Goal: Task Accomplishment & Management: Manage account settings

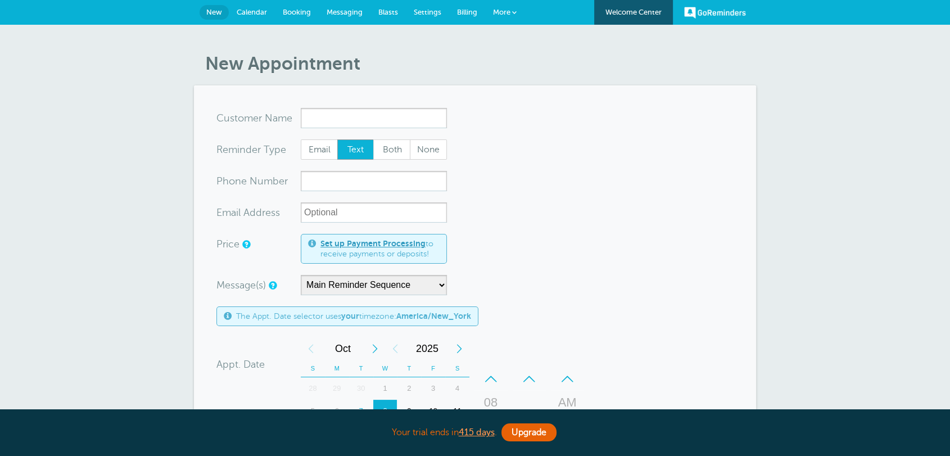
click at [463, 4] on link "Billing" at bounding box center [467, 12] width 36 height 25
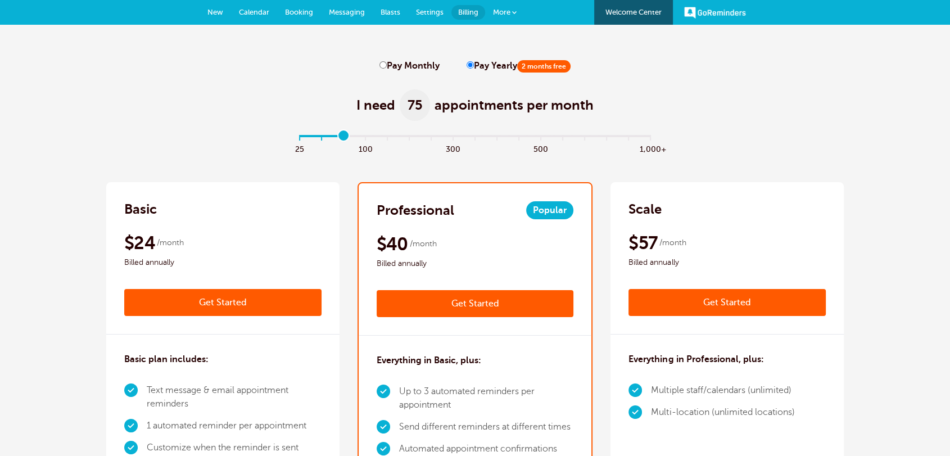
drag, startPoint x: 300, startPoint y: 138, endPoint x: 341, endPoint y: 137, distance: 40.5
click at [341, 137] on input "range" at bounding box center [476, 138] width 364 height 2
drag, startPoint x: 345, startPoint y: 141, endPoint x: 390, endPoint y: 145, distance: 44.6
click at [390, 139] on input "range" at bounding box center [476, 138] width 364 height 2
drag, startPoint x: 381, startPoint y: 136, endPoint x: 400, endPoint y: 138, distance: 19.3
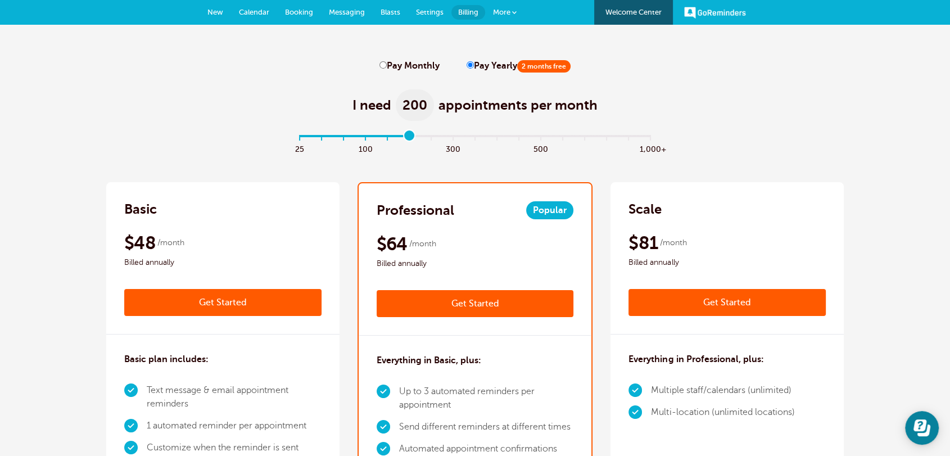
click at [400, 138] on input "range" at bounding box center [476, 138] width 364 height 2
drag, startPoint x: 414, startPoint y: 138, endPoint x: 242, endPoint y: 93, distance: 177.9
type input "0"
click at [294, 137] on input "range" at bounding box center [476, 138] width 364 height 2
click at [219, 14] on span "New" at bounding box center [216, 12] width 16 height 8
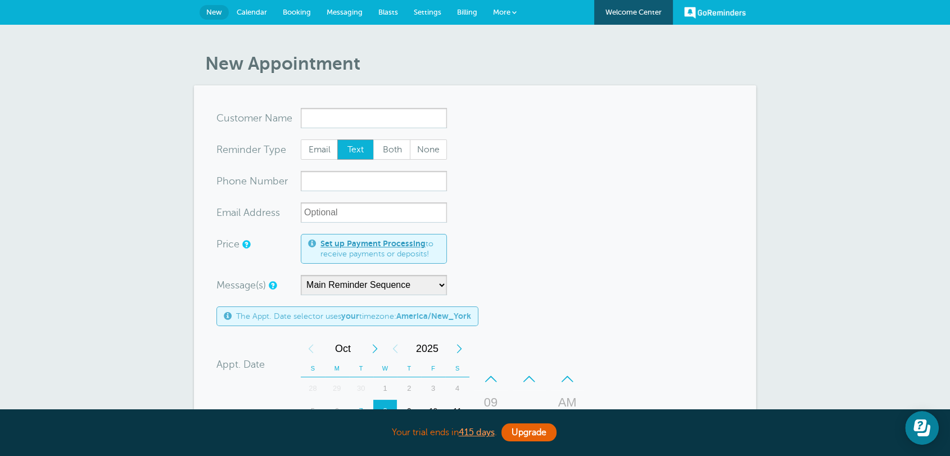
click at [429, 10] on span "Settings" at bounding box center [428, 12] width 28 height 8
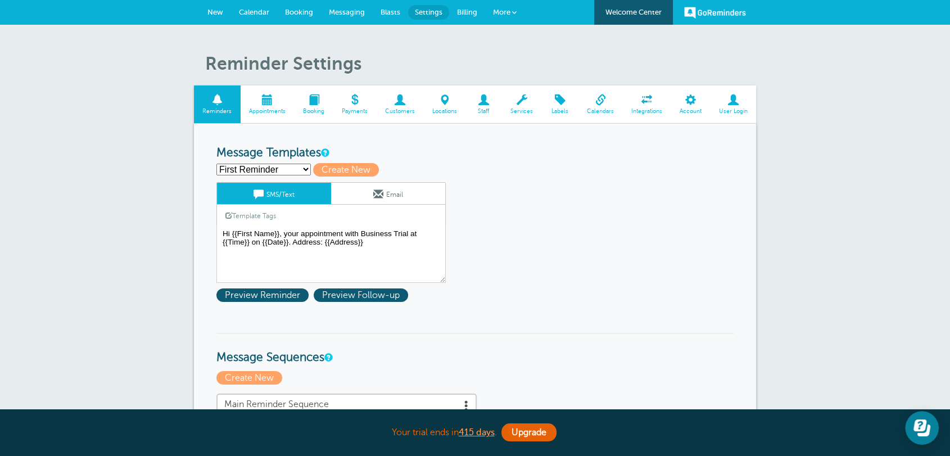
scroll to position [146, 0]
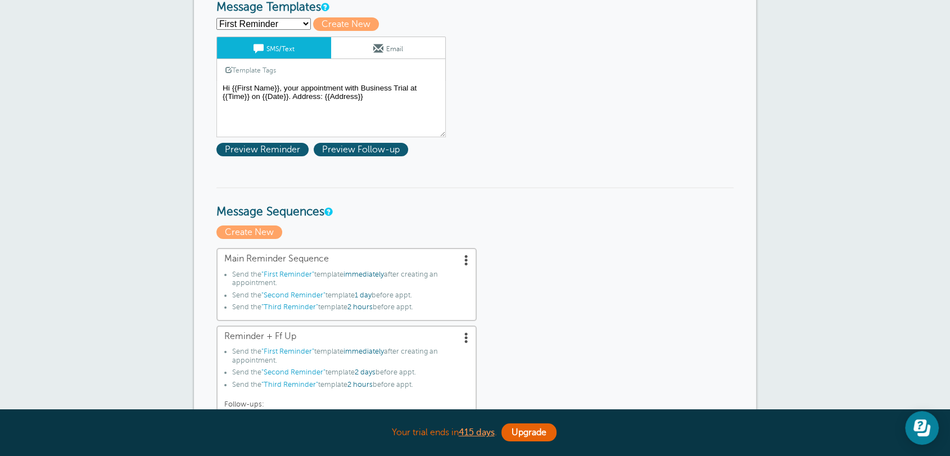
drag, startPoint x: 221, startPoint y: 211, endPoint x: 325, endPoint y: 211, distance: 103.5
click at [325, 211] on h3 "Message Sequences" at bounding box center [475, 203] width 517 height 32
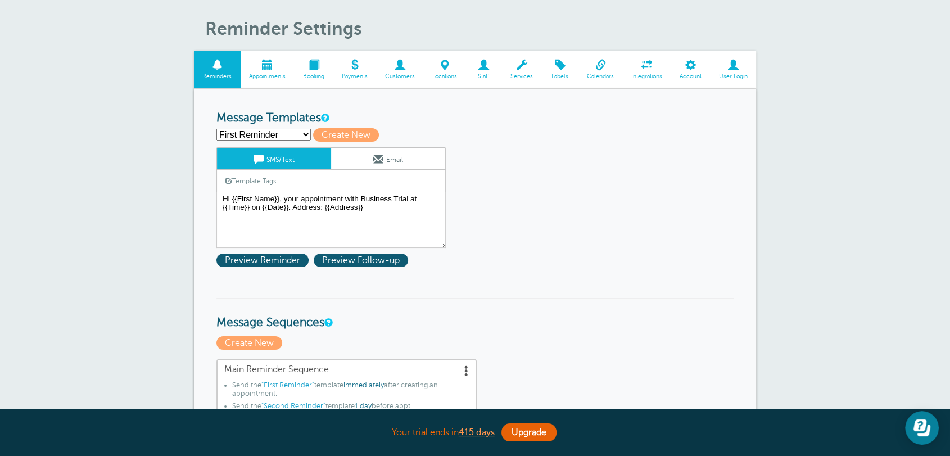
scroll to position [0, 0]
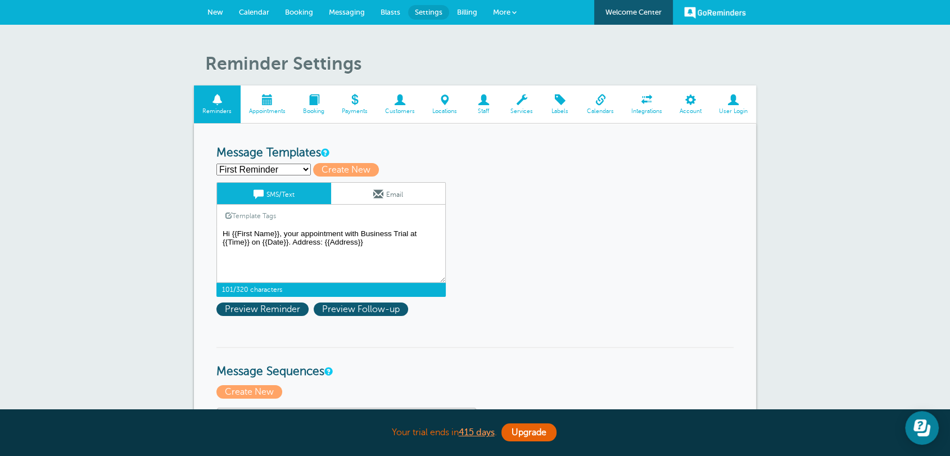
drag, startPoint x: 403, startPoint y: 247, endPoint x: 149, endPoint y: 222, distance: 254.9
click at [274, 254] on textarea "Hi {{First Name}}, your appointment with Business Trial at {{Time}} on {{Date}}…" at bounding box center [331, 255] width 229 height 56
click at [389, 254] on textarea "Hi {{First Name}}, your appointment with Business Trial at {{Time}} on {{Date}}…" at bounding box center [331, 255] width 229 height 56
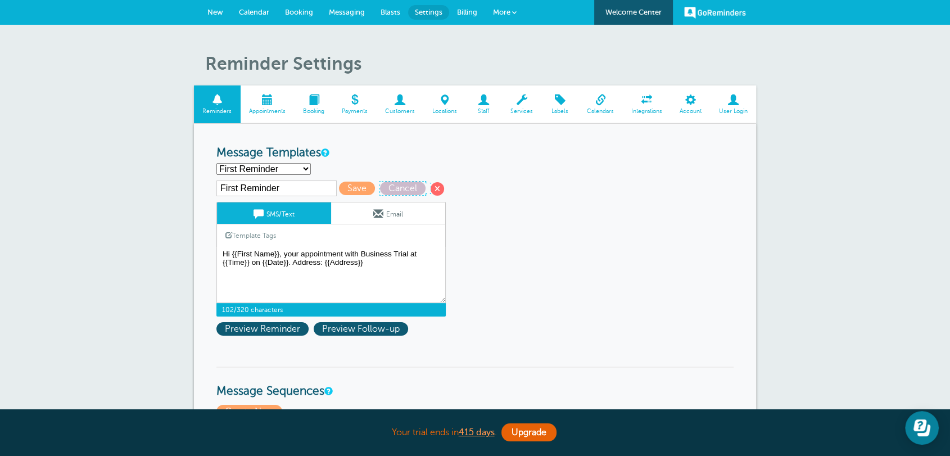
click at [405, 188] on span "Cancel" at bounding box center [403, 188] width 46 height 13
type textarea "Hi {{First Name}}, your appointment with Business Trial at {{Time}} on {{Date}}…"
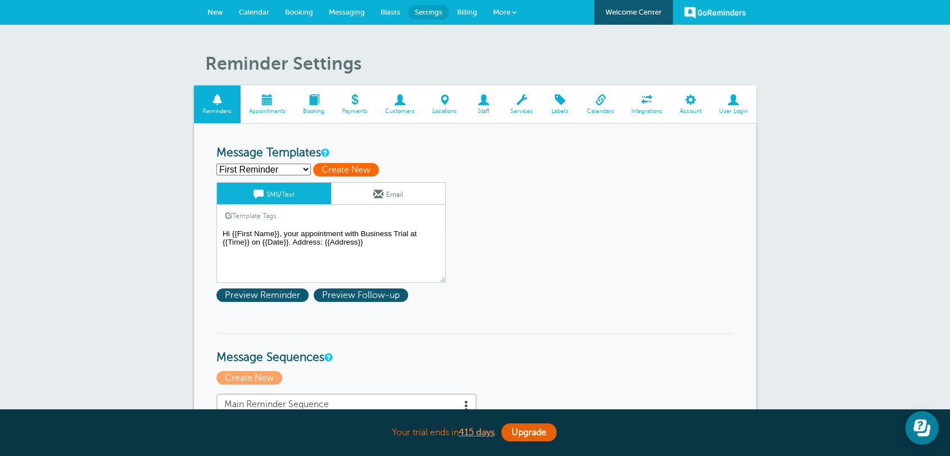
click at [360, 163] on span "Create New" at bounding box center [346, 169] width 66 height 13
select select
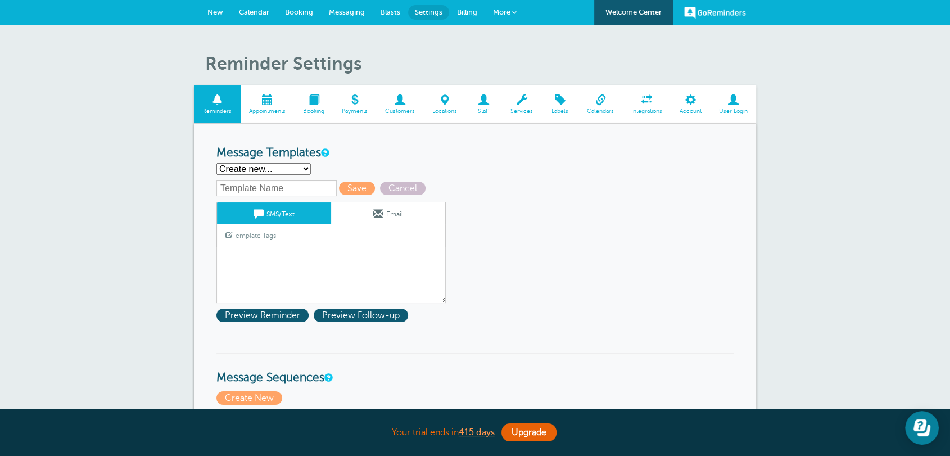
click at [245, 188] on input "text" at bounding box center [277, 189] width 120 height 16
type input "First Reminder"
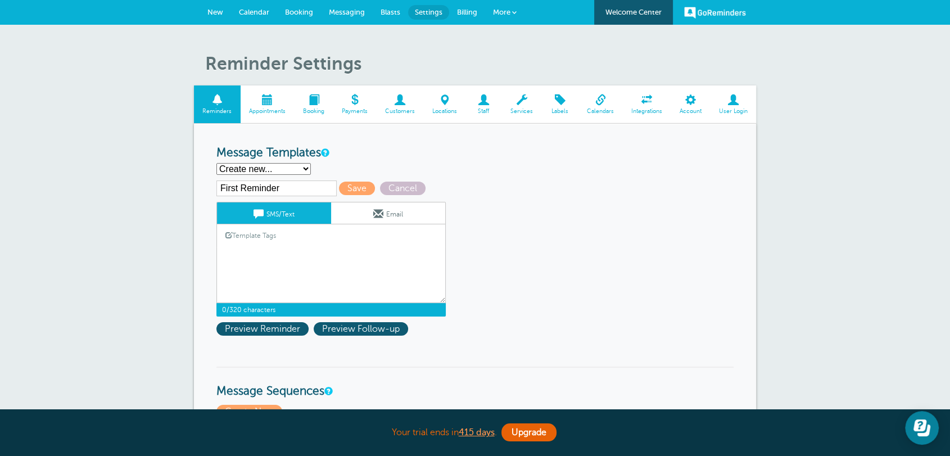
click at [281, 255] on textarea "Hi {{First Name}}, your appointment with Business Trial at {{Time}} on {{Date}}…" at bounding box center [331, 275] width 229 height 56
type textarea "h"
click at [278, 238] on link "Template Tags" at bounding box center [250, 235] width 67 height 22
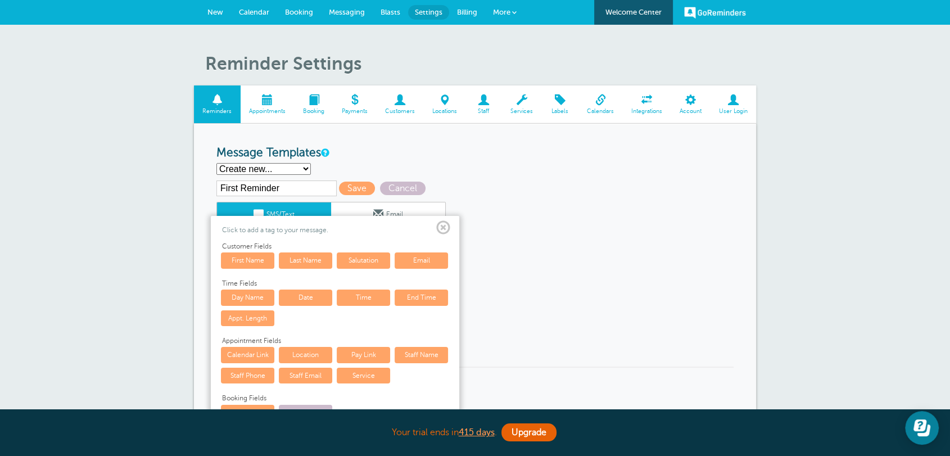
click at [256, 264] on link "First Name" at bounding box center [247, 261] width 53 height 16
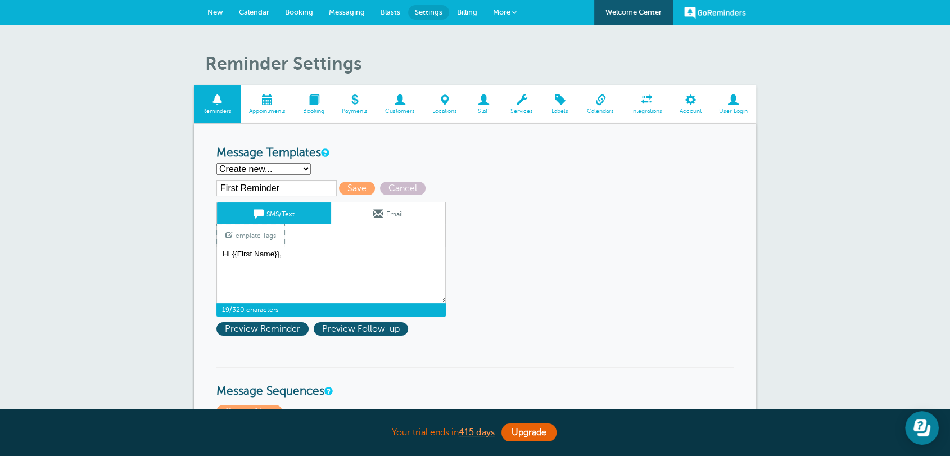
click at [254, 238] on link "Template Tags" at bounding box center [250, 235] width 67 height 22
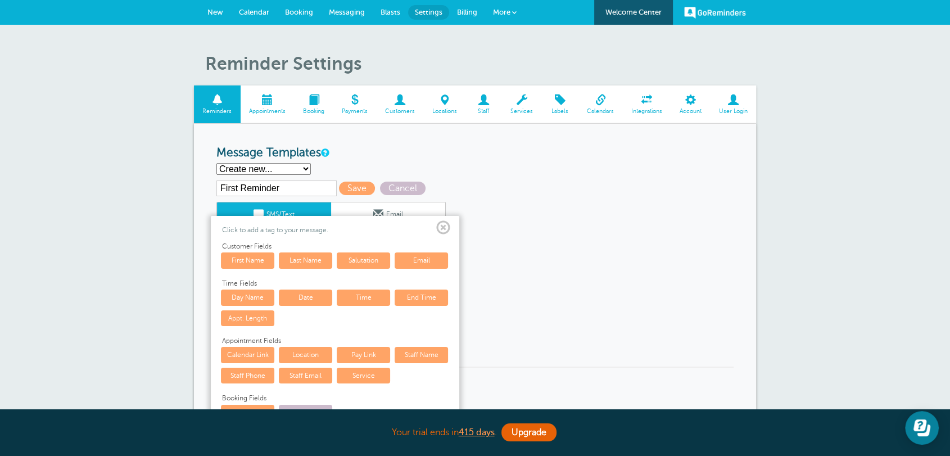
click at [307, 297] on link "Date" at bounding box center [305, 298] width 53 height 16
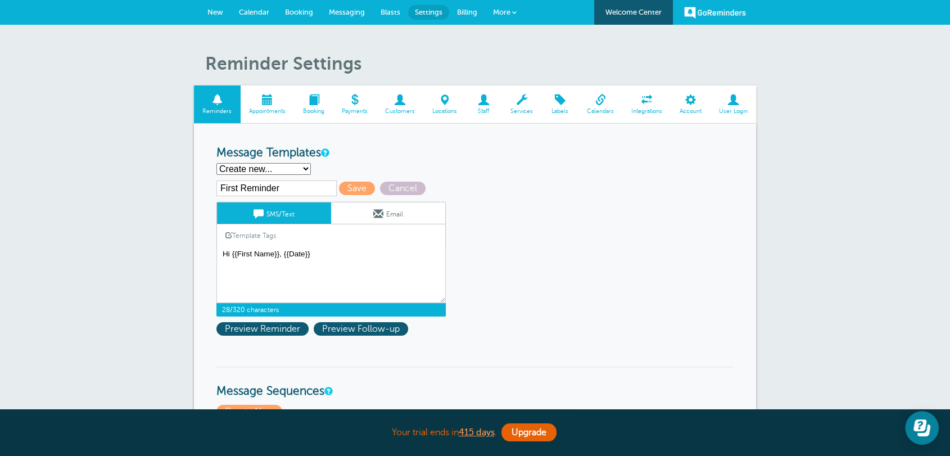
click at [261, 231] on link "Template Tags" at bounding box center [250, 235] width 67 height 22
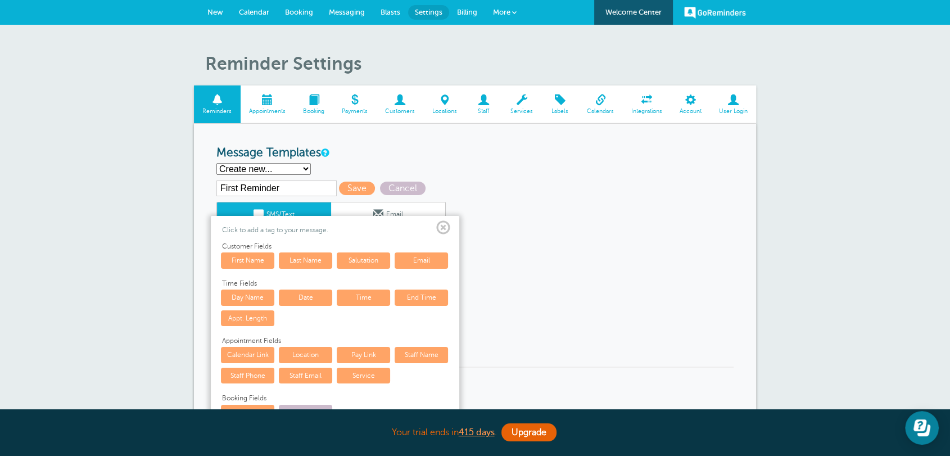
click at [363, 299] on link "Time" at bounding box center [363, 298] width 53 height 16
type textarea "Hi {{First Name}}, {{Date}} {{Time}}"
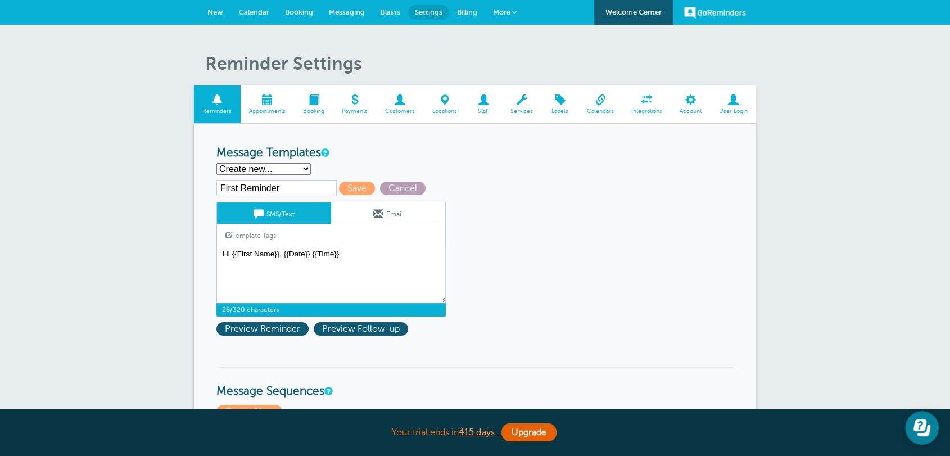
click at [383, 188] on span "Cancel" at bounding box center [403, 188] width 46 height 13
select select "142289"
type textarea "Hi {{First Name}}, your appointment with Business Trial at {{Time}} on {{Date}}…"
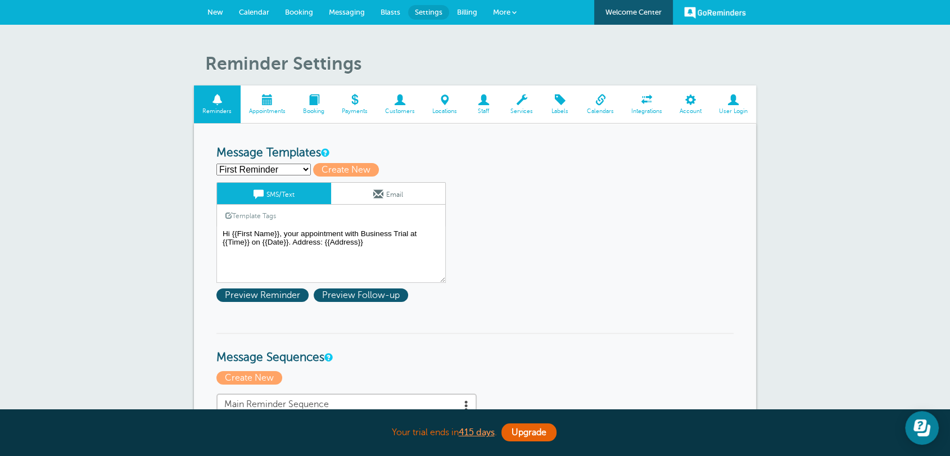
click at [507, 13] on span "More" at bounding box center [501, 12] width 17 height 8
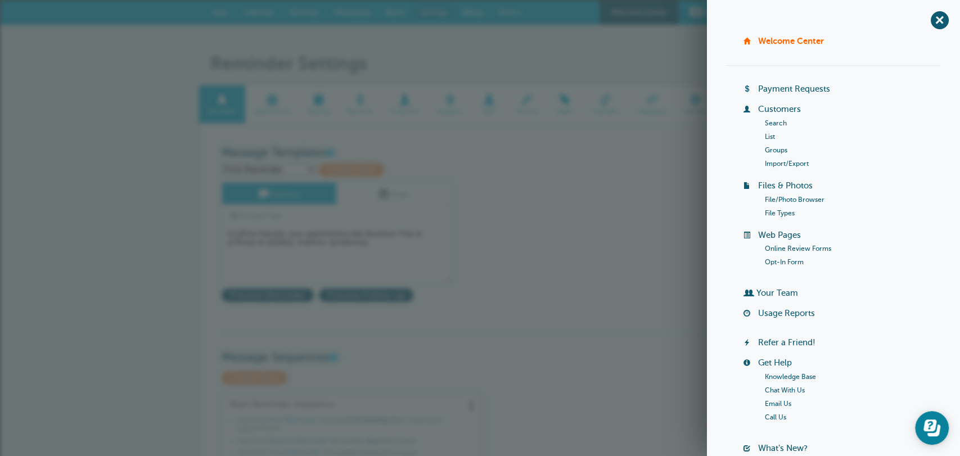
click at [772, 296] on link "Your Team" at bounding box center [777, 293] width 42 height 9
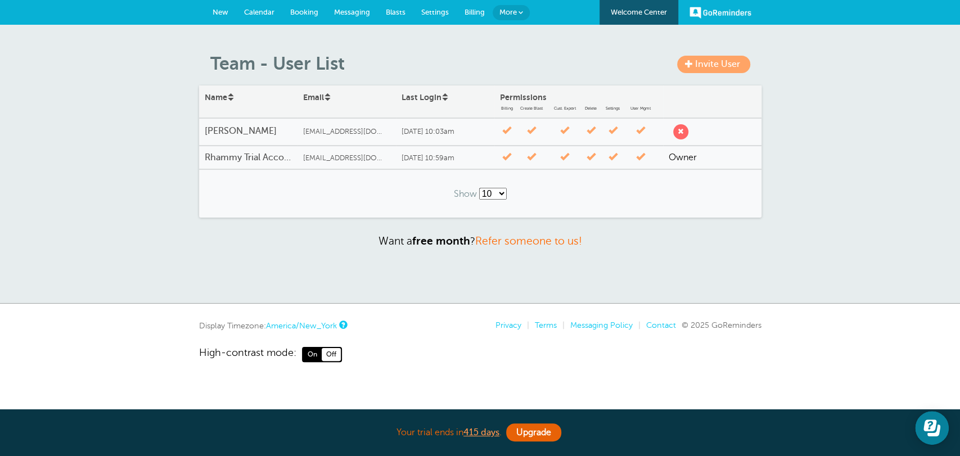
click at [704, 66] on span "Invite User" at bounding box center [717, 64] width 45 height 10
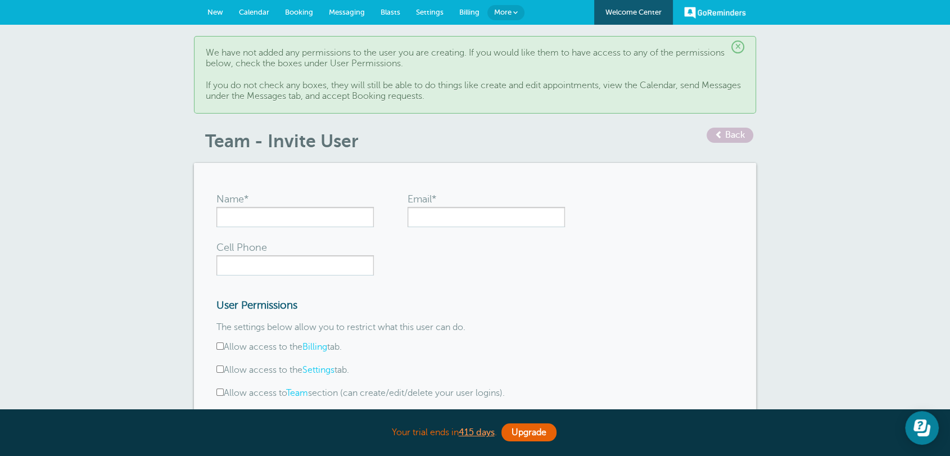
click at [436, 18] on link "Settings" at bounding box center [429, 12] width 43 height 25
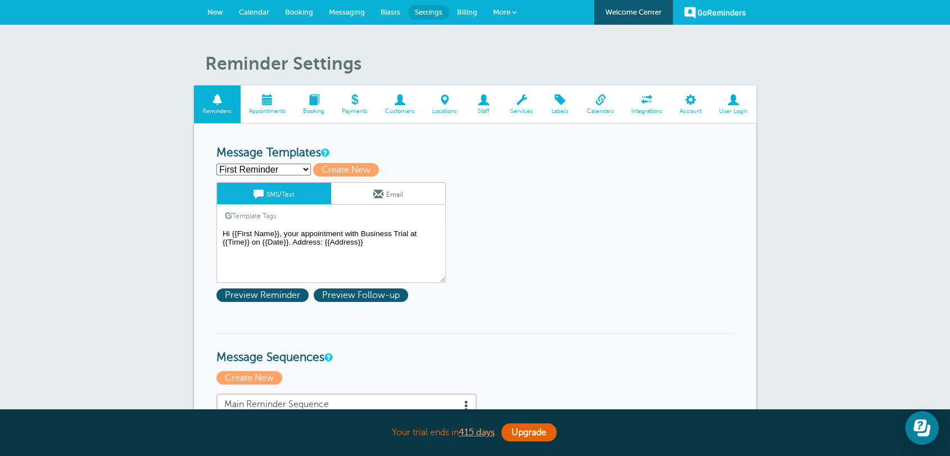
click at [484, 114] on span "Staff" at bounding box center [483, 111] width 25 height 7
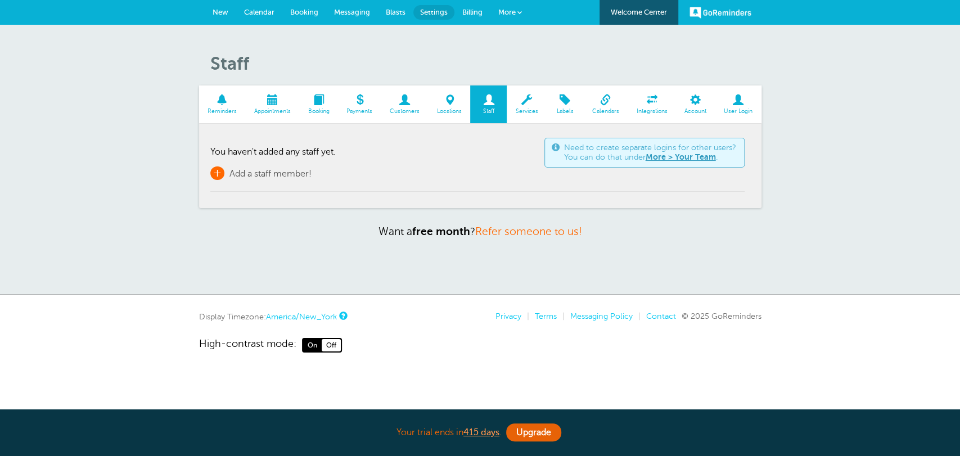
click at [292, 172] on span "Add a staff member!" at bounding box center [270, 174] width 82 height 10
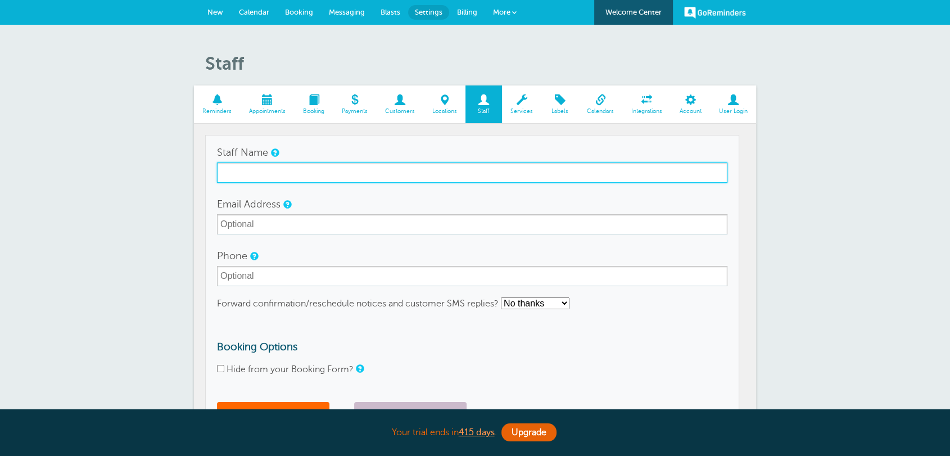
click at [288, 175] on input "Staff Name" at bounding box center [472, 173] width 511 height 20
type input "Staff 1"
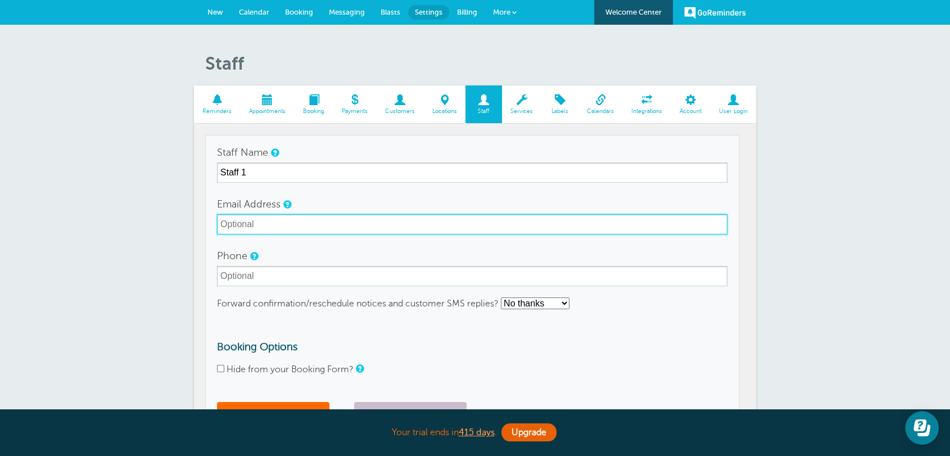
click at [254, 226] on input "Email Address" at bounding box center [472, 224] width 511 height 20
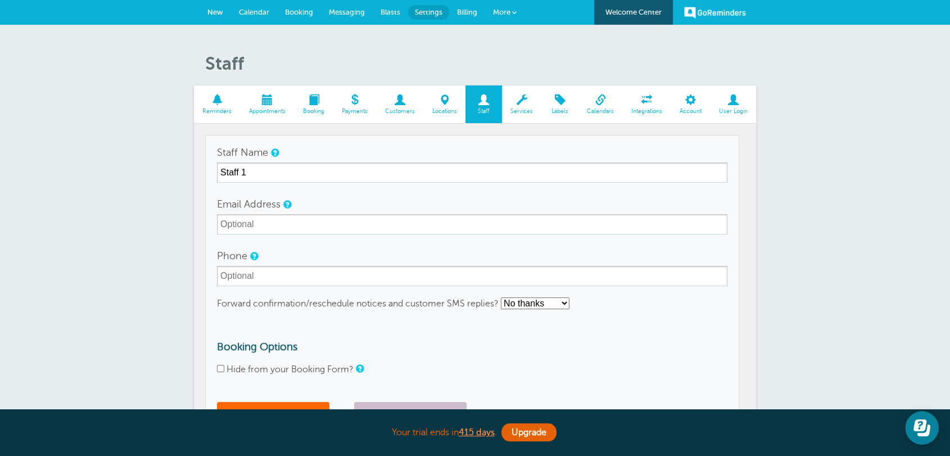
click at [242, 286] on form "Staff Name Staff 1 Email Address Phone Forward confirmation/reschedule notices …" at bounding box center [472, 287] width 511 height 290
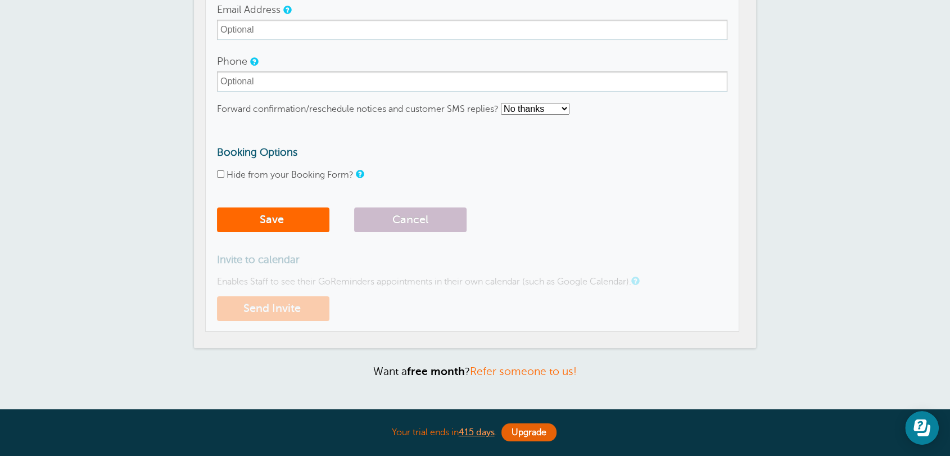
scroll to position [291, 0]
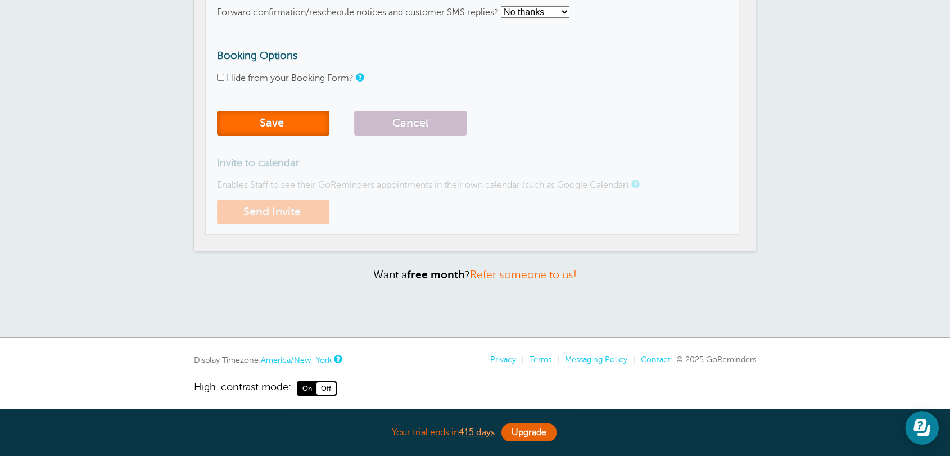
click at [273, 127] on button "Save" at bounding box center [273, 123] width 112 height 25
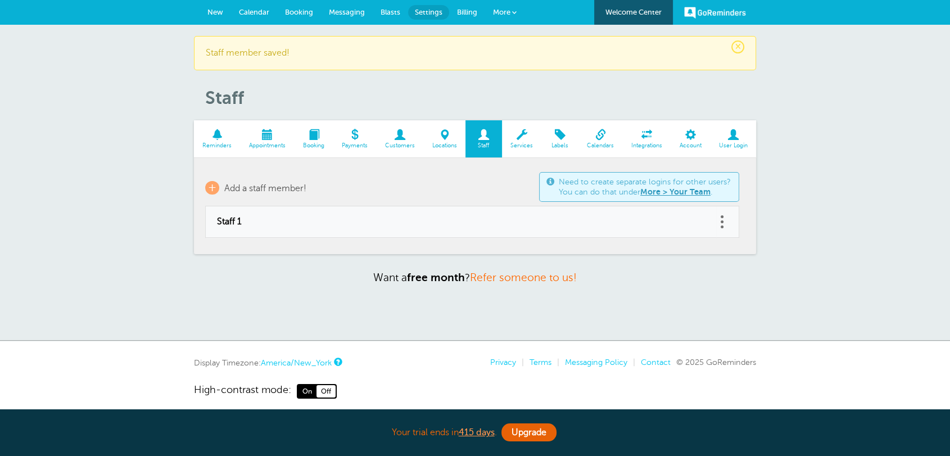
click at [225, 219] on span "Staff 1" at bounding box center [461, 222] width 488 height 11
type input "Staff 1"
checkbox input "false"
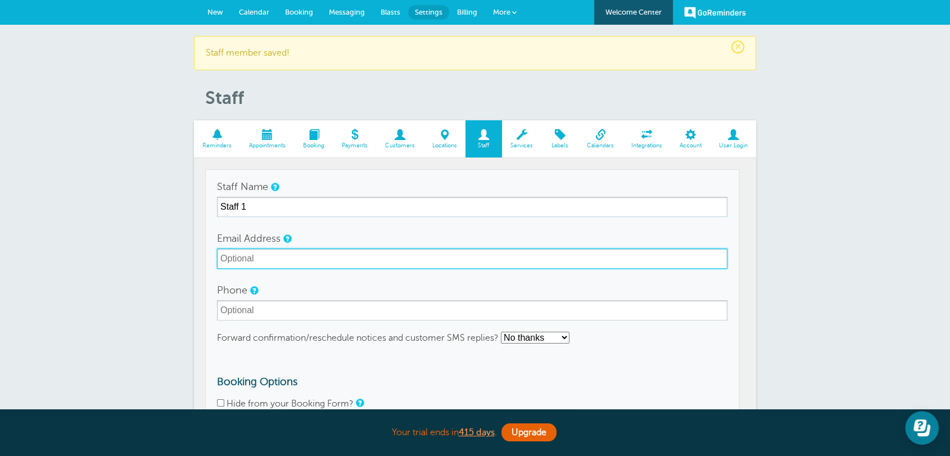
click at [268, 262] on input "Email Address" at bounding box center [472, 259] width 511 height 20
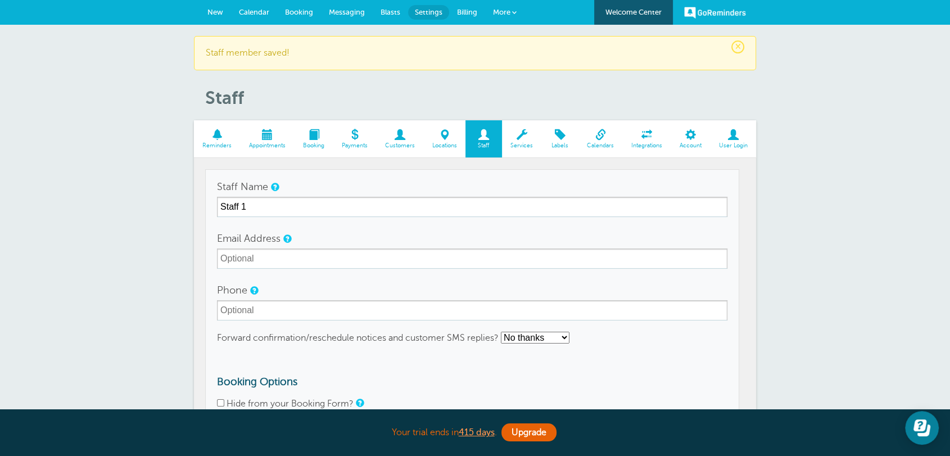
click at [352, 222] on form "Staff Name Staff 1 Email Address Phone Forward confirmation/reschedule notices …" at bounding box center [472, 322] width 511 height 290
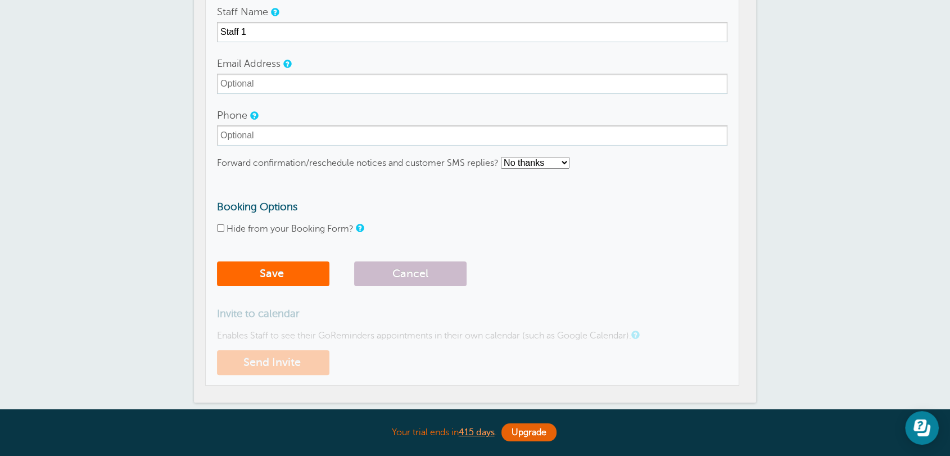
scroll to position [146, 0]
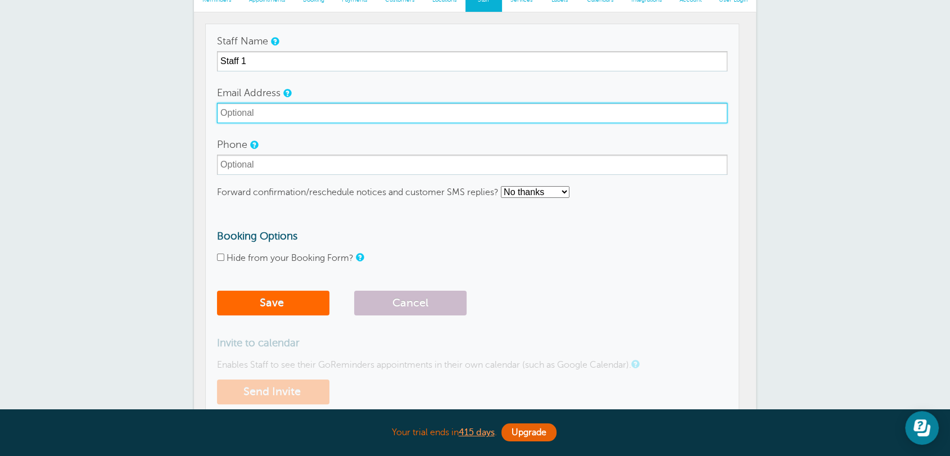
drag, startPoint x: 301, startPoint y: 120, endPoint x: 215, endPoint y: 103, distance: 87.6
click at [216, 103] on td "Staff Name Staff 1 Email Address Phone Forward confirmation/reschedule notices …" at bounding box center [472, 219] width 534 height 391
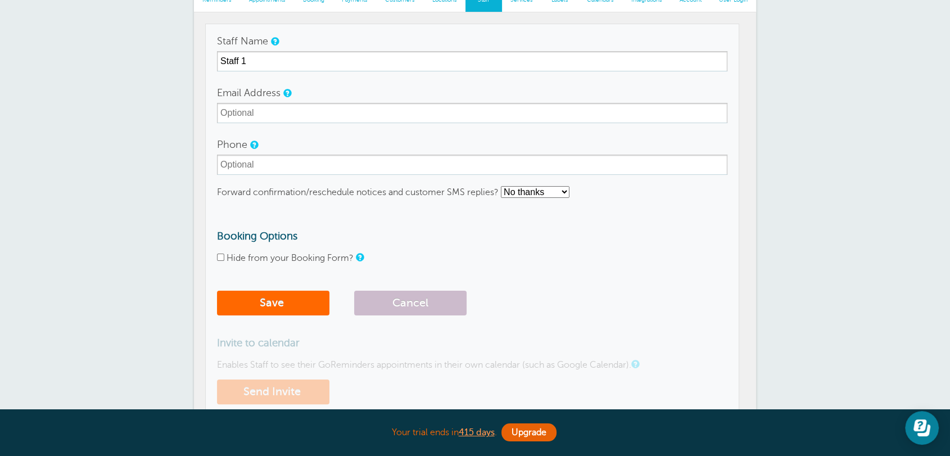
click at [489, 235] on h3 "Booking Options" at bounding box center [472, 236] width 511 height 12
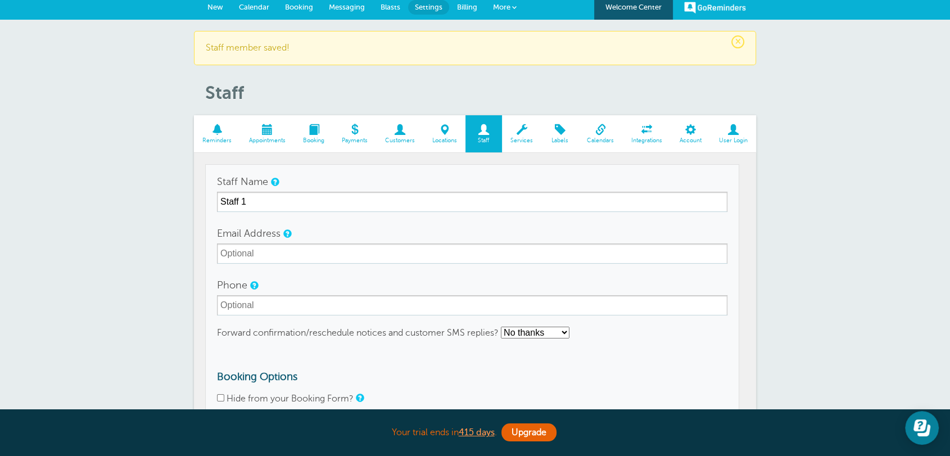
scroll to position [0, 0]
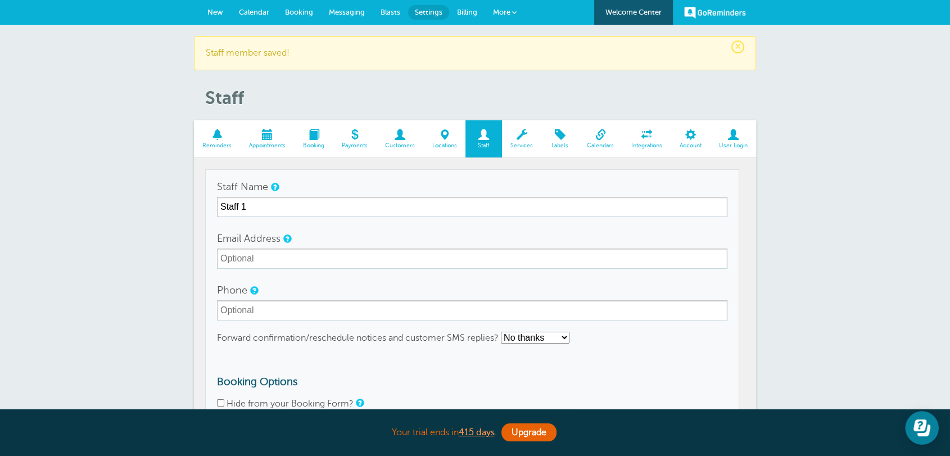
click at [466, 12] on span "Billing" at bounding box center [467, 12] width 20 height 8
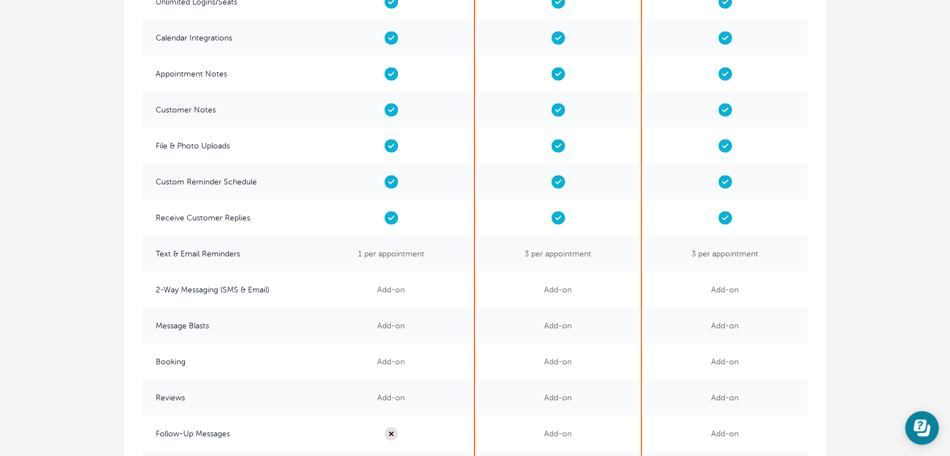
scroll to position [2333, 0]
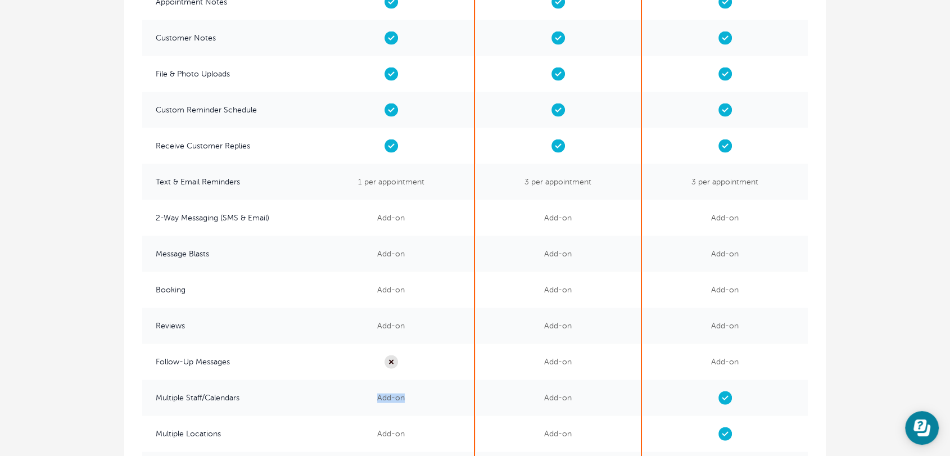
drag, startPoint x: 372, startPoint y: 400, endPoint x: 465, endPoint y: 402, distance: 92.8
click at [452, 400] on span "Add-on" at bounding box center [391, 398] width 166 height 36
drag, startPoint x: 541, startPoint y: 403, endPoint x: 652, endPoint y: 408, distance: 111.5
click at [563, 403] on span "Add-on" at bounding box center [558, 398] width 166 height 36
drag, startPoint x: 749, startPoint y: 408, endPoint x: 703, endPoint y: 399, distance: 47.0
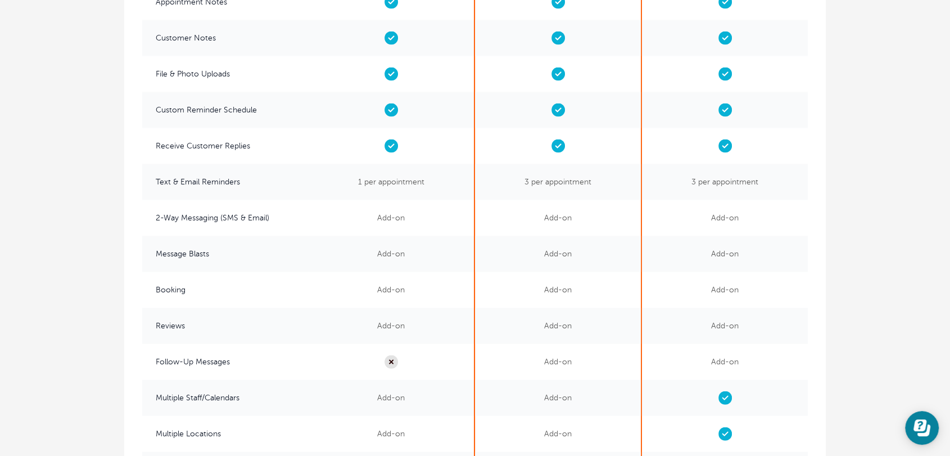
click at [703, 399] on span at bounding box center [725, 398] width 166 height 36
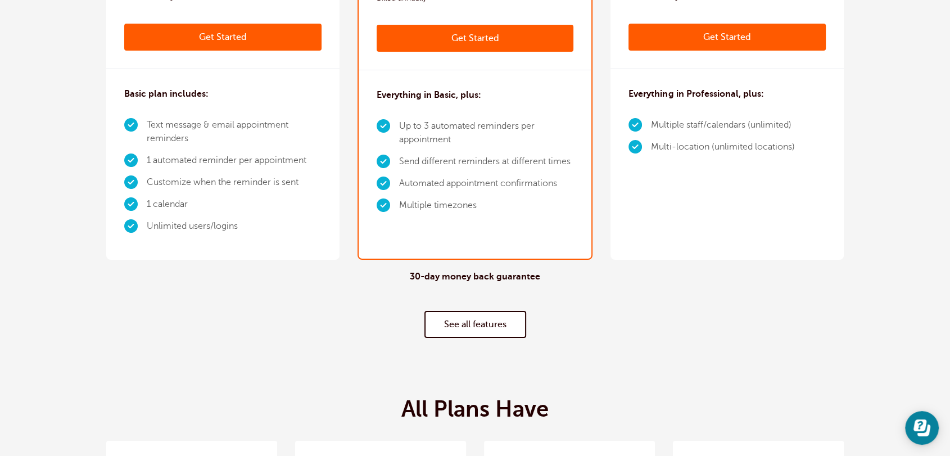
scroll to position [0, 0]
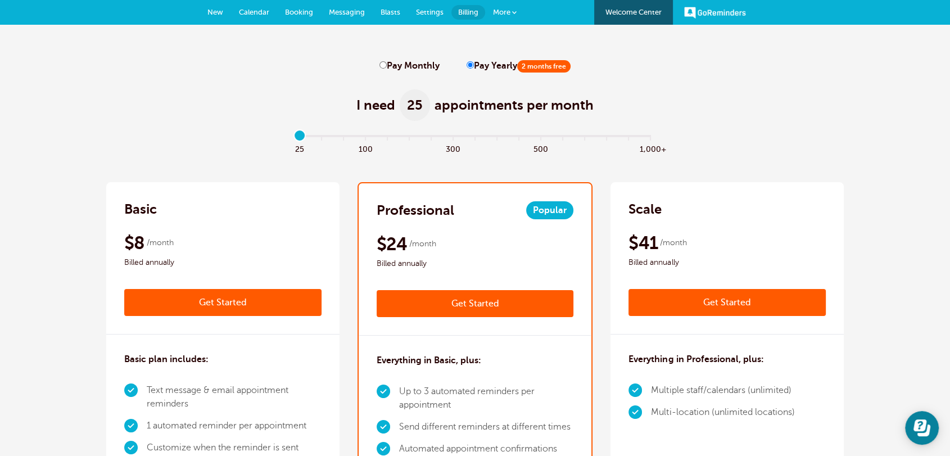
click at [394, 69] on label "Pay Monthly" at bounding box center [410, 66] width 60 height 11
click at [387, 69] on input "Pay Monthly" at bounding box center [383, 64] width 7 height 7
radio input "true"
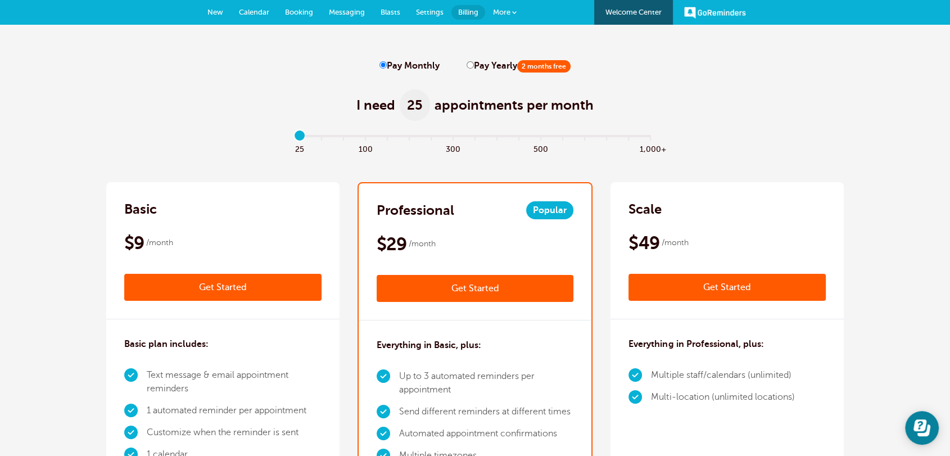
click at [467, 69] on label "Pay Yearly 2 months free" at bounding box center [519, 66] width 104 height 11
click at [467, 69] on input "Pay Yearly 2 months free" at bounding box center [470, 64] width 7 height 7
radio input "true"
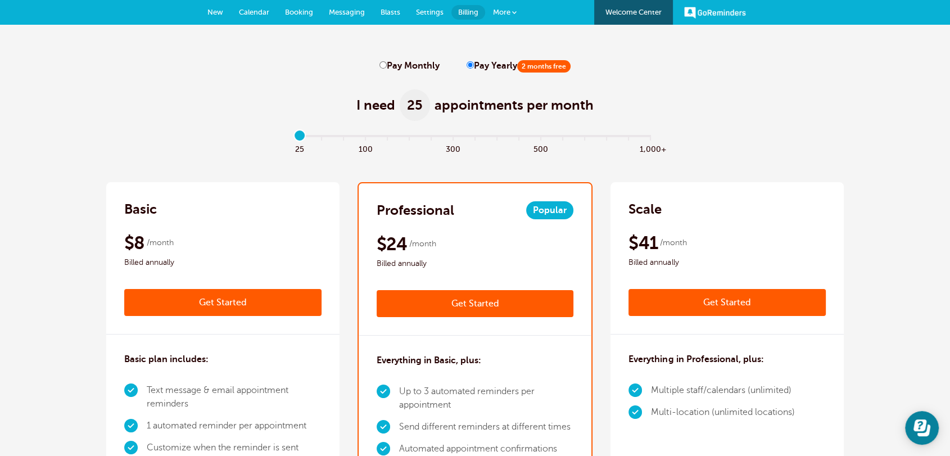
drag, startPoint x: 517, startPoint y: 71, endPoint x: 584, endPoint y: 66, distance: 67.1
drag, startPoint x: 305, startPoint y: 98, endPoint x: 305, endPoint y: 114, distance: 15.2
click at [305, 98] on div "I need 25 appointments per month" at bounding box center [475, 98] width 738 height 55
type input "0"
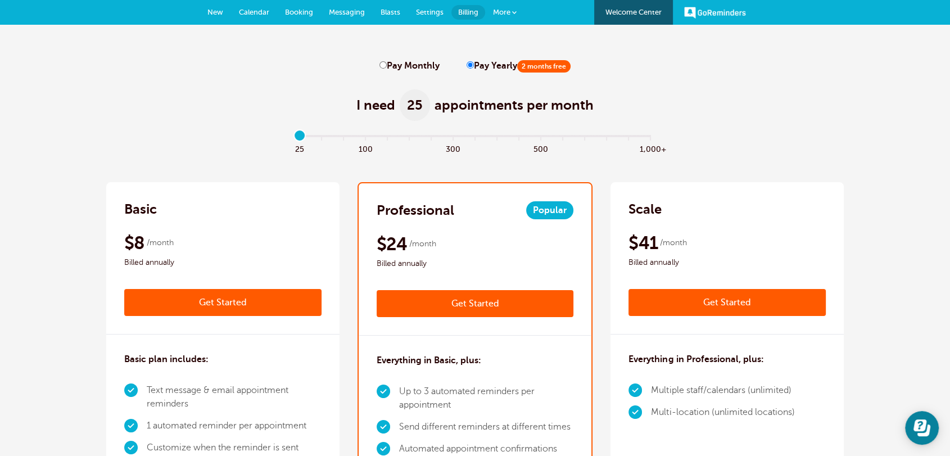
drag, startPoint x: 299, startPoint y: 136, endPoint x: 261, endPoint y: 124, distance: 40.0
click at [294, 137] on input "range" at bounding box center [476, 138] width 364 height 2
drag, startPoint x: 298, startPoint y: 138, endPoint x: 285, endPoint y: 137, distance: 13.5
click at [294, 137] on input "range" at bounding box center [476, 138] width 364 height 2
drag, startPoint x: 428, startPoint y: 247, endPoint x: 366, endPoint y: 234, distance: 63.3
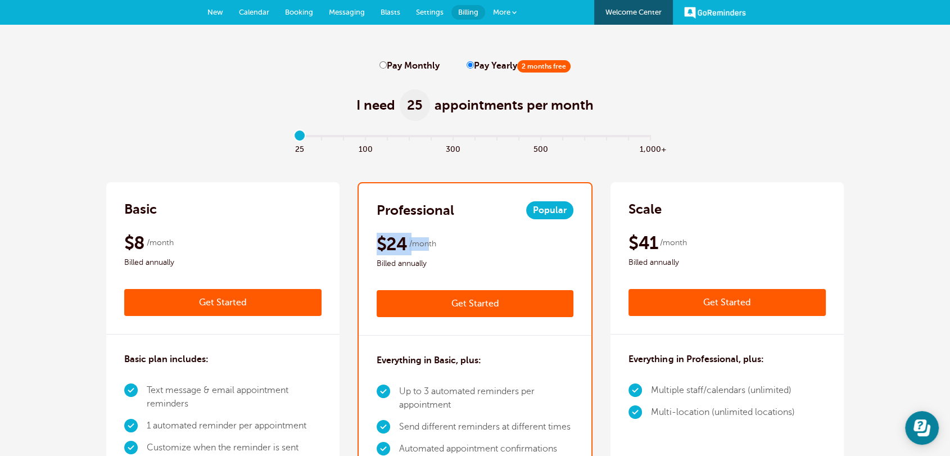
click at [366, 234] on div "Professional Popular $29 /month Get Started $24 /month Billed annually Get Star…" at bounding box center [475, 259] width 233 height 152
drag, startPoint x: 459, startPoint y: 406, endPoint x: 424, endPoint y: 393, distance: 37.2
click at [424, 393] on li "Up to 3 automated reminders per appointment" at bounding box center [486, 398] width 175 height 35
click at [198, 424] on li "1 automated reminder per appointment" at bounding box center [234, 426] width 175 height 22
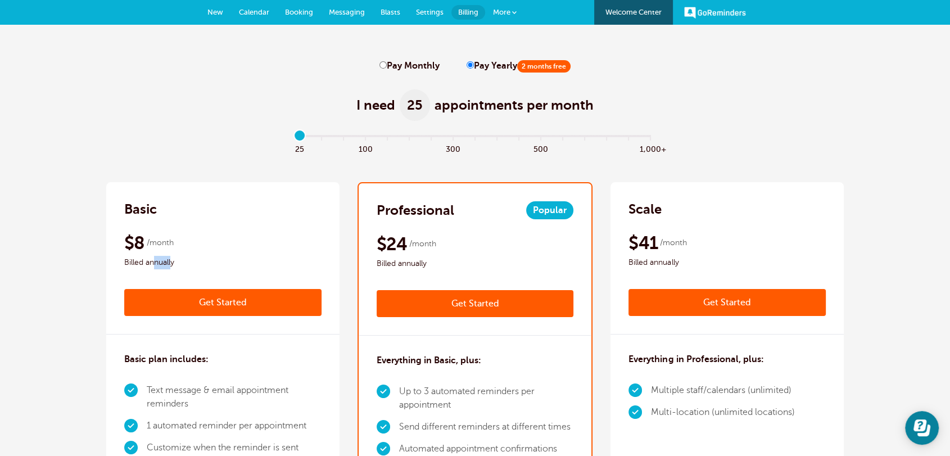
drag, startPoint x: 172, startPoint y: 262, endPoint x: 220, endPoint y: 232, distance: 57.0
click at [157, 252] on div "$8 /month Billed annually" at bounding box center [222, 251] width 197 height 38
click at [383, 64] on input "Pay Monthly" at bounding box center [383, 64] width 7 height 7
radio input "true"
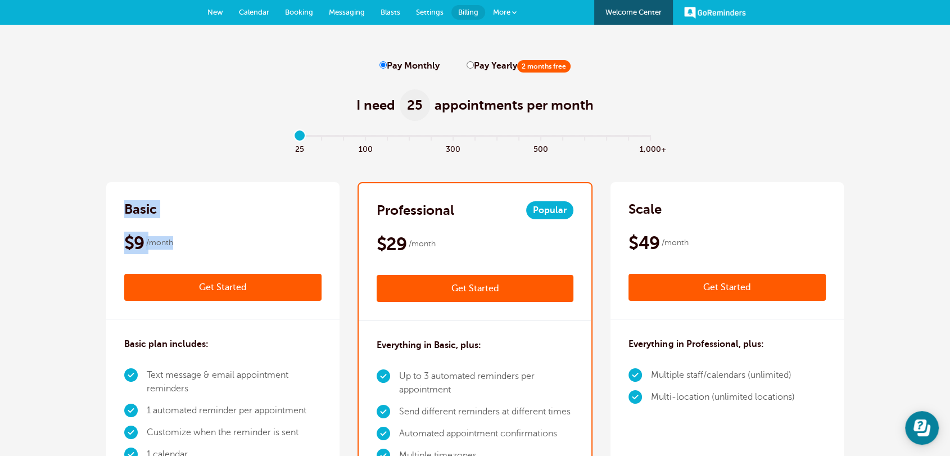
drag, startPoint x: 181, startPoint y: 246, endPoint x: 103, endPoint y: 215, distance: 83.8
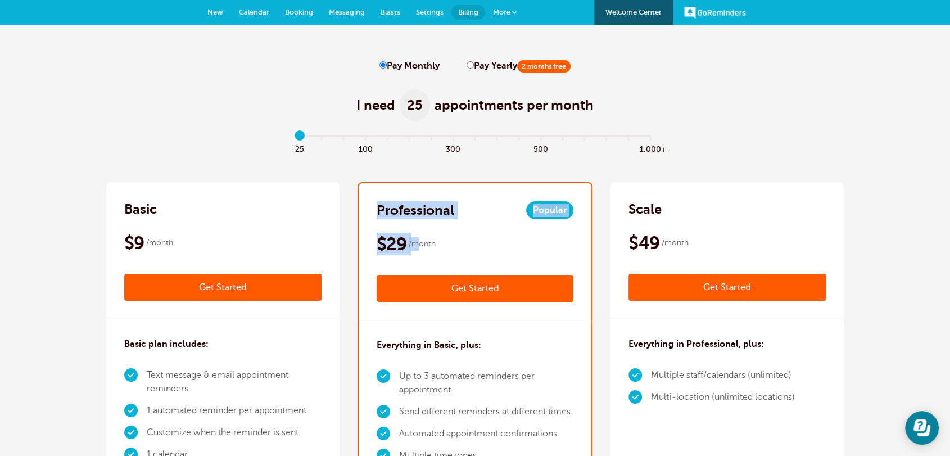
drag, startPoint x: 418, startPoint y: 244, endPoint x: 372, endPoint y: 213, distance: 55.8
click at [372, 213] on div "Professional Popular $29 /month Get Started $24 /month Billed annually Get Star…" at bounding box center [475, 251] width 233 height 137
drag, startPoint x: 297, startPoint y: 137, endPoint x: 296, endPoint y: 128, distance: 8.5
click at [295, 137] on input "range" at bounding box center [476, 138] width 364 height 2
drag, startPoint x: 300, startPoint y: 137, endPoint x: 315, endPoint y: 137, distance: 15.2
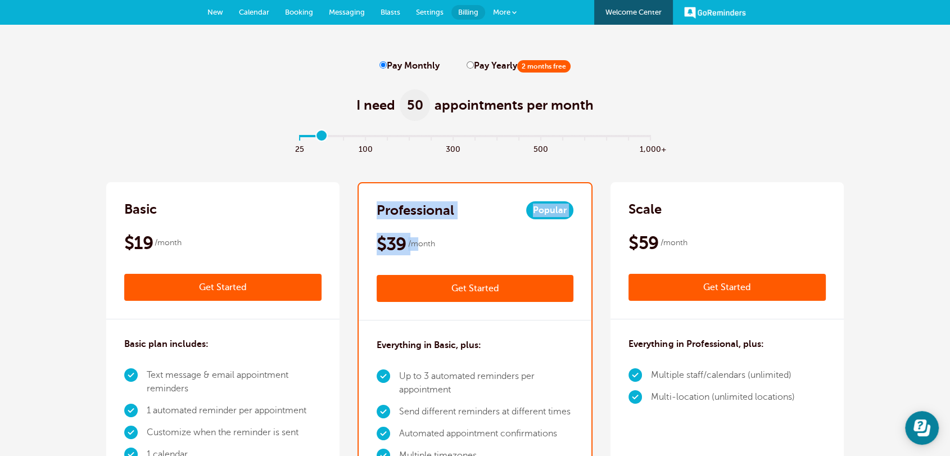
click at [315, 137] on input "range" at bounding box center [476, 138] width 364 height 2
drag, startPoint x: 472, startPoint y: 397, endPoint x: 450, endPoint y: 393, distance: 22.3
click at [450, 393] on li "Up to 3 automated reminders per appointment" at bounding box center [486, 383] width 175 height 35
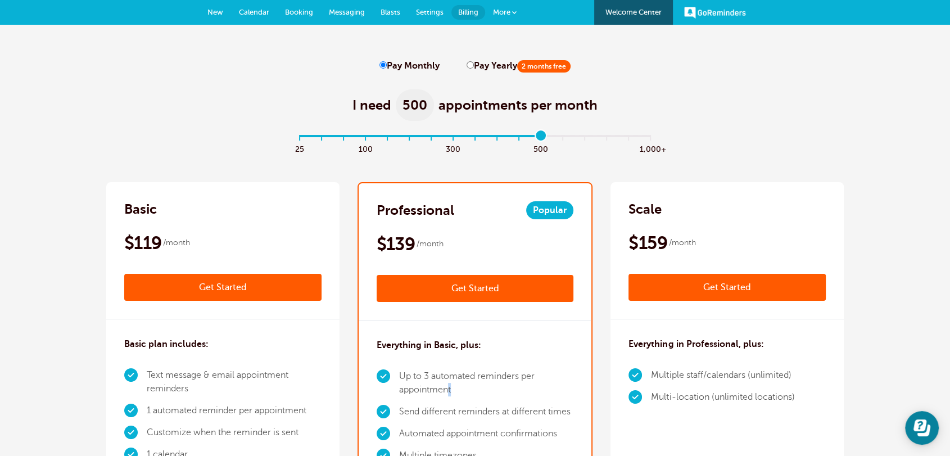
drag, startPoint x: 324, startPoint y: 139, endPoint x: 540, endPoint y: 139, distance: 216.0
click at [540, 139] on input "range" at bounding box center [476, 138] width 364 height 2
drag, startPoint x: 542, startPoint y: 136, endPoint x: 514, endPoint y: 132, distance: 27.8
click at [514, 137] on input "range" at bounding box center [476, 138] width 364 height 2
drag, startPoint x: 524, startPoint y: 136, endPoint x: 537, endPoint y: 136, distance: 12.9
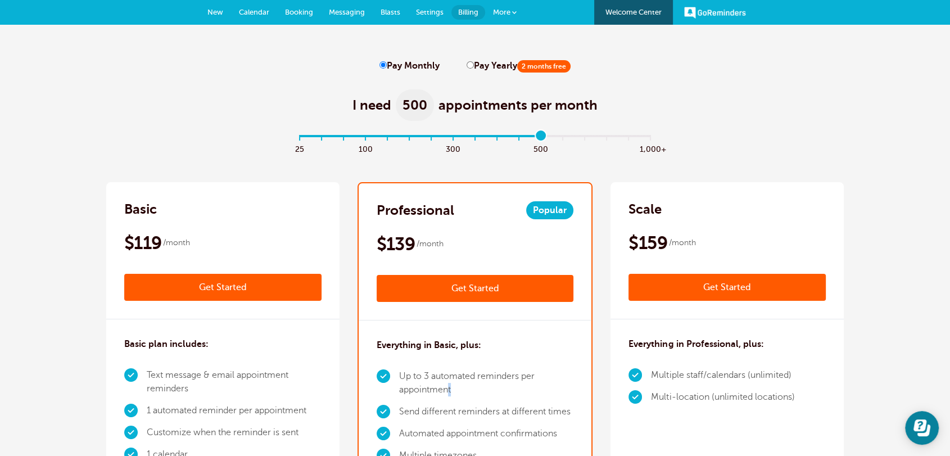
click at [537, 137] on input "range" at bounding box center [476, 138] width 364 height 2
drag, startPoint x: 537, startPoint y: 136, endPoint x: 495, endPoint y: 135, distance: 42.2
type input "9"
click at [495, 137] on input "range" at bounding box center [476, 138] width 364 height 2
click at [205, 2] on link "New" at bounding box center [215, 12] width 31 height 25
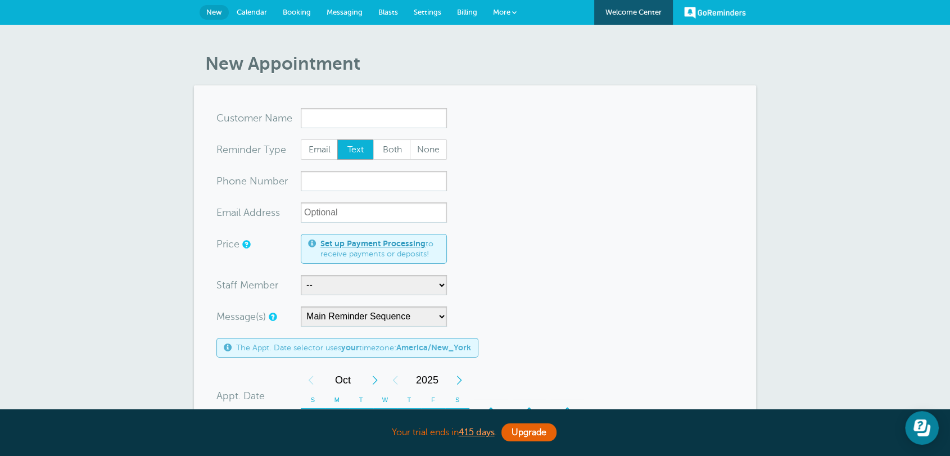
click at [348, 116] on input "x-no-autofill" at bounding box center [374, 118] width 146 height 20
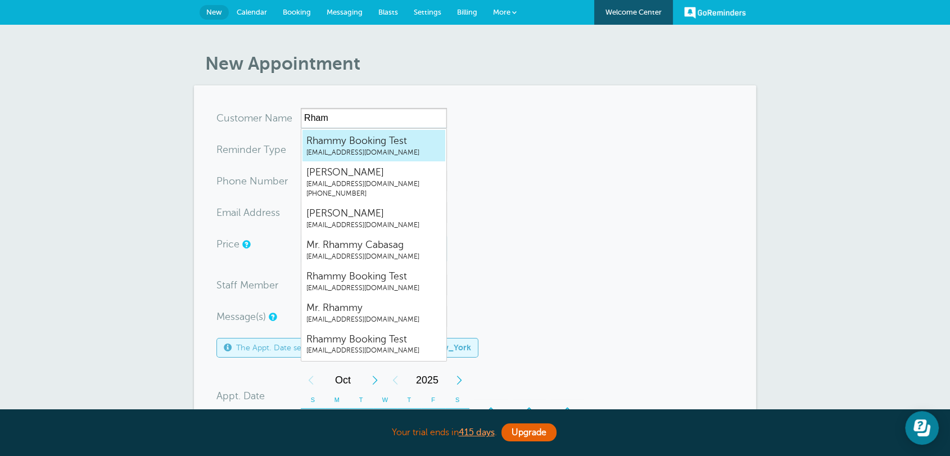
click at [401, 154] on span "[EMAIL_ADDRESS][DOMAIN_NAME]" at bounding box center [374, 153] width 135 height 10
type input "[EMAIL_ADDRESS][DOMAIN_NAME]"
type input "Rhammy Booking Test"
radio input "true"
type input "[EMAIL_ADDRESS][DOMAIN_NAME]"
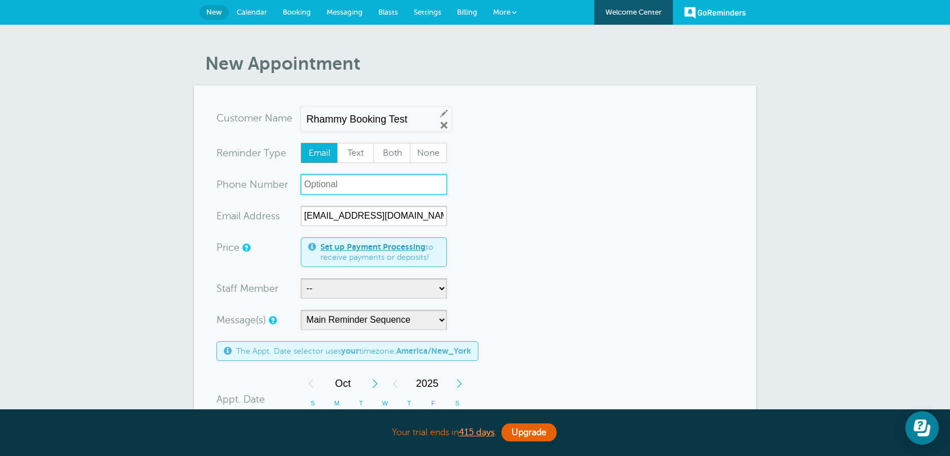
click at [371, 189] on input "xxx-no-autofill" at bounding box center [374, 184] width 146 height 20
click at [552, 227] on form "You are creating a new customer. To use an existing customer select one from th…" at bounding box center [475, 434] width 517 height 653
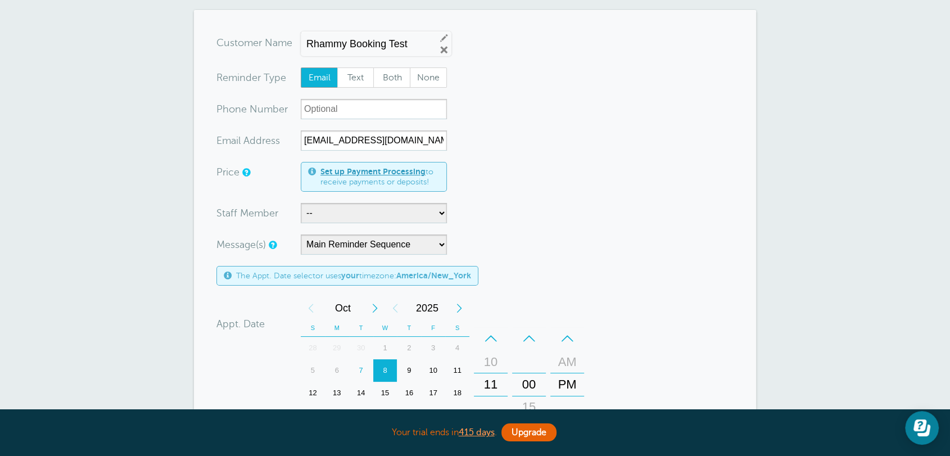
scroll to position [146, 0]
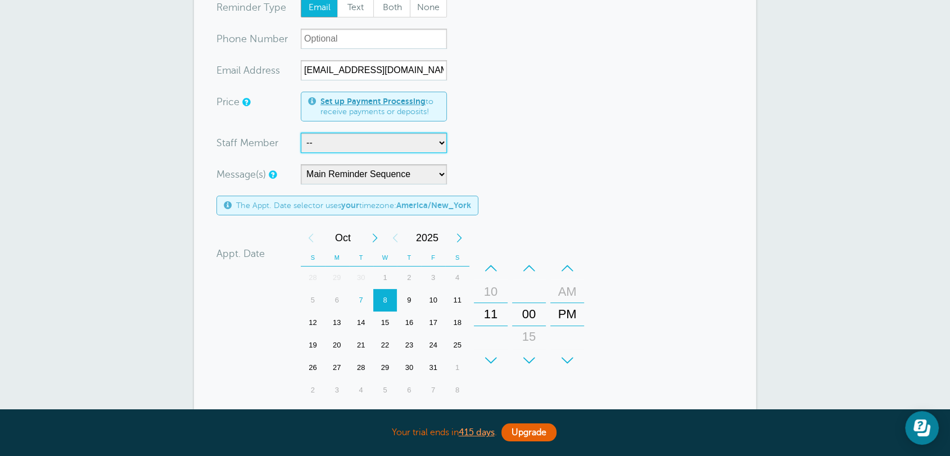
click at [337, 146] on select "-- Staff 1" at bounding box center [374, 143] width 146 height 20
select select "21729"
click at [301, 133] on select "-- Staff 1" at bounding box center [374, 143] width 146 height 20
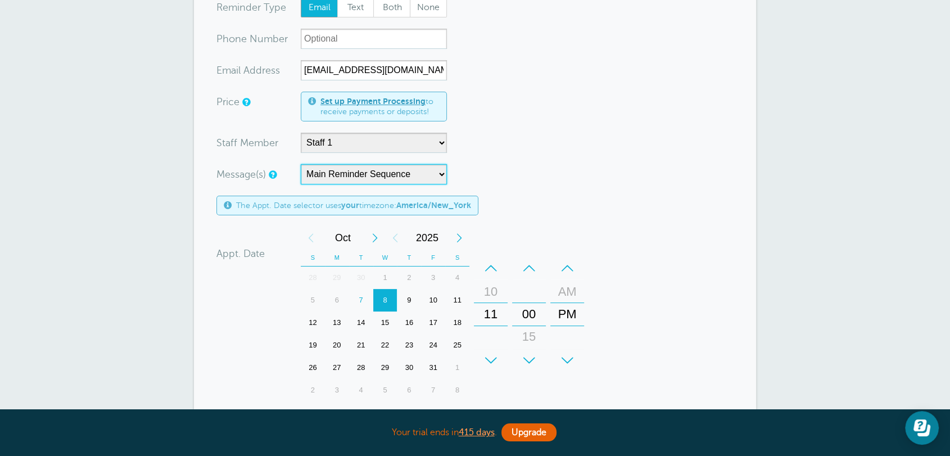
click at [373, 178] on select "Main Reminder Sequence Reminder + Ff Up" at bounding box center [374, 174] width 146 height 20
click at [536, 181] on div "Message(s) Main Reminder Sequence Reminder + Ff Up Custom Message Start with Fi…" at bounding box center [400, 174] width 366 height 20
click at [337, 325] on div "13" at bounding box center [337, 323] width 24 height 22
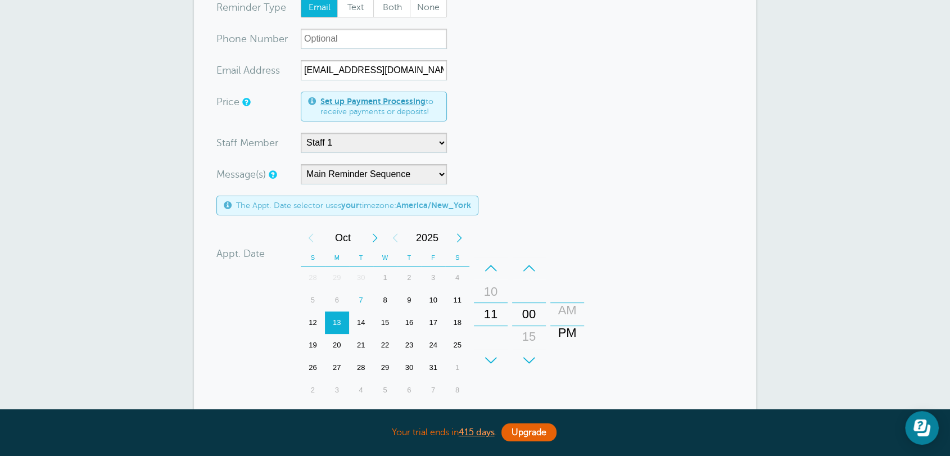
drag, startPoint x: 566, startPoint y: 323, endPoint x: 591, endPoint y: 305, distance: 30.6
click at [567, 325] on div "PM" at bounding box center [567, 333] width 27 height 22
click at [626, 215] on form "You are creating a new customer. To use an existing customer select one from th…" at bounding box center [475, 288] width 517 height 653
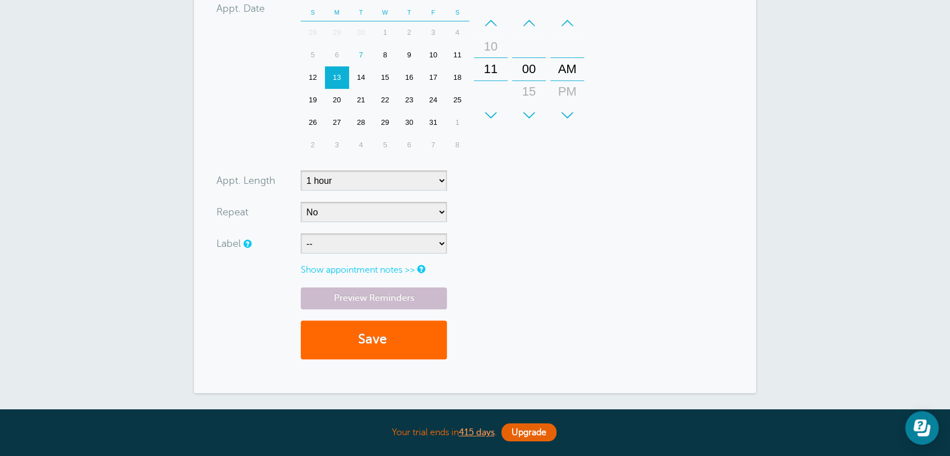
scroll to position [437, 0]
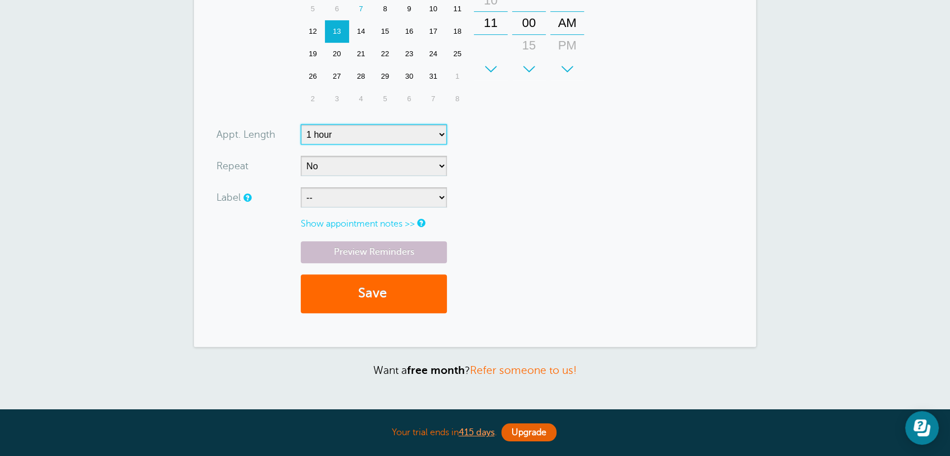
click at [402, 137] on select "5 minutes 10 minutes 15 minutes 20 minutes 25 minutes 30 minutes 35 minutes 40 …" at bounding box center [374, 134] width 146 height 20
drag, startPoint x: 581, startPoint y: 204, endPoint x: 564, endPoint y: 199, distance: 18.0
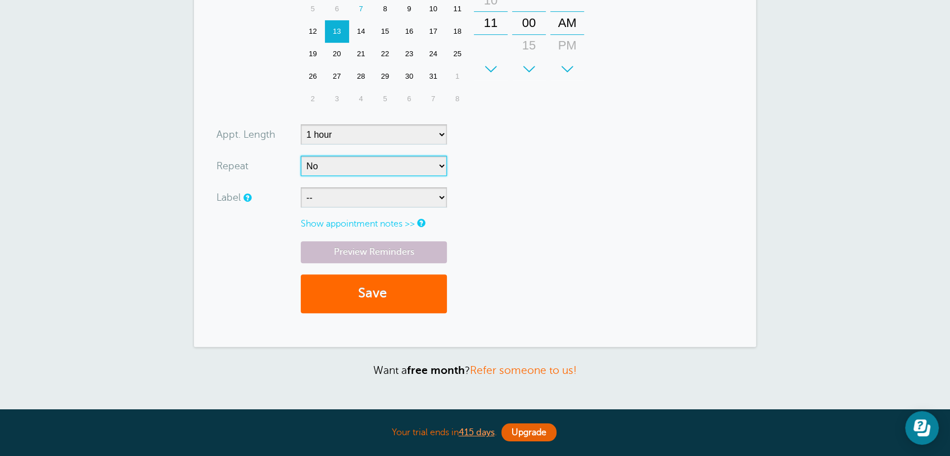
click at [371, 166] on select "No Daily Weekly Every 2 weeks Every 3 weeks Every 4 weeks Monthly Every 5 weeks…" at bounding box center [374, 166] width 146 height 20
click at [575, 262] on div "Preview Reminders Save" at bounding box center [475, 282] width 517 height 83
click at [380, 226] on link "Show appointment notes >>" at bounding box center [358, 224] width 114 height 10
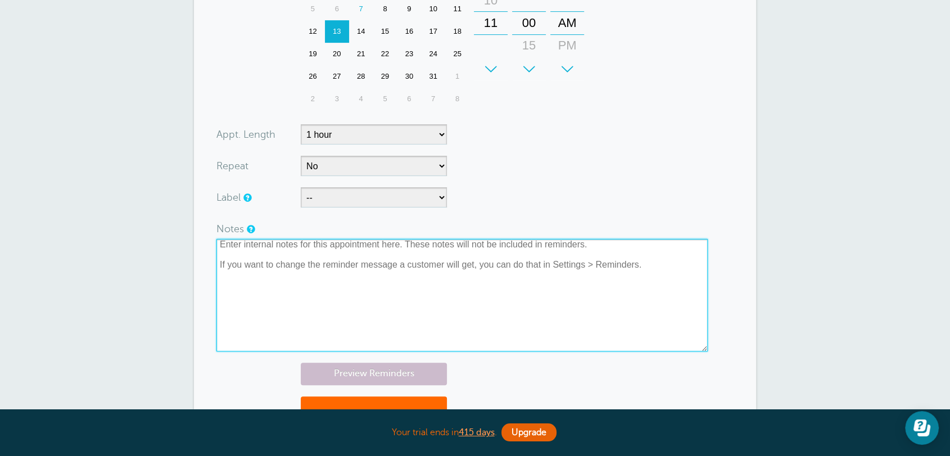
click at [336, 275] on textarea at bounding box center [463, 295] width 492 height 112
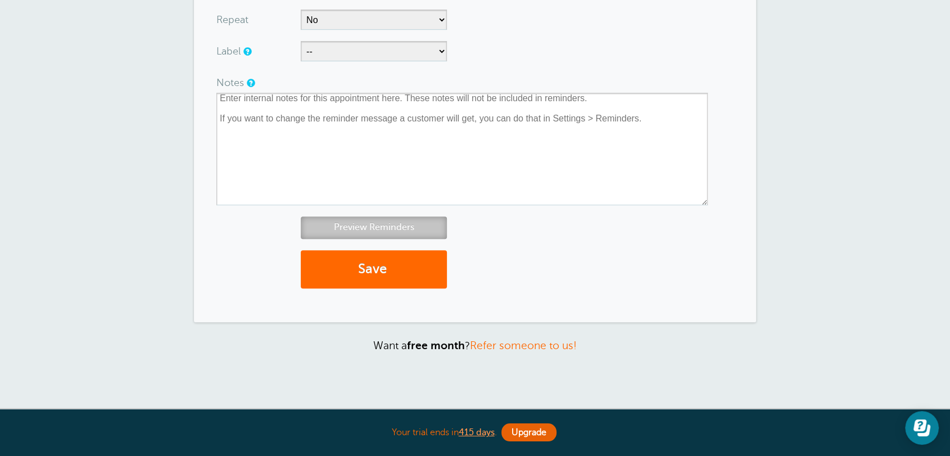
click at [379, 226] on link "Preview Reminders" at bounding box center [374, 228] width 146 height 22
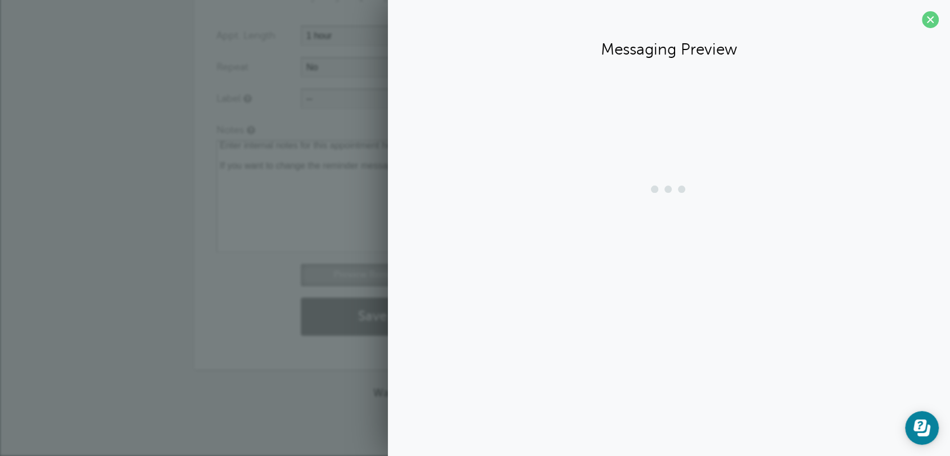
scroll to position [536, 0]
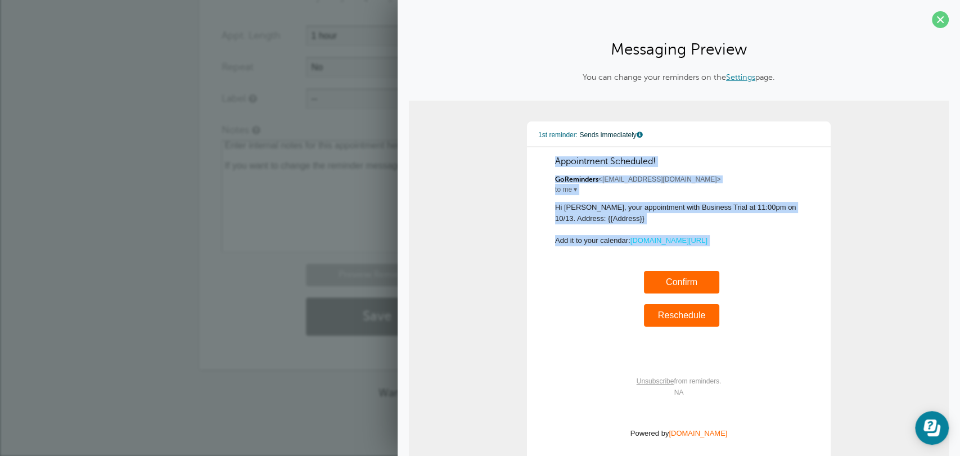
drag, startPoint x: 542, startPoint y: 165, endPoint x: 751, endPoint y: 274, distance: 236.5
click at [751, 274] on div "1st reminder: Sends immediately Appointment Scheduled! GoReminders <noreply@gor…" at bounding box center [678, 297] width 281 height 328
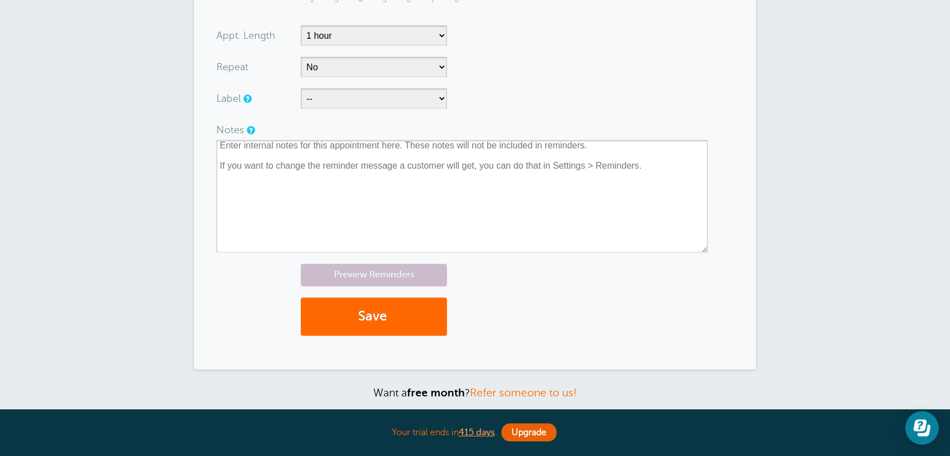
scroll to position [0, 0]
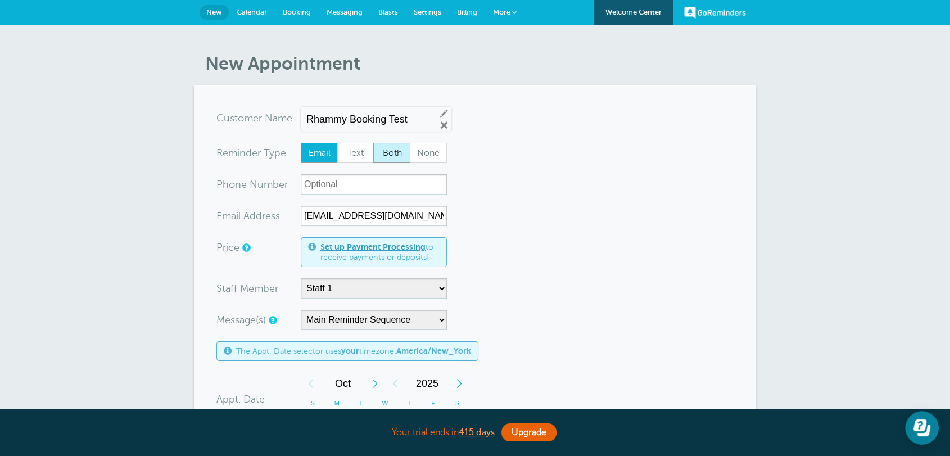
click at [379, 146] on span "Both" at bounding box center [392, 152] width 36 height 19
click at [373, 143] on input "Both" at bounding box center [373, 142] width 1 height 1
radio input "true"
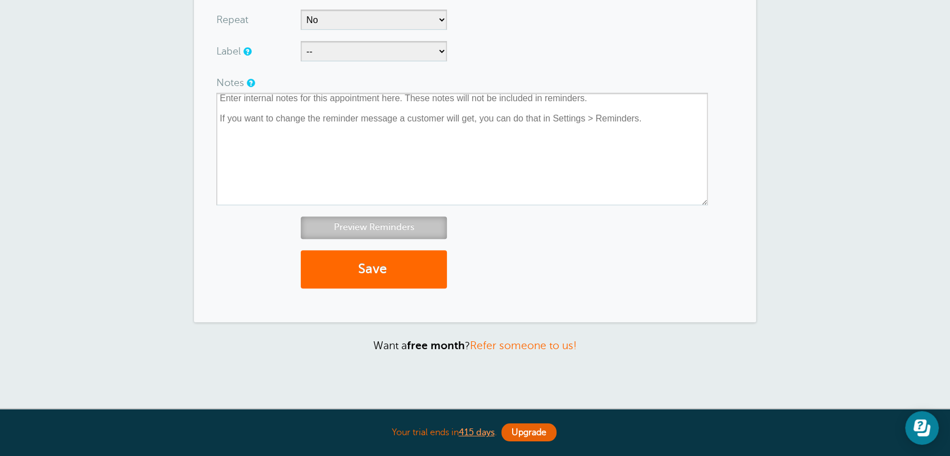
click at [396, 233] on link "Preview Reminders" at bounding box center [374, 228] width 146 height 22
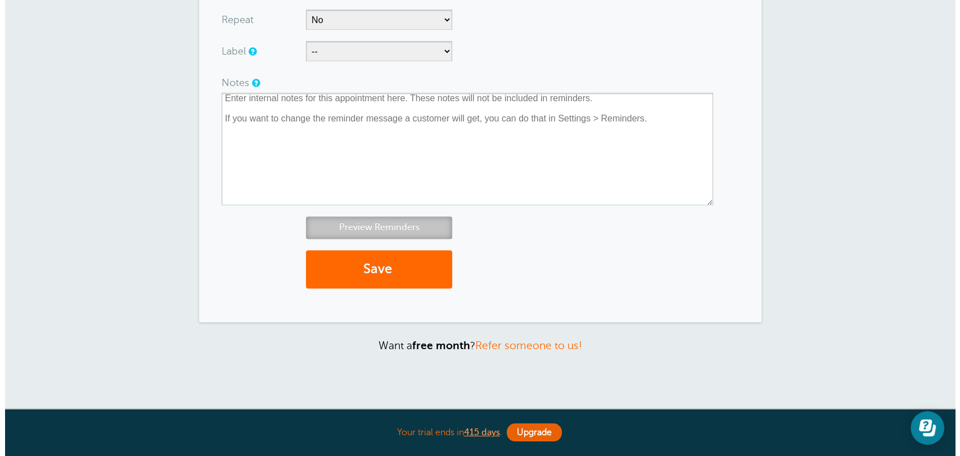
scroll to position [536, 0]
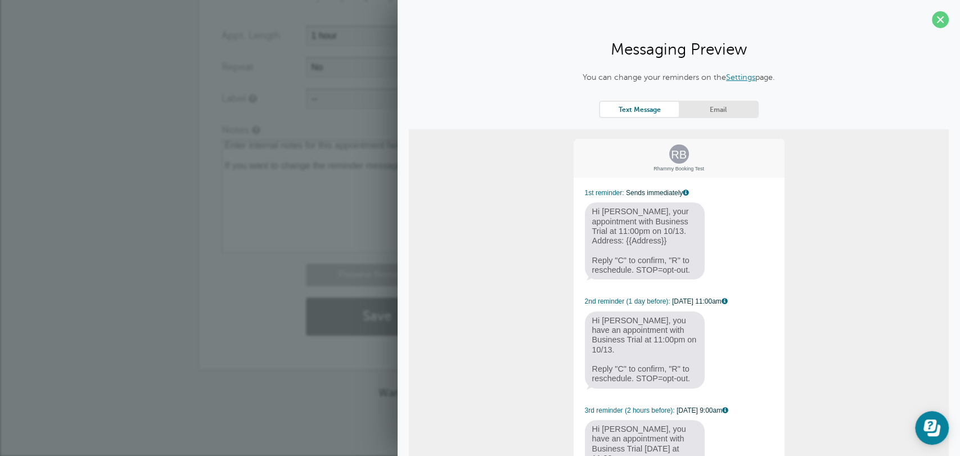
drag, startPoint x: 590, startPoint y: 204, endPoint x: 719, endPoint y: 269, distance: 145.1
click at [719, 269] on div "RB Rhammy Booking Test 1st reminder: Sends immediately Hi Rhammy, your appointm…" at bounding box center [679, 329] width 213 height 383
drag, startPoint x: 588, startPoint y: 301, endPoint x: 687, endPoint y: 370, distance: 120.9
click at [695, 332] on div "RB Rhammy Booking Test 1st reminder: Sends immediately Hi Rhammy, your appointm…" at bounding box center [679, 329] width 213 height 383
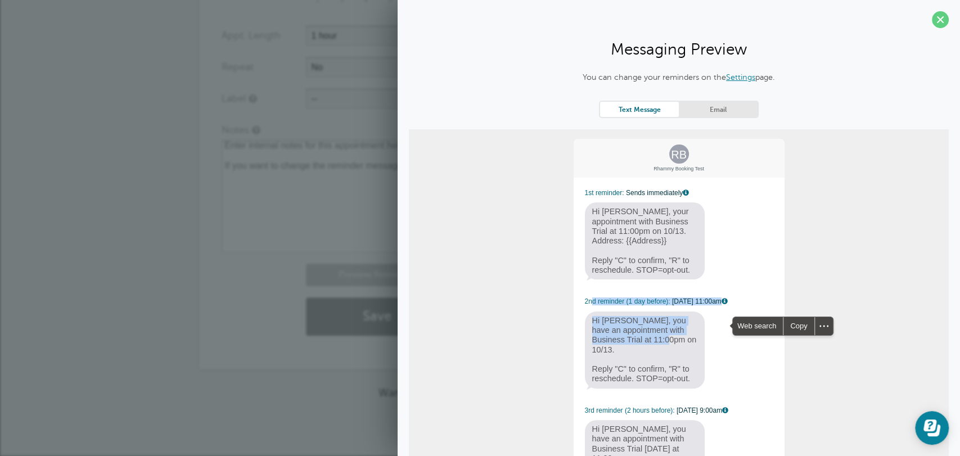
scroll to position [87, 0]
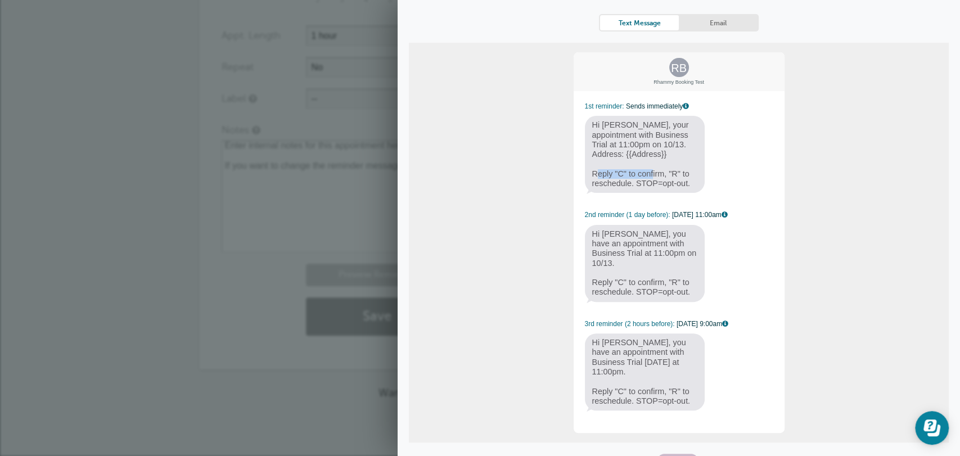
drag, startPoint x: 585, startPoint y: 173, endPoint x: 646, endPoint y: 173, distance: 60.7
click at [646, 173] on span "Hi Rhammy, your appointment with Business Trial at 11:00pm on 10/13. Address: {…" at bounding box center [645, 154] width 120 height 77
click at [701, 18] on link "Email" at bounding box center [718, 22] width 79 height 15
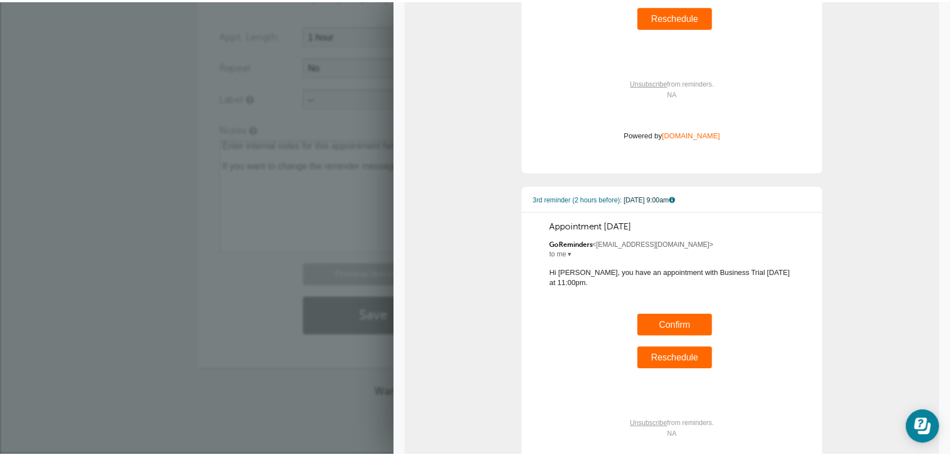
scroll to position [670, 0]
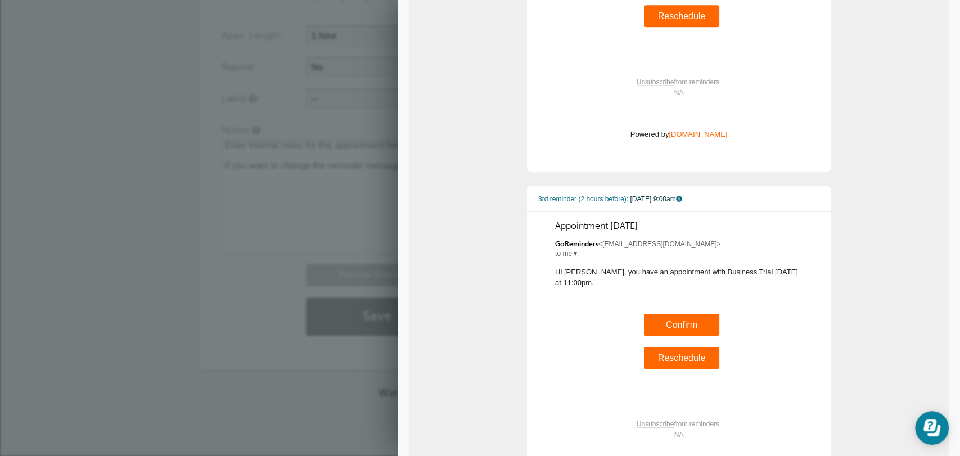
click at [303, 392] on p "Want a free month ? Refer someone to us!" at bounding box center [480, 392] width 562 height 13
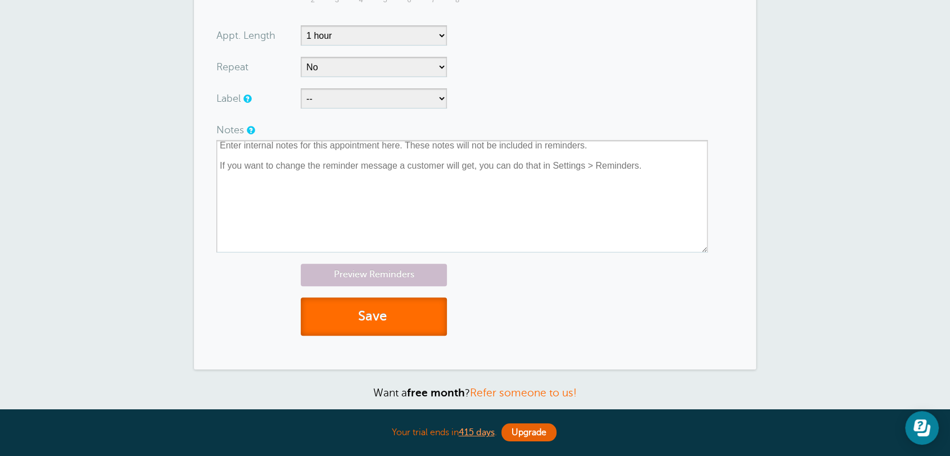
click at [394, 328] on button "Save" at bounding box center [374, 317] width 146 height 39
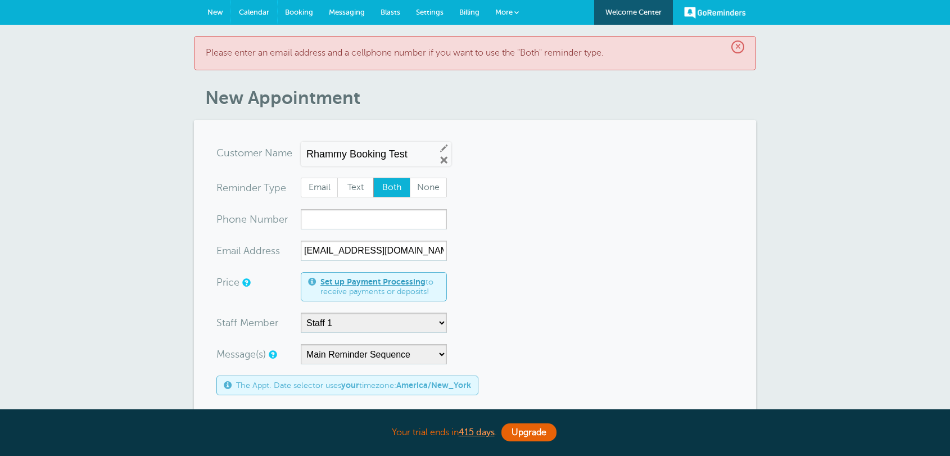
click at [255, 12] on span "Calendar" at bounding box center [254, 12] width 30 height 8
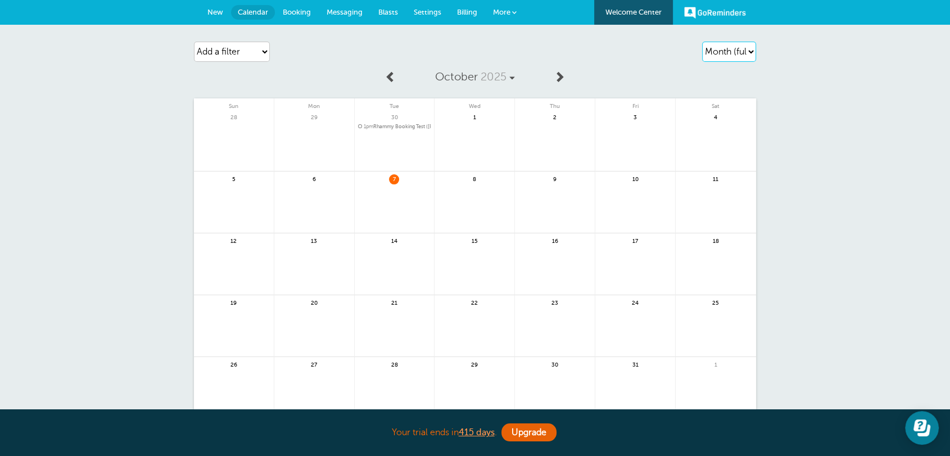
click at [713, 53] on select "Agenda Day Week Month (full view) Month (condensed)" at bounding box center [729, 52] width 54 height 20
click at [702, 42] on select "Agenda Day Week Month (full view) Month (condensed)" at bounding box center [729, 52] width 54 height 20
click at [738, 56] on select "Agenda Day Week Month (full view) Month (condensed)" at bounding box center [729, 52] width 54 height 20
select select "agenda"
click at [702, 42] on select "Agenda Day Week Month (full view) Month (condensed)" at bounding box center [729, 52] width 54 height 20
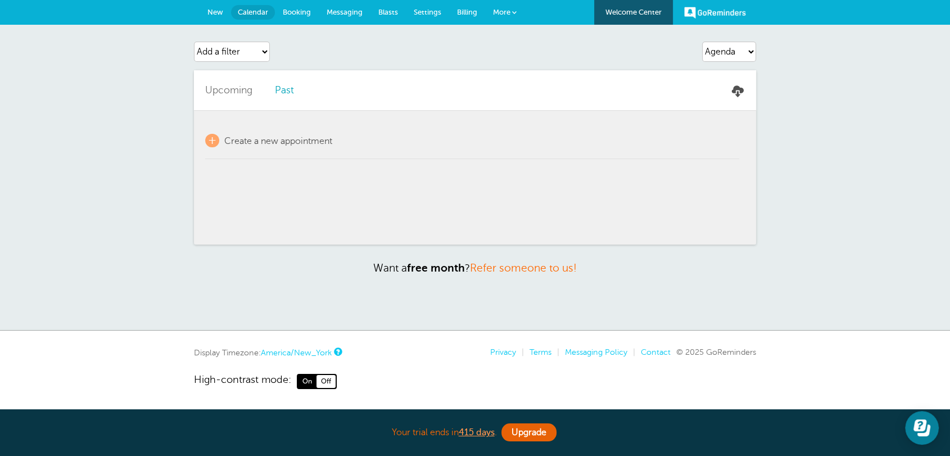
click at [289, 92] on link "Past" at bounding box center [284, 89] width 19 height 11
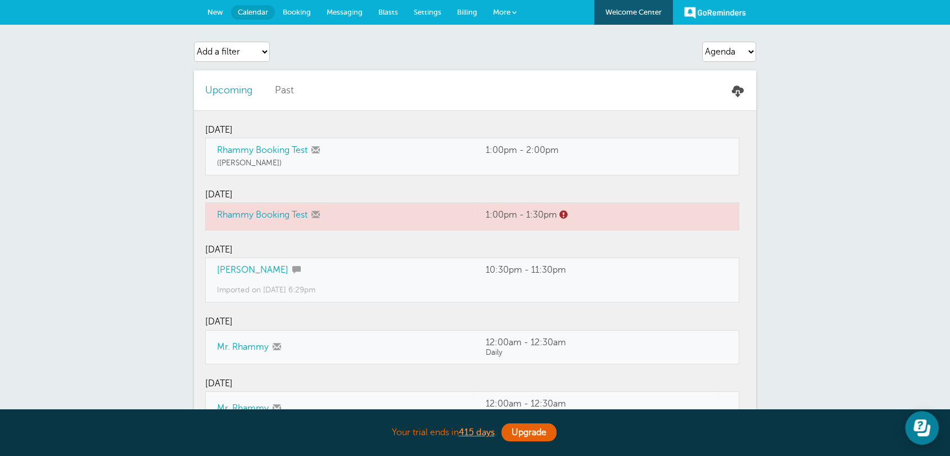
drag, startPoint x: 277, startPoint y: 131, endPoint x: 207, endPoint y: 132, distance: 70.3
click at [207, 132] on td "Tuesday, 9/30" at bounding box center [472, 125] width 534 height 28
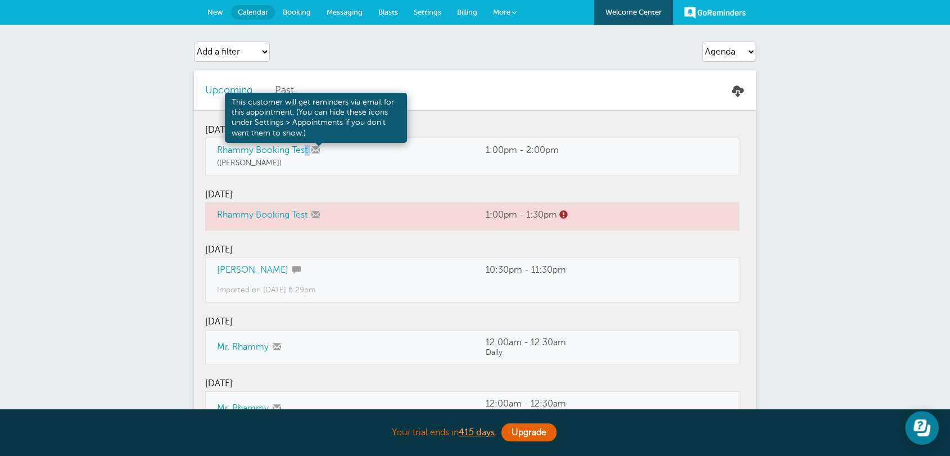
drag, startPoint x: 210, startPoint y: 154, endPoint x: 470, endPoint y: 155, distance: 259.3
click at [318, 154] on td "Rhammy Booking Test" at bounding box center [339, 148] width 269 height 20
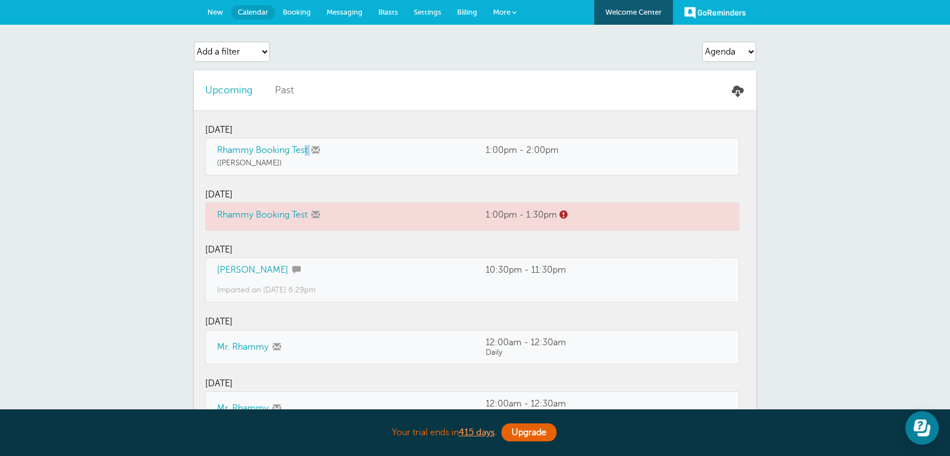
drag, startPoint x: 476, startPoint y: 150, endPoint x: 580, endPoint y: 148, distance: 104.1
click at [580, 148] on td "1:00pm - 2:00pm" at bounding box center [596, 148] width 242 height 20
click at [258, 48] on select "Add a filter Customer Search Staff Label Appointment Status Payment Status" at bounding box center [232, 52] width 76 height 20
select select "customer"
click at [194, 42] on select "Add a filter Customer Search Staff Label Appointment Status Payment Status" at bounding box center [232, 52] width 76 height 20
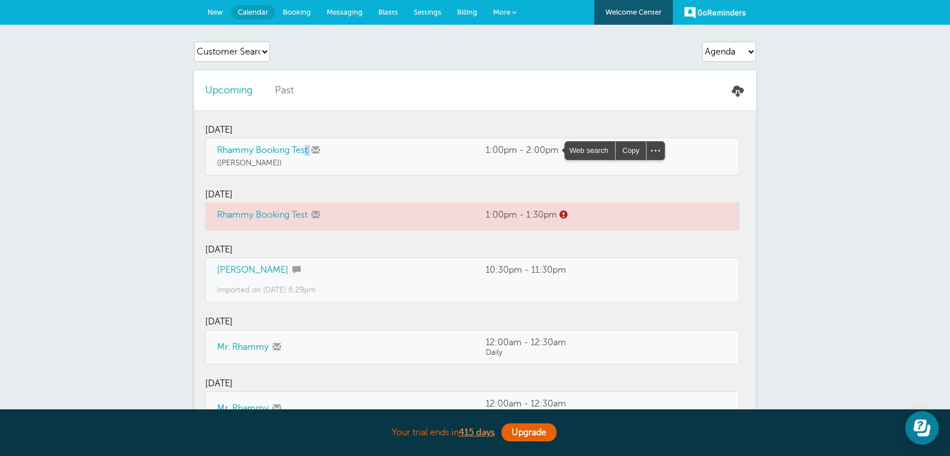
select select
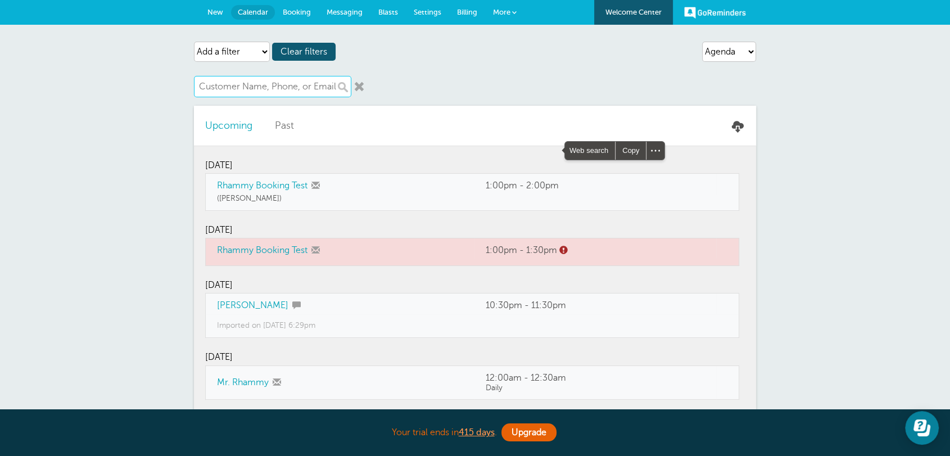
click at [233, 83] on input "text" at bounding box center [272, 86] width 157 height 21
click at [247, 85] on input "text" at bounding box center [272, 86] width 157 height 21
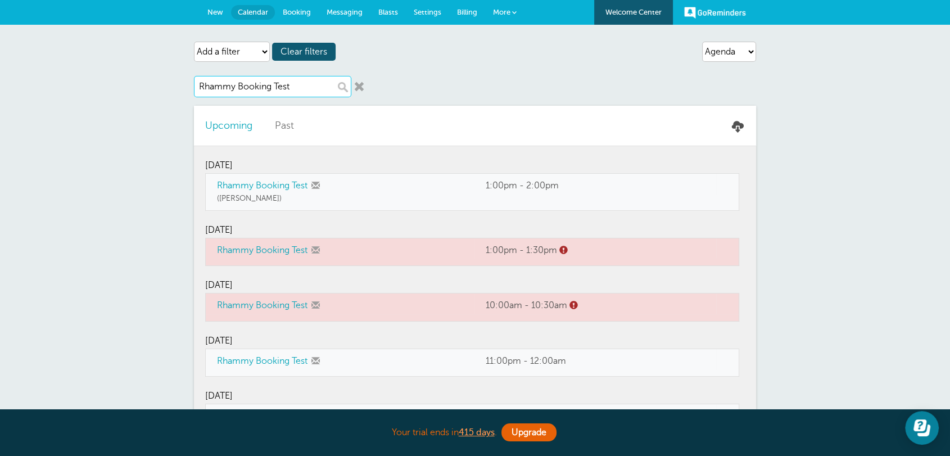
type input "Rhammy Booking Test"
click at [357, 85] on link at bounding box center [359, 86] width 11 height 11
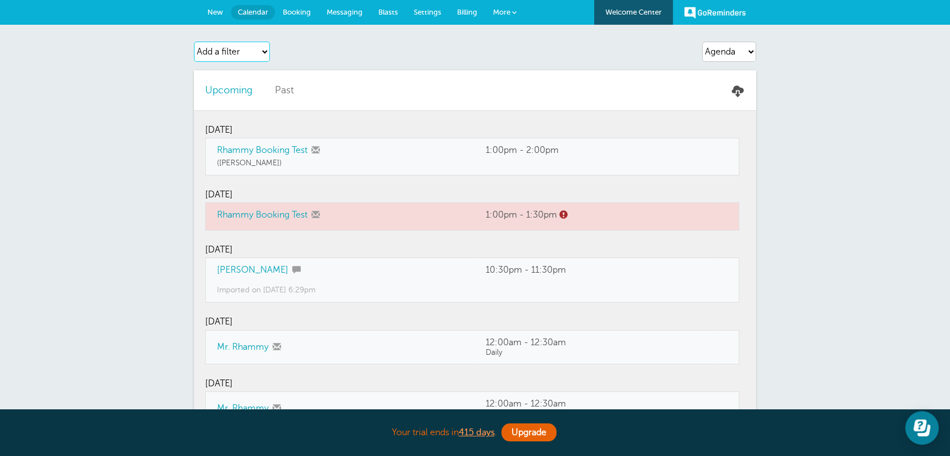
click at [256, 49] on select "Add a filter Customer Search Staff Label Appointment Status Payment Status" at bounding box center [232, 52] width 76 height 20
select select "staff"
click at [194, 42] on select "Add a filter Customer Search Staff Label Appointment Status Payment Status" at bounding box center [232, 52] width 76 height 20
select select
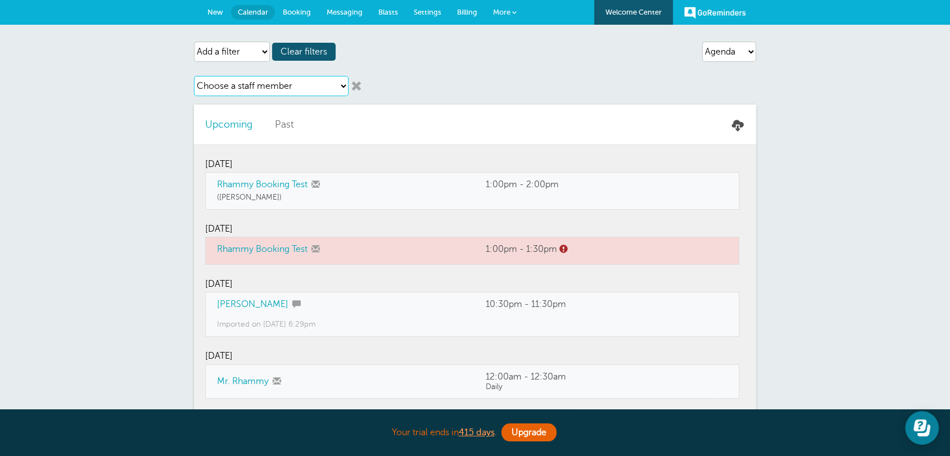
click at [242, 89] on select "Choose a staff member Staff 1" at bounding box center [271, 86] width 155 height 20
select select "21729"
click at [194, 76] on select "Choose a staff member Staff 1" at bounding box center [271, 86] width 155 height 20
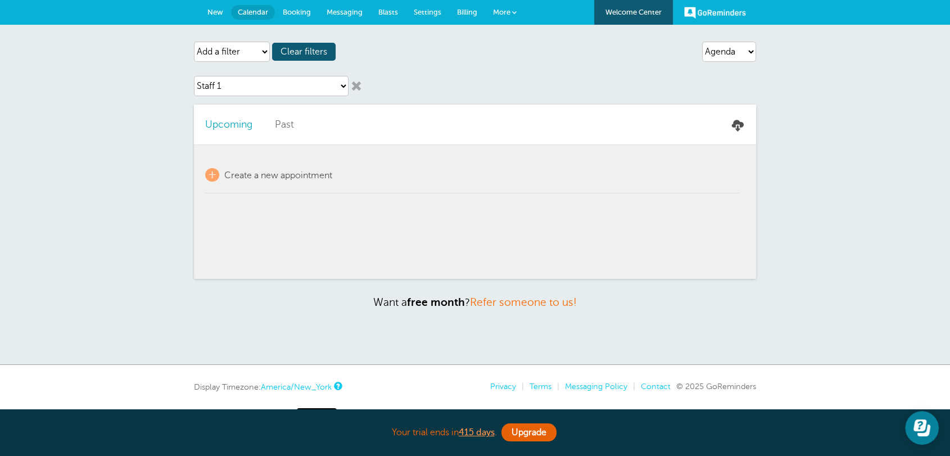
click at [280, 123] on span "Past" at bounding box center [284, 124] width 19 height 11
click at [357, 80] on link at bounding box center [356, 85] width 11 height 11
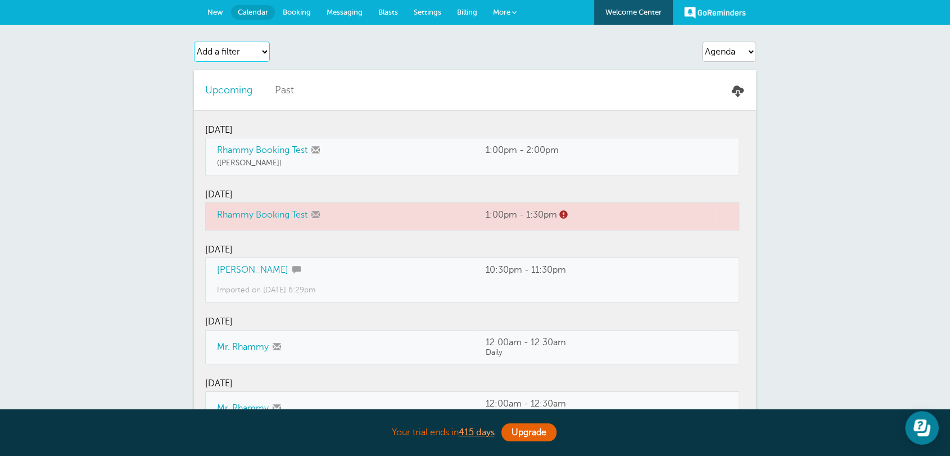
click at [222, 51] on select "Add a filter Customer Search Staff Label Appointment Status Payment Status" at bounding box center [232, 52] width 76 height 20
select select "appt_status"
click at [194, 42] on select "Add a filter Customer Search Staff Label Appointment Status Payment Status" at bounding box center [232, 52] width 76 height 20
select select
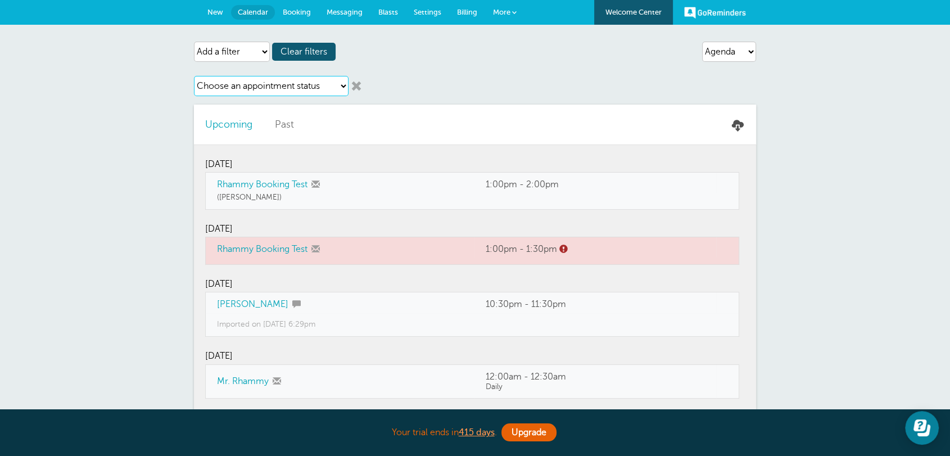
click at [254, 85] on select "Choose an appointment status Confirmed Reschedule Requested Cancelled" at bounding box center [271, 86] width 155 height 20
click at [194, 76] on select "Choose an appointment status Confirmed Reschedule Requested Cancelled" at bounding box center [271, 86] width 155 height 20
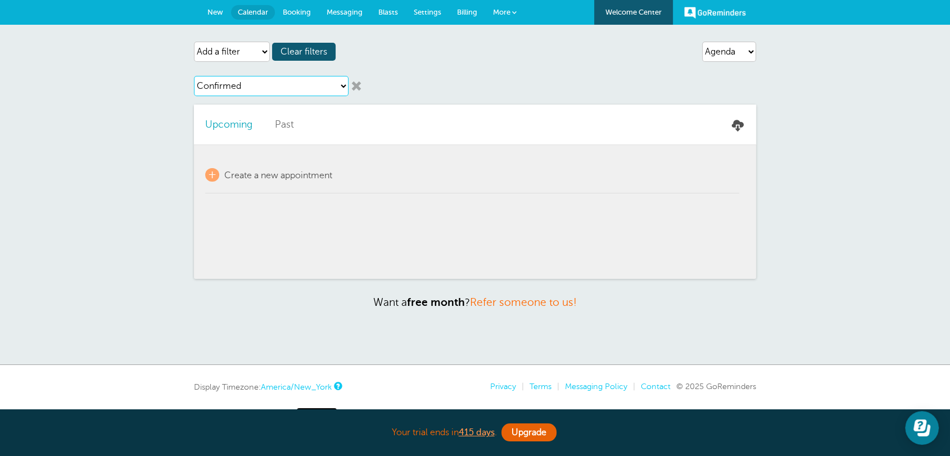
click at [254, 83] on select "Choose an appointment status Confirmed Reschedule Requested Cancelled" at bounding box center [271, 86] width 155 height 20
click at [194, 76] on select "Choose an appointment status Confirmed Reschedule Requested Cancelled" at bounding box center [271, 86] width 155 height 20
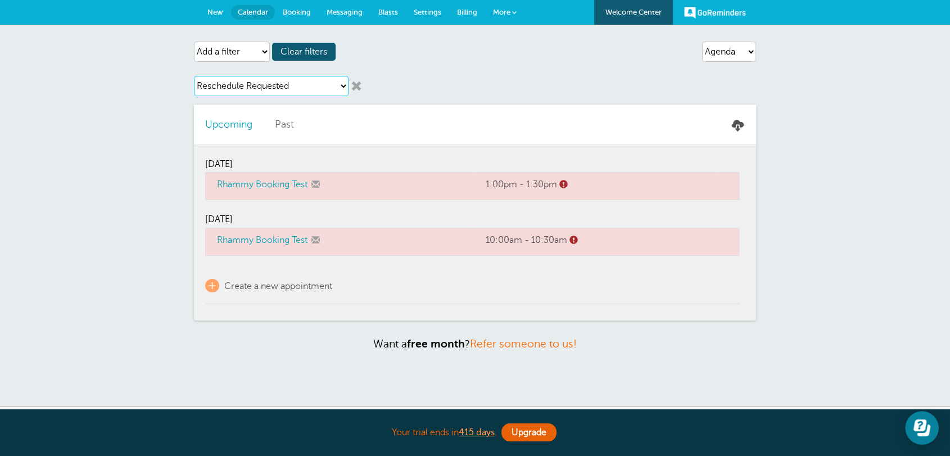
click at [316, 89] on select "Choose an appointment status Confirmed Reschedule Requested Cancelled" at bounding box center [271, 86] width 155 height 20
select select "cancelled"
click at [194, 76] on select "Choose an appointment status Confirmed Reschedule Requested Cancelled" at bounding box center [271, 86] width 155 height 20
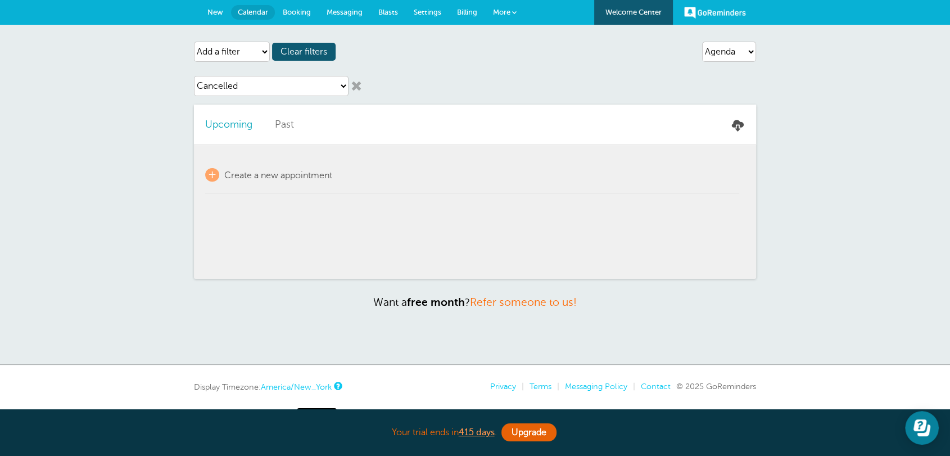
click at [358, 84] on link at bounding box center [356, 85] width 11 height 11
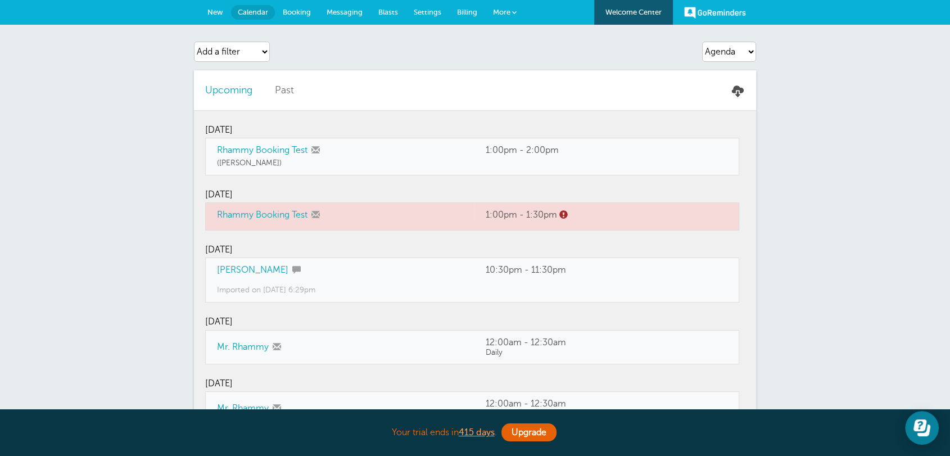
click at [290, 8] on span "Booking" at bounding box center [297, 12] width 28 height 8
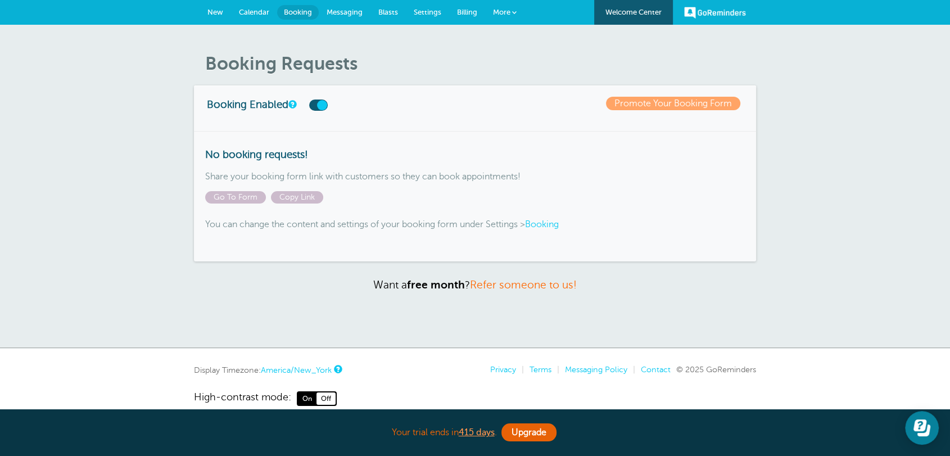
click at [331, 17] on link "Messaging" at bounding box center [345, 12] width 52 height 25
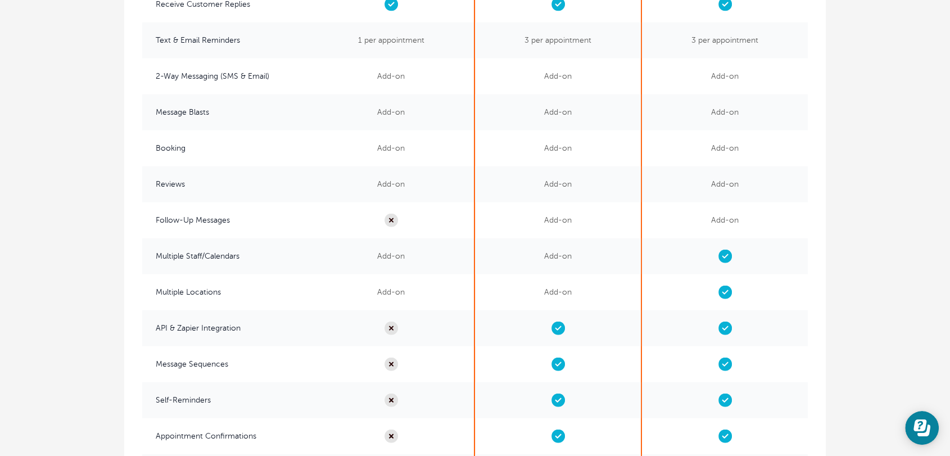
scroll to position [2624, 0]
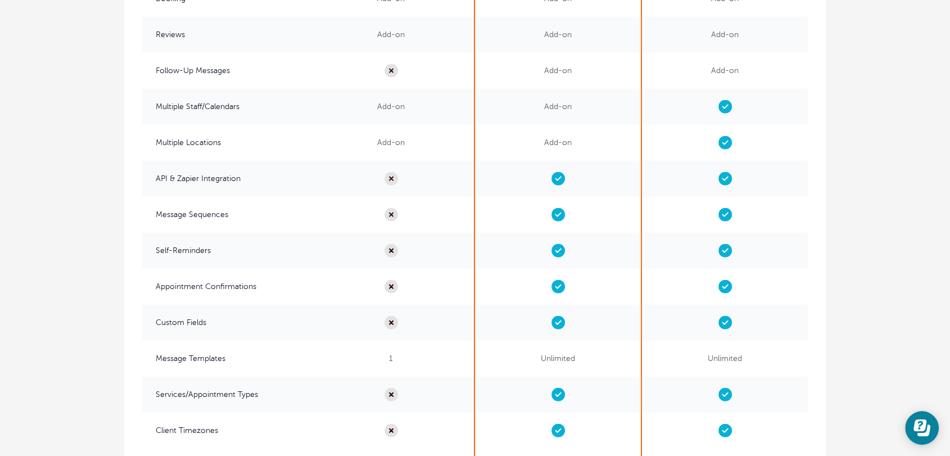
drag, startPoint x: 576, startPoint y: 392, endPoint x: 556, endPoint y: 399, distance: 20.8
click at [556, 399] on span at bounding box center [558, 395] width 166 height 36
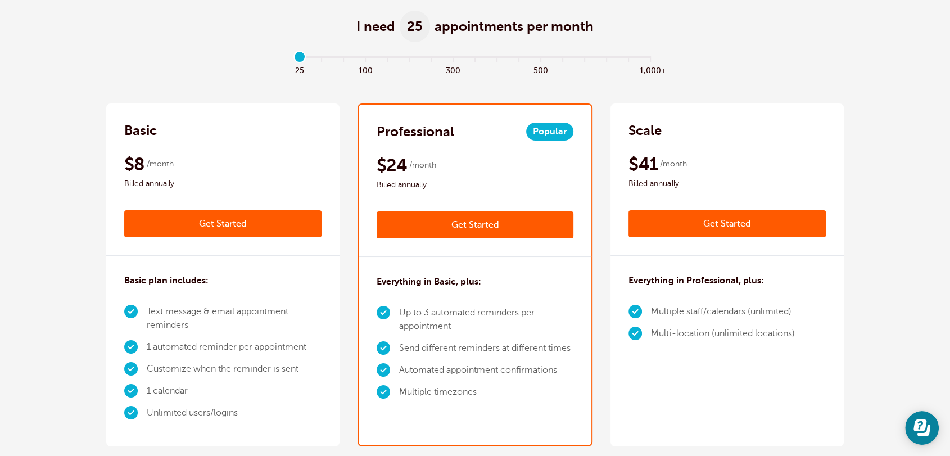
scroll to position [0, 0]
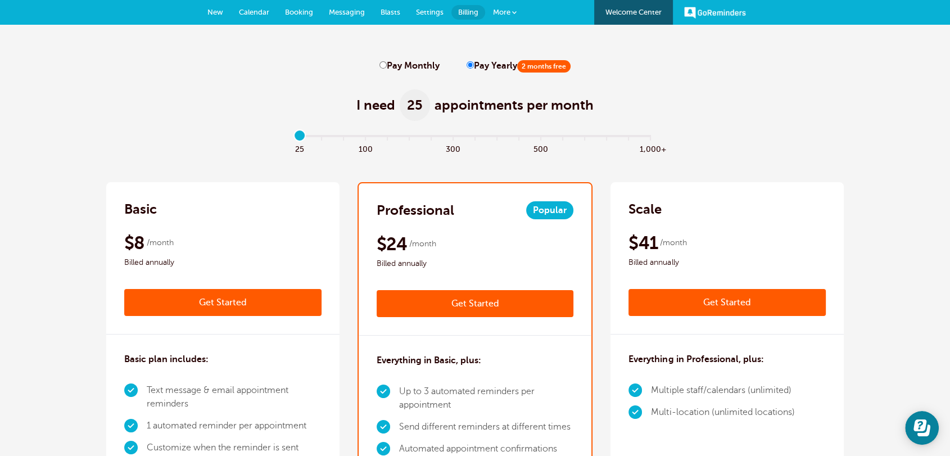
click at [382, 70] on label "Pay Monthly" at bounding box center [410, 66] width 60 height 11
click at [382, 69] on input "Pay Monthly" at bounding box center [383, 64] width 7 height 7
radio input "true"
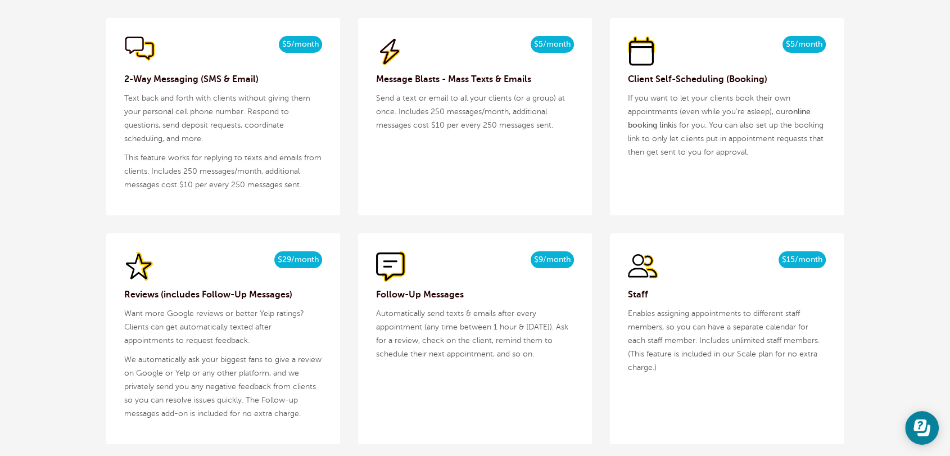
scroll to position [1458, 0]
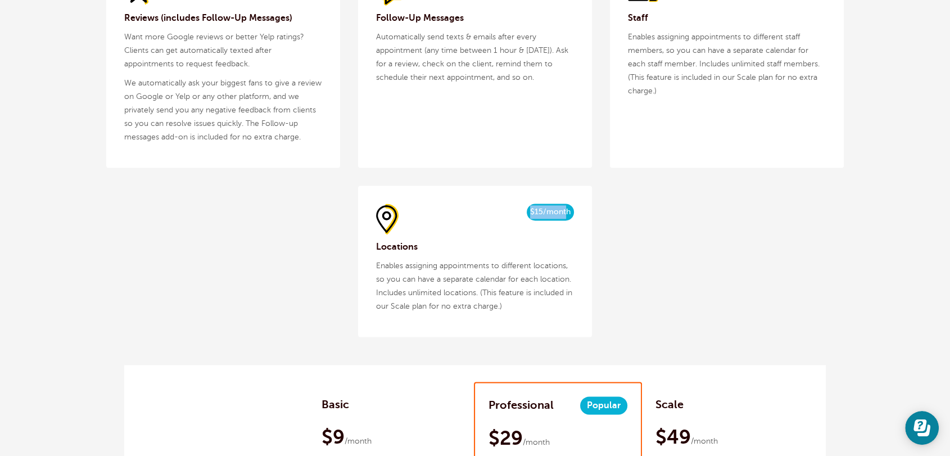
drag, startPoint x: 567, startPoint y: 216, endPoint x: 531, endPoint y: 210, distance: 36.5
click at [531, 210] on span "$15/month" at bounding box center [550, 212] width 47 height 17
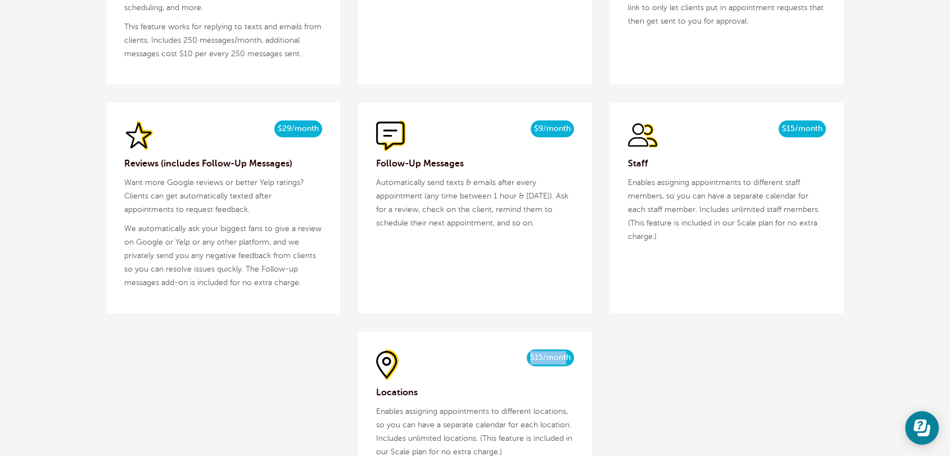
scroll to position [1021, 0]
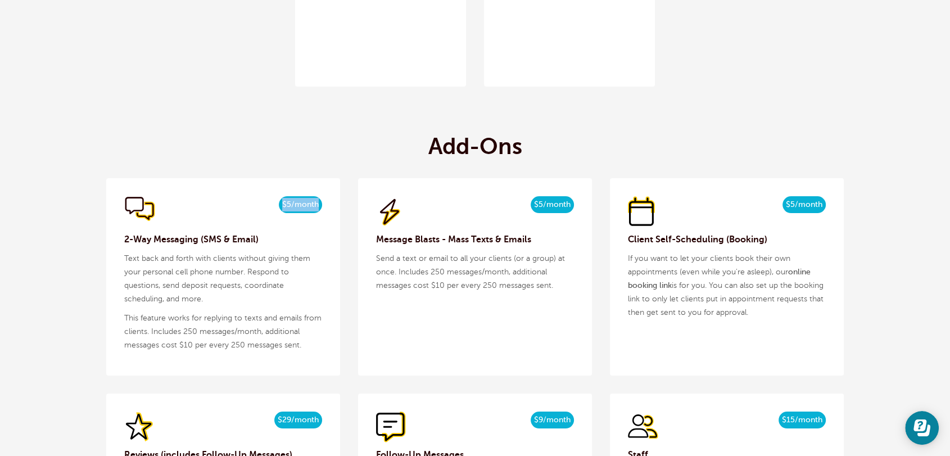
drag, startPoint x: 317, startPoint y: 208, endPoint x: 256, endPoint y: 195, distance: 62.1
click at [256, 195] on div "$5/month $4/mo billed yearly 2-Way Messaging (SMS & Email) Text back and forth …" at bounding box center [223, 276] width 234 height 197
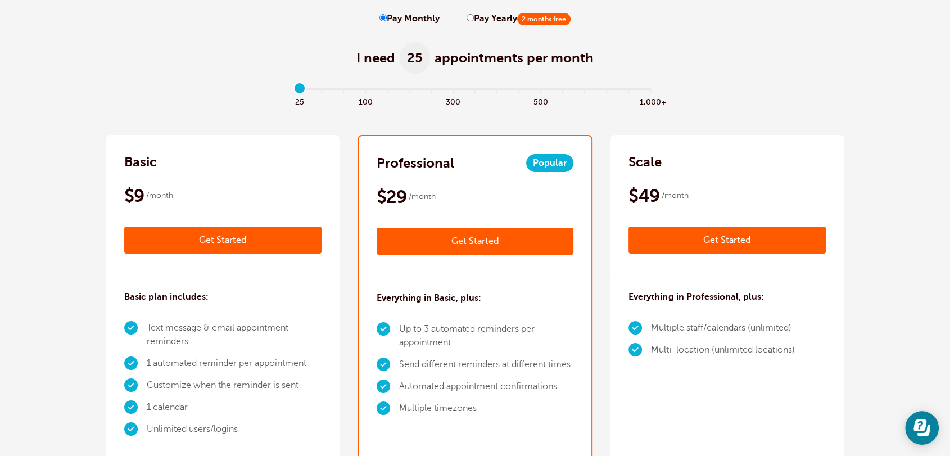
scroll to position [0, 0]
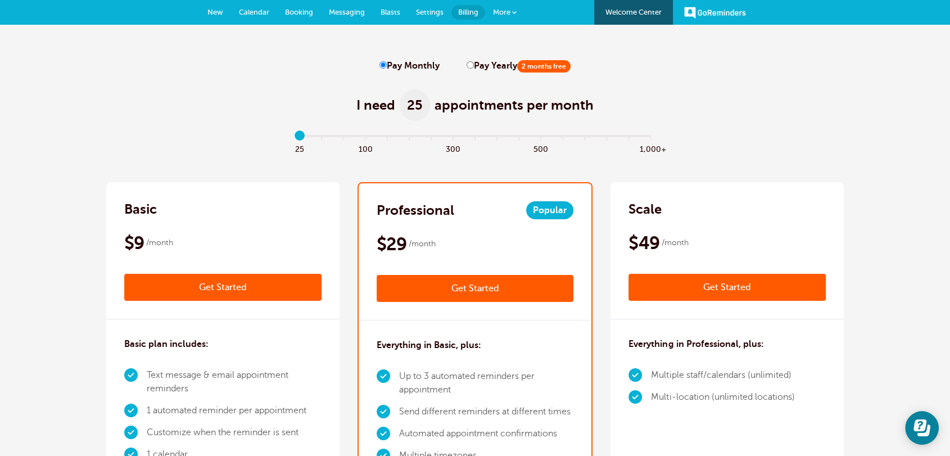
click at [344, 13] on span "Messaging" at bounding box center [347, 12] width 36 height 8
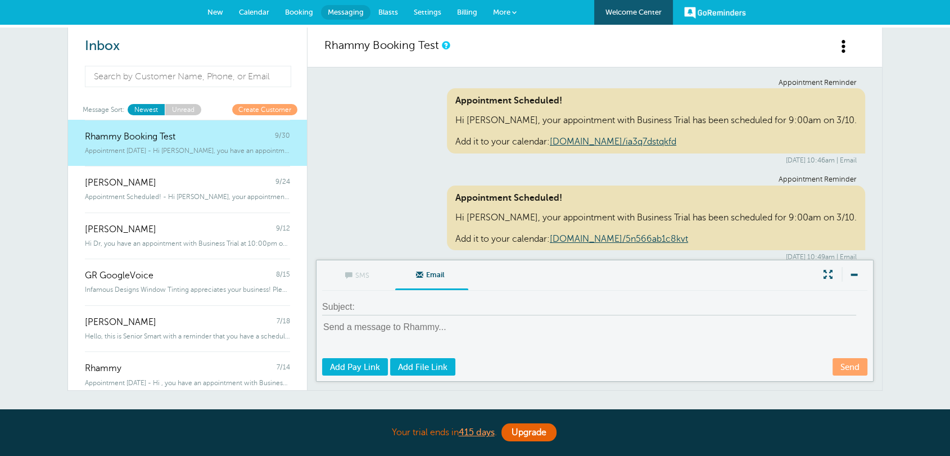
scroll to position [7779, 0]
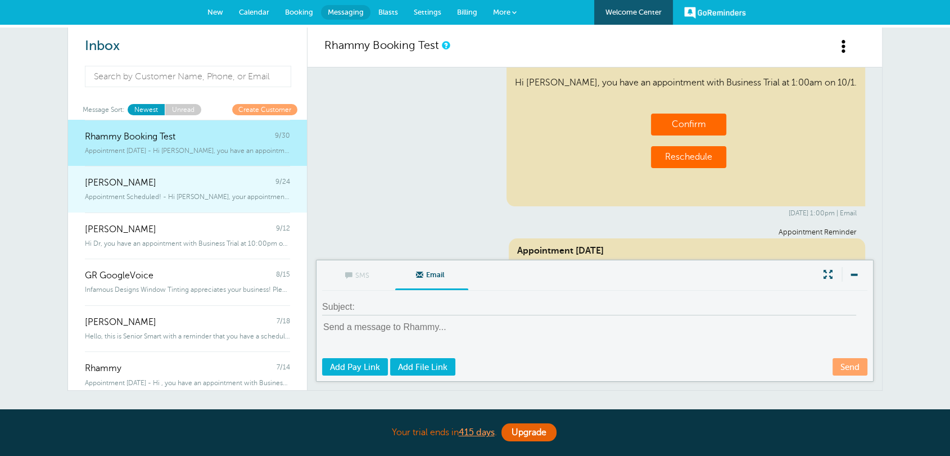
click at [182, 184] on div "[PERSON_NAME] 9/24" at bounding box center [187, 177] width 205 height 22
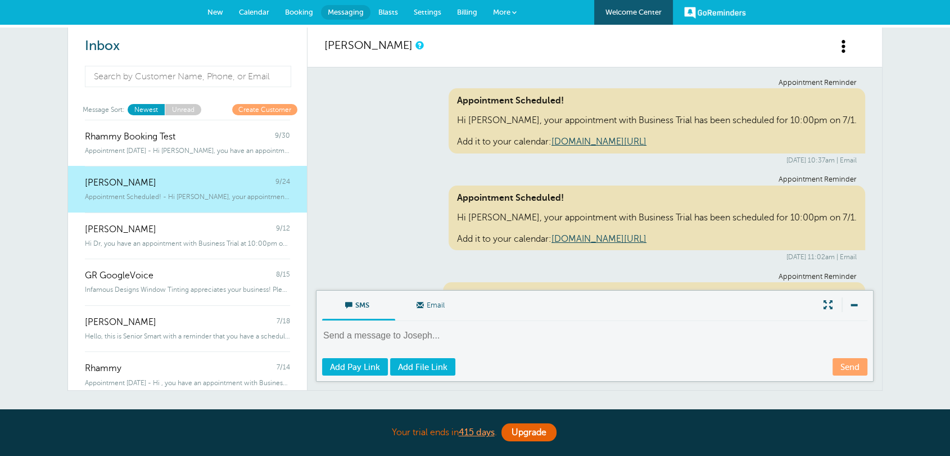
scroll to position [989, 0]
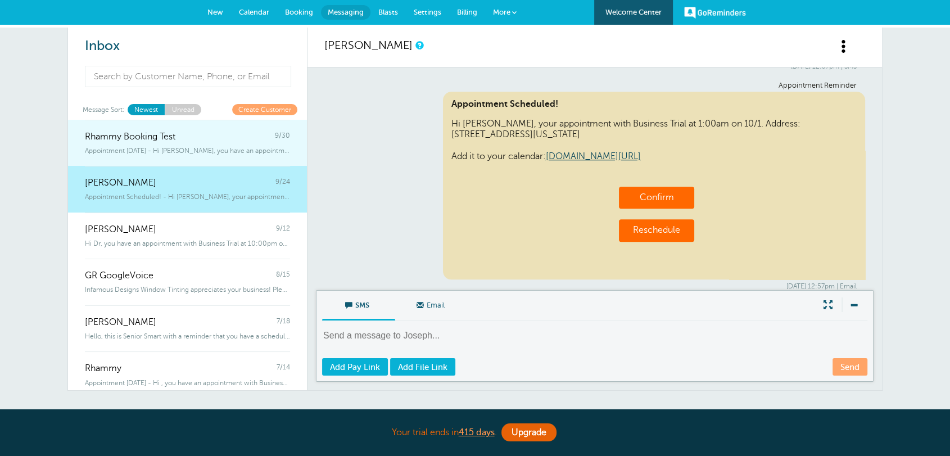
click at [202, 152] on span "Appointment [DATE] - Hi [PERSON_NAME], you have an appointment with Business Tr…" at bounding box center [187, 151] width 205 height 8
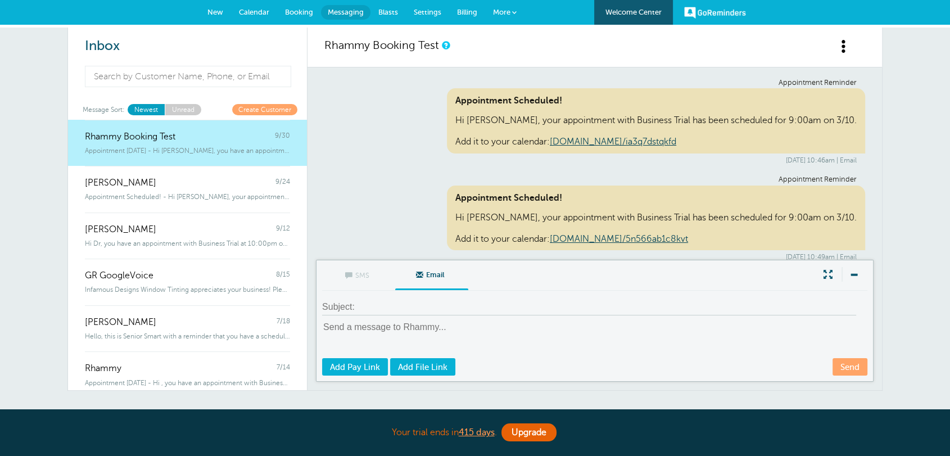
scroll to position [7779, 0]
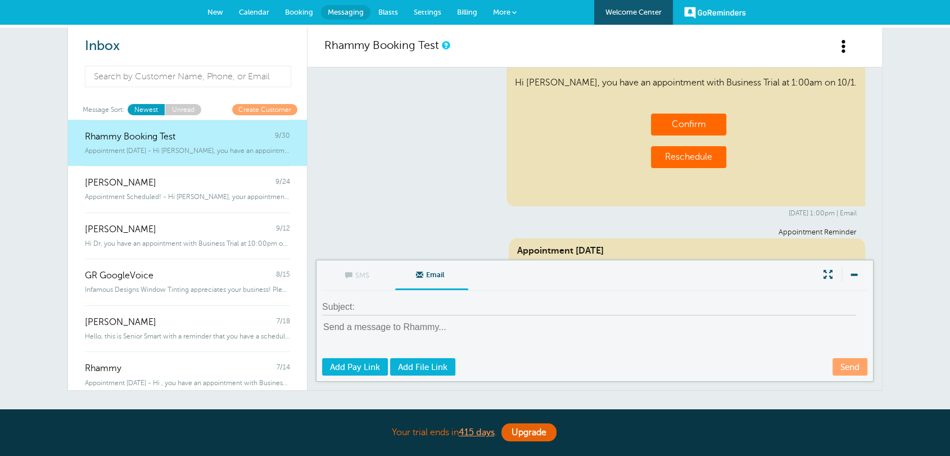
drag, startPoint x: 857, startPoint y: 243, endPoint x: 745, endPoint y: 255, distance: 113.1
click at [826, 244] on div "Appointment Reminder Appointment Scheduled! Hi [PERSON_NAME], your appointment …" at bounding box center [595, 163] width 575 height 192
click at [429, 328] on textarea at bounding box center [596, 339] width 548 height 36
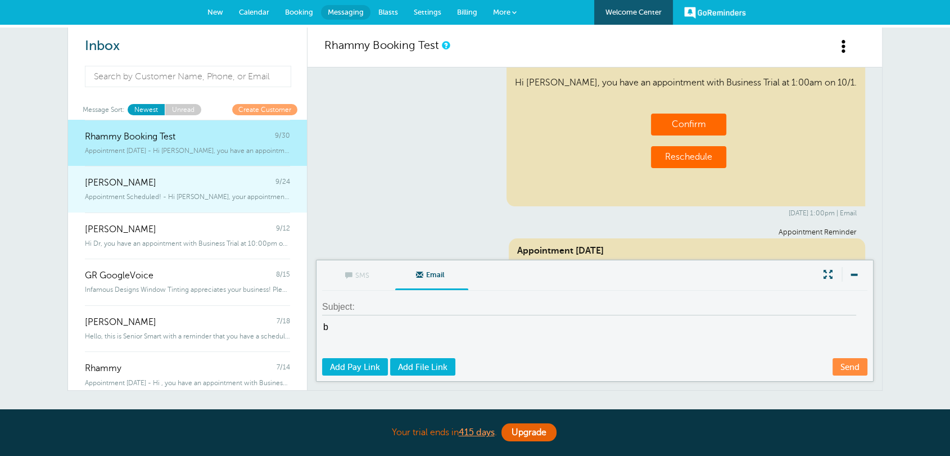
type textarea "b"
click at [191, 195] on span "Appointment Scheduled! - Hi [PERSON_NAME], your appointment with Business Trial…" at bounding box center [187, 197] width 205 height 8
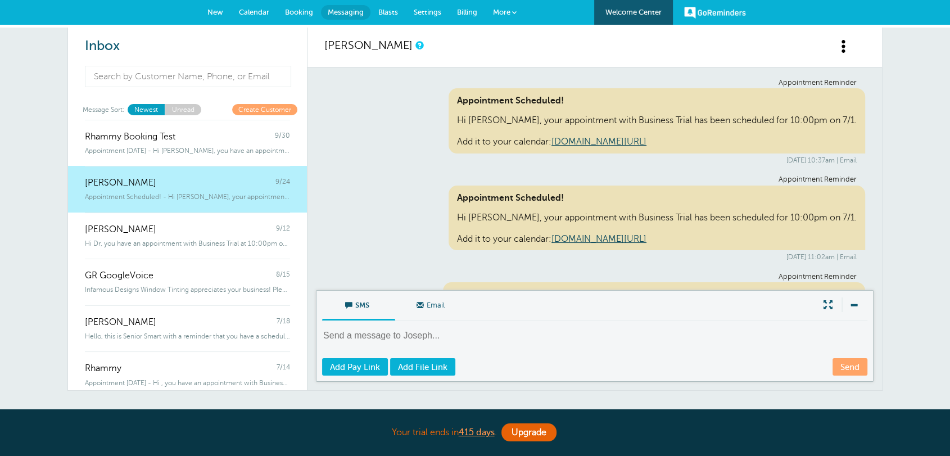
scroll to position [989, 0]
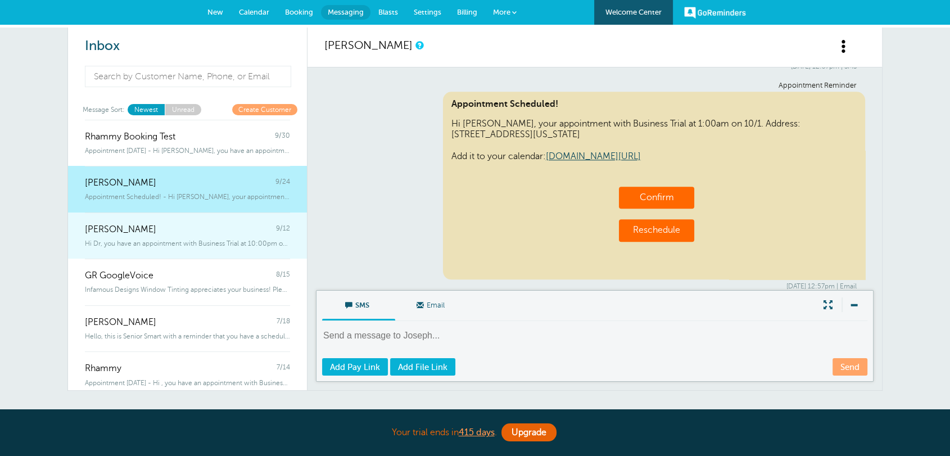
click at [138, 246] on span "Hi Dr, you have an appointment with Business Trial at 10:00pm on 9/15 at t" at bounding box center [187, 244] width 205 height 8
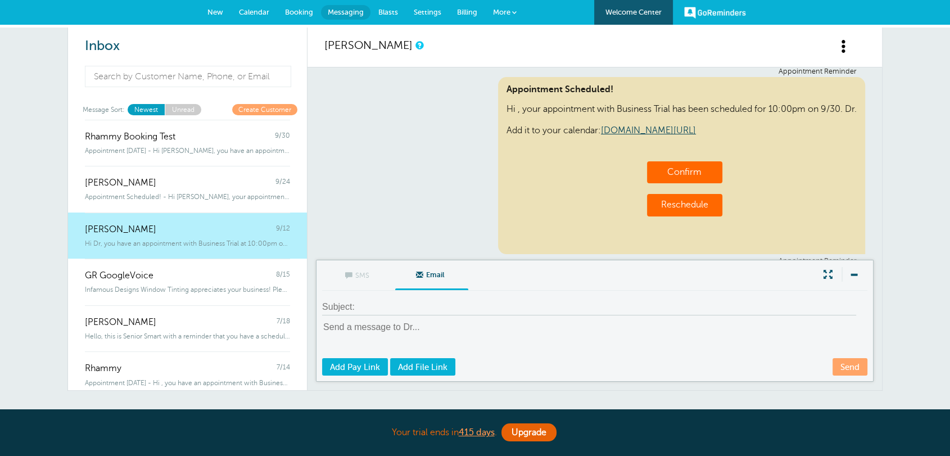
scroll to position [871, 0]
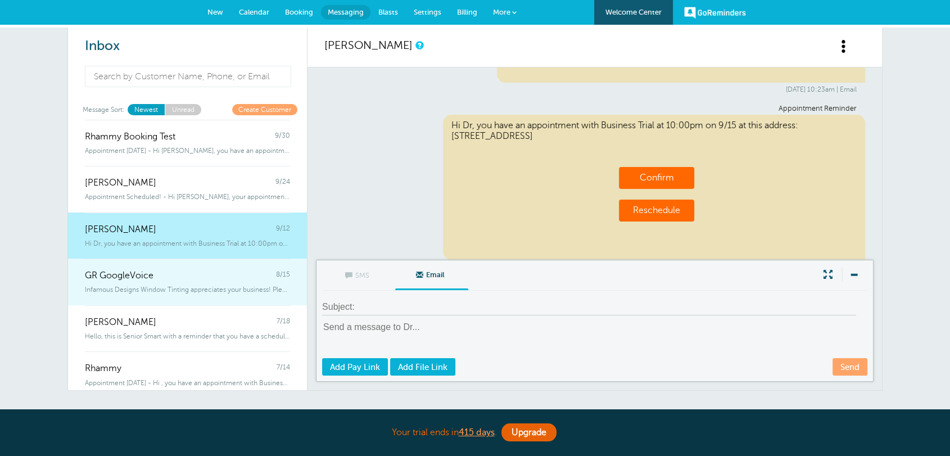
click at [128, 282] on div "Infamous Designs Window Tinting appreciates your business! Please leave a G" at bounding box center [187, 287] width 205 height 12
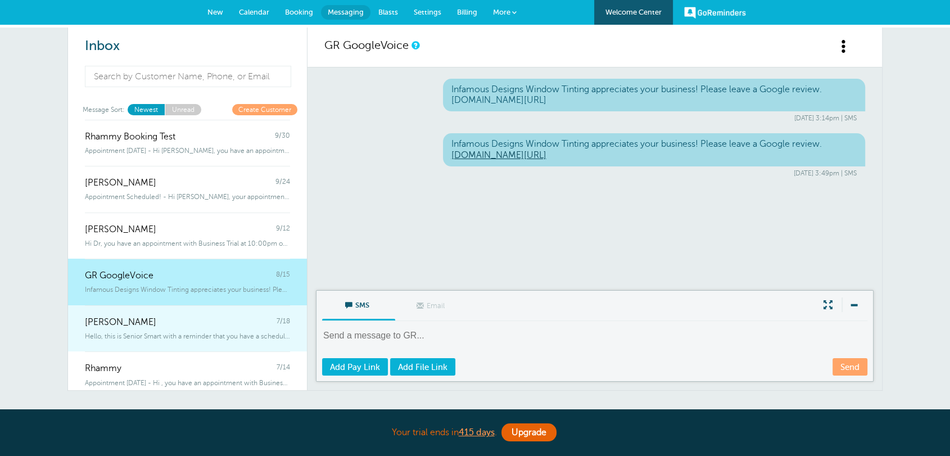
click at [128, 318] on span "[PERSON_NAME]" at bounding box center [120, 322] width 71 height 11
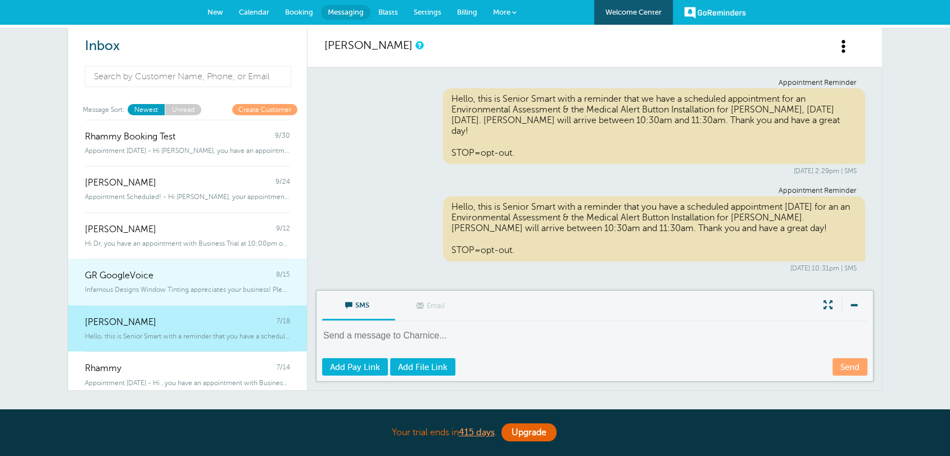
click at [139, 291] on span "Infamous Designs Window Tinting appreciates your business! Please leave a G" at bounding box center [187, 290] width 205 height 8
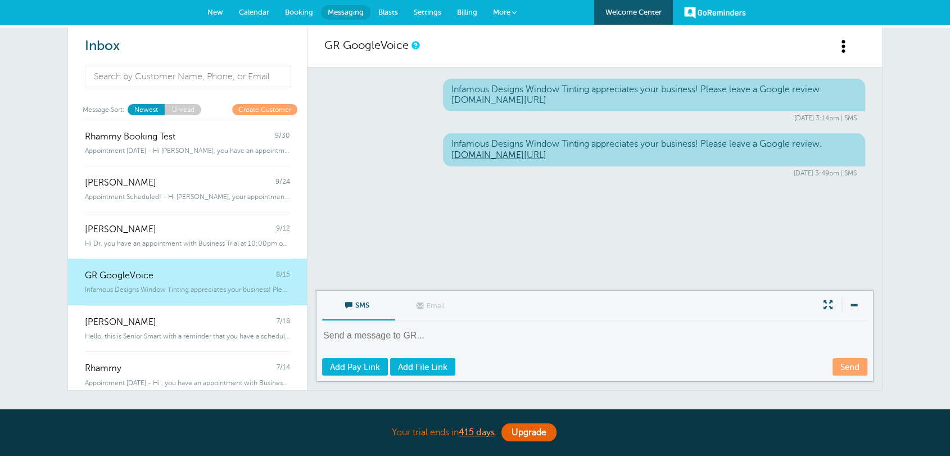
drag, startPoint x: 859, startPoint y: 170, endPoint x: 844, endPoint y: 172, distance: 15.8
click at [844, 172] on div "Infamous Designs Window Tinting appreciates your business! Please leave a Googl…" at bounding box center [595, 155] width 541 height 44
click at [389, 345] on textarea at bounding box center [596, 344] width 548 height 28
type textarea "gdehb"
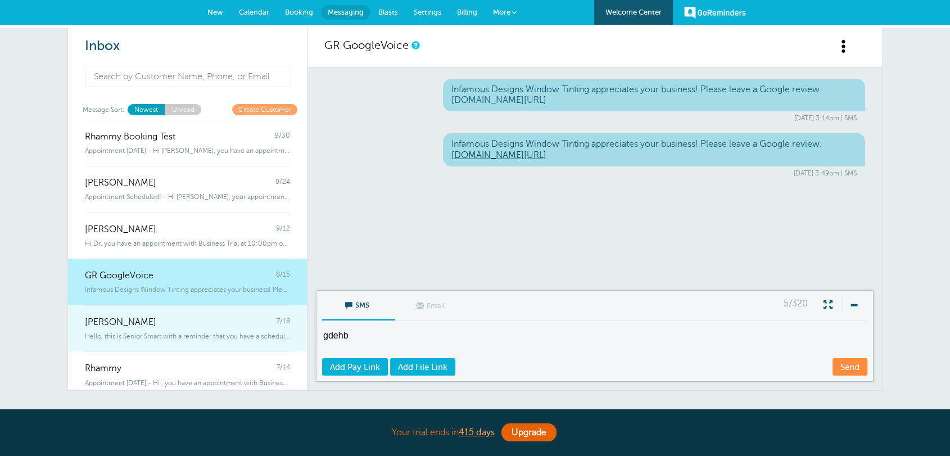
drag, startPoint x: 374, startPoint y: 331, endPoint x: 289, endPoint y: 327, distance: 85.0
click at [289, 327] on div "Inbox Message Sort: Newest Unread Create Customer Rhammy Booking Test 9/30 Appo…" at bounding box center [474, 209] width 815 height 363
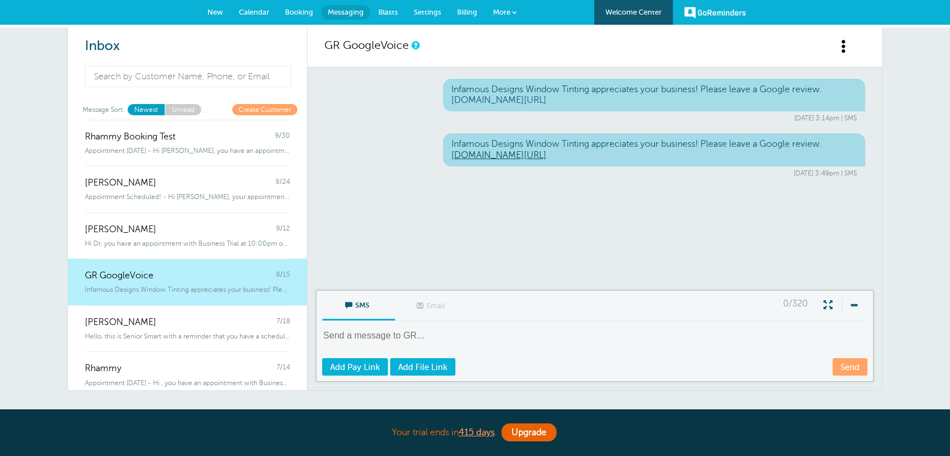
click at [391, 190] on div "Infamous Designs Window Tinting appreciates your business! Please leave a Googl…" at bounding box center [595, 178] width 575 height 223
click at [391, 12] on span "Blasts" at bounding box center [389, 12] width 20 height 8
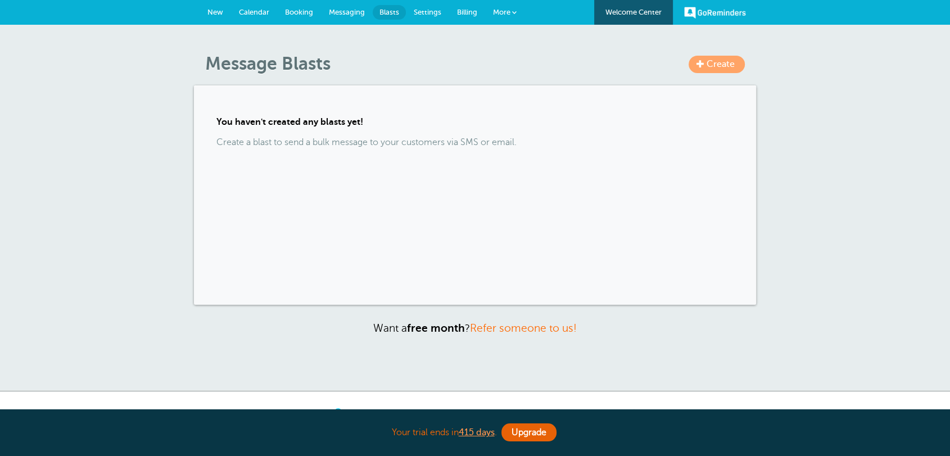
click at [349, 19] on link "Messaging" at bounding box center [347, 12] width 52 height 25
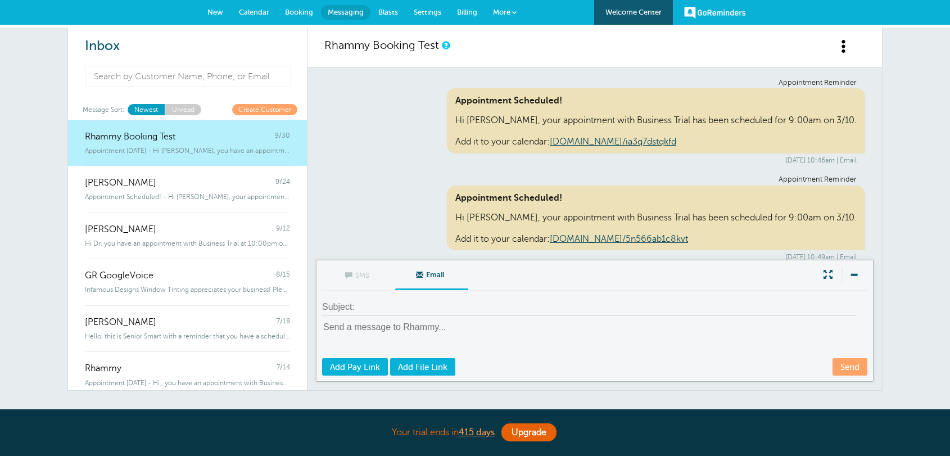
click at [388, 16] on link "Blasts" at bounding box center [388, 12] width 35 height 25
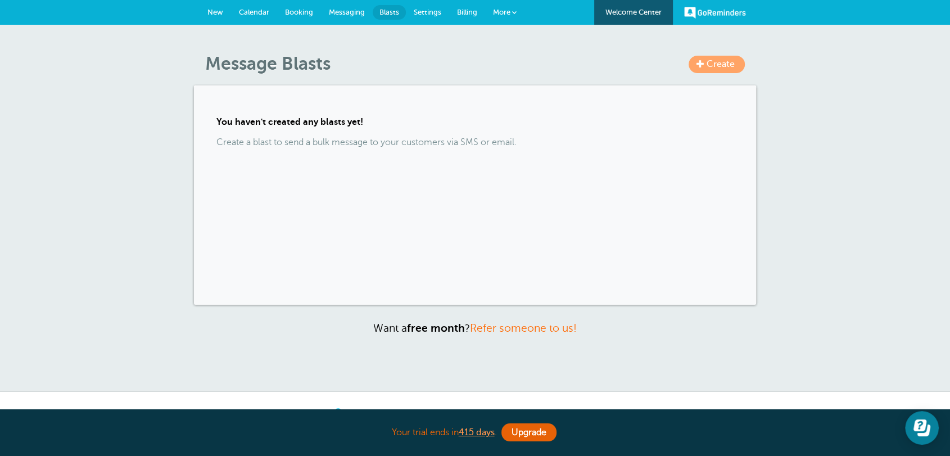
click at [431, 16] on link "Settings" at bounding box center [427, 12] width 43 height 25
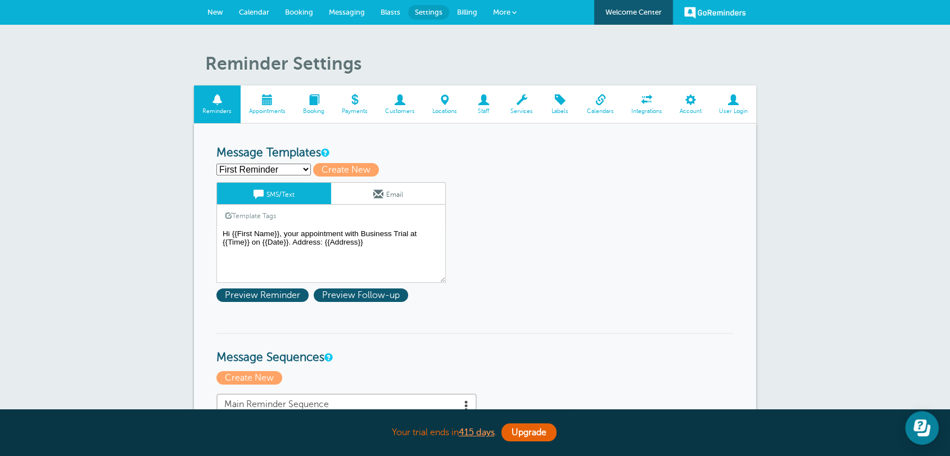
click at [515, 100] on span at bounding box center [522, 99] width 40 height 11
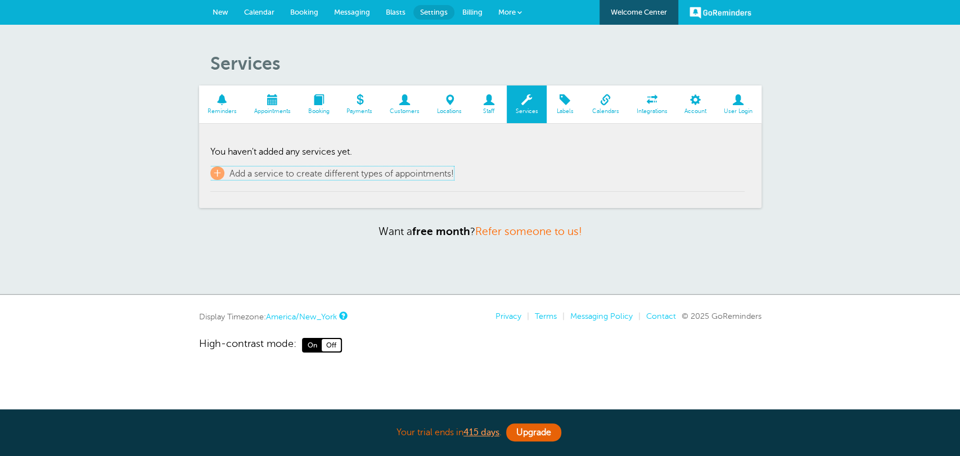
click at [222, 172] on span "+" at bounding box center [217, 172] width 14 height 13
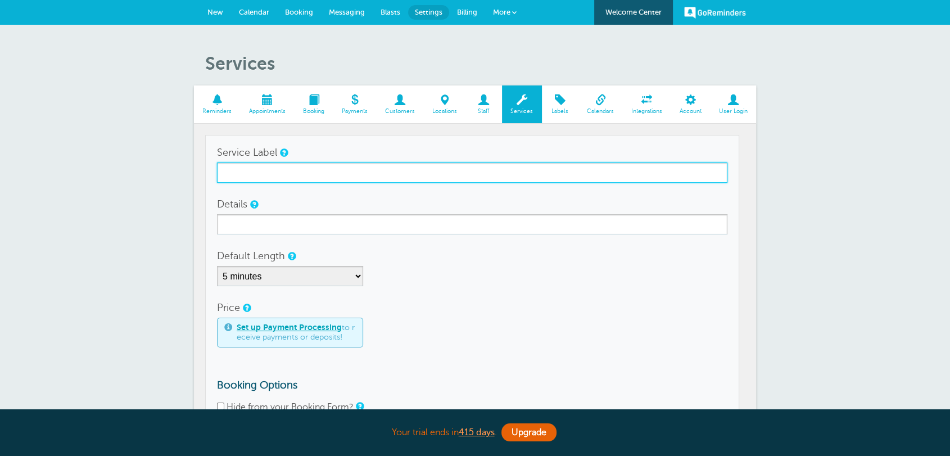
click at [278, 177] on input "Service Label" at bounding box center [472, 173] width 511 height 20
type input "Service 1"
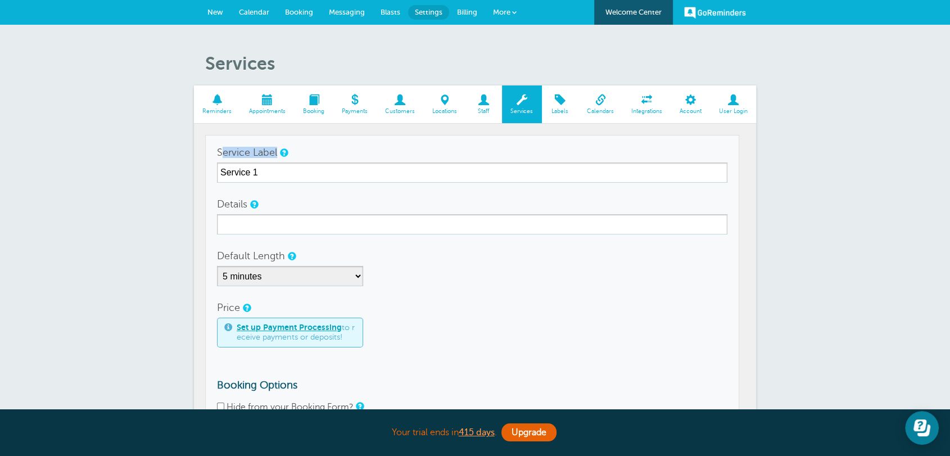
drag, startPoint x: 211, startPoint y: 153, endPoint x: 225, endPoint y: 161, distance: 16.1
click at [225, 161] on td "Service Label Service 1 Details Default Length 5 minutes 10 minutes 15 minutes …" at bounding box center [472, 305] width 534 height 340
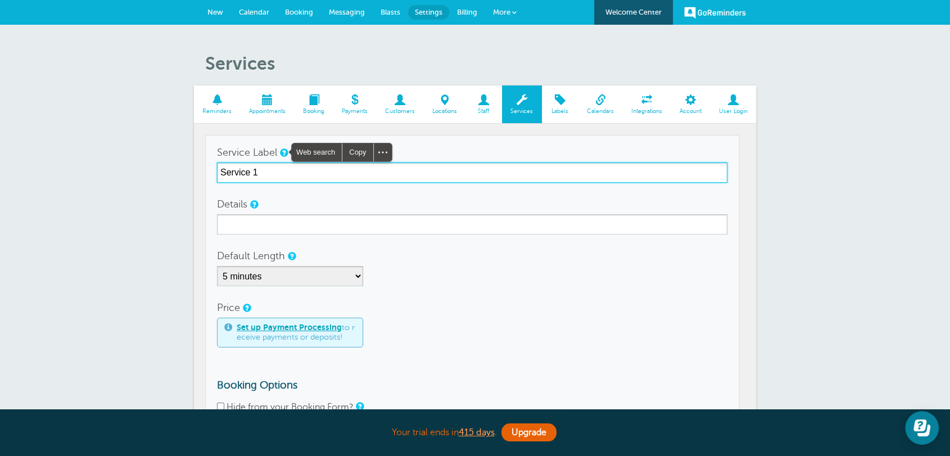
click at [261, 175] on input "Service 1" at bounding box center [472, 173] width 511 height 20
drag, startPoint x: 264, startPoint y: 175, endPoint x: 214, endPoint y: 151, distance: 55.6
click at [214, 151] on td "Service Label Service 1 Details Default Length 5 minutes 10 minutes 15 minutes …" at bounding box center [472, 305] width 534 height 340
click at [268, 173] on input "Service 1" at bounding box center [472, 173] width 511 height 20
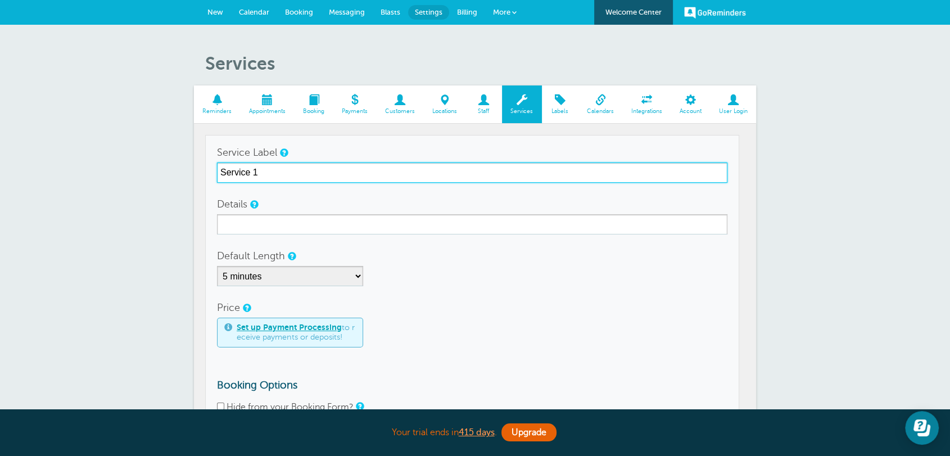
click at [263, 179] on input "Service 1" at bounding box center [472, 173] width 511 height 20
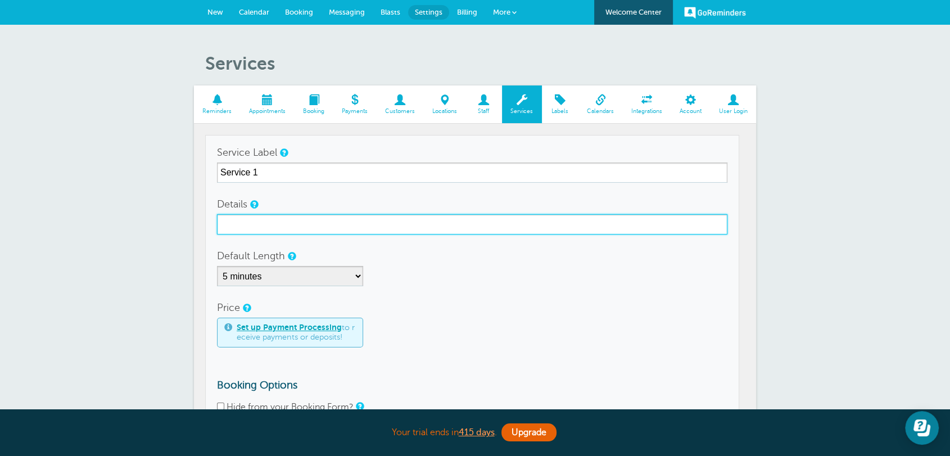
click at [276, 224] on input "Details" at bounding box center [472, 224] width 511 height 20
type input "Service 1.a"
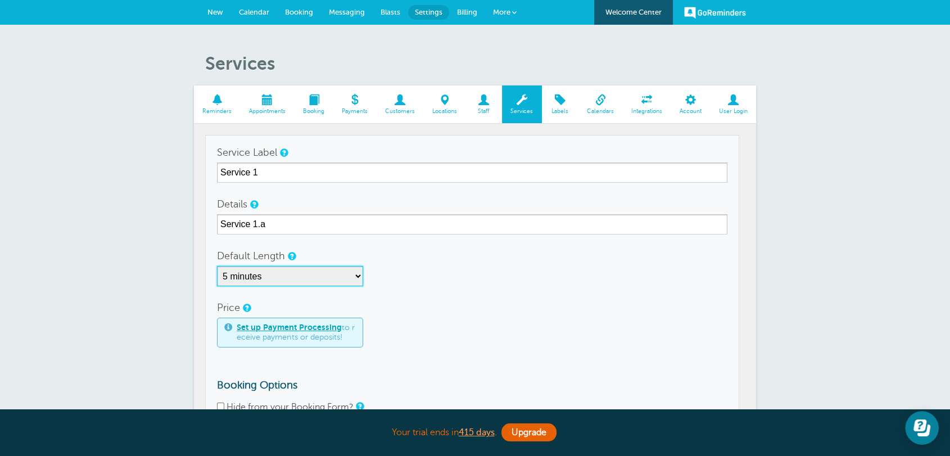
click at [279, 274] on select "5 minutes 10 minutes 15 minutes 20 minutes 25 minutes 30 minutes 35 minutes 40 …" at bounding box center [290, 276] width 146 height 20
select select "120"
click at [217, 266] on select "5 minutes 10 minutes 15 minutes 20 minutes 25 minutes 30 minutes 35 minutes 40 …" at bounding box center [290, 276] width 146 height 20
click at [504, 307] on div "Price Set up Payment Processing to receive payments or deposits!" at bounding box center [472, 323] width 511 height 50
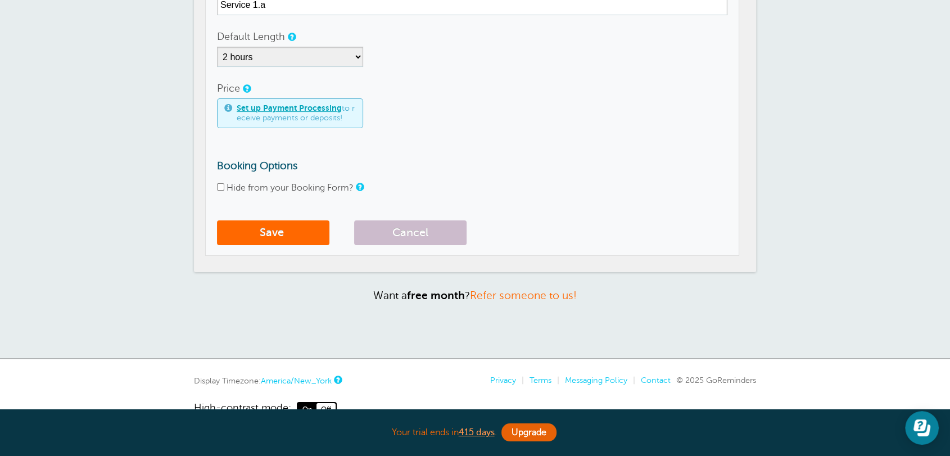
scroll to position [247, 0]
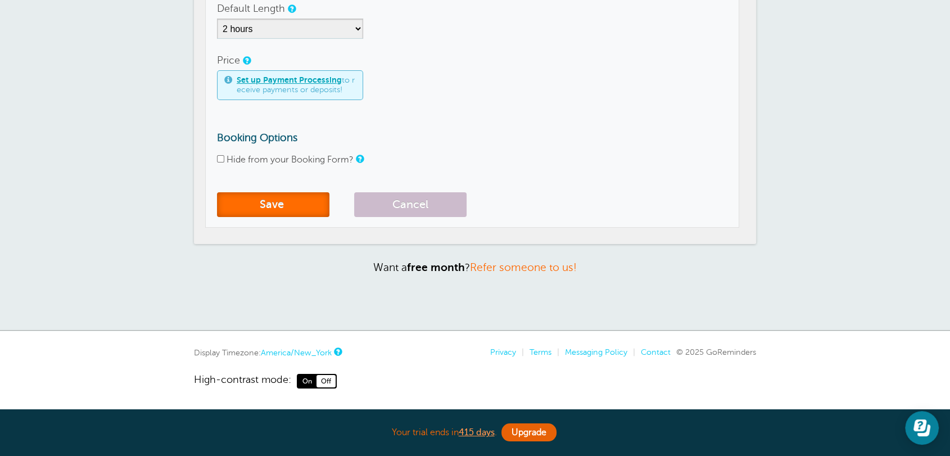
click at [269, 207] on button "Save" at bounding box center [273, 204] width 112 height 25
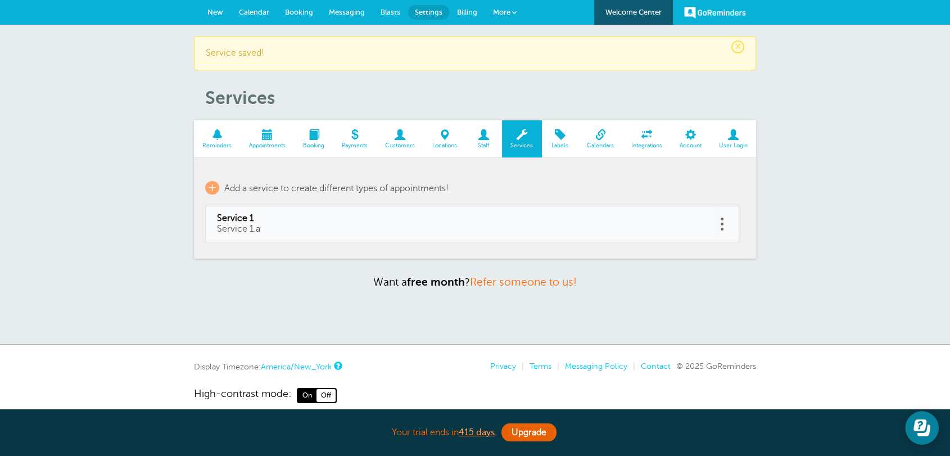
click at [224, 145] on span "Reminders" at bounding box center [217, 145] width 35 height 7
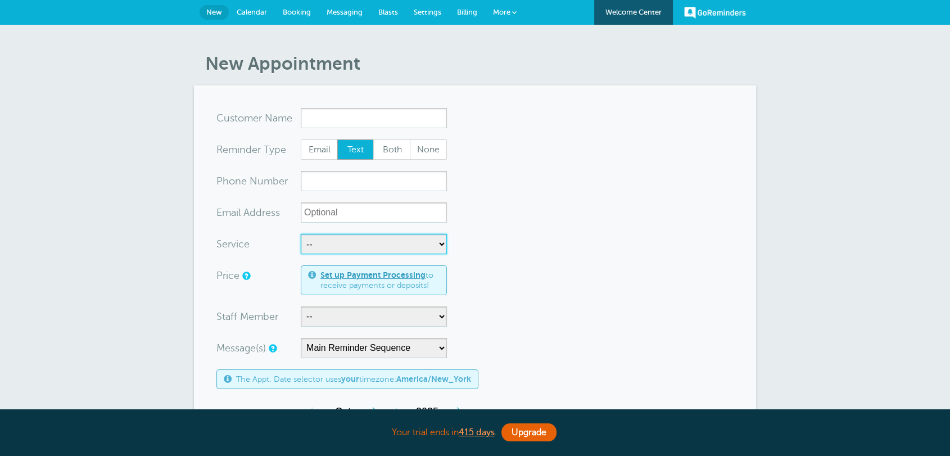
click at [360, 246] on select "-- Service 1" at bounding box center [374, 244] width 146 height 20
select select "28439"
click at [301, 234] on select "-- Service 1" at bounding box center [374, 244] width 146 height 20
select select "120"
drag, startPoint x: 251, startPoint y: 13, endPoint x: 539, endPoint y: 73, distance: 293.4
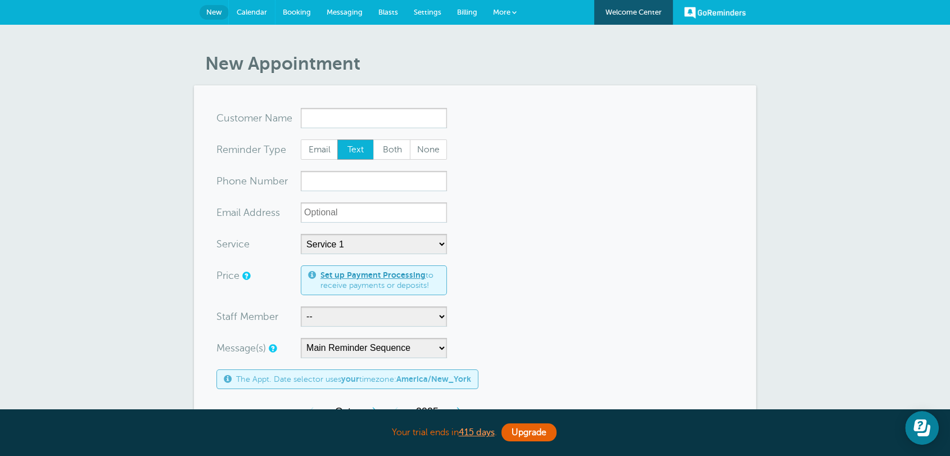
click at [251, 13] on span "Calendar" at bounding box center [252, 12] width 30 height 8
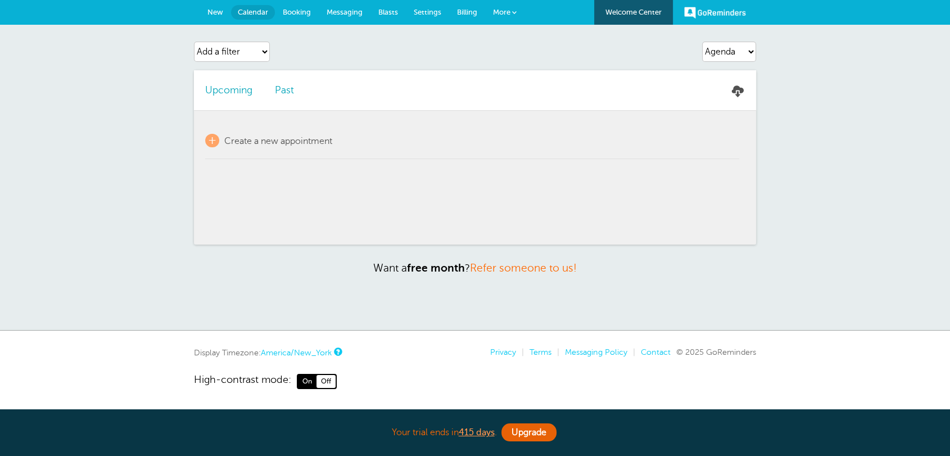
select select "services"
click at [194, 42] on select "Add a filter Customer Search Staff Service Label Appointment Status Payment Sta…" at bounding box center [232, 52] width 76 height 20
select select
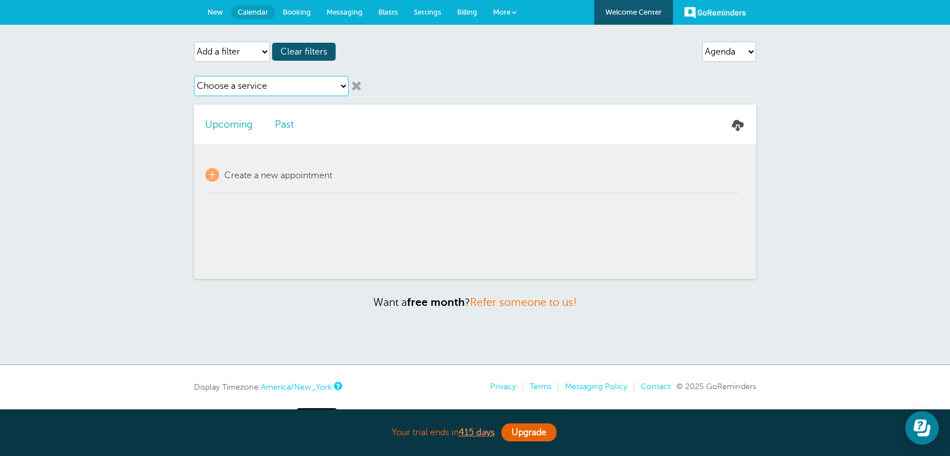
click at [243, 84] on select "Choose a service Service 1" at bounding box center [271, 86] width 155 height 20
select select "28439"
click at [194, 76] on select "Choose a service Service 1" at bounding box center [271, 86] width 155 height 20
click at [360, 87] on link at bounding box center [356, 85] width 11 height 11
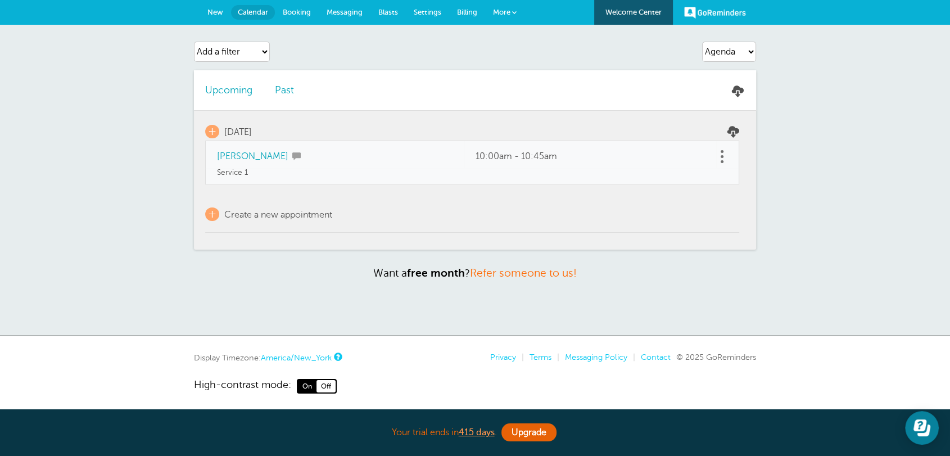
click at [423, 14] on span "Settings" at bounding box center [428, 12] width 28 height 8
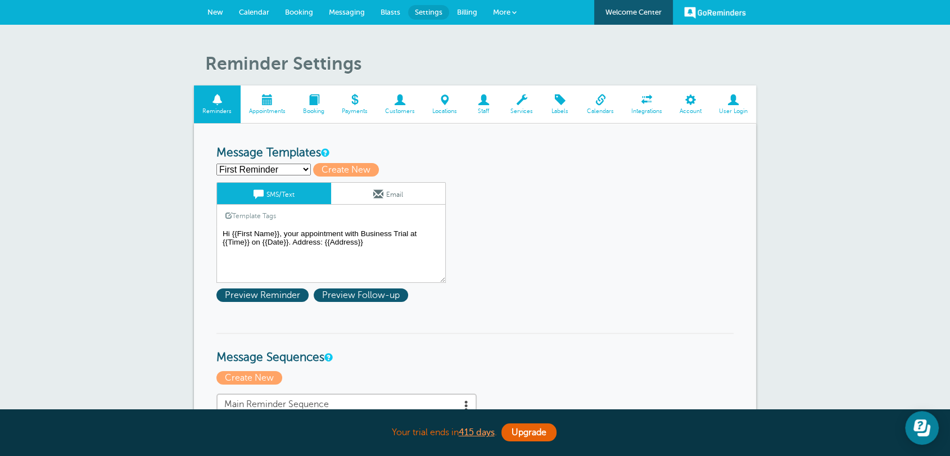
click at [301, 231] on textarea "Hi {{First Name}}, your appointment with Business Trial at {{Time}} on {{Date}}…" at bounding box center [331, 255] width 229 height 56
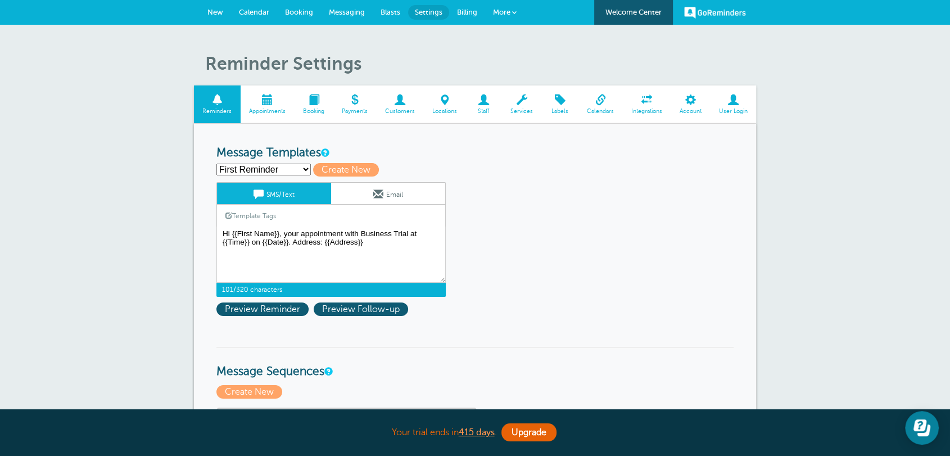
click at [265, 215] on link "Template Tags" at bounding box center [250, 216] width 67 height 22
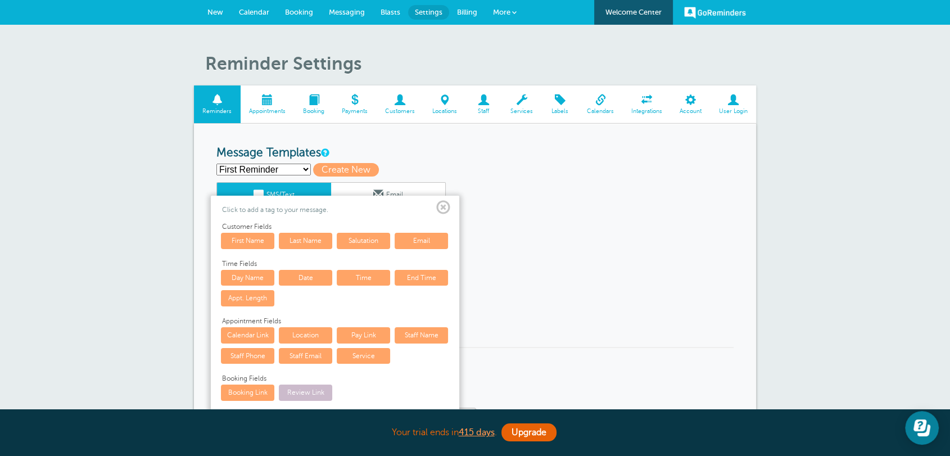
click at [360, 357] on link "Service" at bounding box center [363, 356] width 53 height 16
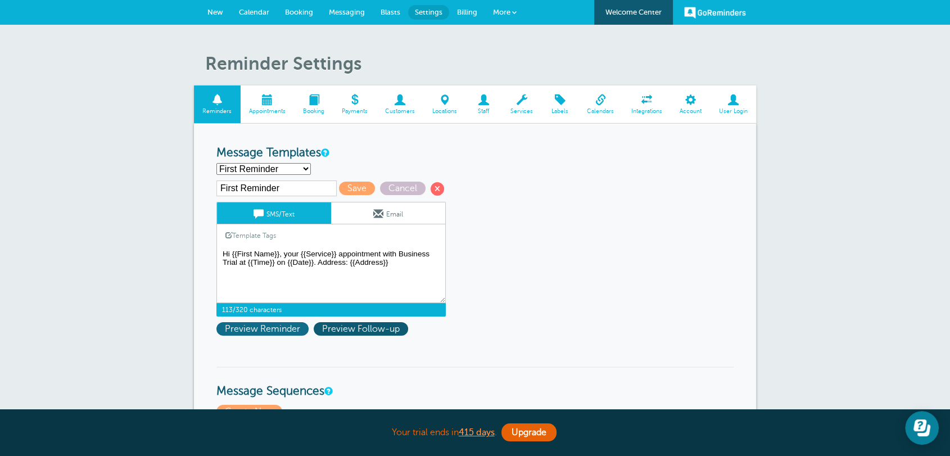
type textarea "Hi {{First Name}}, your {{Service}} appointment with Business Trial at {{Time}}…"
click at [276, 330] on span "Preview Reminder" at bounding box center [263, 328] width 92 height 13
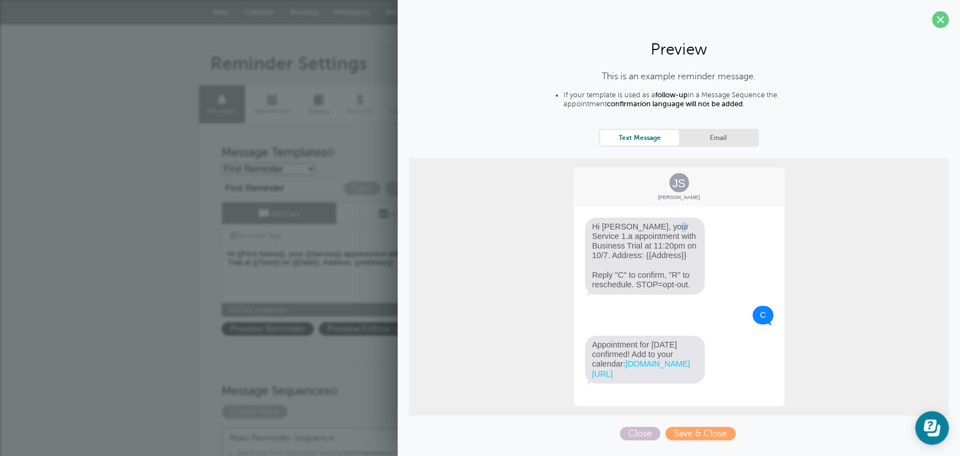
drag, startPoint x: 615, startPoint y: 226, endPoint x: 622, endPoint y: 226, distance: 7.3
click at [619, 226] on span "Hi Jane, your Service 1.a appointment with Business Trial at 11:20pm on 10/7. A…" at bounding box center [645, 256] width 120 height 77
drag, startPoint x: 630, startPoint y: 225, endPoint x: 627, endPoint y: 262, distance: 37.2
click at [627, 262] on span "Hi Jane, your Service 1.a appointment with Business Trial at 11:20pm on 10/7. A…" at bounding box center [645, 256] width 120 height 77
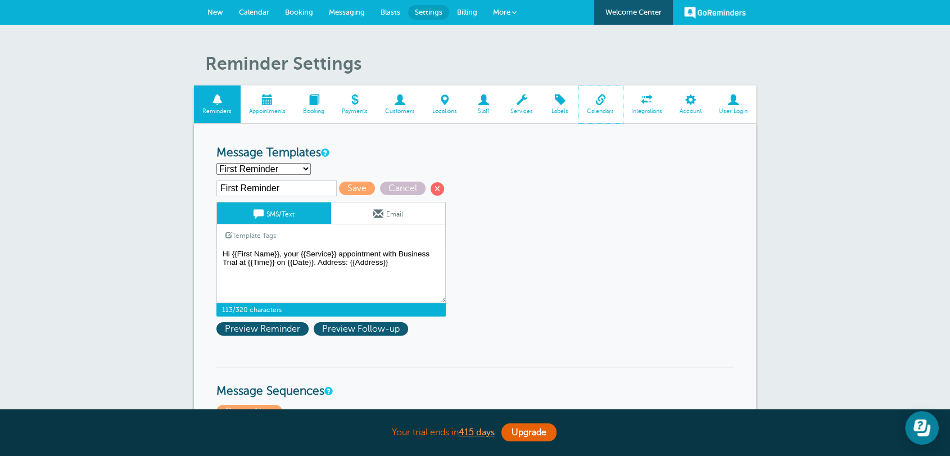
drag, startPoint x: 614, startPoint y: 112, endPoint x: 537, endPoint y: 87, distance: 81.3
click at [614, 112] on span "Calendars" at bounding box center [600, 111] width 33 height 7
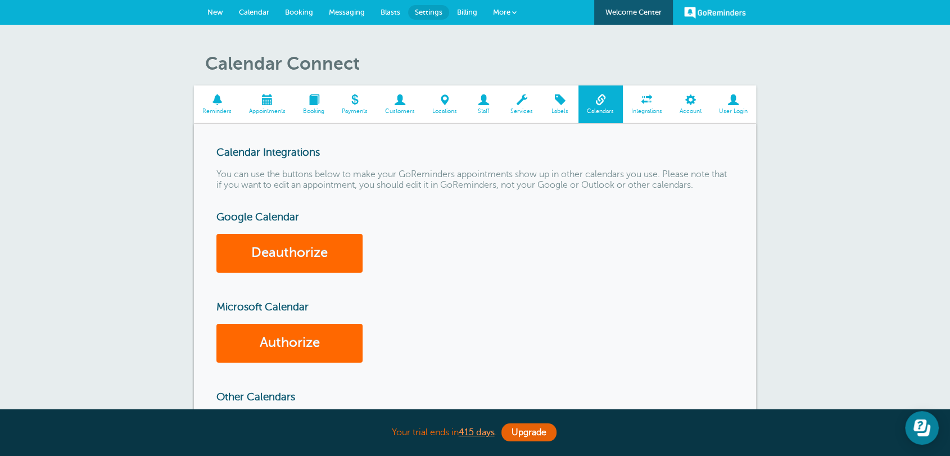
click at [256, 20] on link "Calendar" at bounding box center [254, 12] width 46 height 25
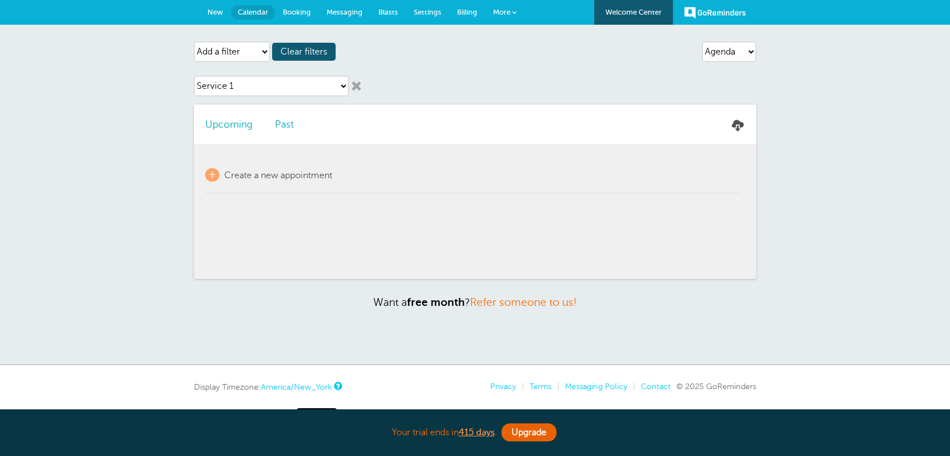
click at [358, 84] on link at bounding box center [356, 85] width 11 height 11
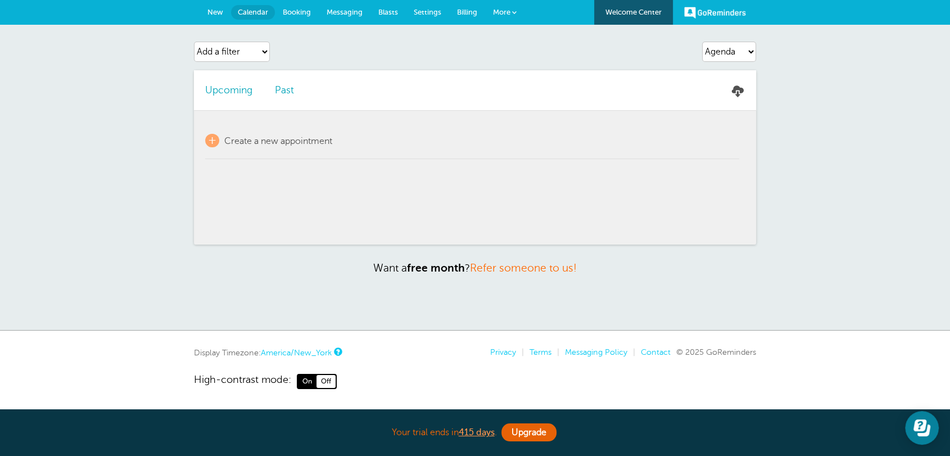
click at [432, 4] on link "Settings" at bounding box center [427, 12] width 43 height 25
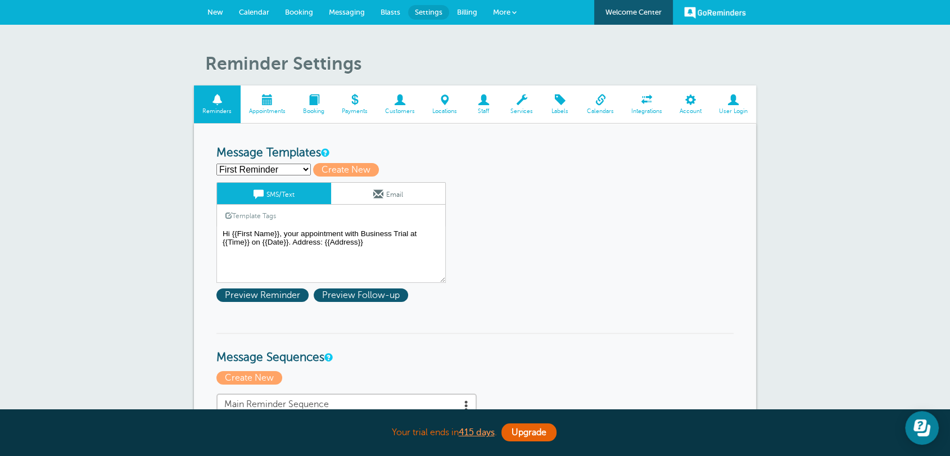
click at [633, 108] on span "Integrations" at bounding box center [647, 111] width 37 height 7
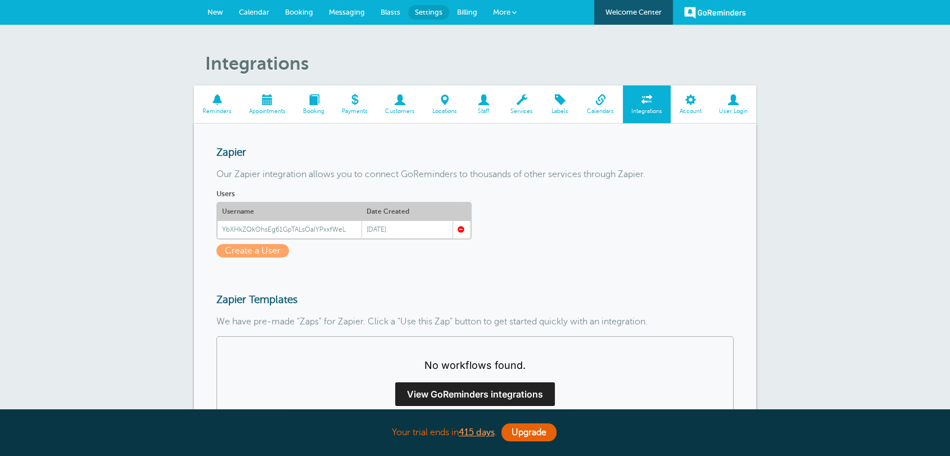
click at [607, 104] on span at bounding box center [601, 99] width 44 height 11
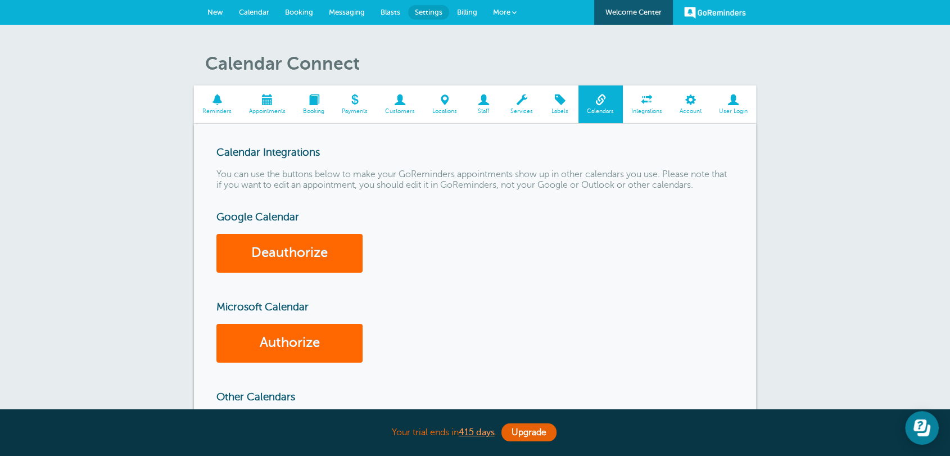
click at [647, 112] on span "Integrations" at bounding box center [647, 111] width 37 height 7
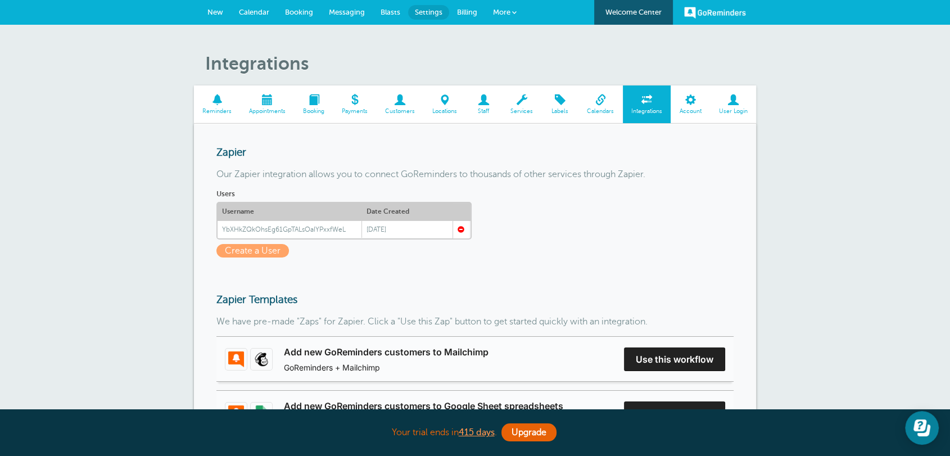
click at [511, 11] on link "More" at bounding box center [504, 12] width 39 height 25
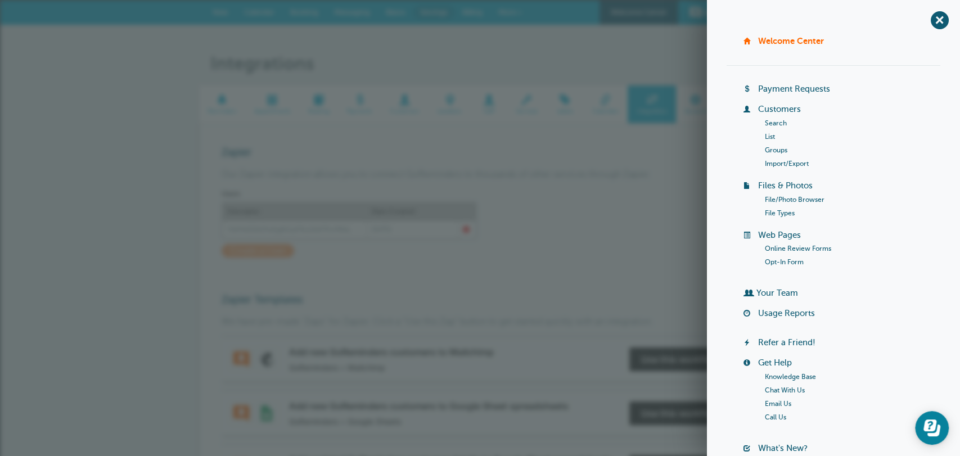
click at [772, 161] on link "Import/Export" at bounding box center [787, 164] width 44 height 8
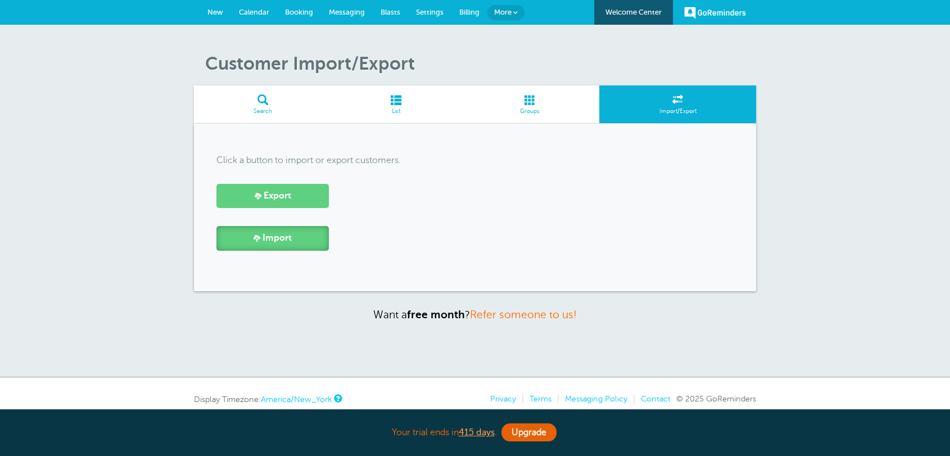
click at [311, 244] on link "Import" at bounding box center [273, 238] width 112 height 24
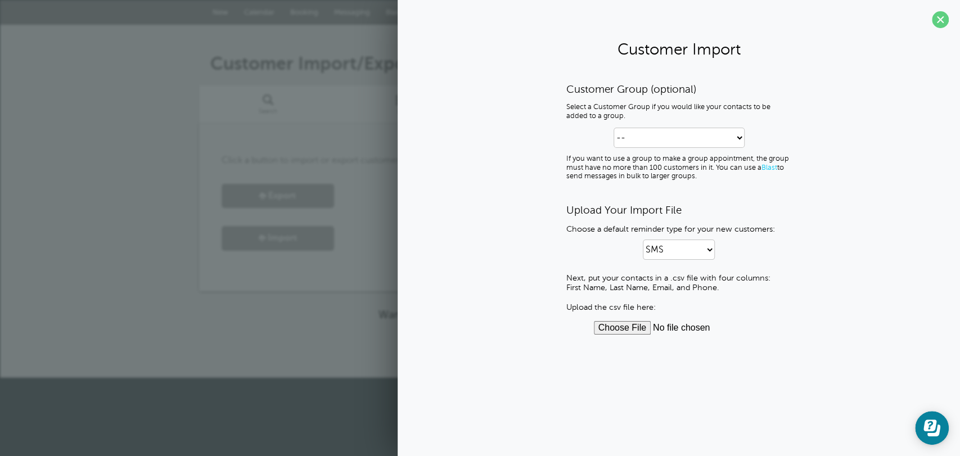
drag, startPoint x: 565, startPoint y: 291, endPoint x: 744, endPoint y: 289, distance: 178.9
click at [744, 289] on div "Customer Group (optional) Select a Customer Group if you would like your contac…" at bounding box center [679, 209] width 540 height 252
click at [207, 348] on div "Your trial ends in 415 days . Upgrade" at bounding box center [480, 356] width 562 height 24
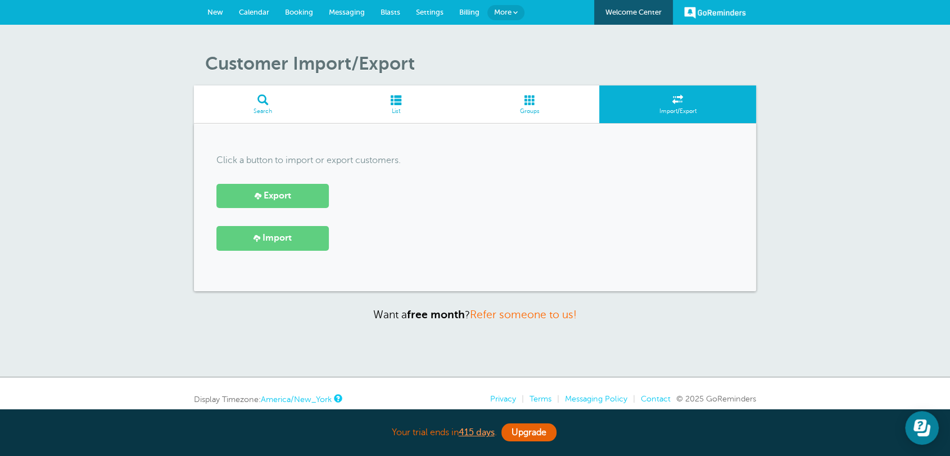
click at [216, 15] on span "New" at bounding box center [216, 12] width 16 height 8
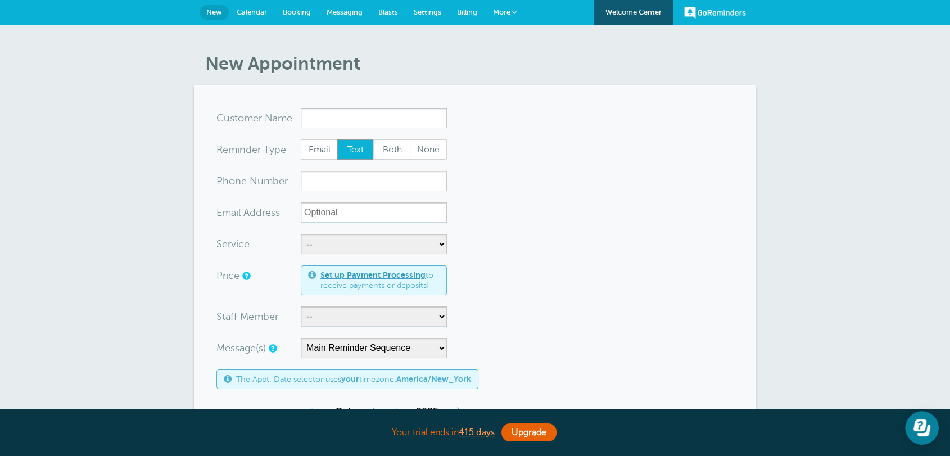
click at [427, 13] on span "Settings" at bounding box center [428, 12] width 28 height 8
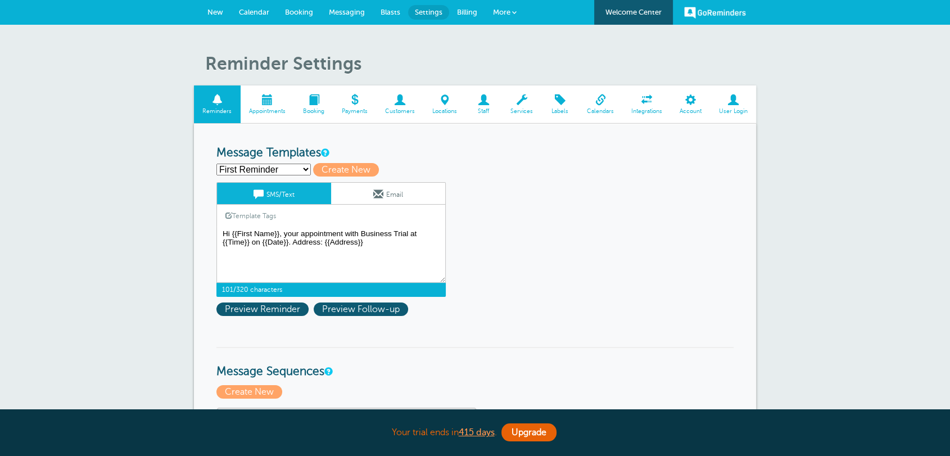
drag, startPoint x: 379, startPoint y: 244, endPoint x: 270, endPoint y: 244, distance: 109.1
click at [367, 256] on textarea "Hi {{First Name}}, your appointment with Business Trial at {{Time}} on {{Date}}…" at bounding box center [331, 255] width 229 height 56
drag, startPoint x: 370, startPoint y: 231, endPoint x: 389, endPoint y: 248, distance: 25.5
click at [370, 232] on textarea "Hi {{First Name}}, your appointment with Business Trial at {{Time}} on {{Date}}…" at bounding box center [331, 255] width 229 height 56
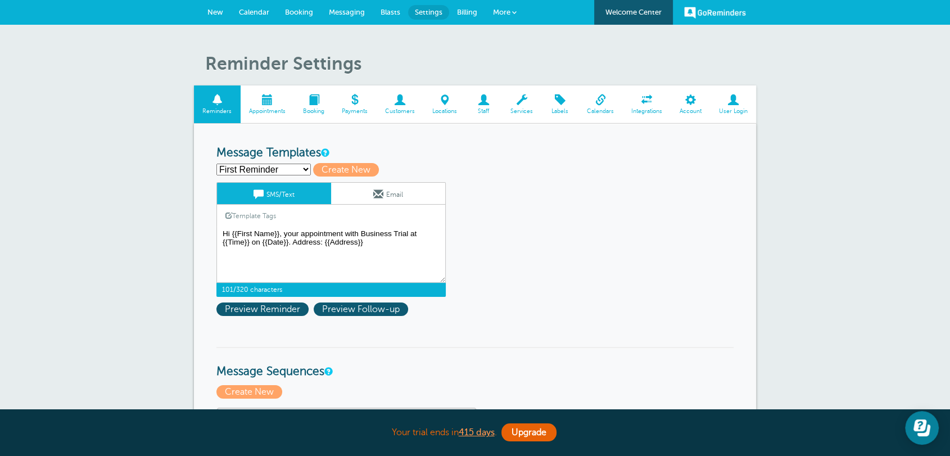
drag, startPoint x: 380, startPoint y: 240, endPoint x: 289, endPoint y: 249, distance: 92.1
click at [289, 249] on textarea "Hi {{First Name}}, your appointment with Business Trial at {{Time}} on {{Date}}…" at bounding box center [331, 255] width 229 height 56
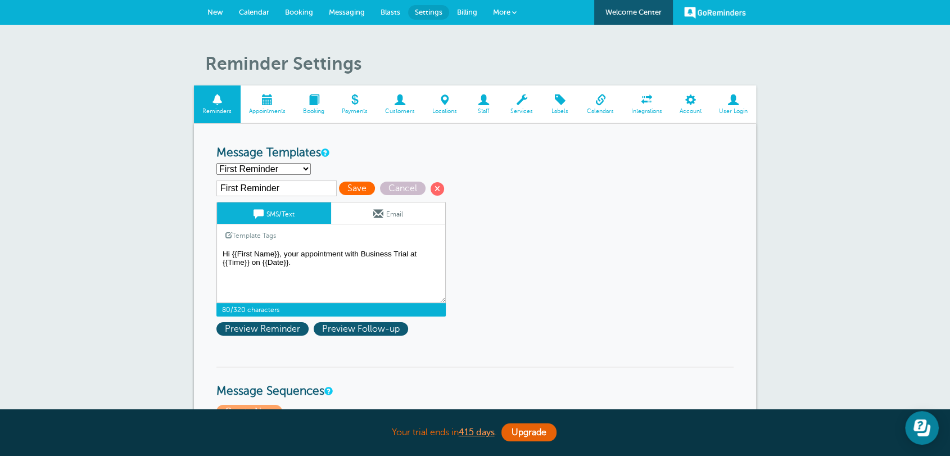
type textarea "Hi {{First Name}}, your appointment with Business Trial at {{Time}} on {{Date}}."
click at [358, 188] on span "Save" at bounding box center [357, 188] width 36 height 13
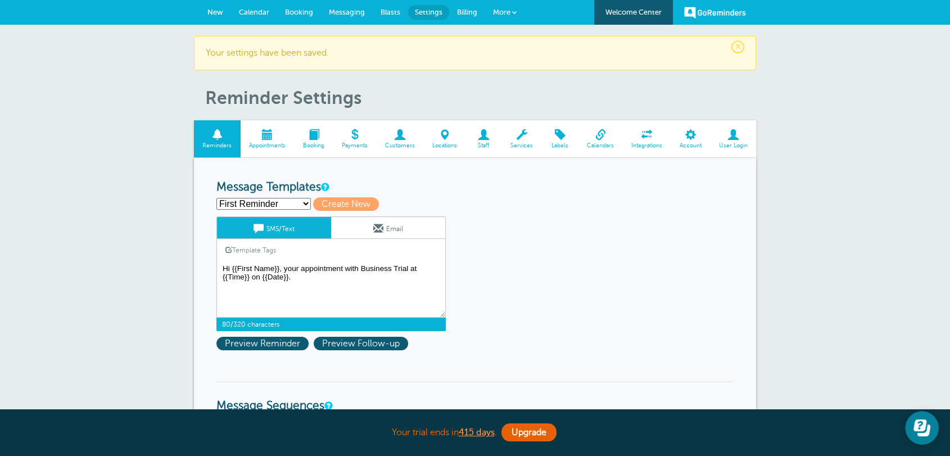
drag, startPoint x: 235, startPoint y: 278, endPoint x: 253, endPoint y: 281, distance: 18.2
click at [240, 278] on textarea "Hi {{First Name}}, your appointment with Business Trial at {{Time}} on {{Date}}." at bounding box center [331, 290] width 229 height 56
click at [333, 289] on textarea "Hi {{First Name}}, your appointment with Business Trial at {{Time}} on {{Date}}." at bounding box center [331, 290] width 229 height 56
click at [327, 272] on textarea "Hi {{First Name}}, your appointment with Business Trial at {{Time}} on {{Date}}." at bounding box center [331, 290] width 229 height 56
drag, startPoint x: 346, startPoint y: 272, endPoint x: 363, endPoint y: 272, distance: 16.9
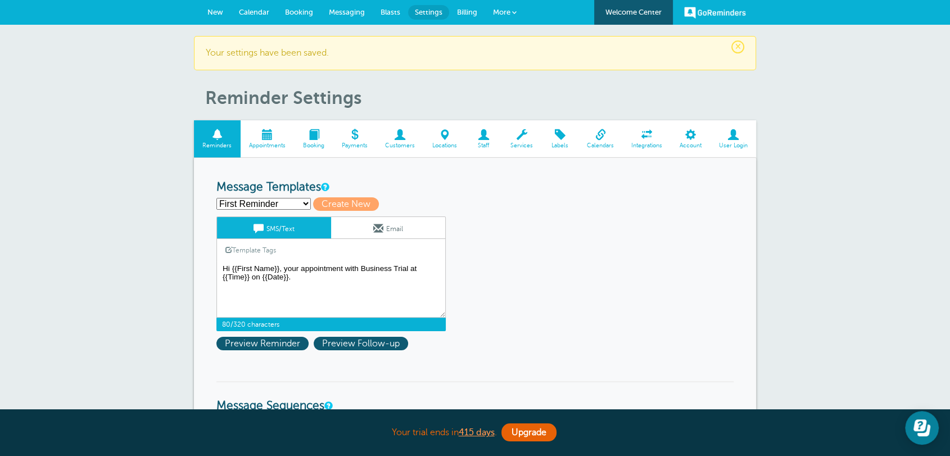
click at [348, 272] on textarea "Hi {{First Name}}, your appointment with Business Trial at {{Time}} on {{Date}}." at bounding box center [331, 290] width 229 height 56
click at [366, 272] on textarea "Hi {{First Name}}, your appointment with Business Trial at {{Time}} on {{Date}}." at bounding box center [331, 290] width 229 height 56
click at [362, 272] on textarea "Hi {{First Name}}, your appointment with Business Trial at {{Time}} on {{Date}}." at bounding box center [331, 290] width 229 height 56
click at [393, 276] on textarea "Hi {{First Name}}, your appointment with Business Trial at {{Time}} on {{Date}}." at bounding box center [331, 290] width 229 height 56
drag, startPoint x: 411, startPoint y: 266, endPoint x: 348, endPoint y: 287, distance: 66.9
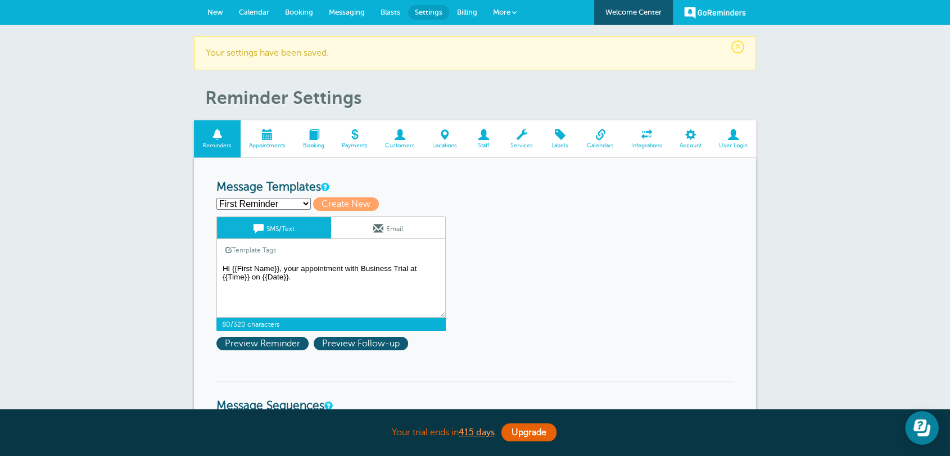
click at [407, 266] on textarea "Hi {{First Name}}, your appointment with Business Trial at {{Time}} on {{Date}}." at bounding box center [331, 290] width 229 height 56
click at [323, 290] on textarea "Hi {{First Name}}, your appointment with Business Trial at {{Time}} on {{Date}}." at bounding box center [331, 290] width 229 height 56
click at [218, 8] on span "New" at bounding box center [216, 12] width 16 height 8
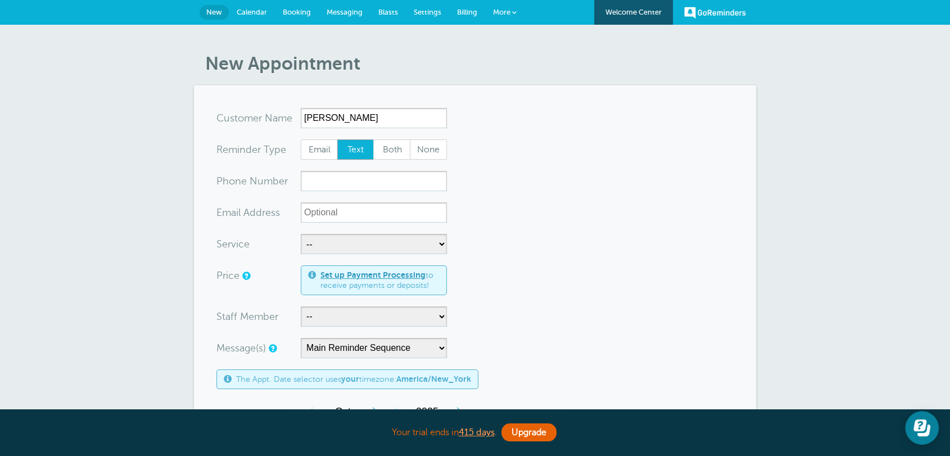
type input "[PERSON_NAME]"
click at [328, 188] on input "xxx-no-autofill" at bounding box center [374, 181] width 146 height 20
type input "7164499773"
click at [517, 220] on form "You are creating a new customer. To use an existing customer select one from th…" at bounding box center [475, 448] width 517 height 681
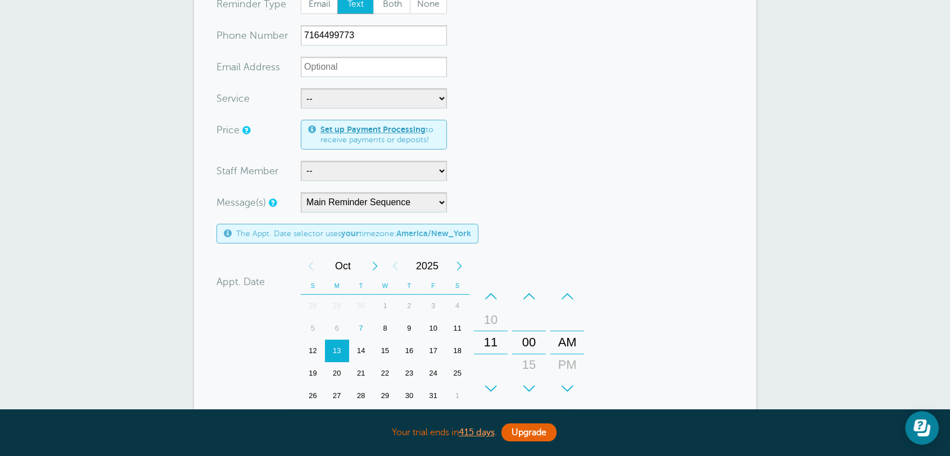
scroll to position [291, 0]
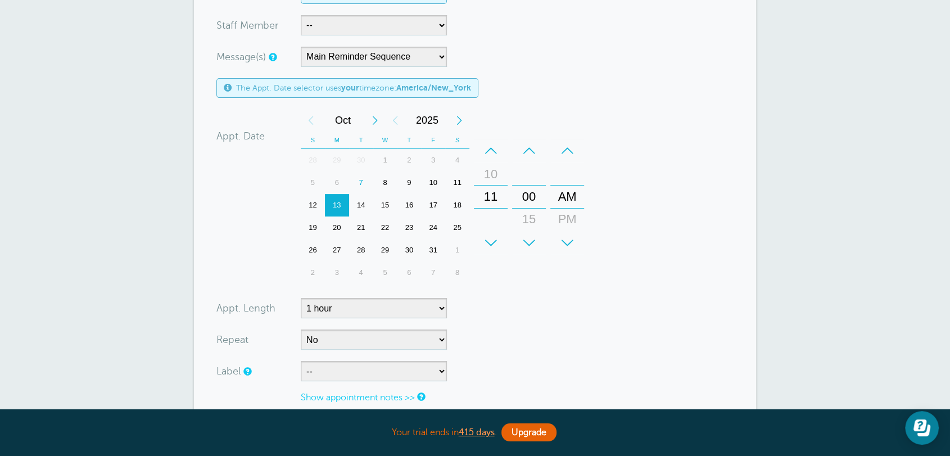
click at [435, 185] on div "10" at bounding box center [433, 183] width 24 height 22
drag, startPoint x: 490, startPoint y: 181, endPoint x: 487, endPoint y: 204, distance: 23.3
click at [489, 206] on div "10" at bounding box center [490, 198] width 27 height 22
click at [583, 136] on div "+ – AM PM" at bounding box center [567, 197] width 38 height 124
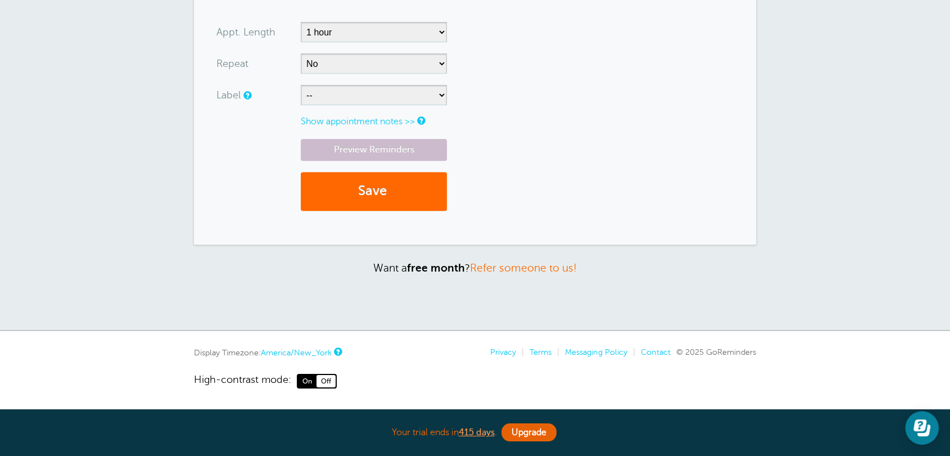
scroll to position [0, 0]
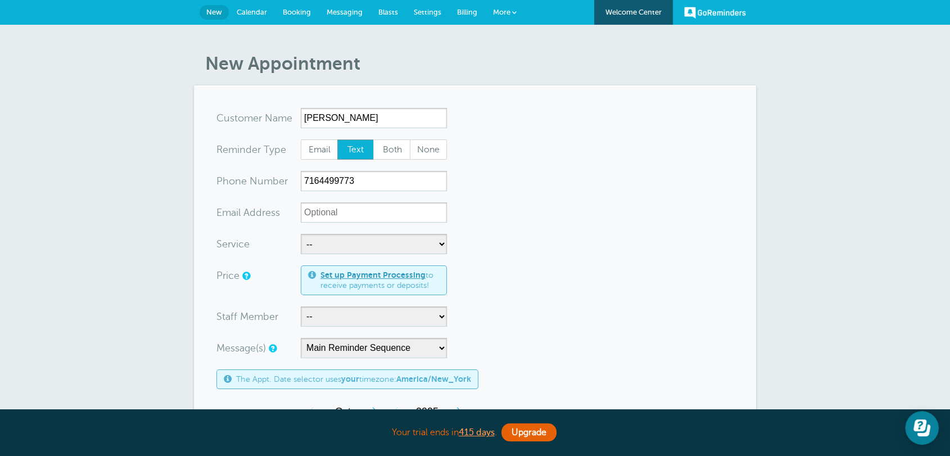
click at [440, 16] on link "Settings" at bounding box center [427, 12] width 43 height 25
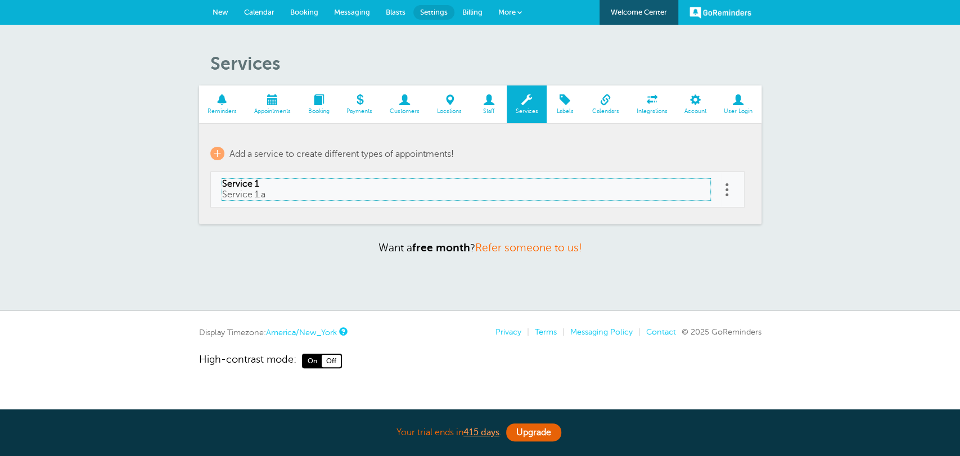
click at [254, 182] on span "Service 1" at bounding box center [466, 184] width 488 height 11
type input "Service 1"
type input "Service 1.a"
select select "120"
checkbox input "false"
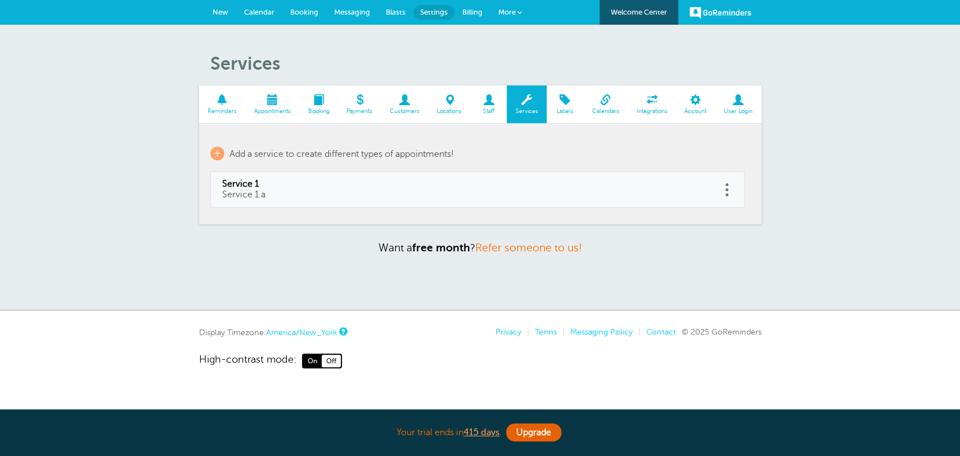
select select "120"
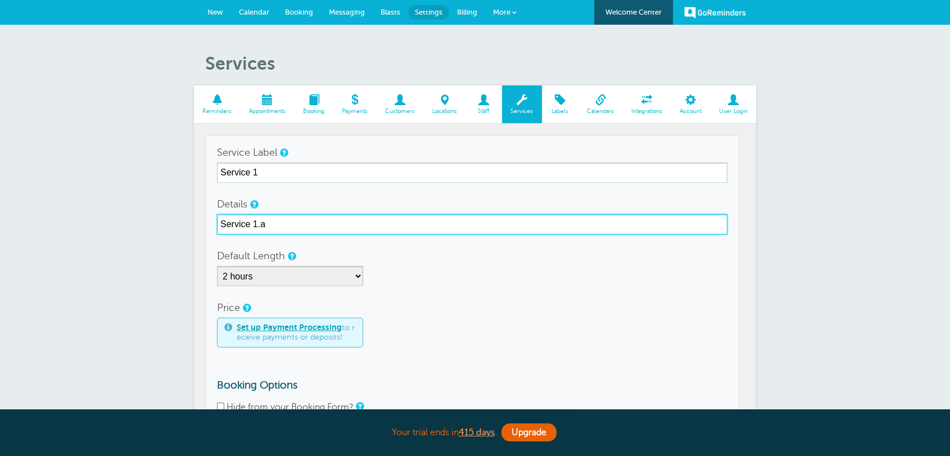
click at [255, 214] on input "Service 1.a" at bounding box center [472, 224] width 511 height 20
click at [255, 217] on input "Service 1.a" at bounding box center [472, 224] width 511 height 20
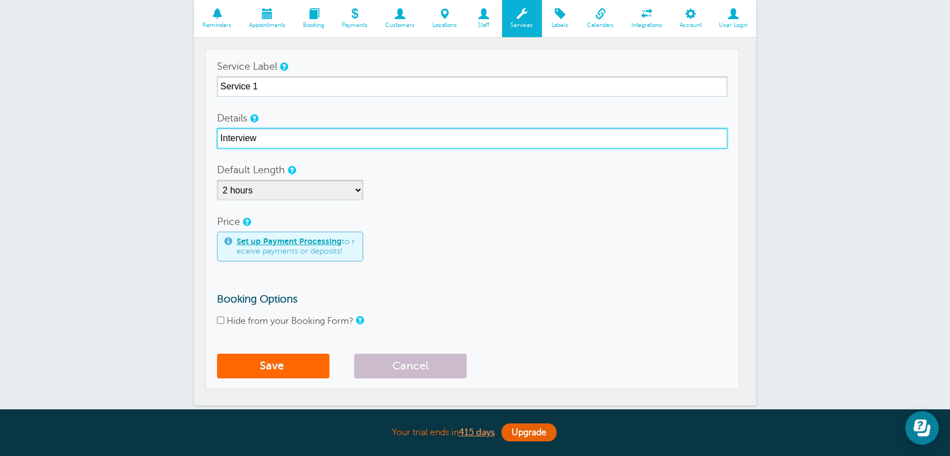
scroll to position [146, 0]
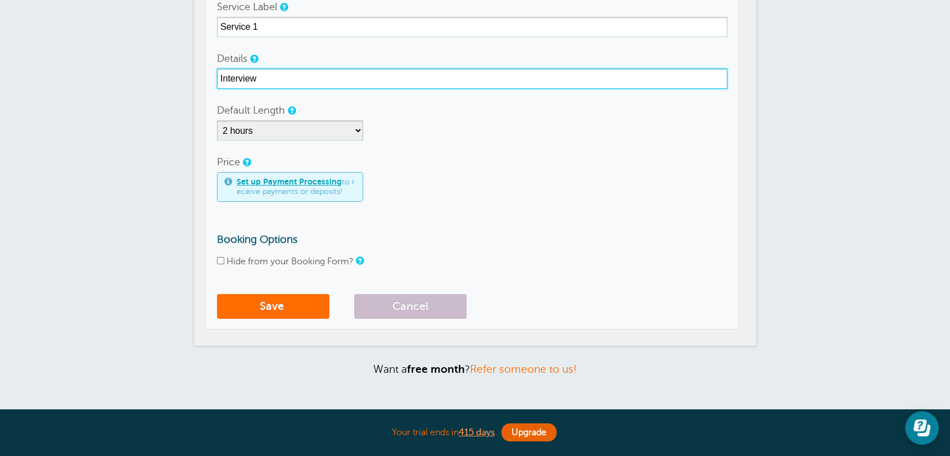
type input "Interview"
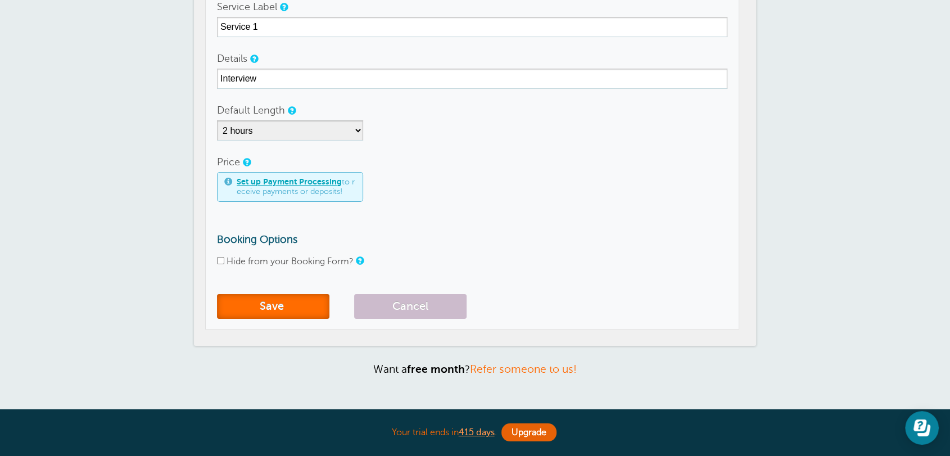
click at [280, 304] on button "Save" at bounding box center [273, 306] width 112 height 25
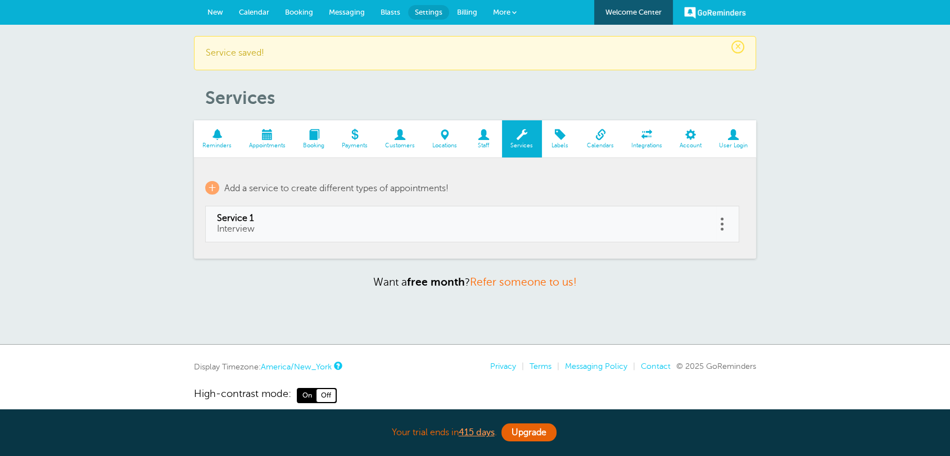
click at [211, 137] on span at bounding box center [217, 134] width 47 height 11
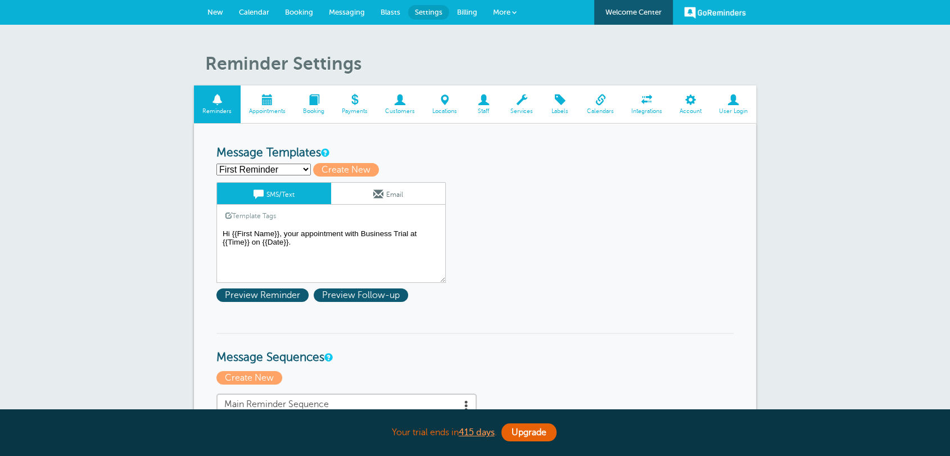
click at [314, 235] on textarea "Hi {{First Name}}, your appointment with Business Trial at {{Time}} on {{Date}}." at bounding box center [331, 255] width 229 height 56
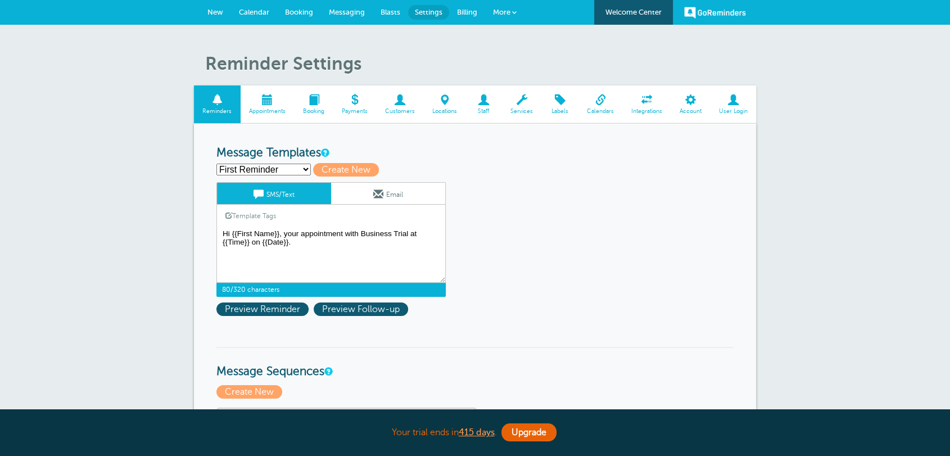
click at [314, 235] on textarea "Hi {{First Name}}, your appointment with Business Trial at {{Time}} on {{Date}}." at bounding box center [331, 255] width 229 height 56
click at [301, 230] on textarea "Hi {{First Name}}, your appointment with Business Trial at {{Time}} on {{Date}}." at bounding box center [331, 255] width 229 height 56
click at [301, 233] on textarea "Hi {{First Name}}, your appointment with Business Trial at {{Time}} on {{Date}}." at bounding box center [331, 255] width 229 height 56
click at [271, 215] on link "Template Tags" at bounding box center [250, 216] width 67 height 22
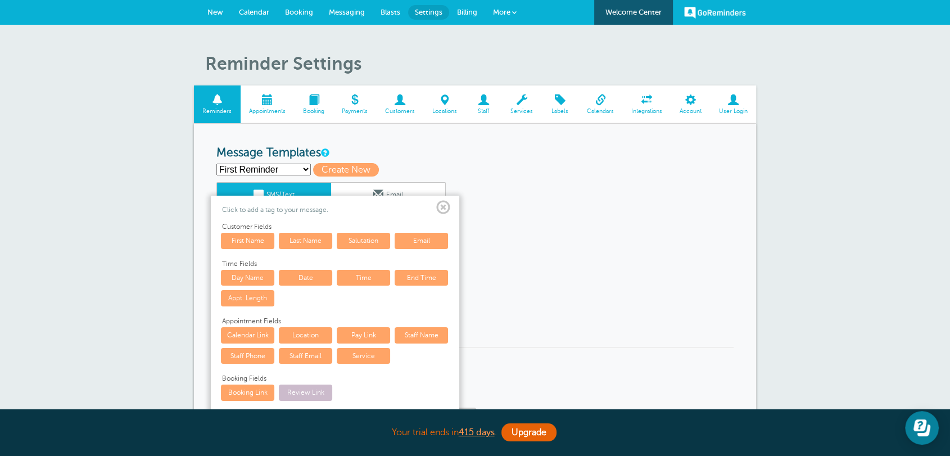
click at [349, 355] on link "Service" at bounding box center [363, 356] width 53 height 16
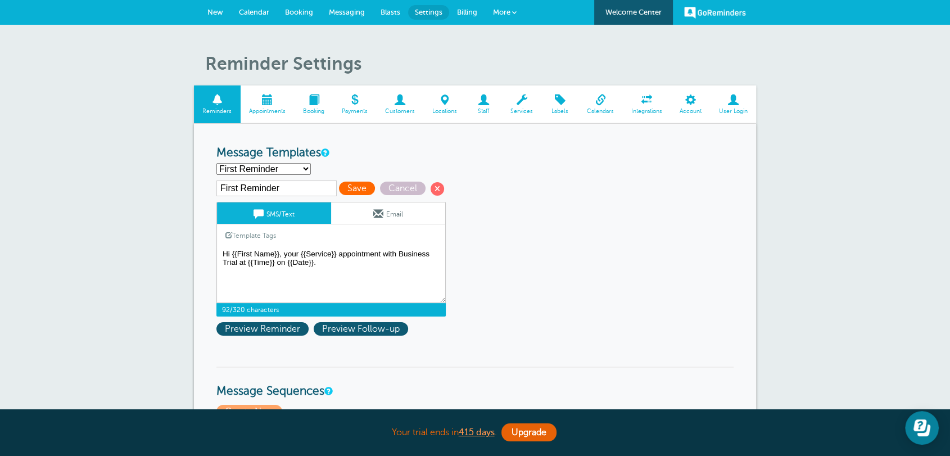
type textarea "Hi {{First Name}}, your {{Service}} appointment with Business Trial at {{Time}}…"
click at [351, 191] on span "Save" at bounding box center [357, 188] width 36 height 13
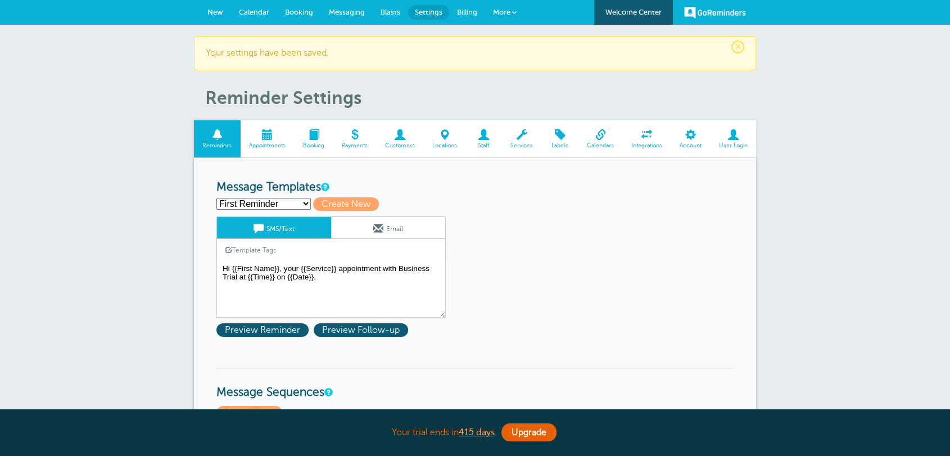
click at [525, 139] on span at bounding box center [522, 134] width 40 height 11
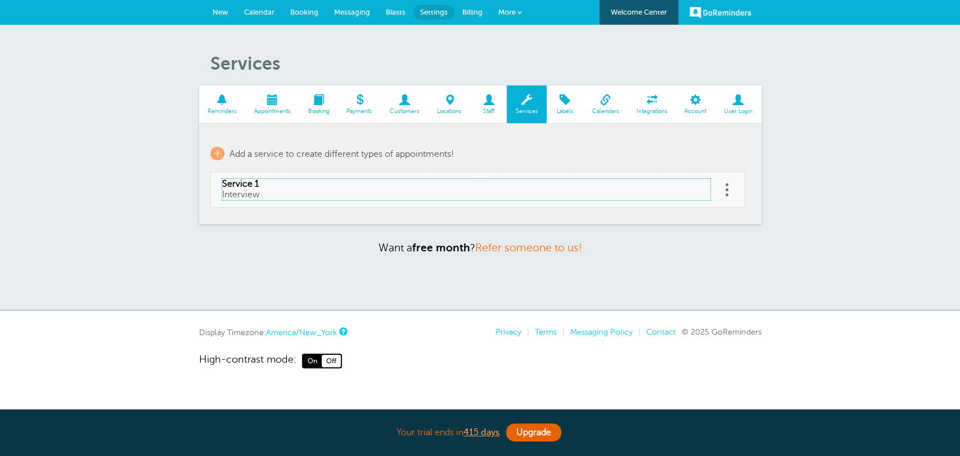
click at [253, 187] on span "Service 1" at bounding box center [466, 184] width 488 height 11
type input "Service 1"
type input "Interview"
select select "120"
checkbox input "false"
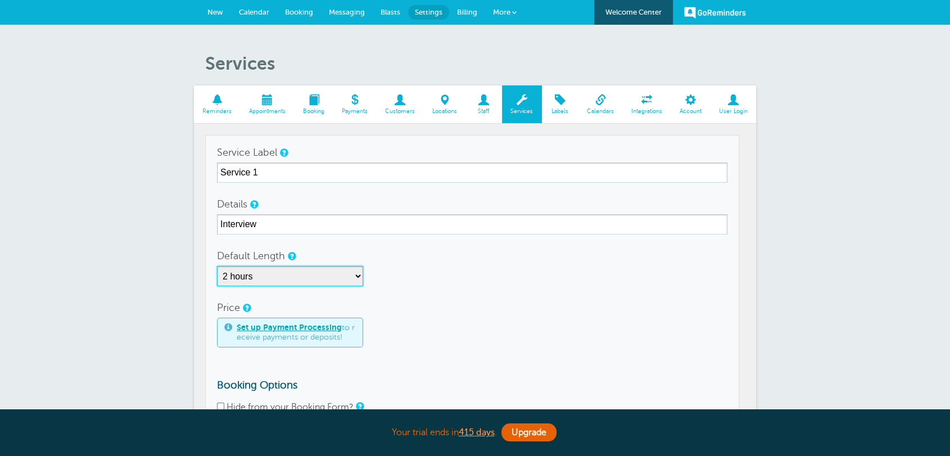
click at [253, 276] on select "5 minutes 10 minutes 15 minutes 20 minutes 25 minutes 30 minutes 35 minutes 40 …" at bounding box center [290, 276] width 146 height 20
select select "45"
click at [217, 266] on select "5 minutes 10 minutes 15 minutes 20 minutes 25 minutes 30 minutes 35 minutes 40 …" at bounding box center [290, 276] width 146 height 20
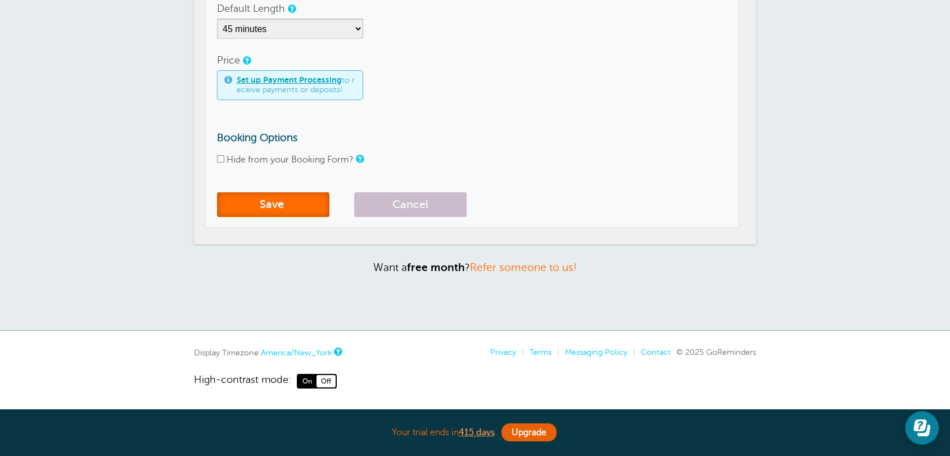
click at [284, 213] on button "Save" at bounding box center [273, 204] width 112 height 25
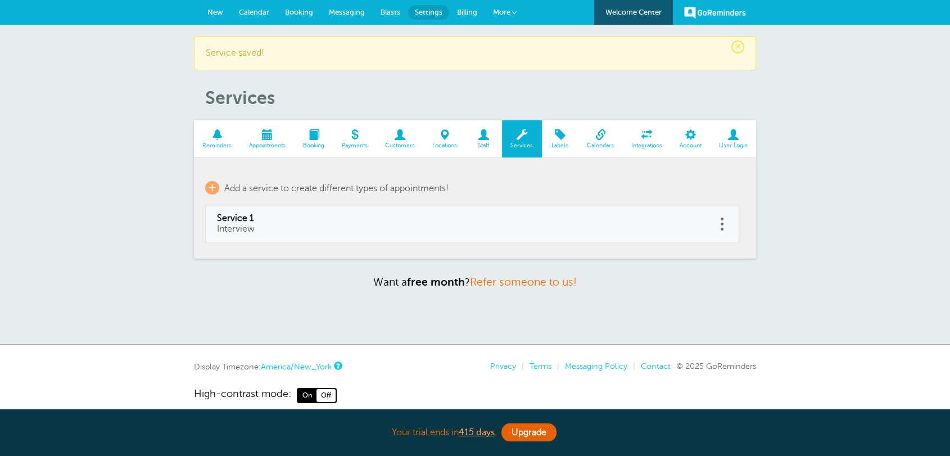
click at [225, 138] on span at bounding box center [217, 134] width 47 height 11
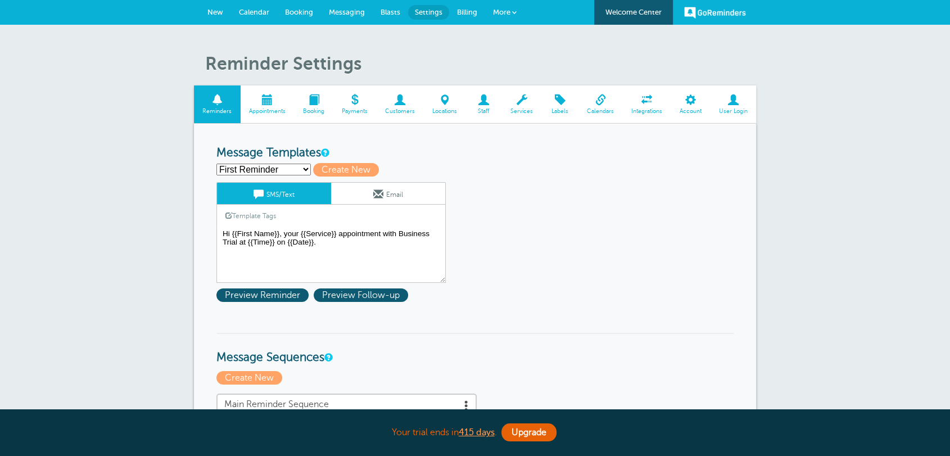
click at [340, 235] on textarea "Hi {{First Name}}, your {{Service}} appointment with Business Trial at {{Time}}…" at bounding box center [331, 255] width 229 height 56
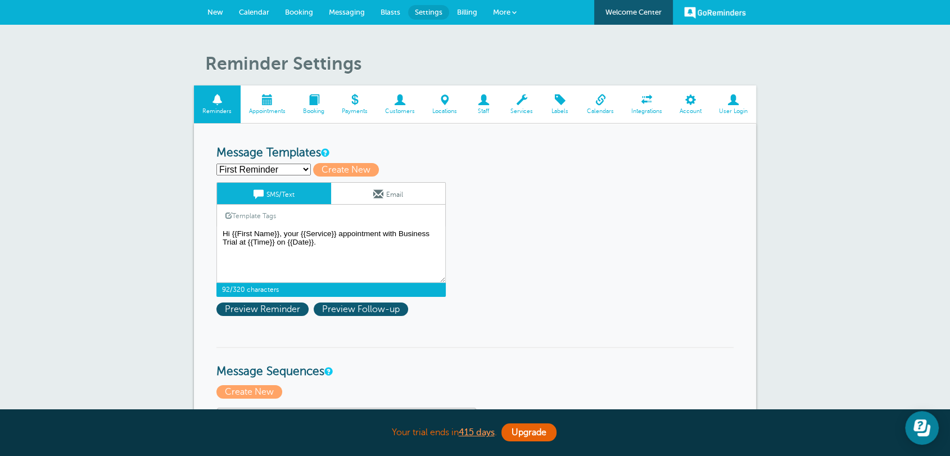
click at [268, 213] on link "Template Tags" at bounding box center [250, 216] width 67 height 22
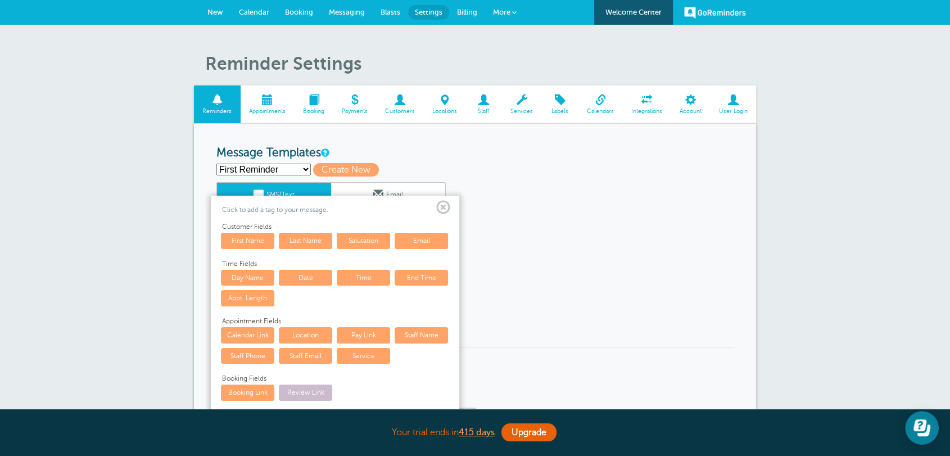
click at [258, 300] on link "Appt. Length" at bounding box center [247, 298] width 53 height 16
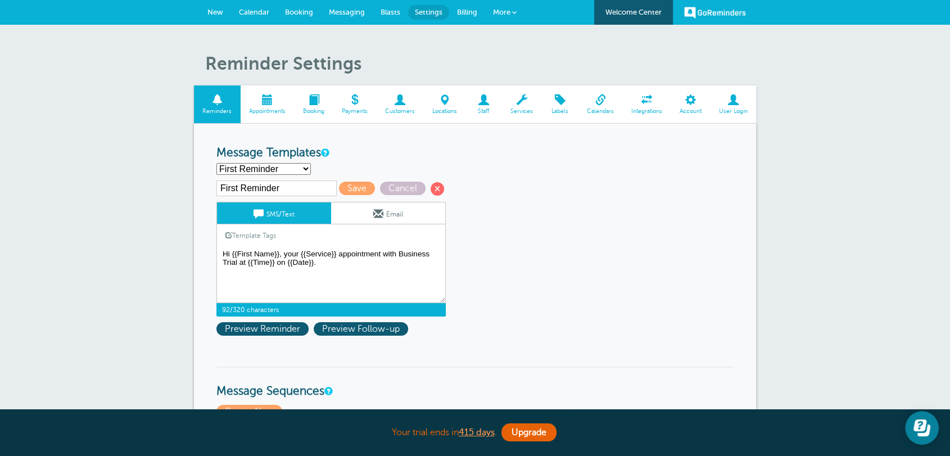
click at [298, 247] on textarea "Hi {{First Name}}, your {{Service}} appointment with Business Trial at {{Time}}…" at bounding box center [331, 275] width 229 height 56
click at [250, 233] on link "Template Tags" at bounding box center [250, 235] width 67 height 22
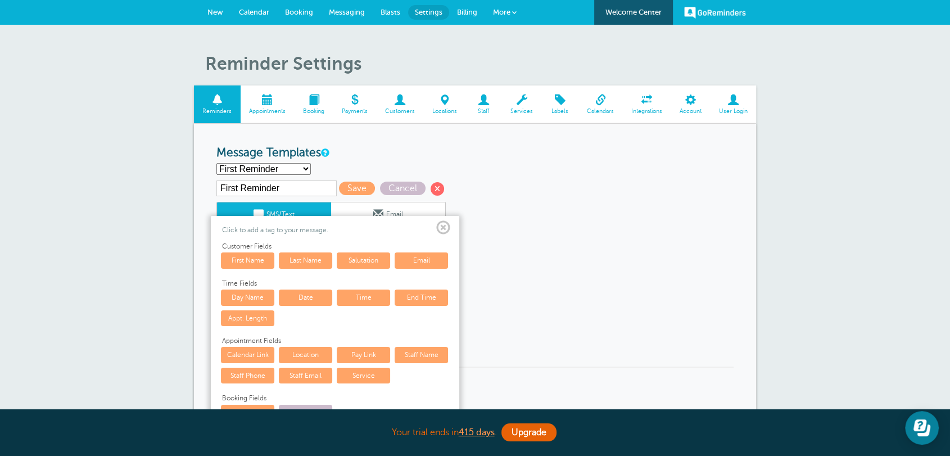
click at [252, 313] on link "Appt. Length" at bounding box center [247, 318] width 53 height 16
type textarea "Hi {{First Name}}, your {{Appt. Length}} {{Service}} appointment with Business …"
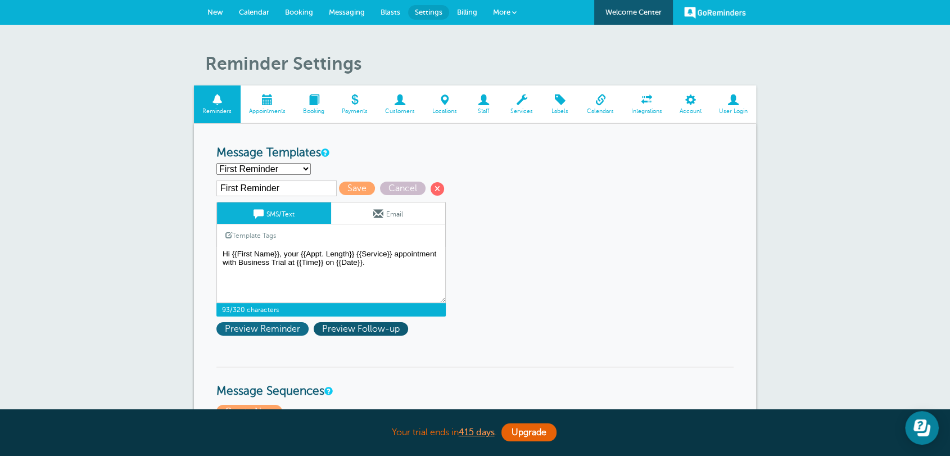
click at [274, 327] on span "Preview Reminder" at bounding box center [263, 328] width 92 height 13
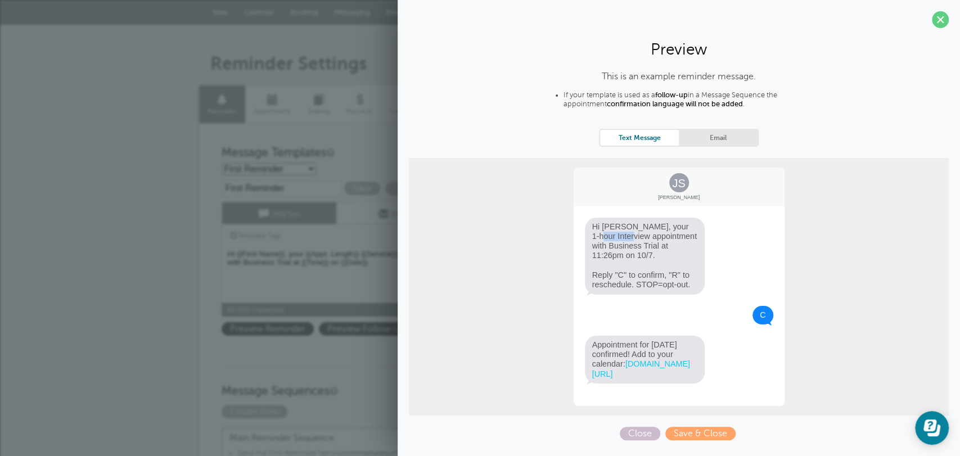
drag, startPoint x: 633, startPoint y: 227, endPoint x: 285, endPoint y: 214, distance: 348.4
click at [551, 231] on div "JS Jane Smith Hi Jane, your 1-hour Interview appointment with Business Trial at…" at bounding box center [679, 287] width 540 height 258
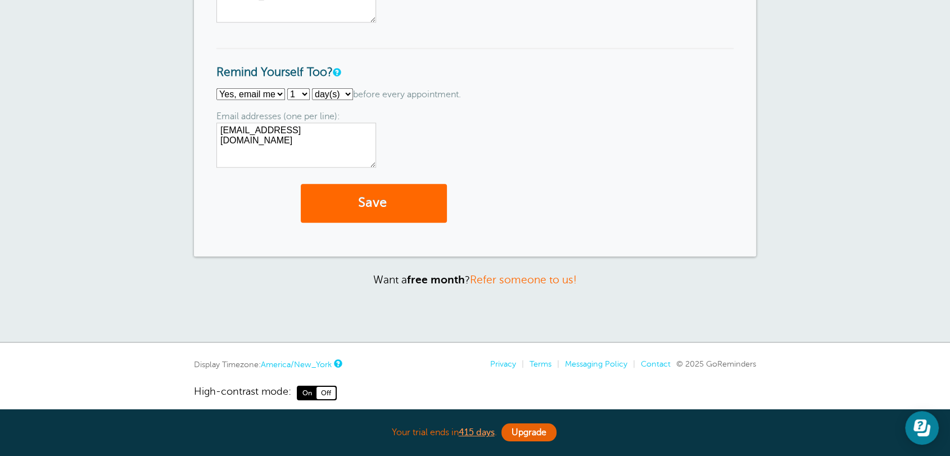
scroll to position [1227, 0]
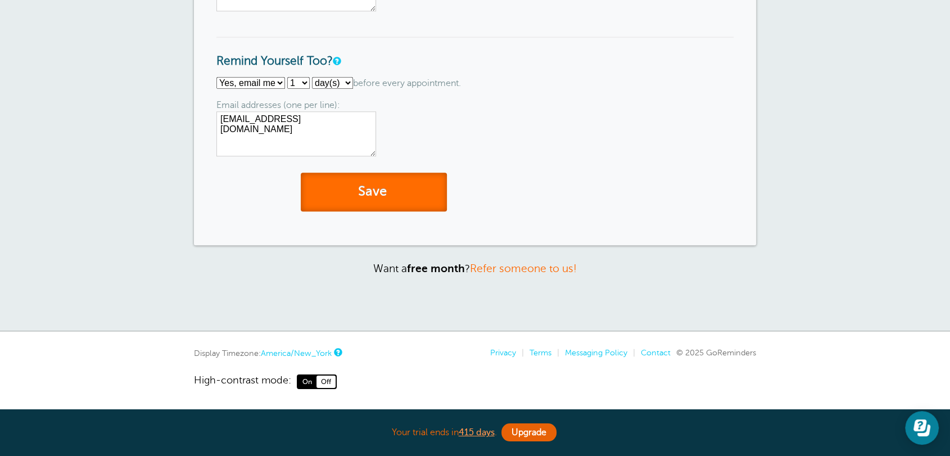
click at [390, 190] on span "submit" at bounding box center [388, 191] width 3 height 15
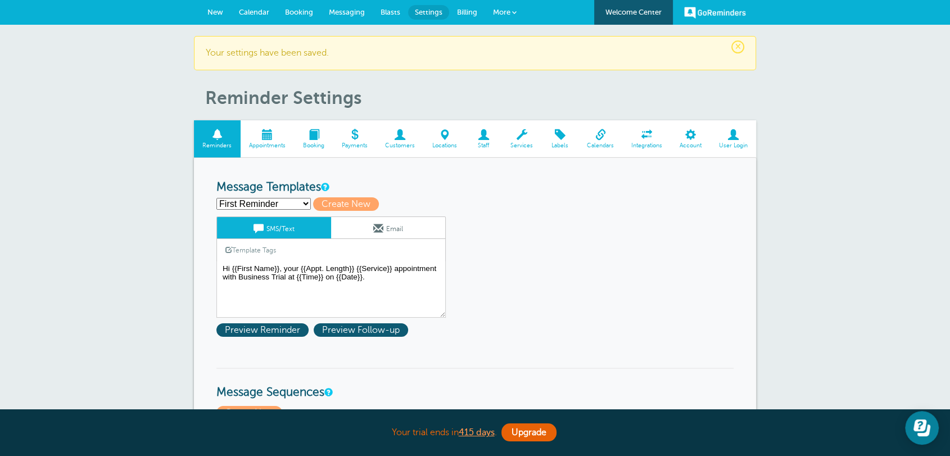
click at [285, 147] on span "Appointments" at bounding box center [267, 145] width 43 height 7
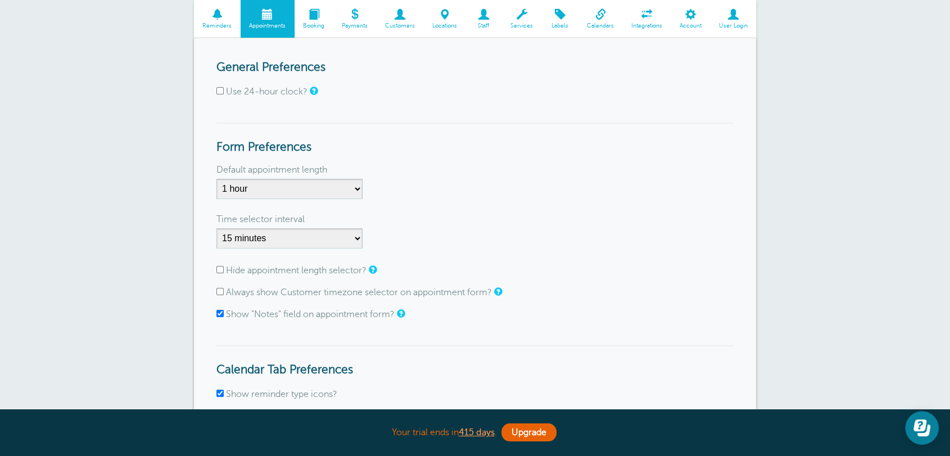
scroll to position [146, 0]
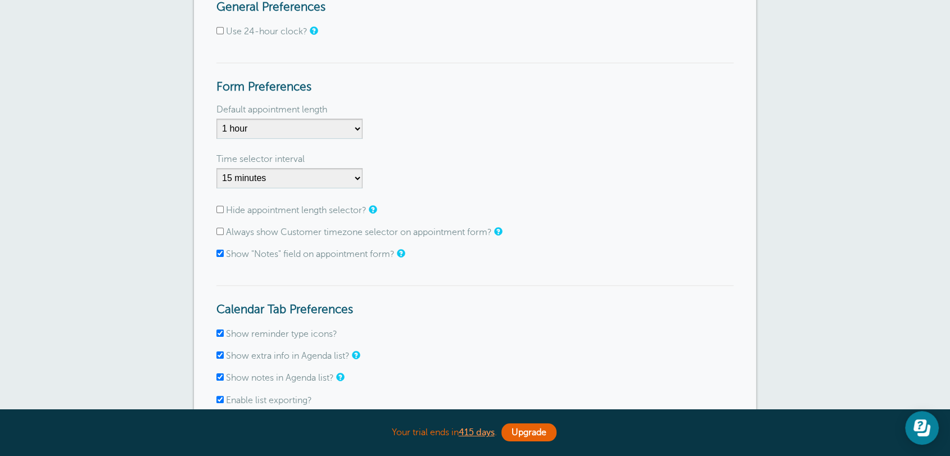
click at [267, 232] on label "Always show Customer timezone selector on appointment form?" at bounding box center [359, 232] width 266 height 10
click at [224, 232] on input "Always show Customer timezone selector on appointment form?" at bounding box center [220, 231] width 7 height 7
checkbox input "true"
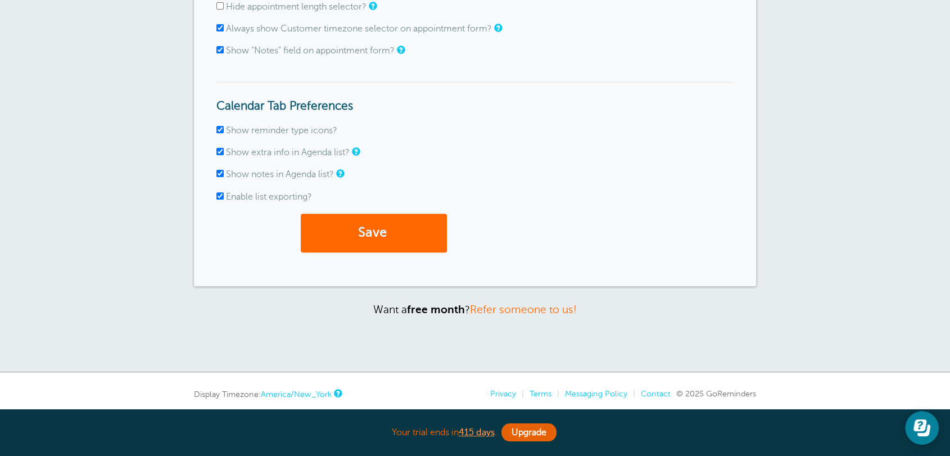
scroll to position [391, 0]
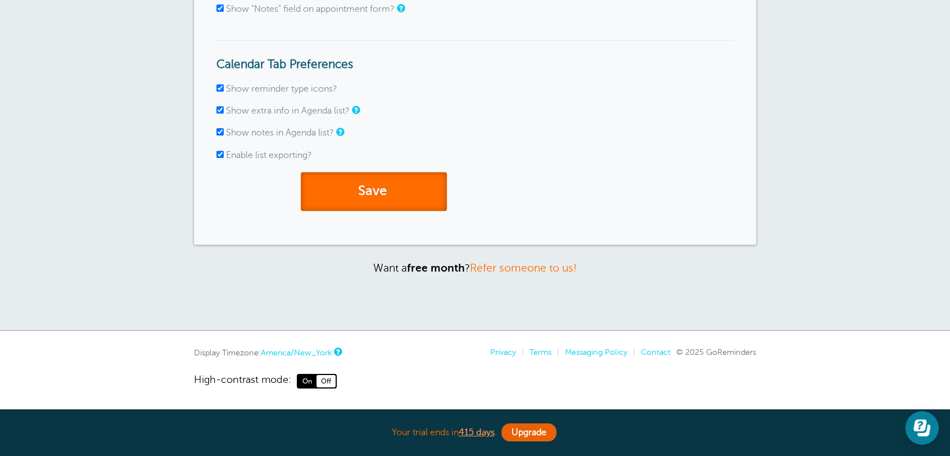
click at [393, 174] on button "Save" at bounding box center [374, 191] width 146 height 39
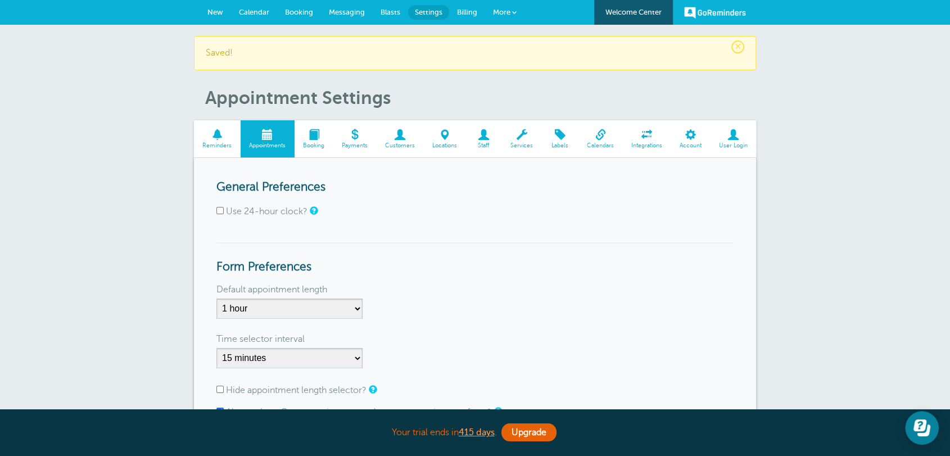
click at [213, 13] on span "New" at bounding box center [216, 12] width 16 height 8
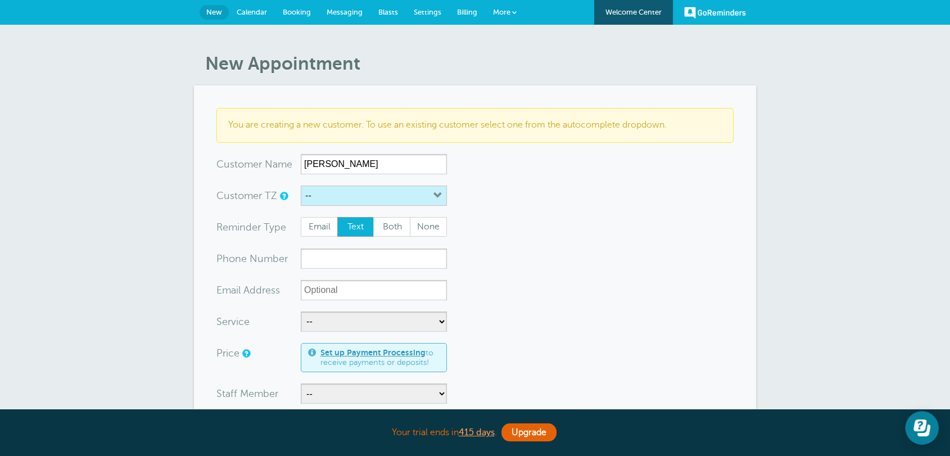
type input "Kathleen"
click at [367, 197] on button "--" at bounding box center [374, 196] width 146 height 20
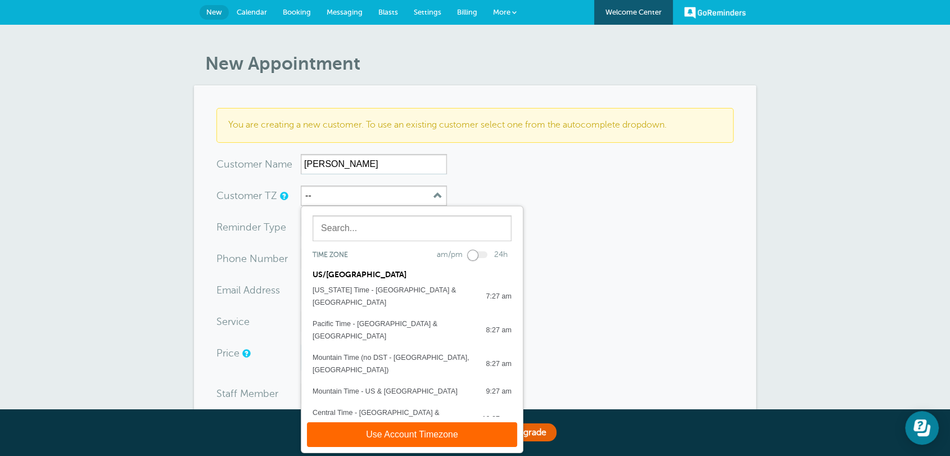
click at [370, 436] on button "Eastern Time - US & Canada 11:27 am" at bounding box center [412, 446] width 222 height 21
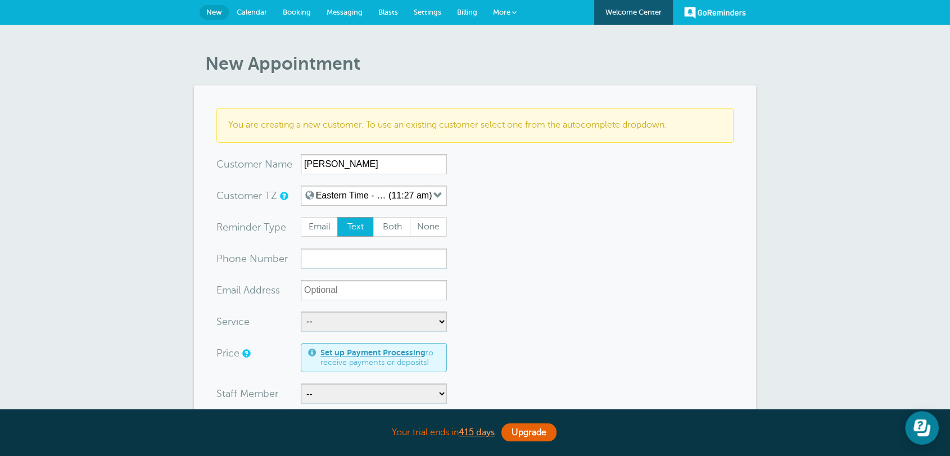
drag, startPoint x: 612, startPoint y: 224, endPoint x: 594, endPoint y: 223, distance: 18.1
click at [318, 250] on input "xxx-no-autofill" at bounding box center [374, 259] width 146 height 20
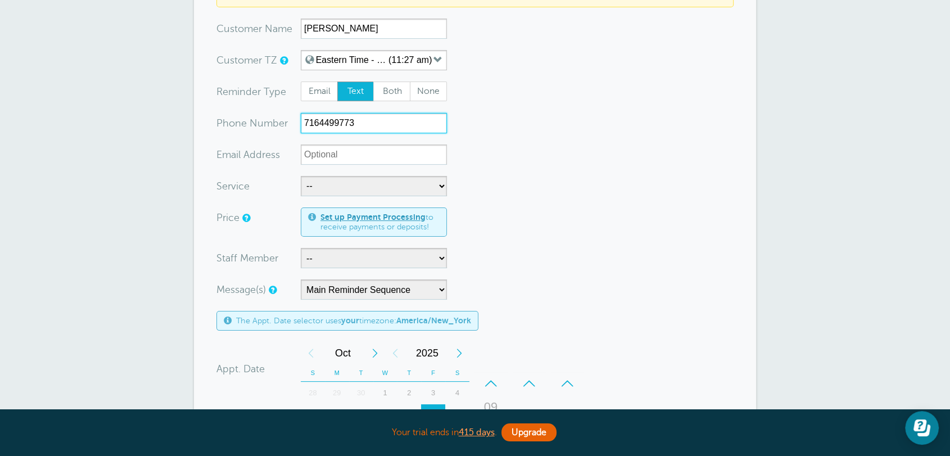
scroll to position [146, 0]
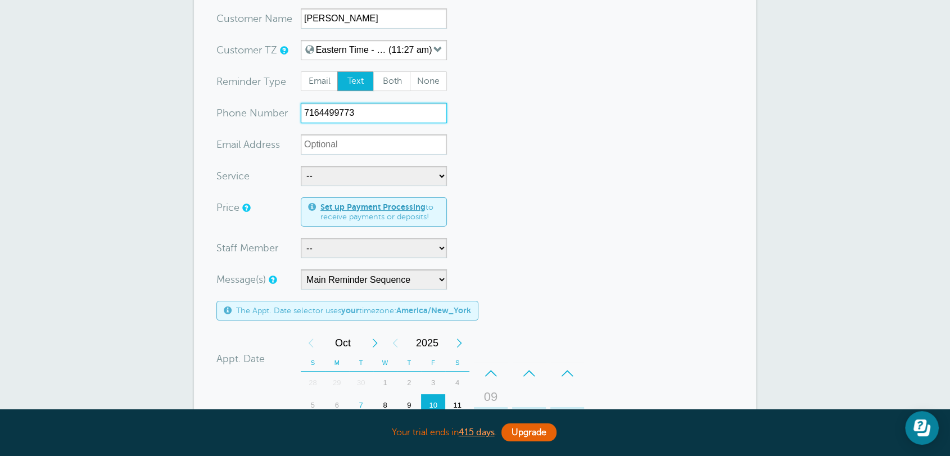
type input "7164499773"
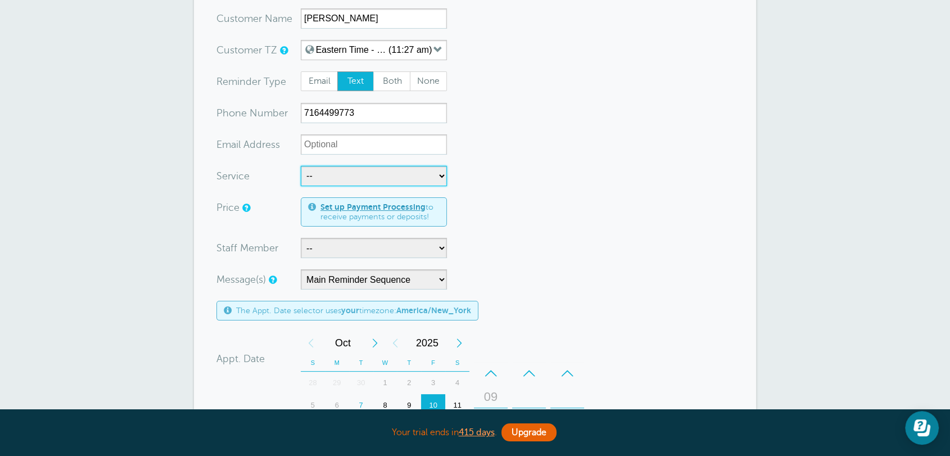
click at [328, 170] on select "-- Service 1" at bounding box center [374, 176] width 146 height 20
select select "28439"
click at [301, 166] on select "-- Service 1" at bounding box center [374, 176] width 146 height 20
select select "45"
drag, startPoint x: 572, startPoint y: 230, endPoint x: 504, endPoint y: 231, distance: 68.1
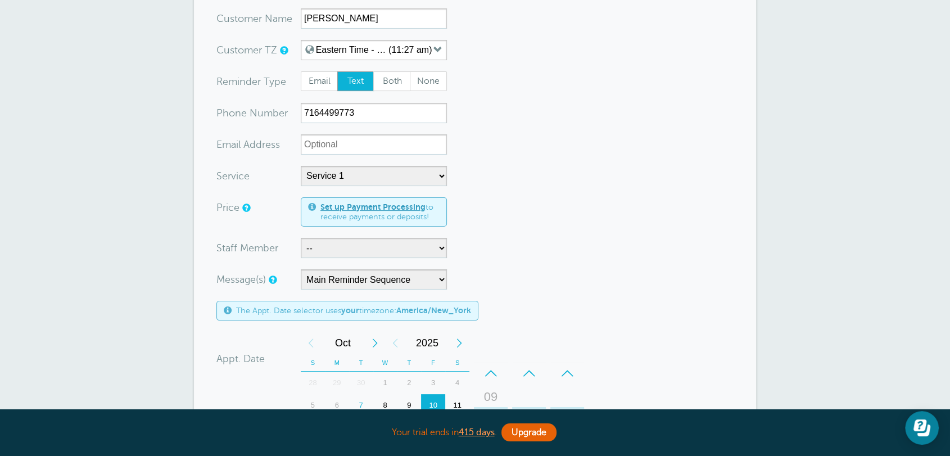
click at [574, 231] on form "You are creating a new customer. To use an existing customer select one from th…" at bounding box center [475, 341] width 517 height 758
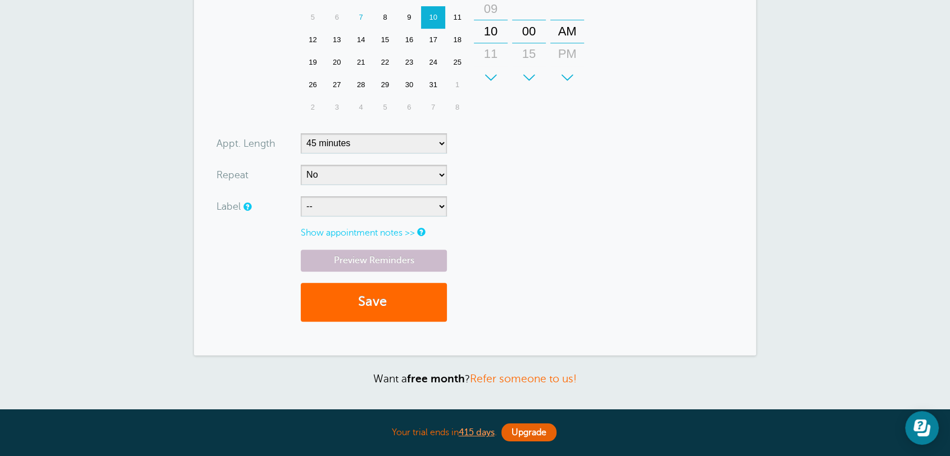
scroll to position [583, 0]
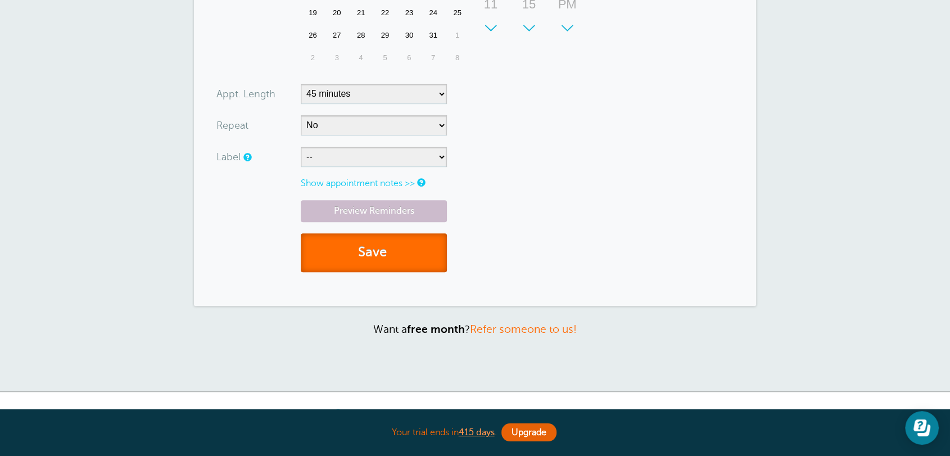
click at [338, 264] on button "Save" at bounding box center [374, 252] width 146 height 39
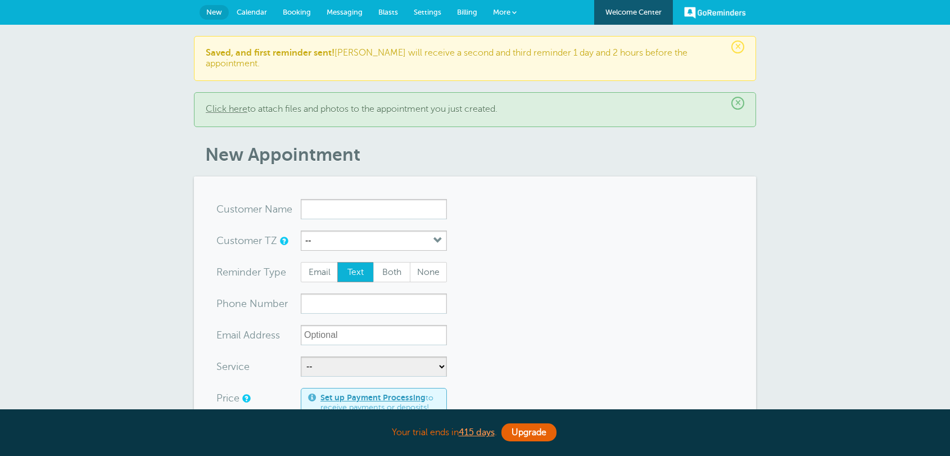
click at [364, 15] on link "Messaging" at bounding box center [345, 12] width 52 height 25
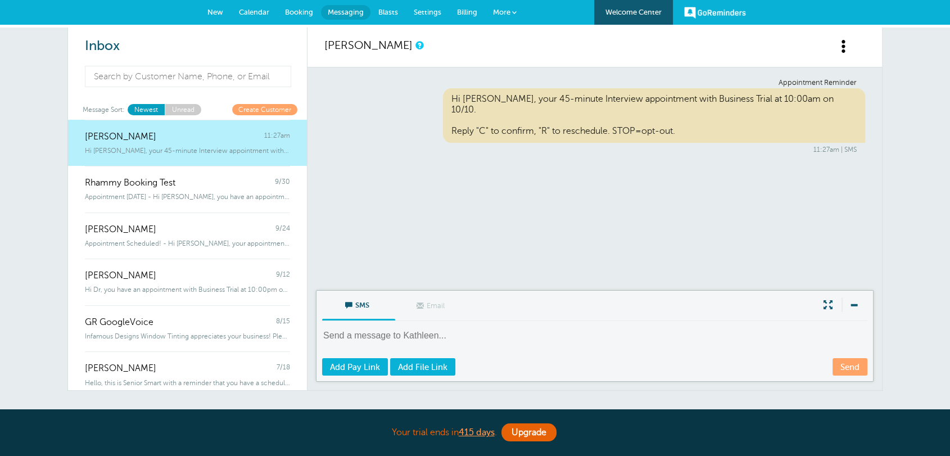
drag, startPoint x: 489, startPoint y: 166, endPoint x: 603, endPoint y: 155, distance: 114.7
click at [493, 166] on div "Appointment Reminder Hi [PERSON_NAME], your 45-minute Interview appointment wit…" at bounding box center [595, 178] width 575 height 223
click at [258, 16] on link "Calendar" at bounding box center [254, 12] width 46 height 25
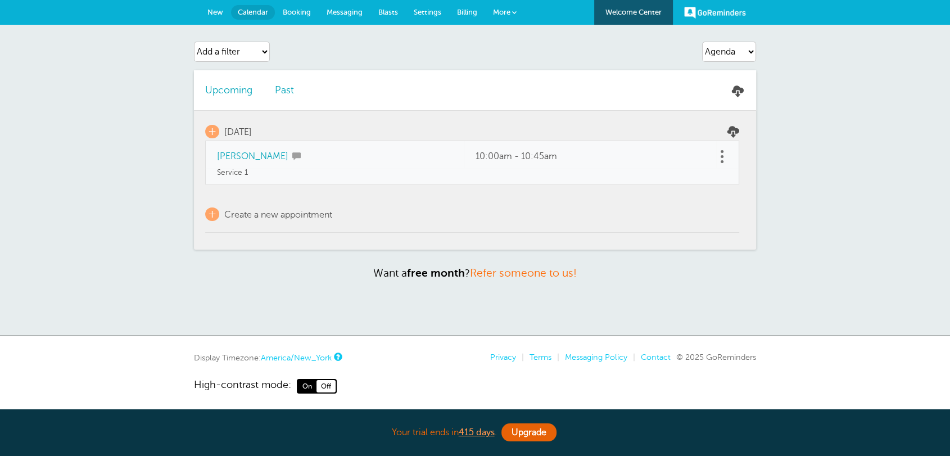
click at [218, 156] on link "[PERSON_NAME]" at bounding box center [252, 156] width 71 height 10
click at [720, 153] on link at bounding box center [722, 156] width 11 height 17
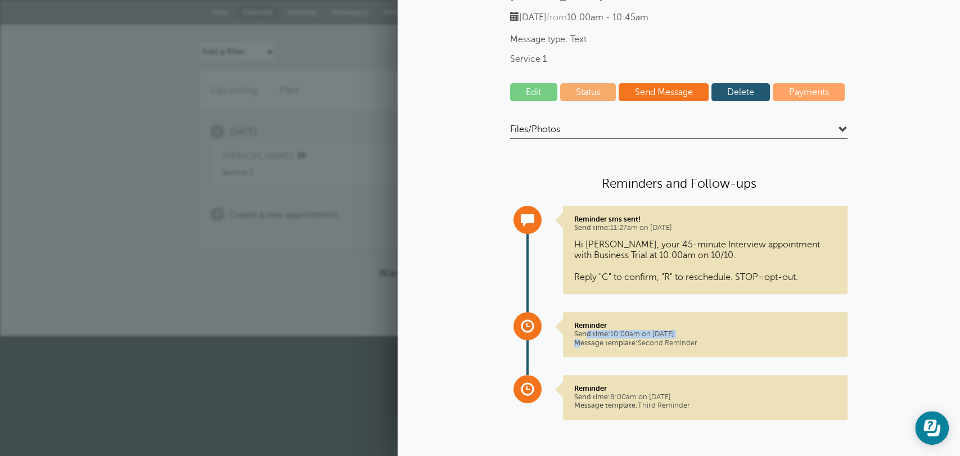
drag, startPoint x: 616, startPoint y: 339, endPoint x: 580, endPoint y: 335, distance: 36.7
click at [580, 335] on p "Reminder Send time: 10:00am on Oct. 9, 2025 Message template: Second Reminder" at bounding box center [705, 334] width 262 height 26
drag, startPoint x: 693, startPoint y: 407, endPoint x: 566, endPoint y: 400, distance: 127.3
click at [566, 400] on div "Reminder Send time: 8:00am on Oct. 10, 2025 Message template: Third Reminder" at bounding box center [705, 397] width 285 height 45
click at [267, 290] on div "Your trial ends in 415 days . Upgrade Your trial ends in 415 days . Upgrade GoR…" at bounding box center [480, 168] width 960 height 336
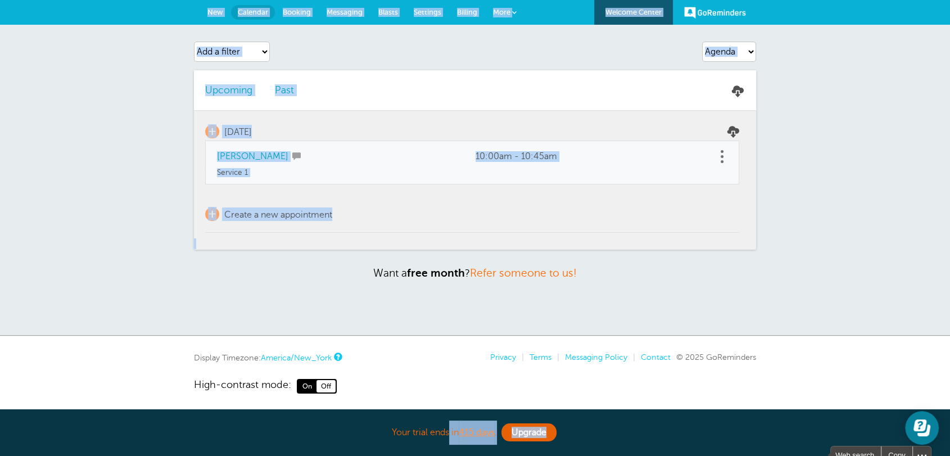
click at [215, 17] on link "New" at bounding box center [215, 12] width 31 height 25
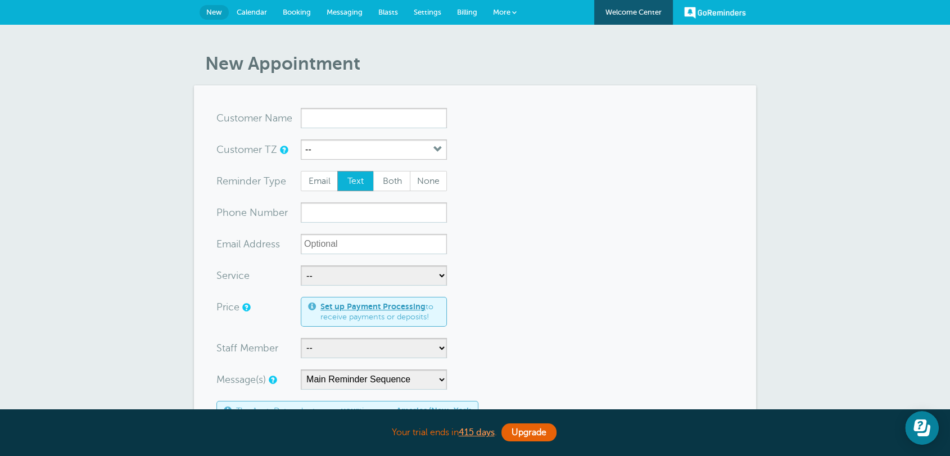
click at [438, 19] on link "Settings" at bounding box center [427, 12] width 43 height 25
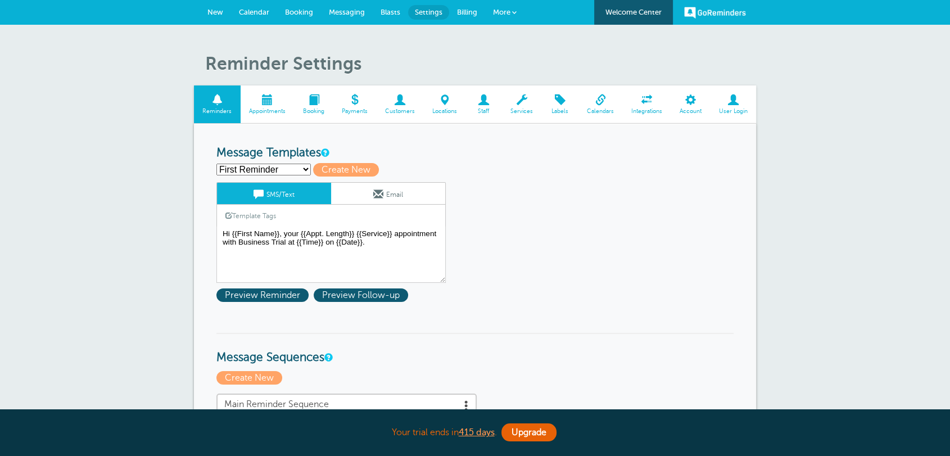
click at [407, 109] on span "Customers" at bounding box center [400, 111] width 36 height 7
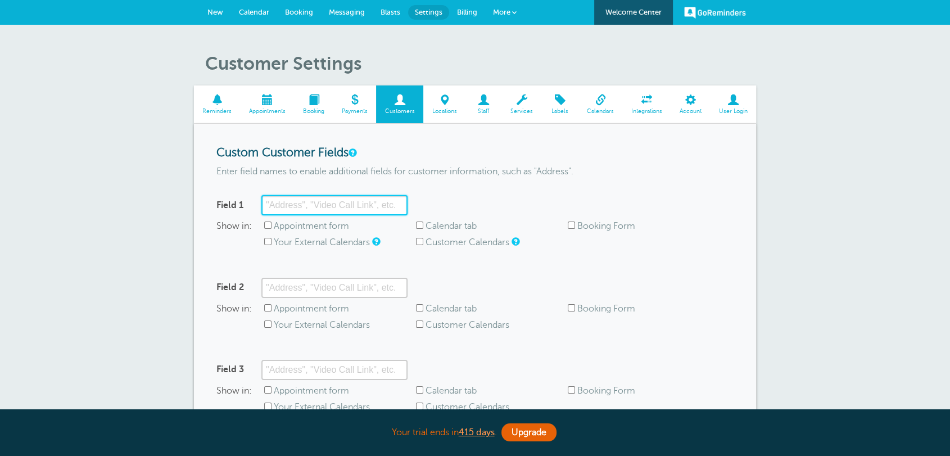
click at [305, 210] on input "Field 1" at bounding box center [335, 205] width 146 height 20
type input "Location"
click at [286, 226] on label "Appointment form" at bounding box center [311, 226] width 75 height 10
click at [272, 226] on input "Appointment form" at bounding box center [267, 225] width 7 height 7
checkbox input "true"
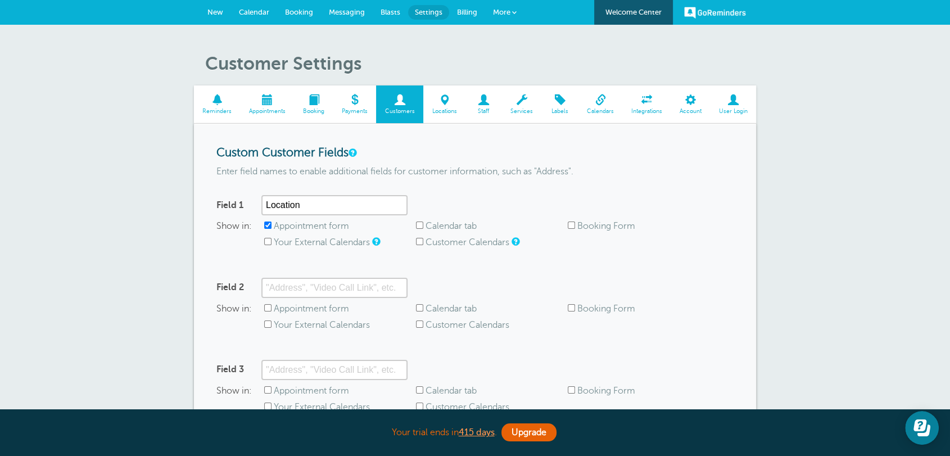
click at [451, 229] on label "Calendar tab" at bounding box center [451, 226] width 51 height 10
click at [423, 229] on input "Calendar tab" at bounding box center [419, 225] width 7 height 7
checkbox input "true"
click at [331, 238] on label "Your External Calendars" at bounding box center [322, 242] width 96 height 10
click at [272, 238] on input "Your External Calendars" at bounding box center [267, 241] width 7 height 7
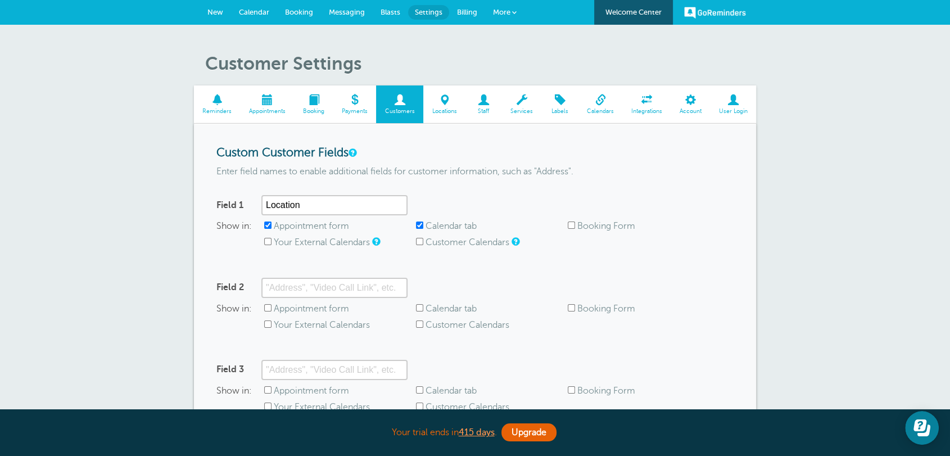
checkbox input "true"
click at [426, 243] on label "Customer Calendars" at bounding box center [468, 242] width 84 height 10
click at [423, 243] on input "Customer Calendars" at bounding box center [419, 241] width 7 height 7
checkbox input "true"
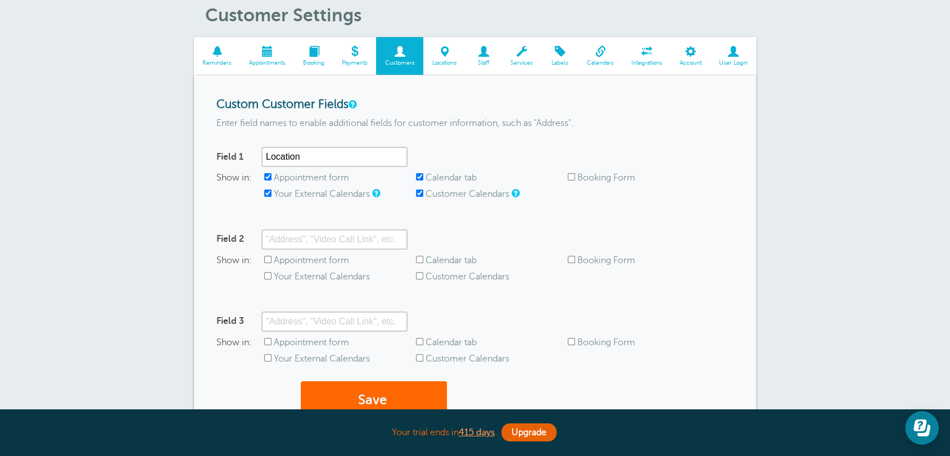
scroll to position [258, 0]
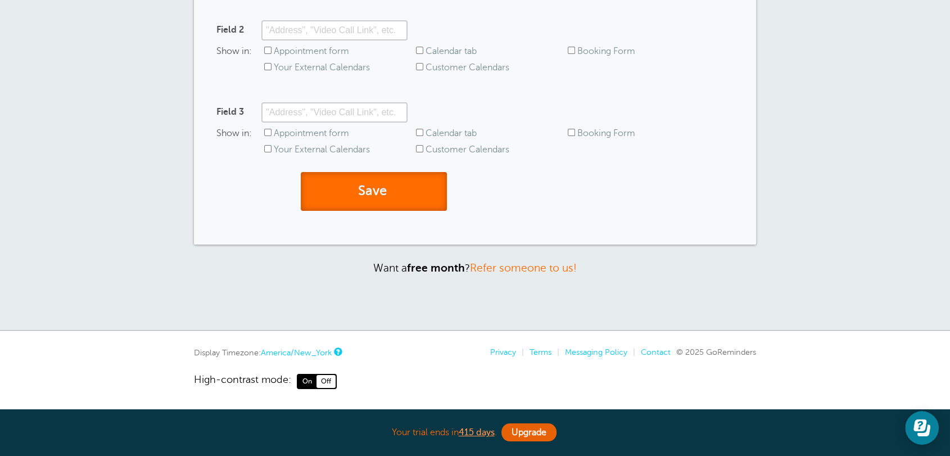
click at [371, 208] on button "Save" at bounding box center [374, 191] width 146 height 39
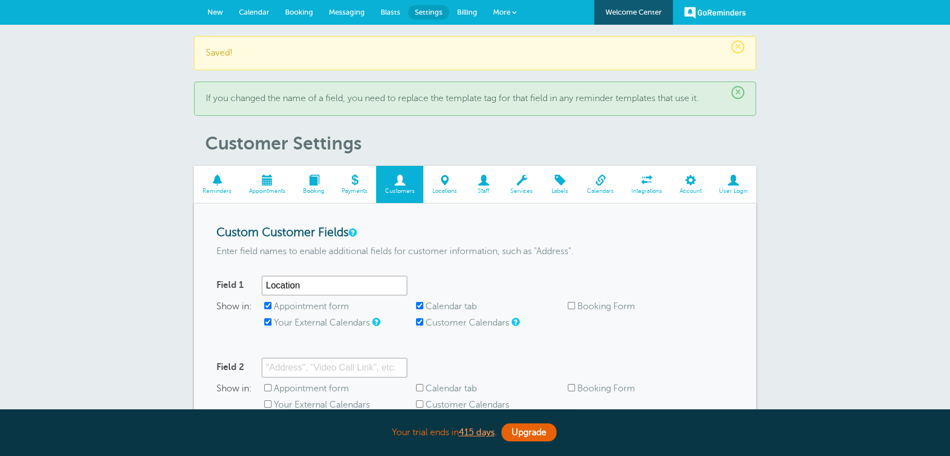
click at [211, 8] on span "New" at bounding box center [216, 12] width 16 height 8
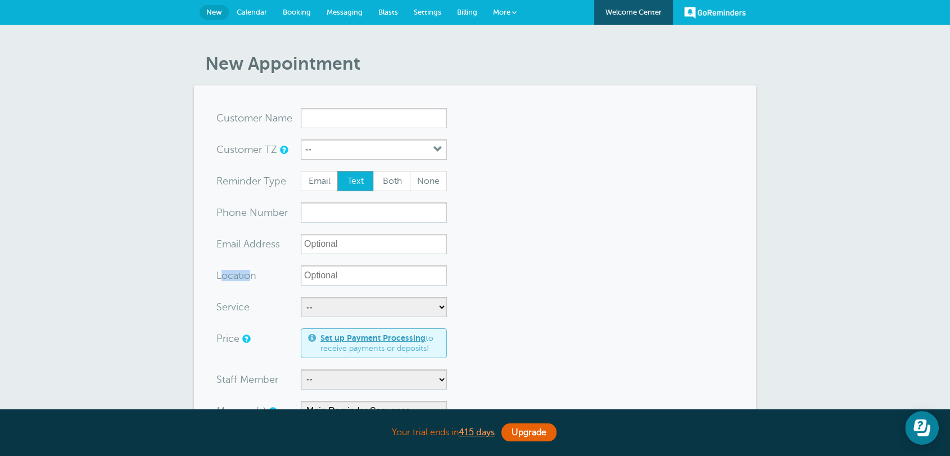
drag, startPoint x: 0, startPoint y: 0, endPoint x: 335, endPoint y: 282, distance: 437.5
click at [226, 276] on label "Location" at bounding box center [237, 276] width 40 height 10
click at [337, 282] on input "Location" at bounding box center [374, 275] width 146 height 20
click at [341, 123] on input "x-no-autofill" at bounding box center [374, 118] width 146 height 20
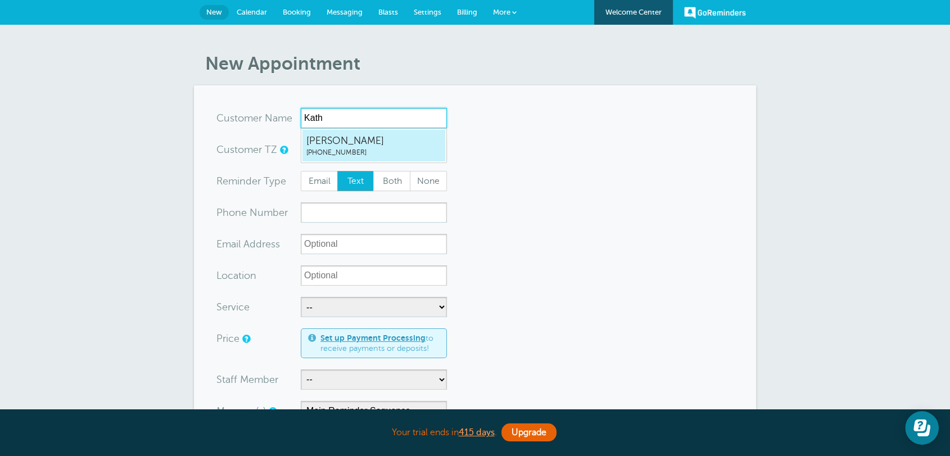
click at [316, 143] on span "Kathleen" at bounding box center [374, 141] width 135 height 14
type input "Kathleen7164499773"
type input "Kathleen"
type input "(716) 449-9773"
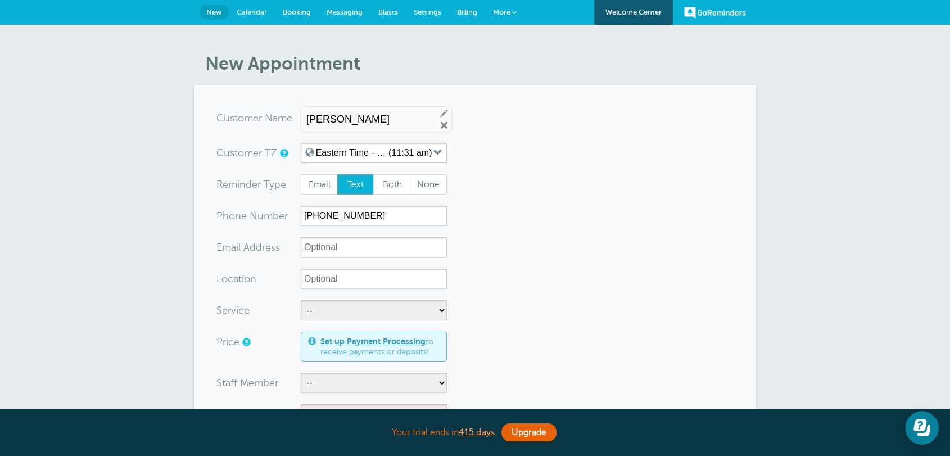
click at [328, 285] on input "Location" at bounding box center [374, 279] width 146 height 20
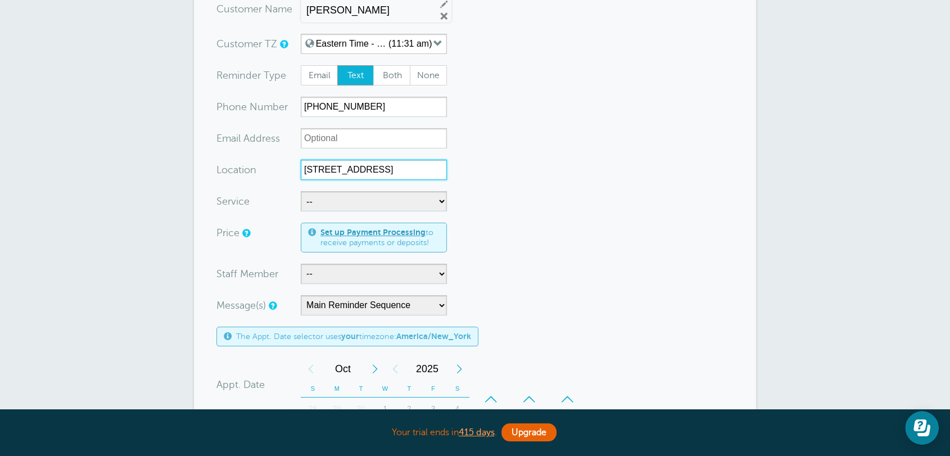
scroll to position [146, 0]
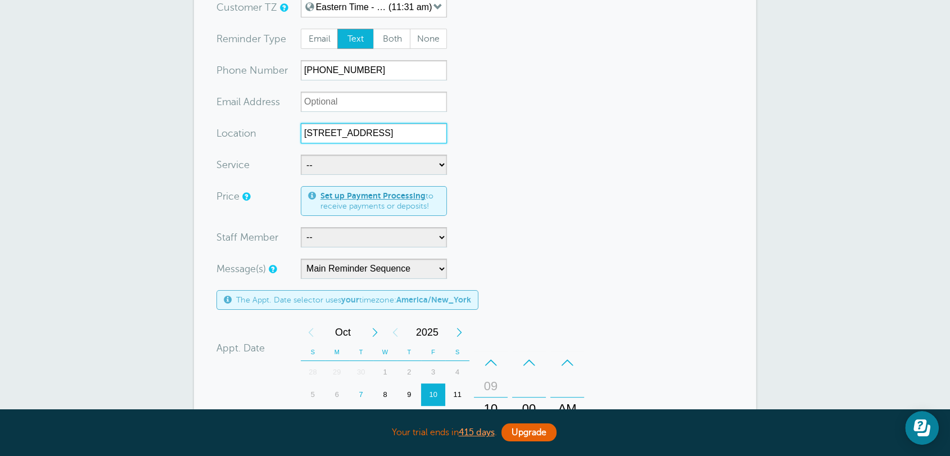
type input "123 Main St"
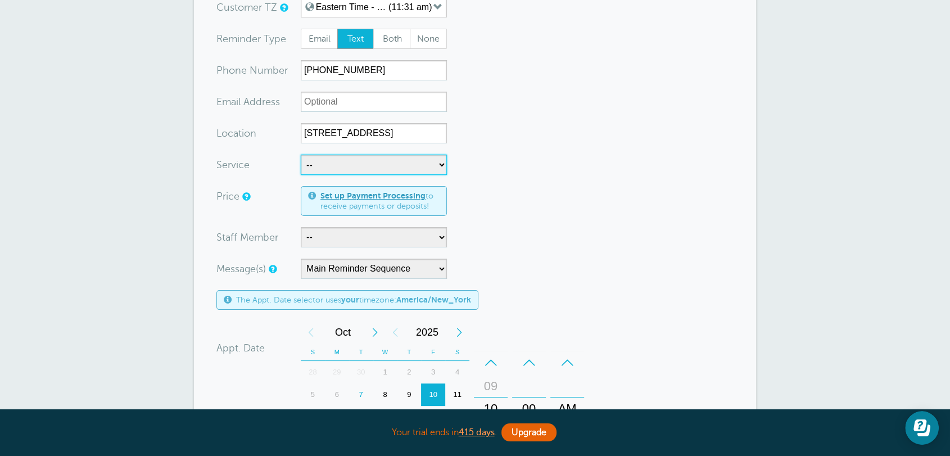
click at [332, 164] on select "-- Service 1" at bounding box center [374, 165] width 146 height 20
select select "28439"
click at [301, 155] on select "-- Service 1" at bounding box center [374, 165] width 146 height 20
select select "45"
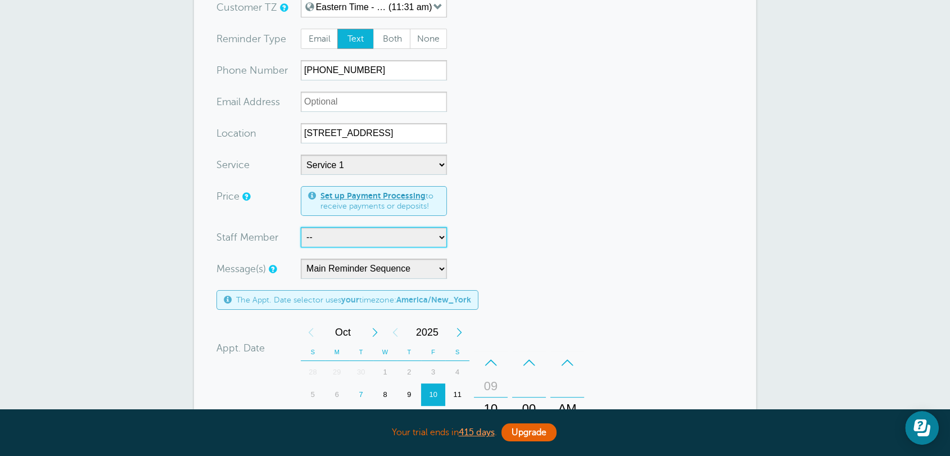
click at [321, 237] on select "-- Staff 1" at bounding box center [374, 237] width 146 height 20
click at [787, 242] on div "New Appointment You are creating a new customer. To use an existing customer se…" at bounding box center [475, 349] width 950 height 940
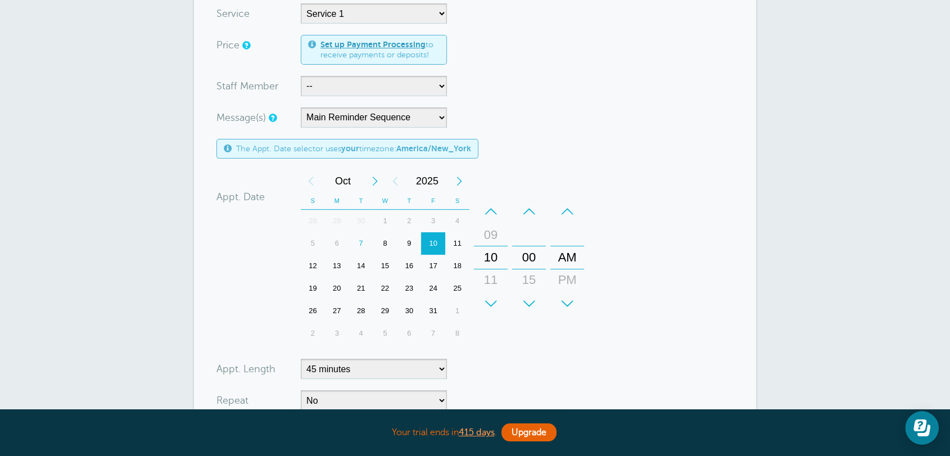
scroll to position [437, 0]
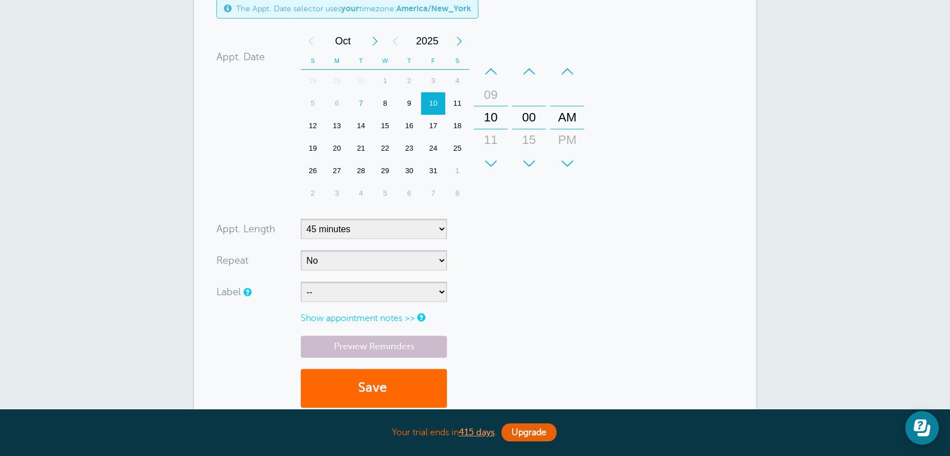
click at [335, 128] on div "13" at bounding box center [337, 126] width 24 height 22
click at [336, 375] on button "Save" at bounding box center [374, 388] width 146 height 39
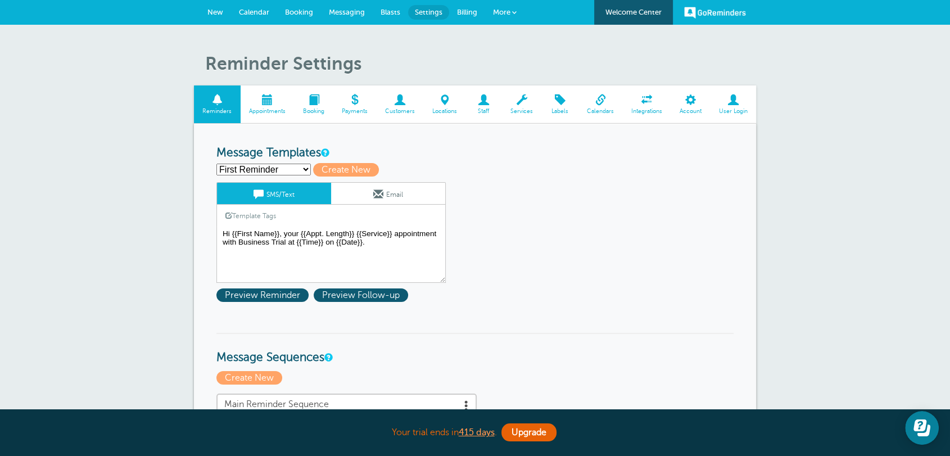
drag, startPoint x: 244, startPoint y: 240, endPoint x: 286, endPoint y: 241, distance: 41.6
click at [244, 240] on textarea "Hi {{First Name}}, your {{Appt. Length}} {{Service}} appointment with Business …" at bounding box center [331, 255] width 229 height 56
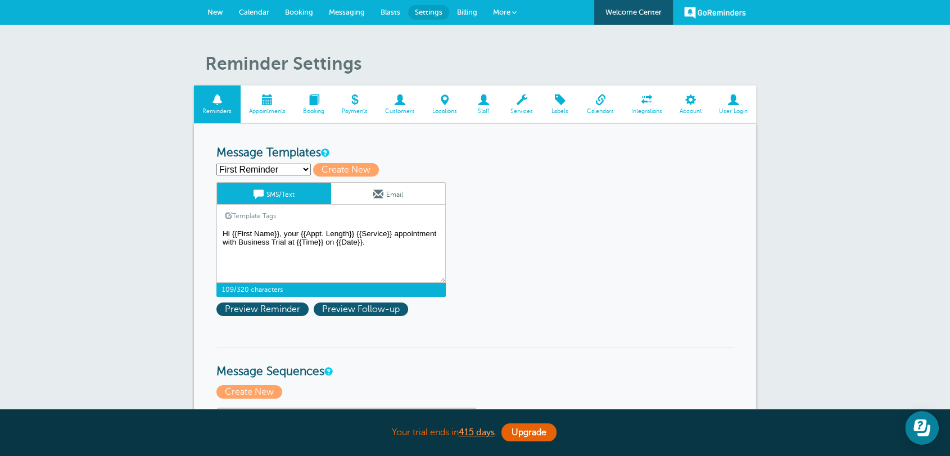
drag, startPoint x: 358, startPoint y: 253, endPoint x: 293, endPoint y: 264, distance: 66.2
click at [360, 254] on textarea "Hi {{First Name}}, your {{Appt. Length}} {{Service}} appointment with Business …" at bounding box center [331, 255] width 229 height 56
click at [382, 247] on textarea "Hi {{First Name}}, your {{Appt. Length}} {{Service}} appointment with Business …" at bounding box center [331, 255] width 229 height 56
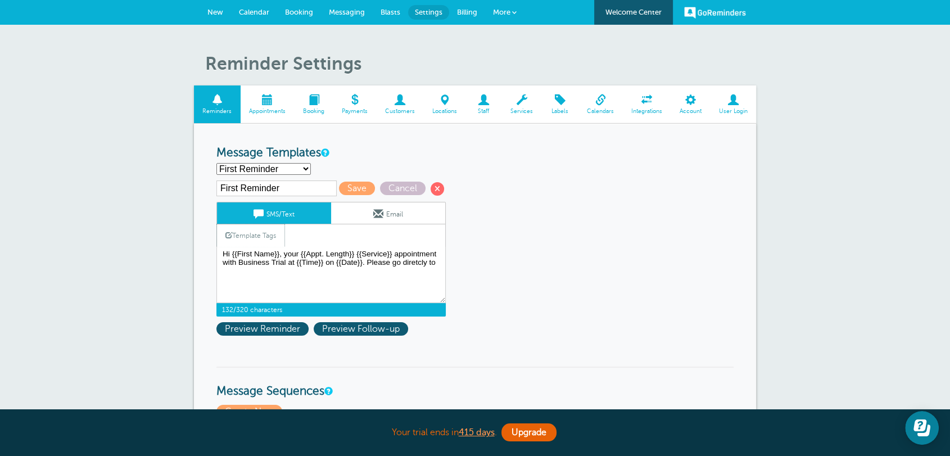
click at [259, 233] on link "Template Tags" at bounding box center [250, 235] width 67 height 22
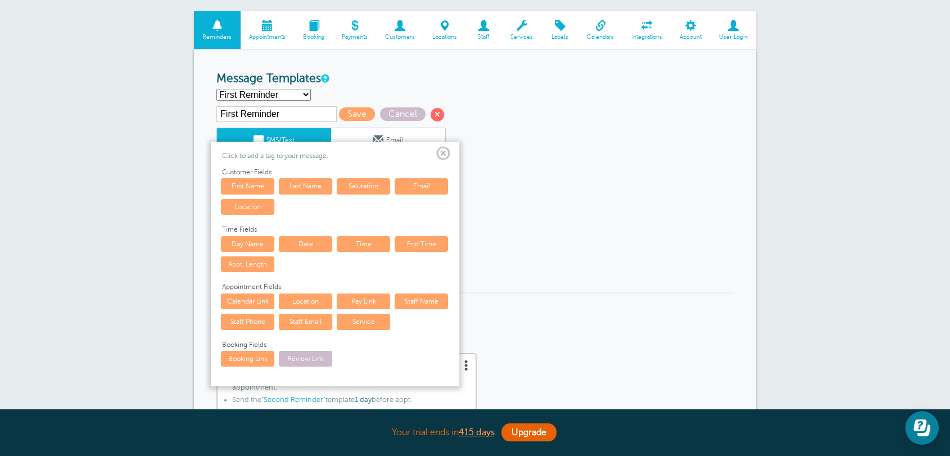
scroll to position [146, 0]
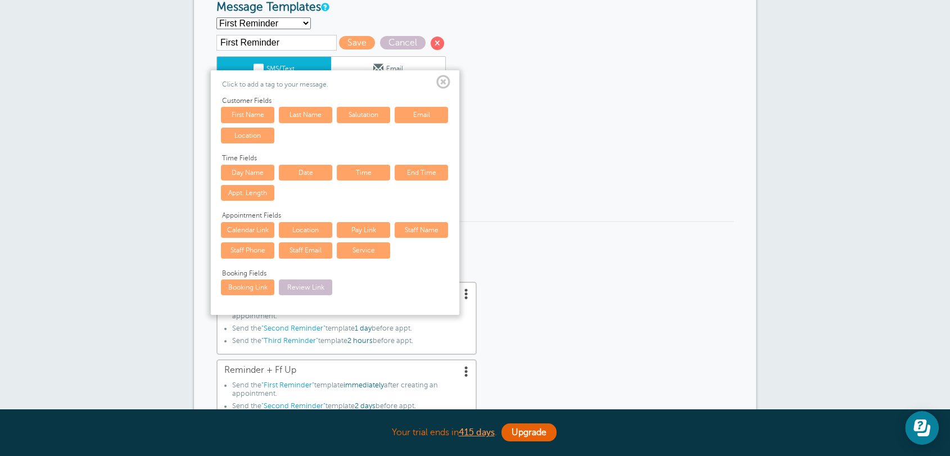
click at [243, 133] on link "Location" at bounding box center [247, 136] width 53 height 16
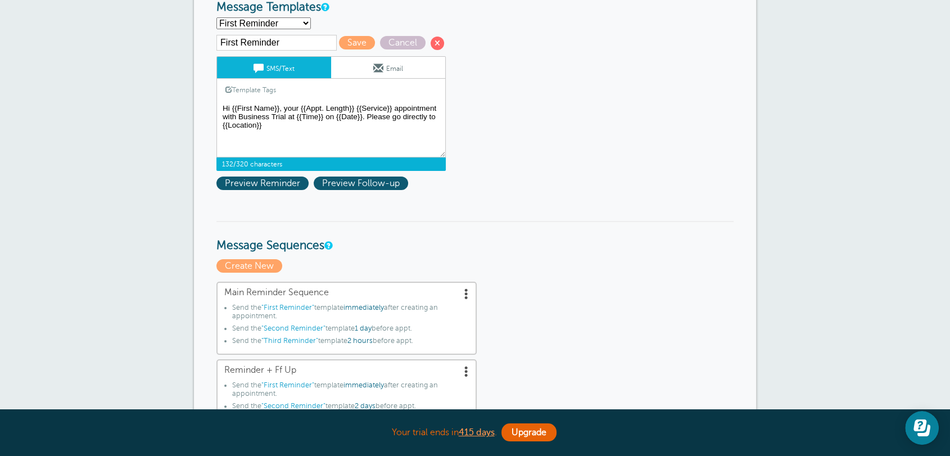
click at [346, 123] on textarea "Hi {{First Name}}, your {{Appt. Length}} {{Service}} appointment with Business …" at bounding box center [331, 129] width 229 height 56
type textarea "Hi {{First Name}}, your {{Appt. Length}} {{Service}} appointment with Business …"
click at [355, 44] on span "Save" at bounding box center [357, 42] width 36 height 13
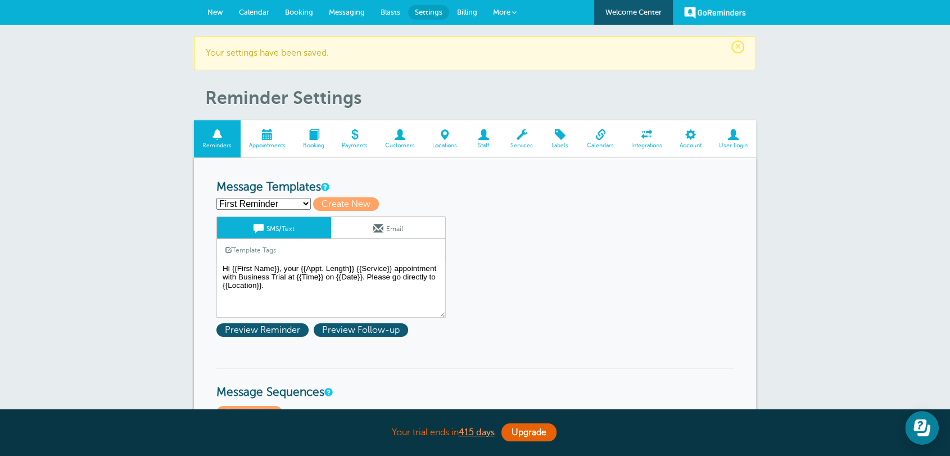
click at [458, 143] on span "Locations" at bounding box center [444, 145] width 31 height 7
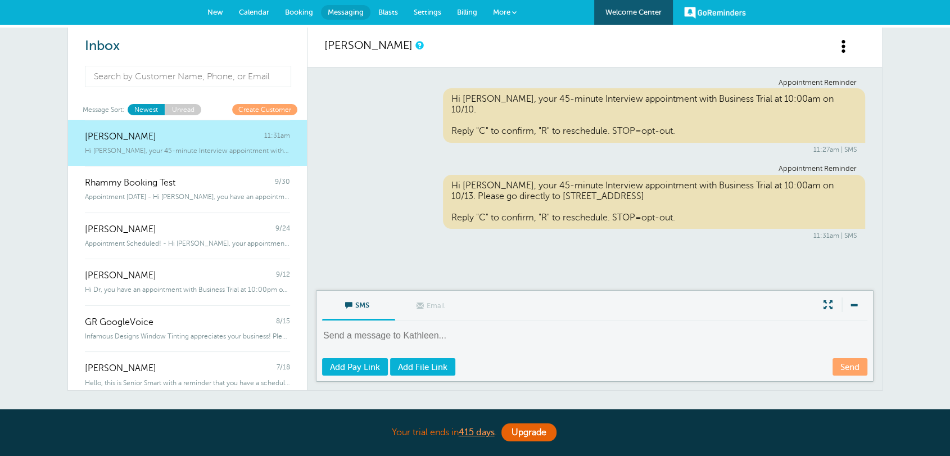
drag, startPoint x: 594, startPoint y: 187, endPoint x: 536, endPoint y: 181, distance: 58.3
click at [536, 181] on div "Hi Kathleen, your 45-minute Interview appointment with Business Trial at 10:00a…" at bounding box center [654, 202] width 423 height 55
click at [269, 11] on span "Calendar" at bounding box center [254, 12] width 30 height 8
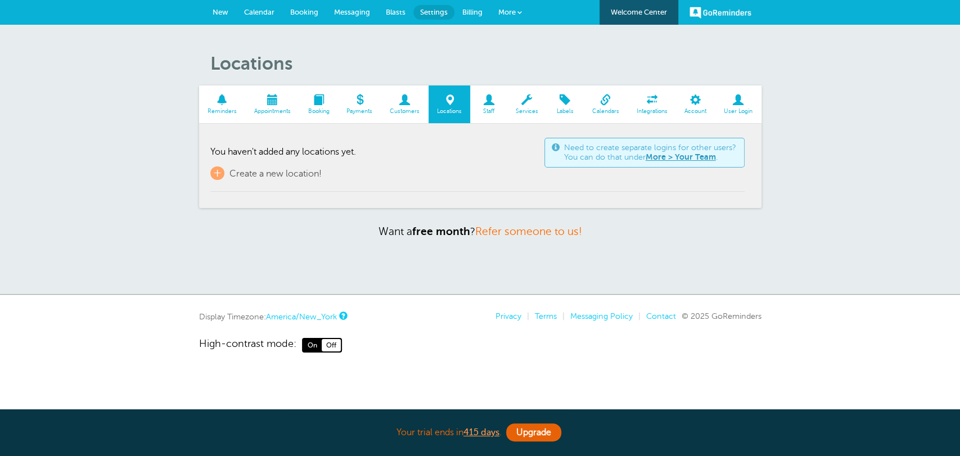
click at [293, 165] on td "Need to create separate logins for other users? You can do that under More > Yo…" at bounding box center [477, 163] width 534 height 57
click at [289, 173] on span "Create a new location!" at bounding box center [275, 174] width 92 height 10
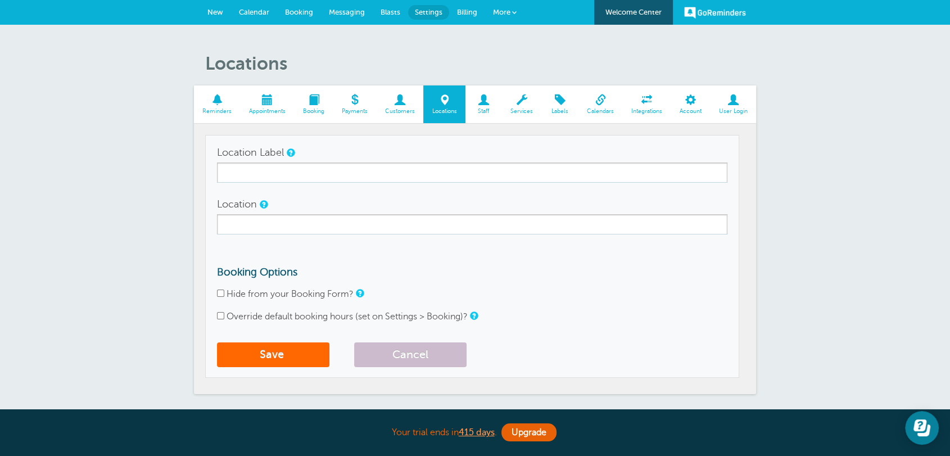
click at [394, 116] on link "Customers" at bounding box center [399, 104] width 47 height 38
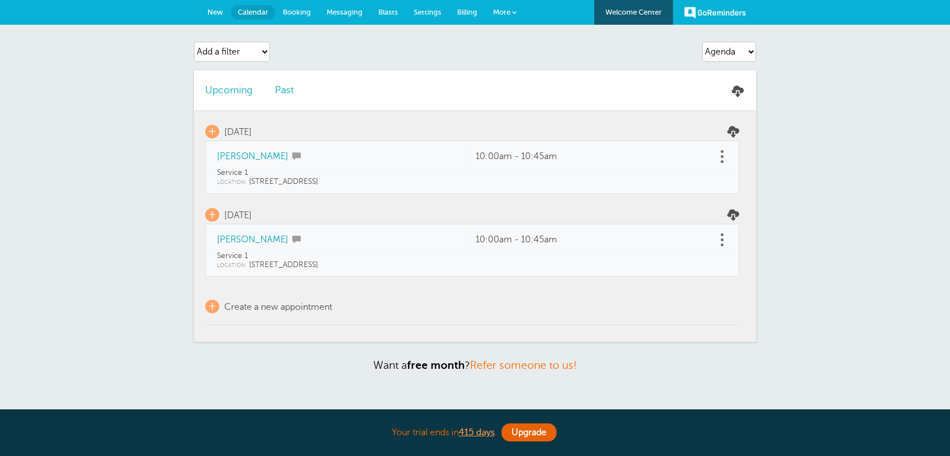
click at [709, 154] on td "10:00am - 10:45am" at bounding box center [591, 154] width 252 height 27
click at [730, 154] on td at bounding box center [728, 154] width 23 height 27
click at [727, 154] on link at bounding box center [722, 156] width 11 height 17
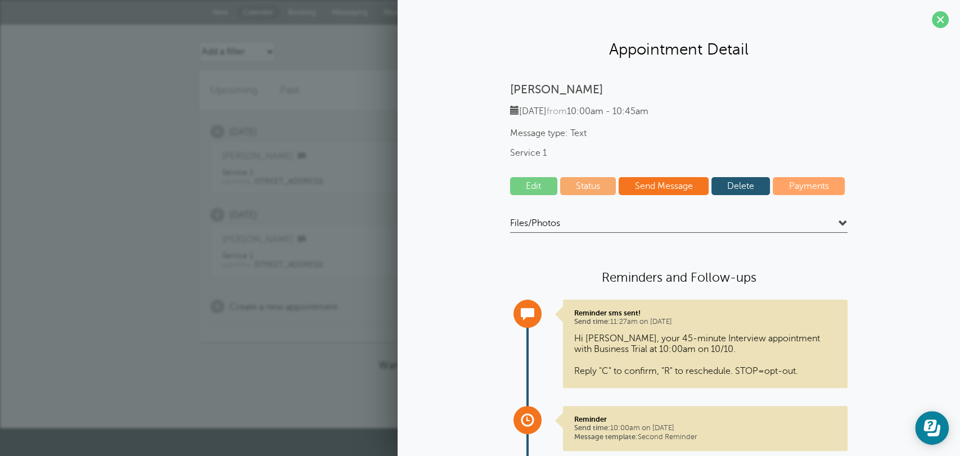
click at [717, 181] on link "Delete" at bounding box center [740, 186] width 59 height 18
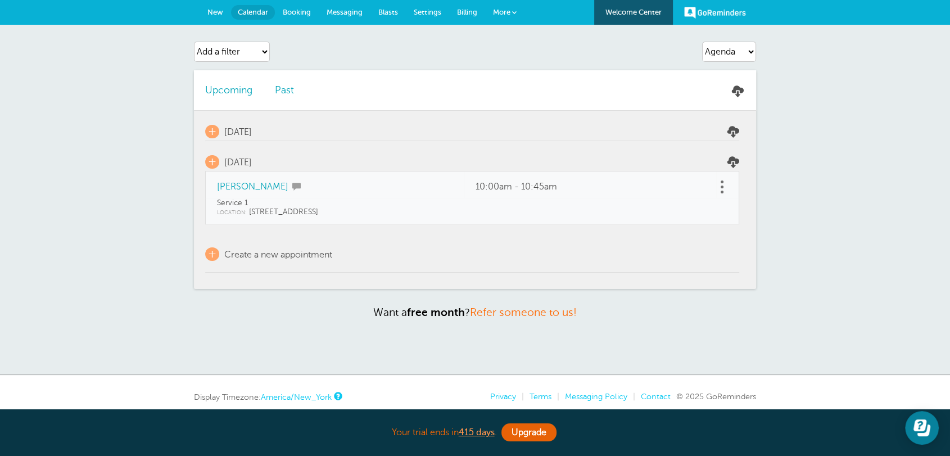
click at [725, 190] on link at bounding box center [722, 186] width 11 height 17
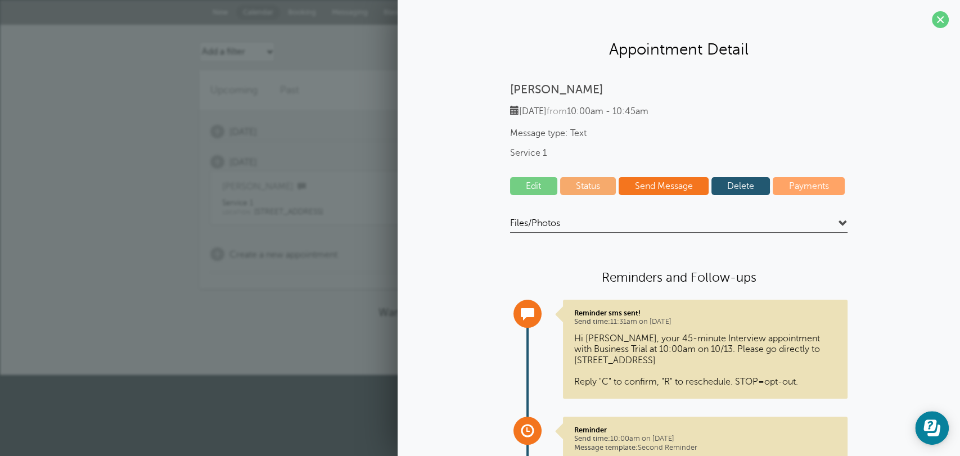
drag, startPoint x: 722, startPoint y: 190, endPoint x: 545, endPoint y: 71, distance: 212.9
click at [722, 189] on link "Delete" at bounding box center [740, 186] width 59 height 18
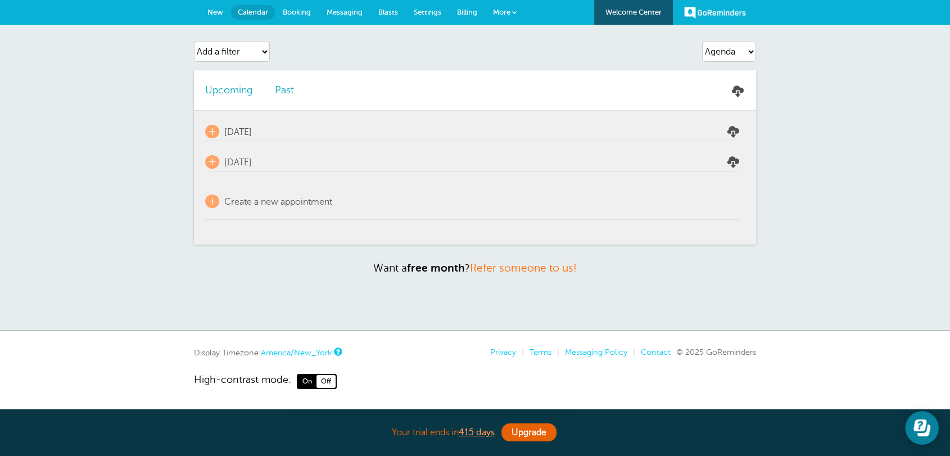
click at [507, 10] on span "More" at bounding box center [501, 12] width 17 height 8
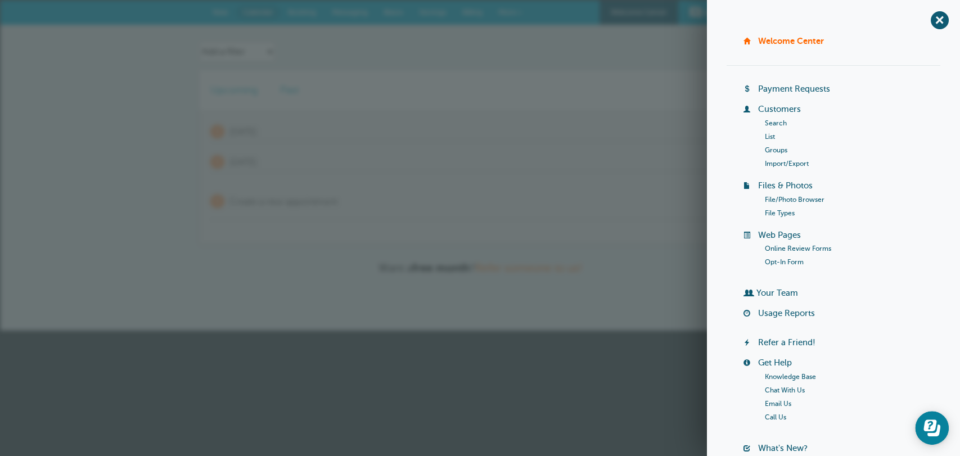
click at [779, 109] on link "Customers" at bounding box center [779, 109] width 43 height 9
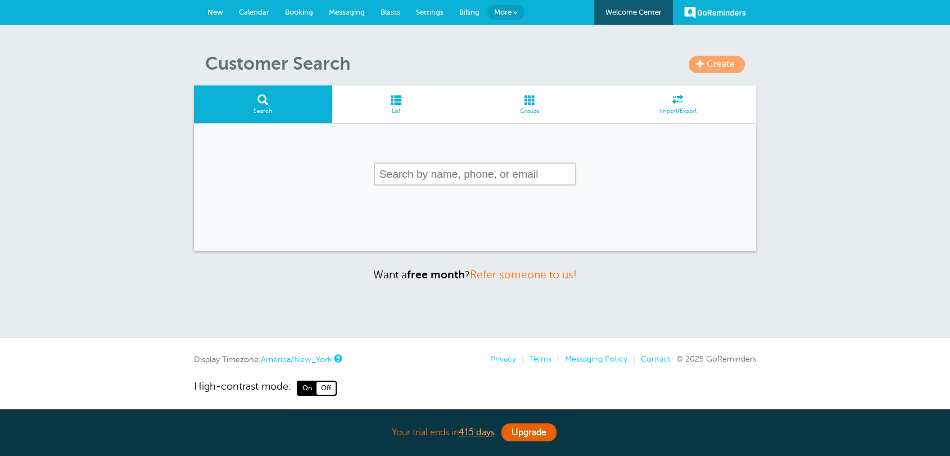
click at [406, 174] on input "text" at bounding box center [475, 174] width 202 height 23
type input "J"
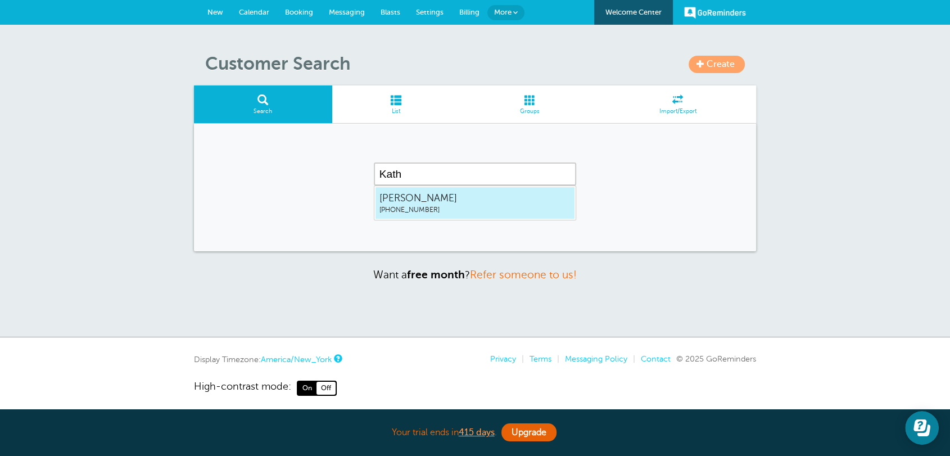
click at [401, 199] on span "[PERSON_NAME]" at bounding box center [475, 198] width 191 height 14
type input "[PERSON_NAME]"
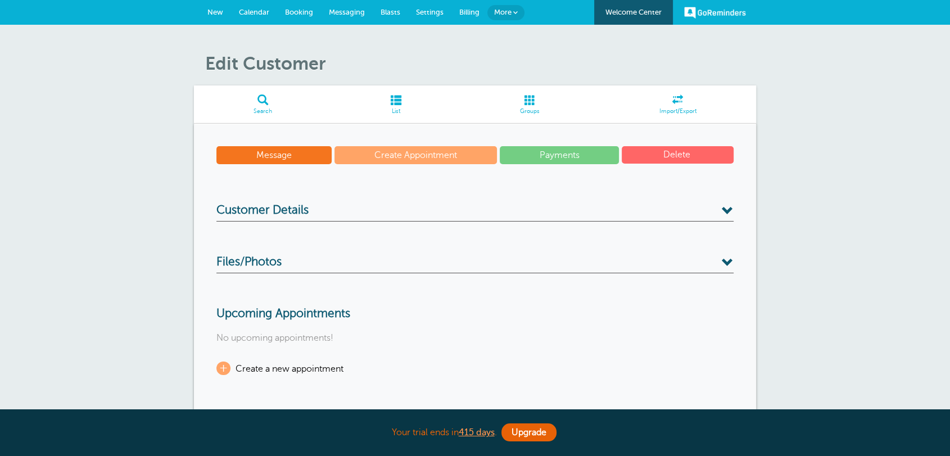
click at [707, 159] on button "Delete" at bounding box center [678, 154] width 112 height 17
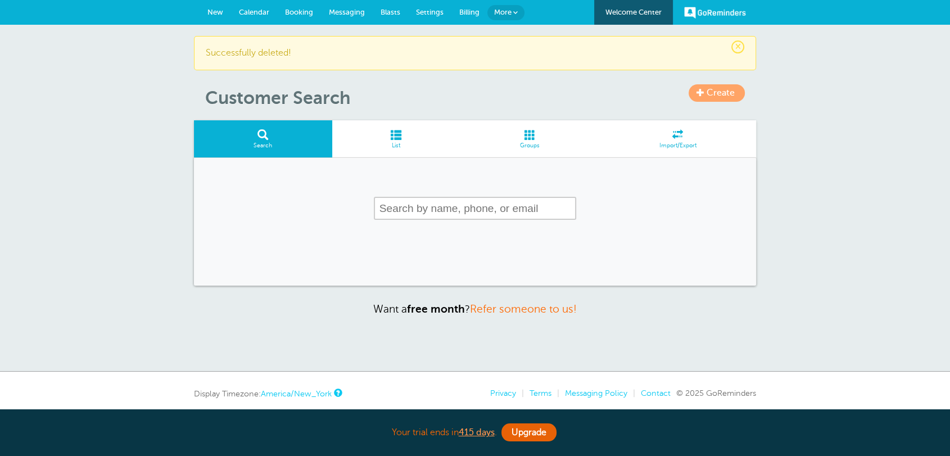
click at [201, 10] on link "New" at bounding box center [215, 12] width 31 height 25
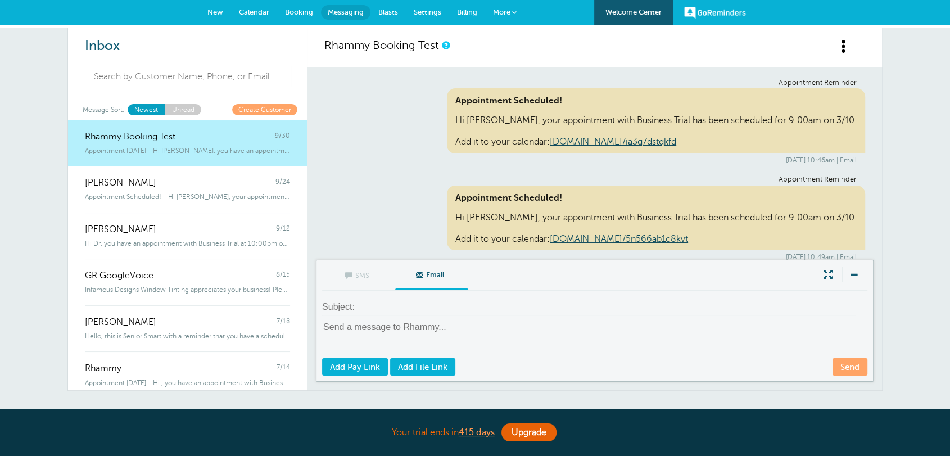
scroll to position [7779, 0]
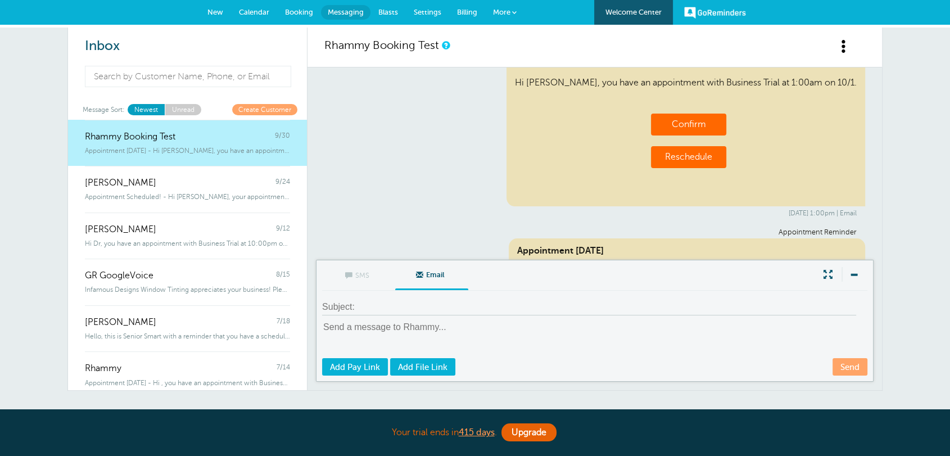
click at [416, 12] on span "Settings" at bounding box center [428, 12] width 28 height 8
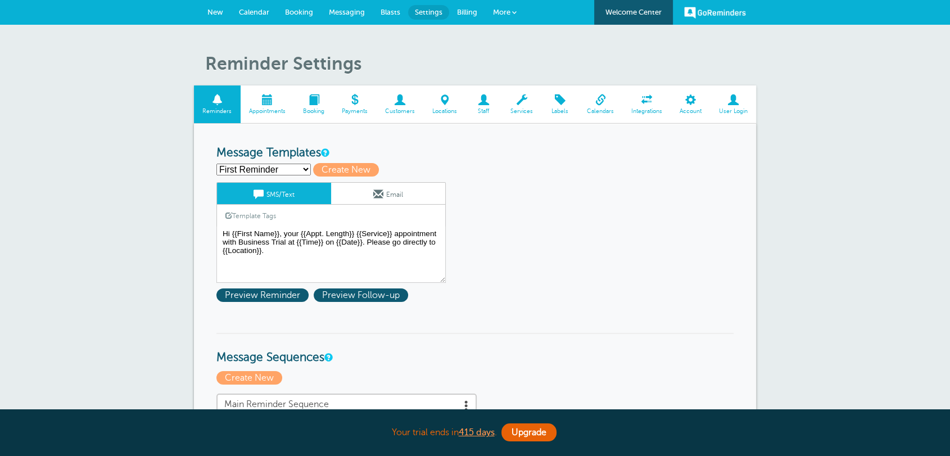
click at [465, 9] on span "Billing" at bounding box center [467, 12] width 20 height 8
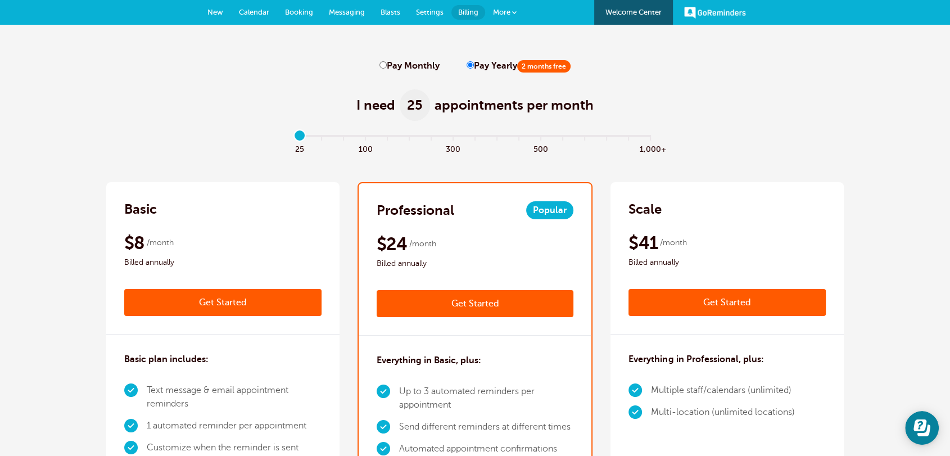
click at [207, 20] on link "New" at bounding box center [215, 12] width 31 height 25
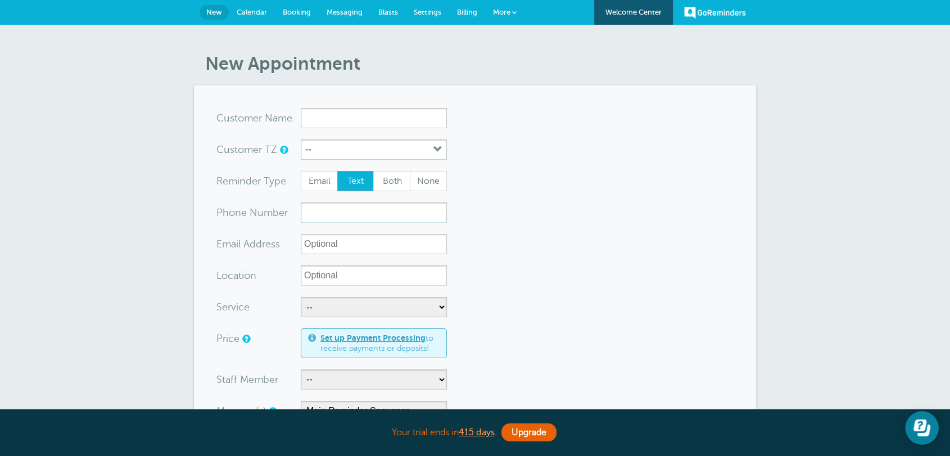
click at [420, 10] on span "Settings" at bounding box center [428, 12] width 28 height 8
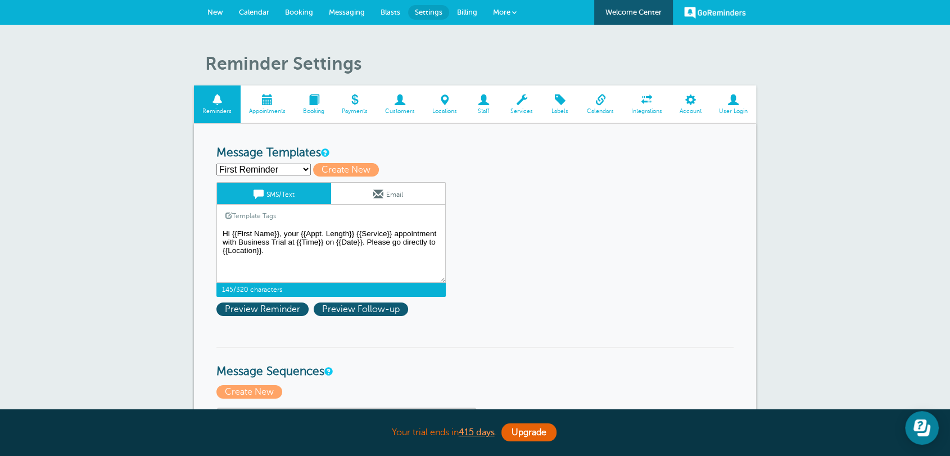
drag, startPoint x: 394, startPoint y: 233, endPoint x: 303, endPoint y: 229, distance: 91.2
click at [303, 229] on textarea "Hi {{First Name}}, your {{Appt. Length}} {{Service}} appointment with Business …" at bounding box center [331, 255] width 229 height 56
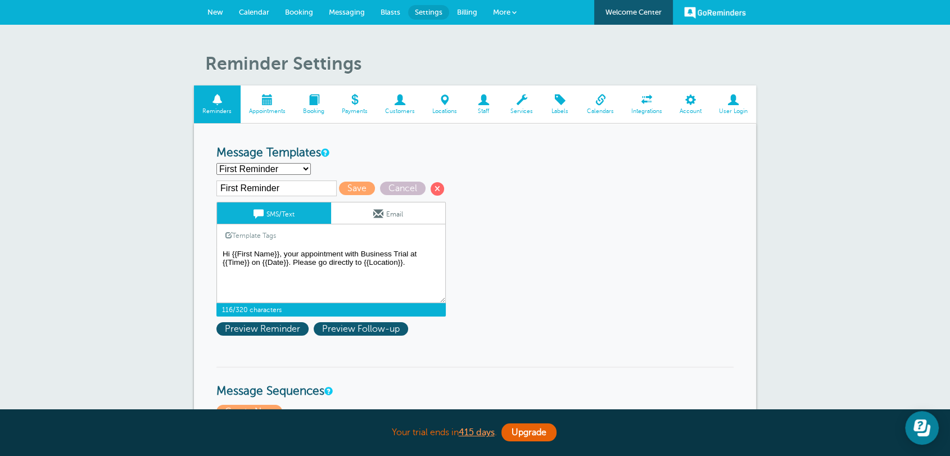
drag, startPoint x: 423, startPoint y: 267, endPoint x: 293, endPoint y: 267, distance: 129.9
click at [293, 267] on textarea "Hi {{First Name}}, your {{Appt. Length}} {{Service}} appointment with Business …" at bounding box center [331, 275] width 229 height 56
type textarea "Hi {{First Name}}, your appointment with Business Trial at {{Time}} on {{Date}}."
click at [934, 430] on button "Open Learn | Contact Us" at bounding box center [922, 428] width 34 height 34
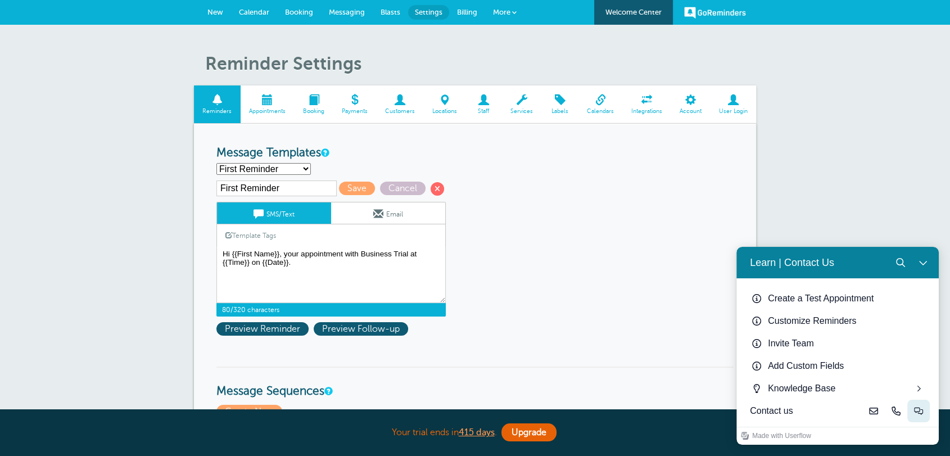
click at [913, 411] on button "Live-chat" at bounding box center [919, 411] width 22 height 22
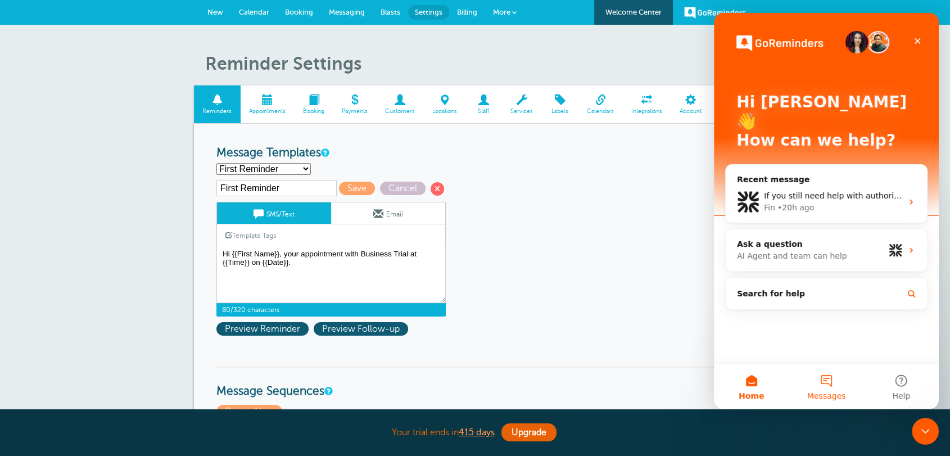
click at [828, 380] on button "Messages" at bounding box center [826, 386] width 75 height 45
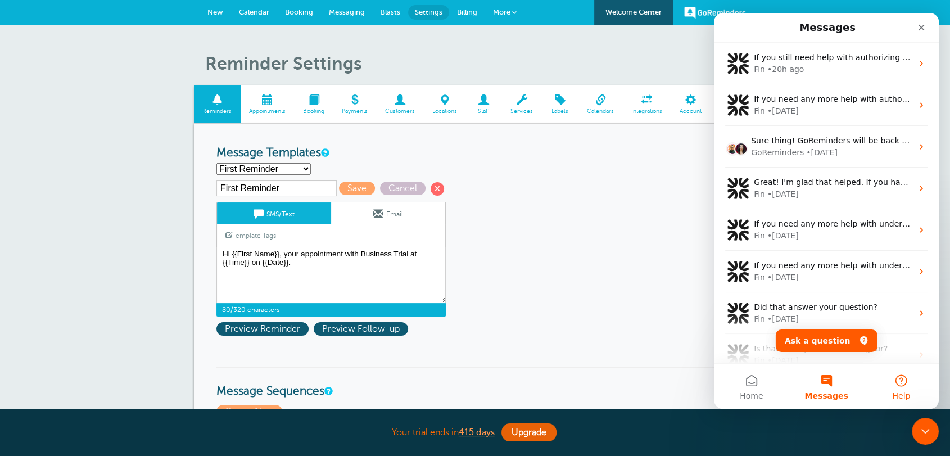
click at [920, 390] on button "Help" at bounding box center [901, 386] width 75 height 45
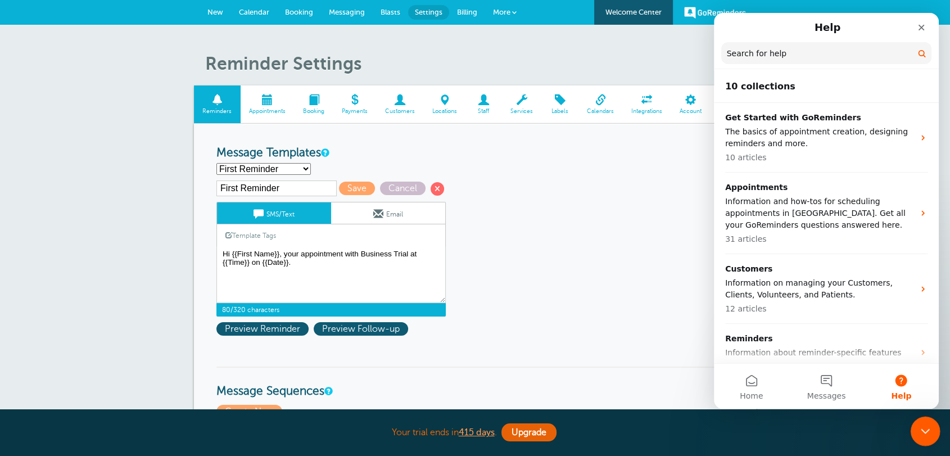
click at [928, 425] on icon "Close Intercom Messenger" at bounding box center [923, 429] width 13 height 13
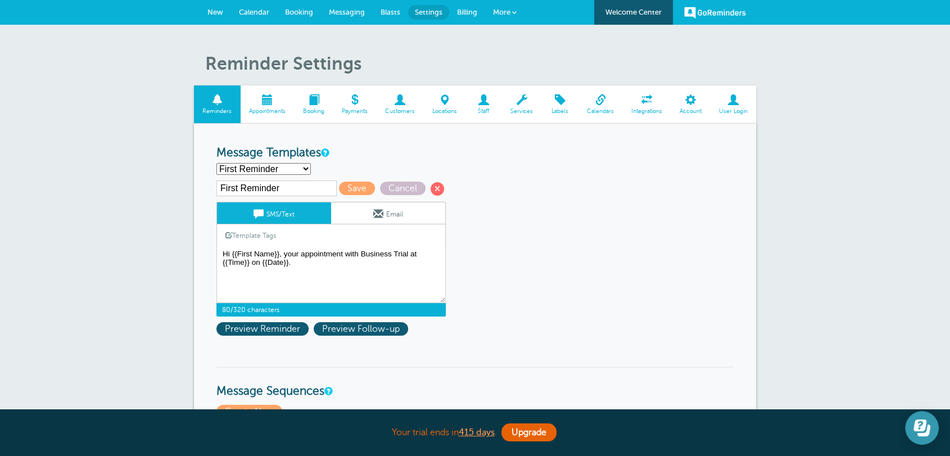
click at [929, 429] on icon "Open Learn | Contact Us" at bounding box center [924, 431] width 13 height 12
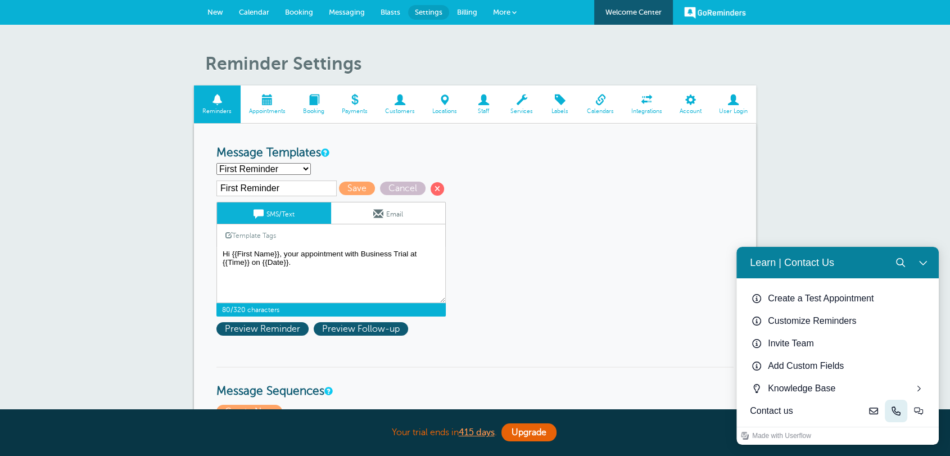
click at [894, 411] on icon "Phone" at bounding box center [896, 411] width 9 height 9
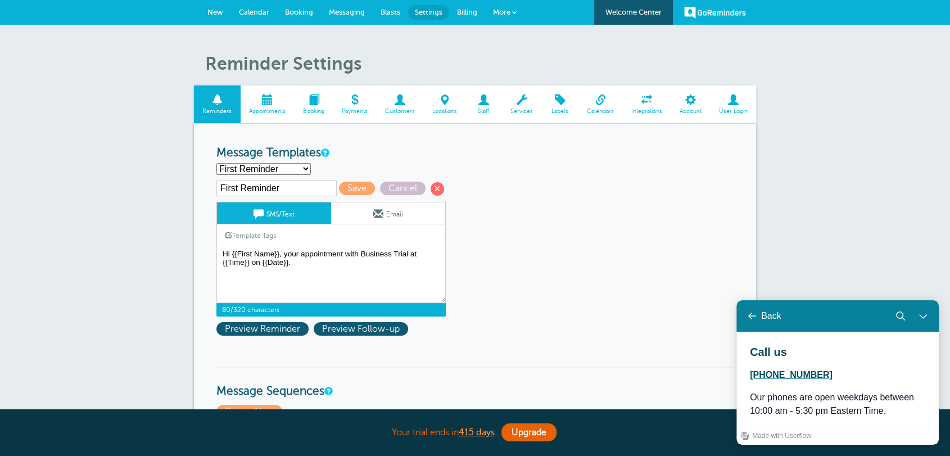
click at [918, 316] on button "Close Learn | Contact Us" at bounding box center [923, 316] width 22 height 22
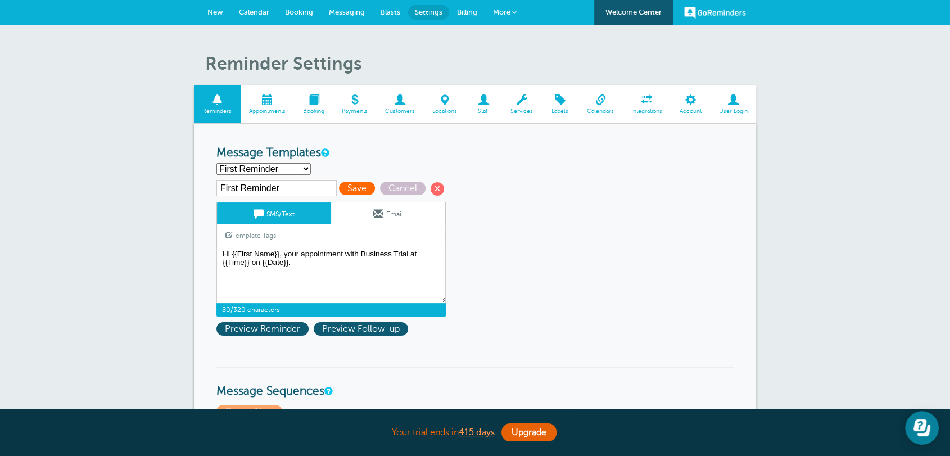
click at [345, 183] on span "Save" at bounding box center [357, 188] width 36 height 13
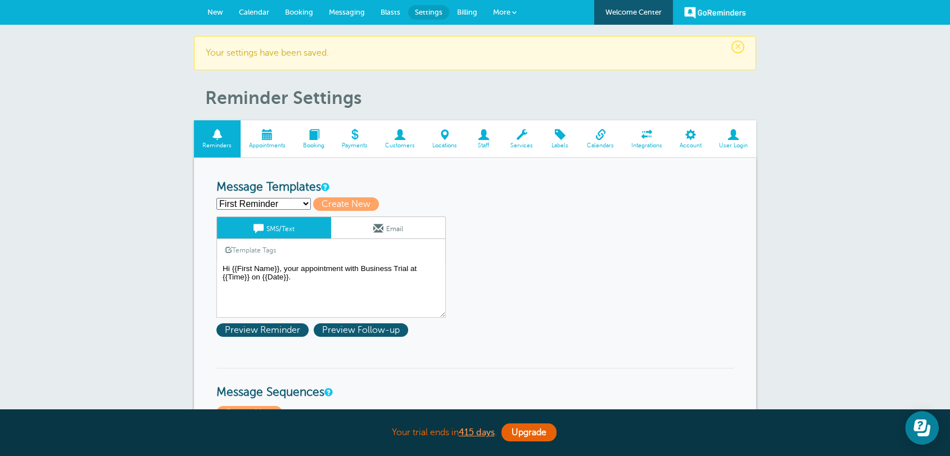
click at [394, 144] on span "Customers" at bounding box center [400, 145] width 36 height 7
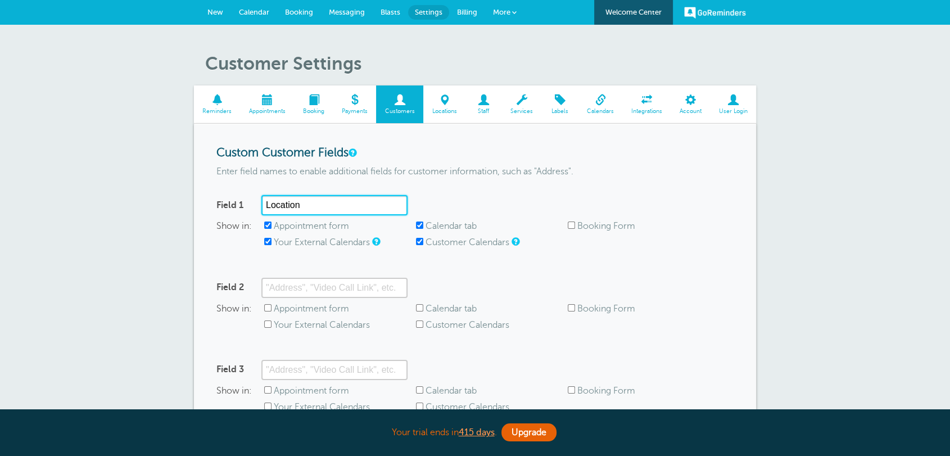
drag, startPoint x: 300, startPoint y: 205, endPoint x: 194, endPoint y: 196, distance: 106.1
click at [194, 196] on div "Custom Customer Fields Enter field names to enable additional fields for custom…" at bounding box center [475, 313] width 562 height 379
click at [313, 229] on label "Appointment form" at bounding box center [311, 226] width 75 height 10
click at [272, 229] on input "Appointment form" at bounding box center [267, 225] width 7 height 7
checkbox input "false"
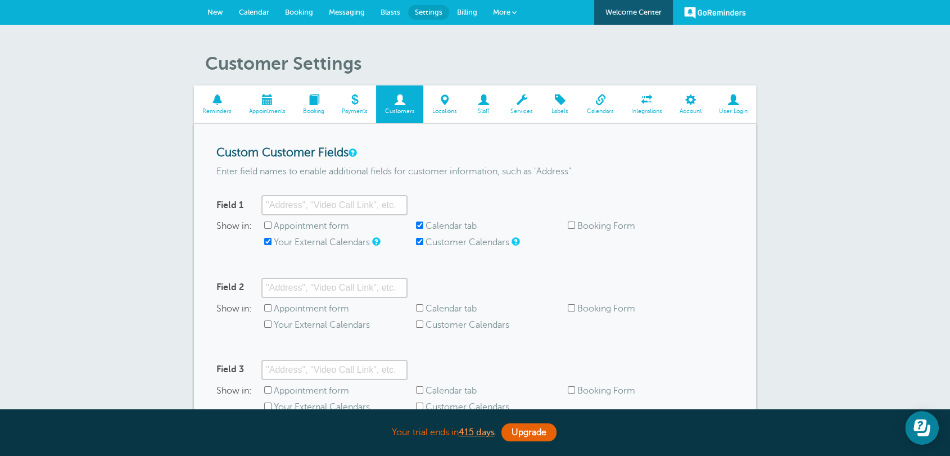
click at [308, 242] on label "Your External Calendars" at bounding box center [322, 242] width 96 height 10
click at [272, 242] on input "Your External Calendars" at bounding box center [267, 241] width 7 height 7
checkbox input "false"
click at [461, 229] on label "Calendar tab" at bounding box center [451, 226] width 51 height 10
click at [423, 229] on input "Calendar tab" at bounding box center [419, 225] width 7 height 7
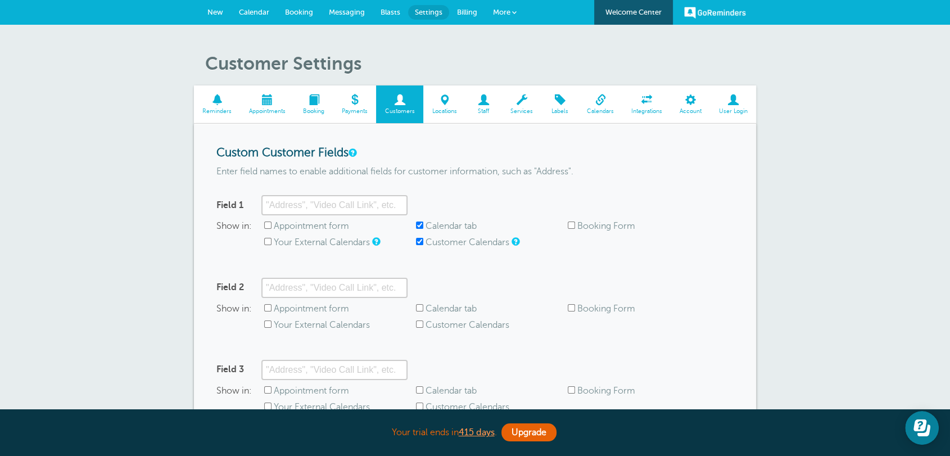
checkbox input "false"
click at [454, 247] on span "Customer Calendars" at bounding box center [492, 242] width 152 height 11
click at [452, 242] on label "Customer Calendars" at bounding box center [468, 242] width 84 height 10
click at [423, 242] on input "Customer Calendars" at bounding box center [419, 241] width 7 height 7
checkbox input "false"
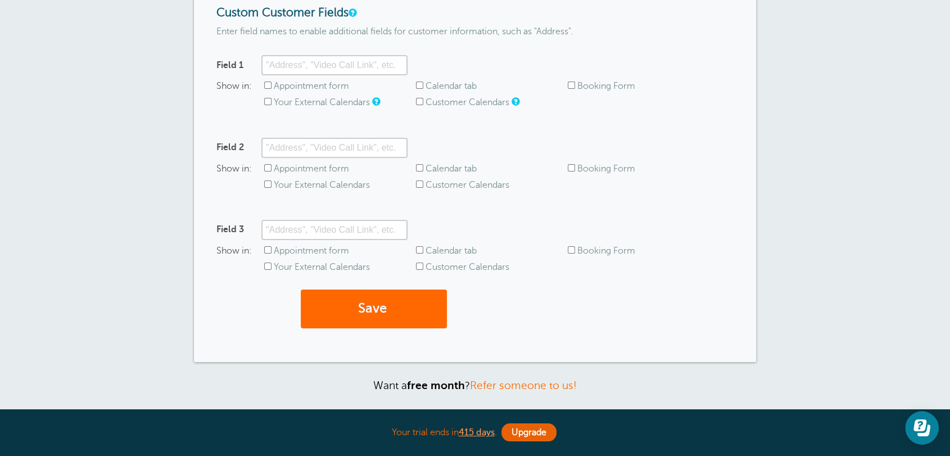
scroll to position [258, 0]
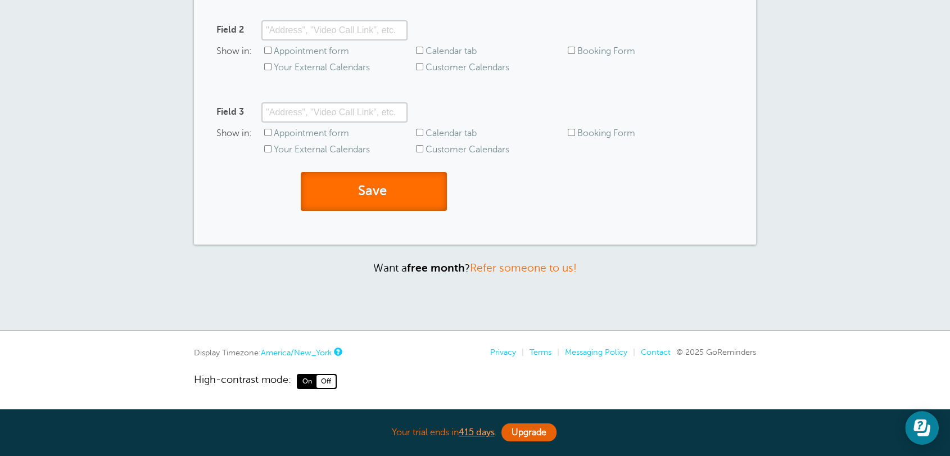
click at [393, 199] on button "Save" at bounding box center [374, 191] width 146 height 39
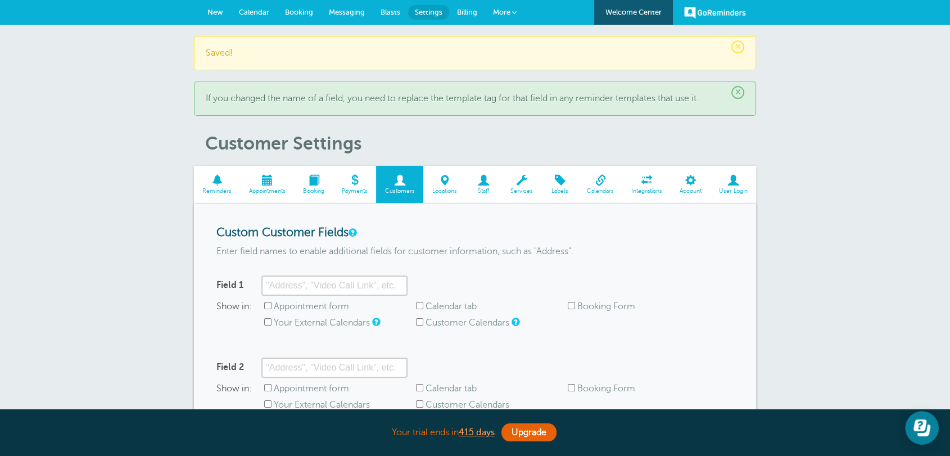
click at [461, 179] on span at bounding box center [444, 180] width 42 height 11
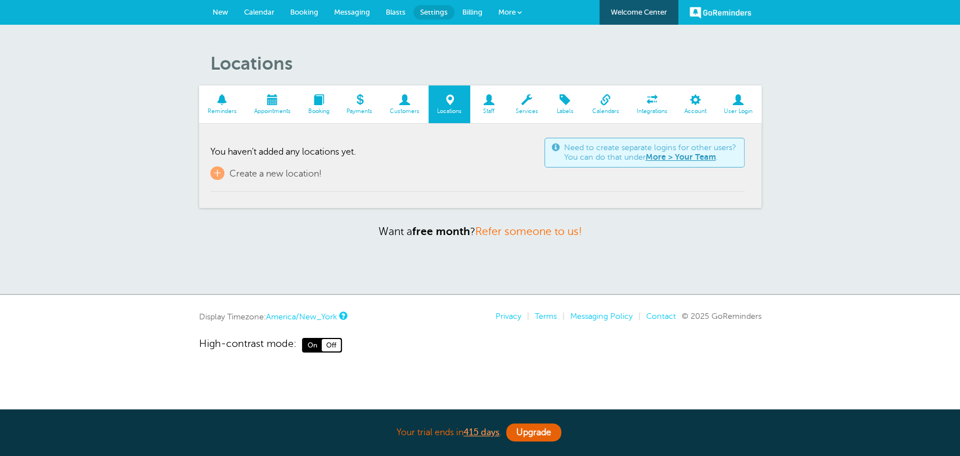
click at [488, 106] on link "Staff" at bounding box center [488, 104] width 37 height 38
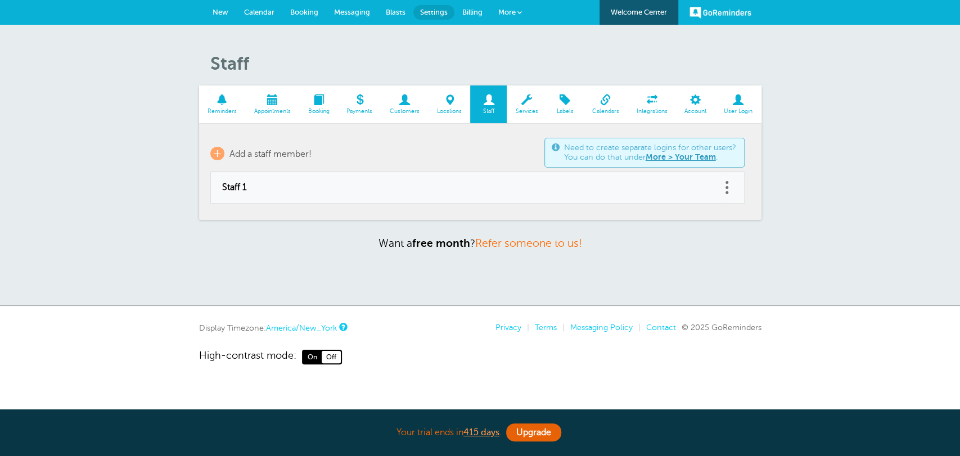
click at [732, 184] on link at bounding box center [727, 187] width 11 height 17
click at [672, 154] on button "Delete" at bounding box center [677, 158] width 34 height 20
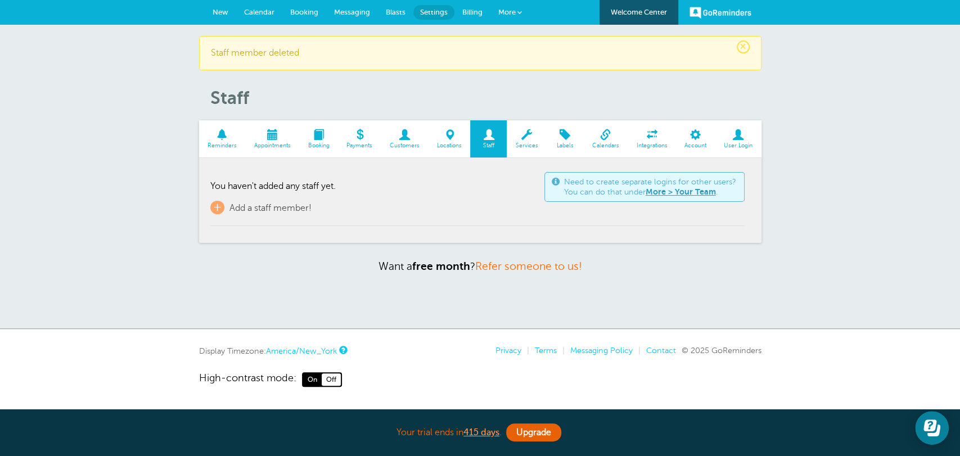
click at [510, 150] on link "Services" at bounding box center [527, 139] width 40 height 38
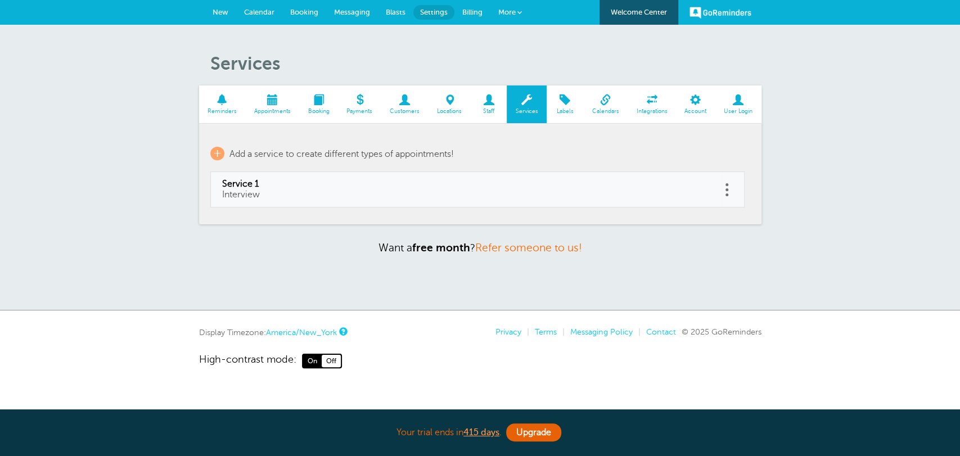
click at [720, 190] on td "Service 1 Interview" at bounding box center [465, 189] width 511 height 35
click at [724, 186] on link at bounding box center [727, 189] width 11 height 17
click at [670, 161] on button "Delete" at bounding box center [677, 161] width 34 height 20
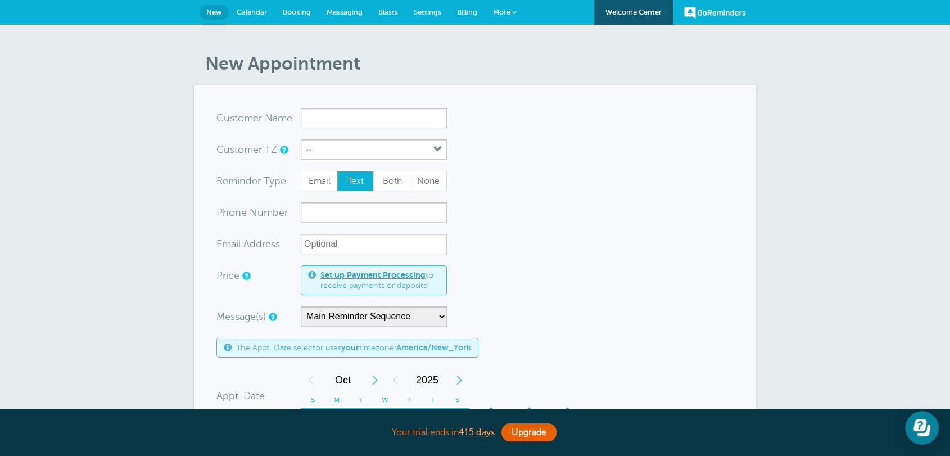
click at [425, 11] on span "Settings" at bounding box center [428, 12] width 28 height 8
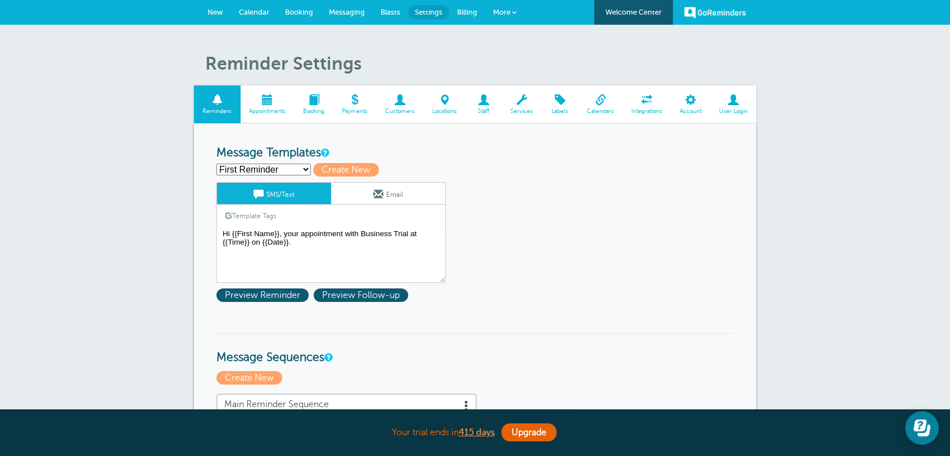
click at [278, 108] on span "Appointments" at bounding box center [267, 111] width 43 height 7
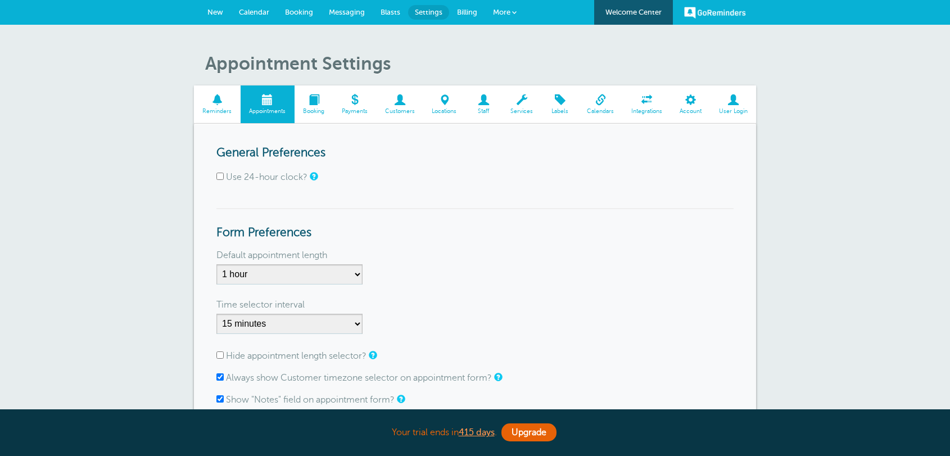
scroll to position [291, 0]
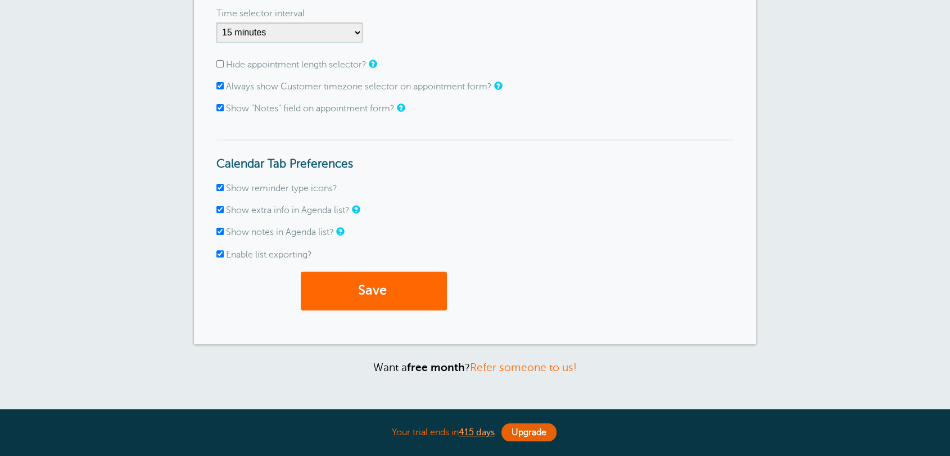
click at [256, 91] on div "Always show Customer timezone selector on appointment form?" at bounding box center [475, 87] width 517 height 11
drag, startPoint x: 291, startPoint y: 69, endPoint x: 291, endPoint y: 77, distance: 7.9
click at [291, 69] on div "Hide appointment length selector?" at bounding box center [475, 65] width 517 height 11
click at [288, 86] on label "Always show Customer timezone selector on appointment form?" at bounding box center [359, 87] width 266 height 10
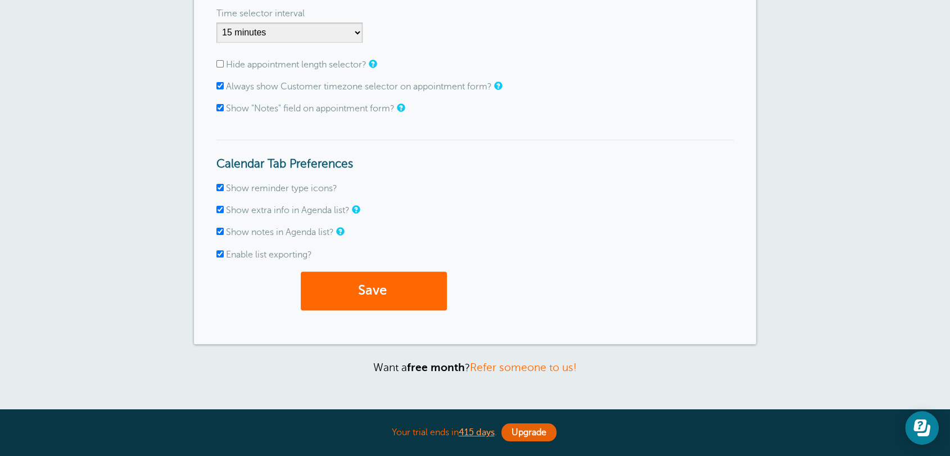
click at [224, 86] on input "Always show Customer timezone selector on appointment form?" at bounding box center [220, 85] width 7 height 7
checkbox input "false"
click at [332, 275] on button "Save" at bounding box center [374, 291] width 146 height 39
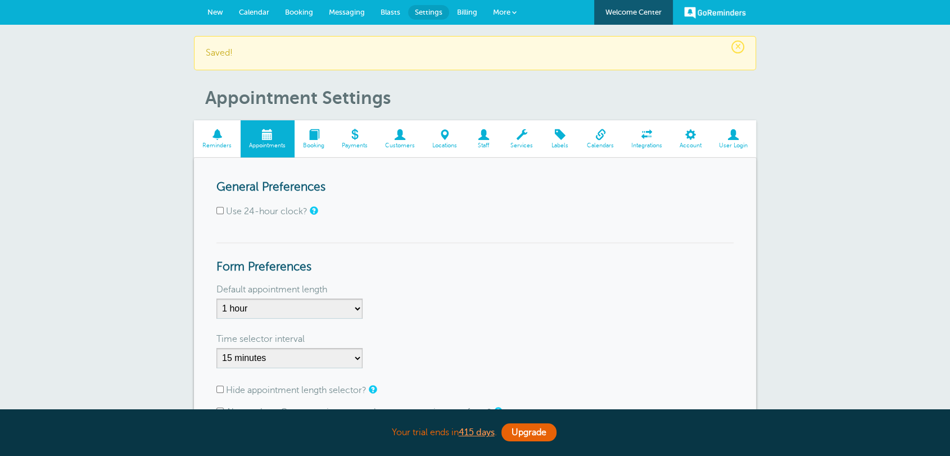
click at [223, 12] on link "New" at bounding box center [215, 12] width 31 height 25
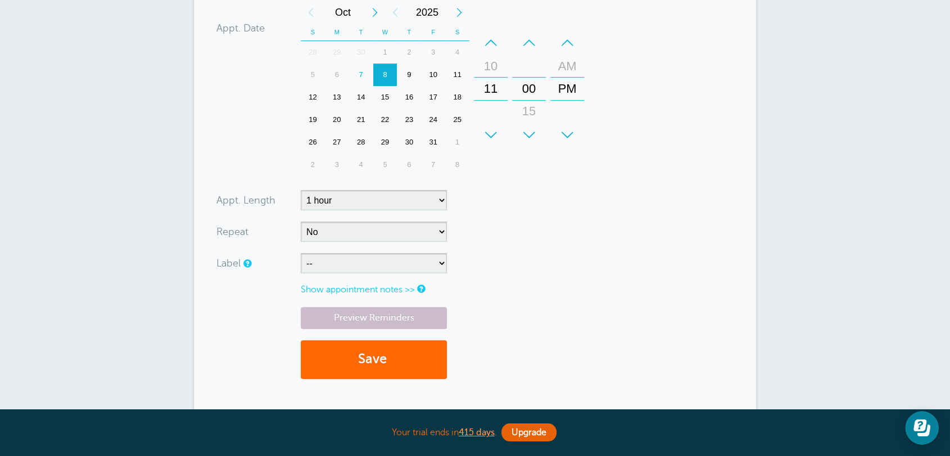
scroll to position [505, 0]
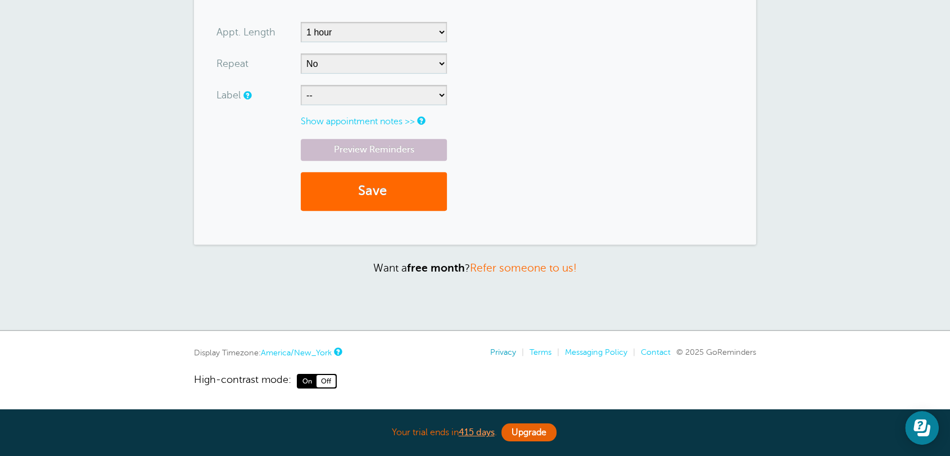
click at [508, 352] on link "Privacy" at bounding box center [503, 352] width 26 height 9
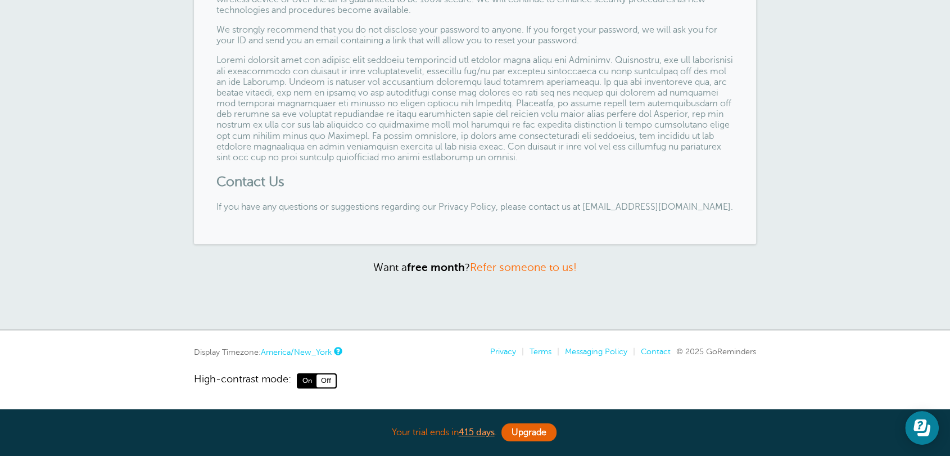
click at [536, 349] on link "Terms" at bounding box center [541, 351] width 22 height 9
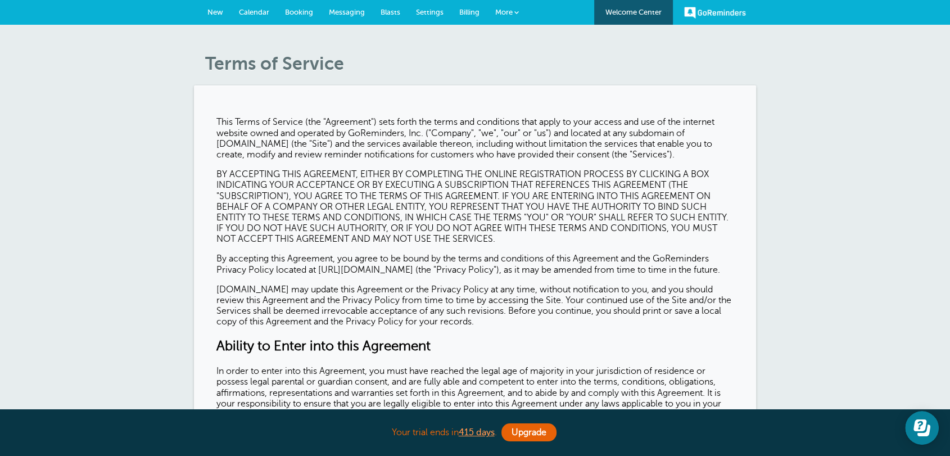
click at [218, 12] on span "New" at bounding box center [216, 12] width 16 height 8
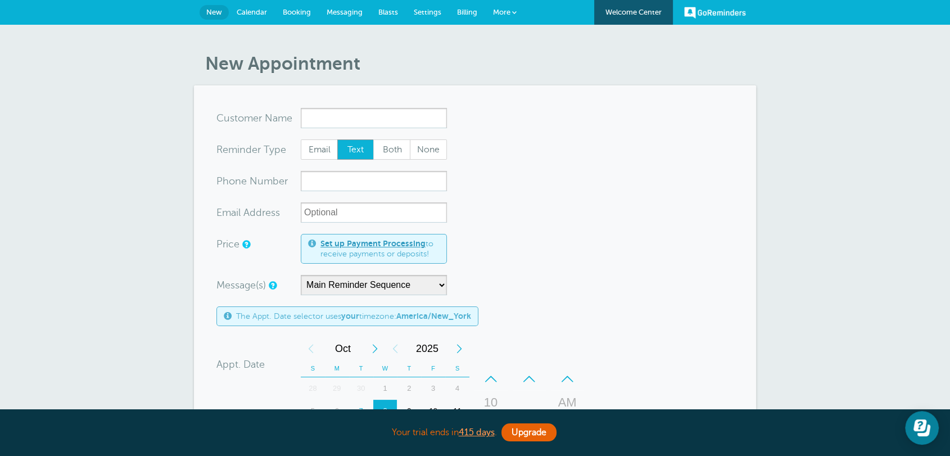
drag, startPoint x: 522, startPoint y: 205, endPoint x: 621, endPoint y: 138, distance: 119.2
click at [524, 205] on form "You are creating a new customer. To use an existing customer select one from th…" at bounding box center [475, 417] width 517 height 618
